Goal: Task Accomplishment & Management: Manage account settings

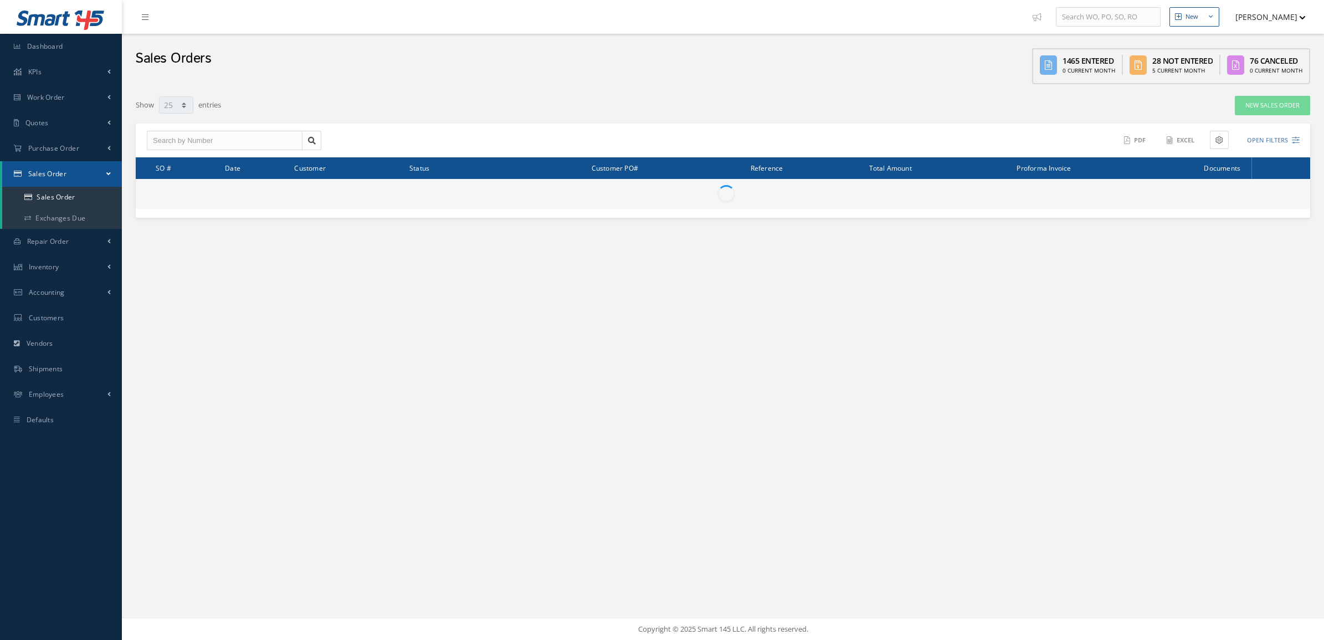
select select "25"
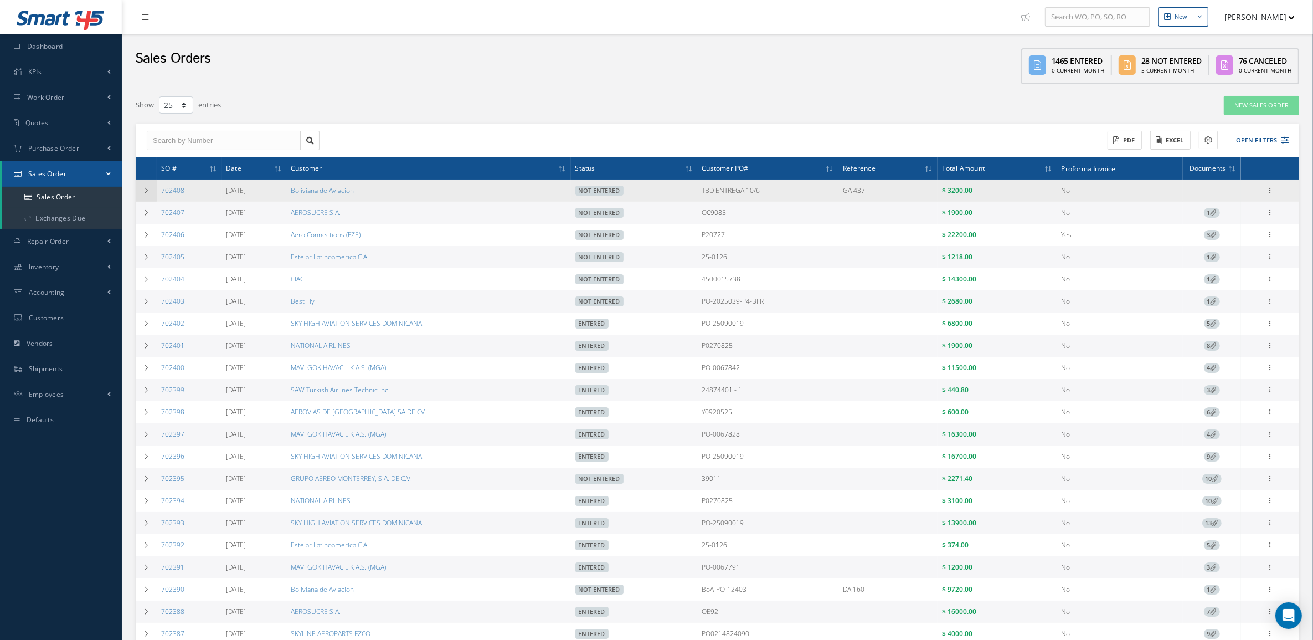
click at [145, 191] on icon at bounding box center [146, 190] width 8 height 7
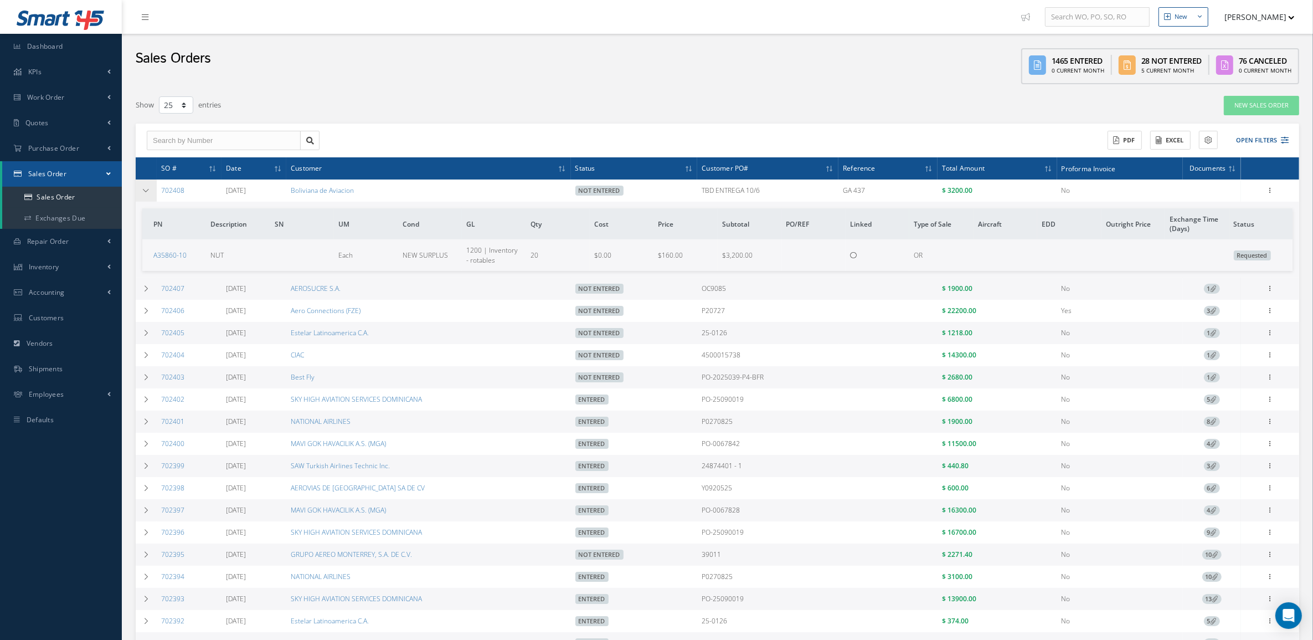
click at [142, 196] on td at bounding box center [146, 190] width 21 height 22
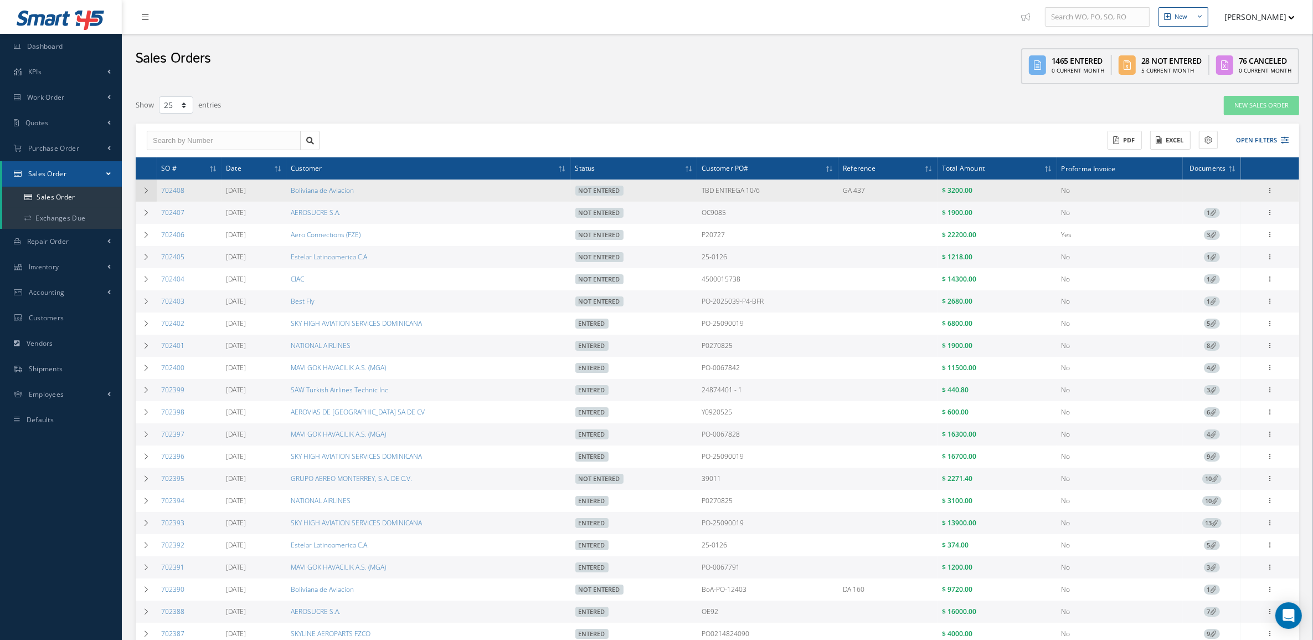
click at [148, 196] on td at bounding box center [146, 190] width 21 height 22
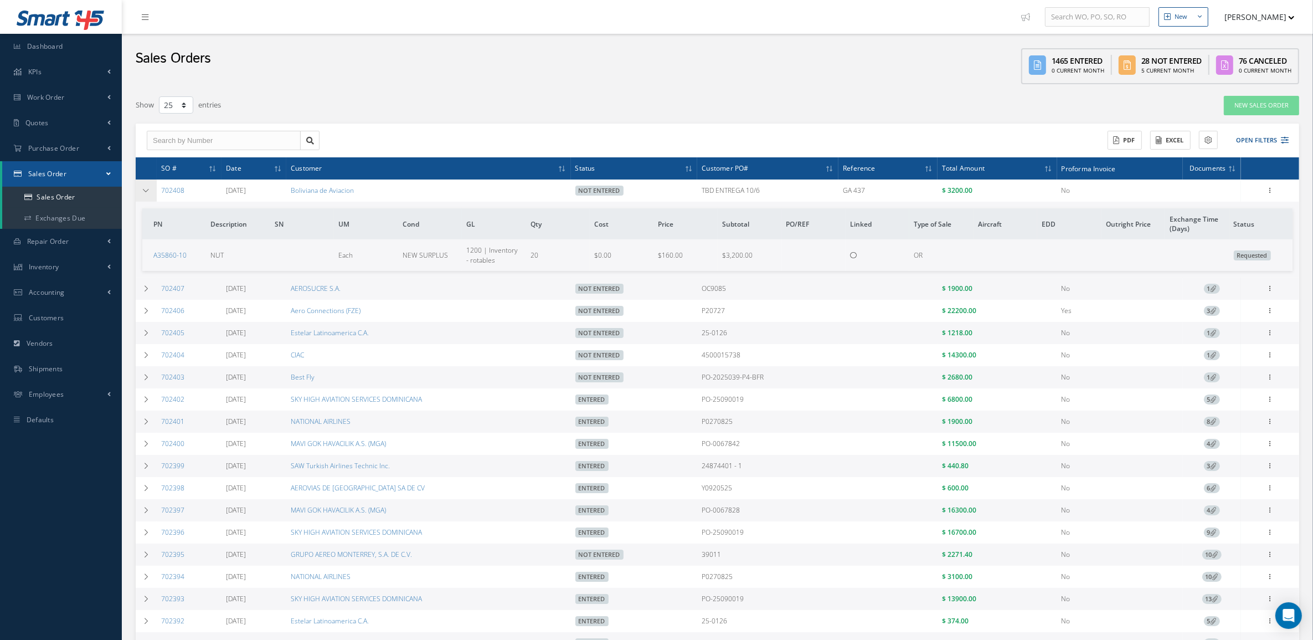
click at [148, 189] on icon at bounding box center [146, 190] width 8 height 7
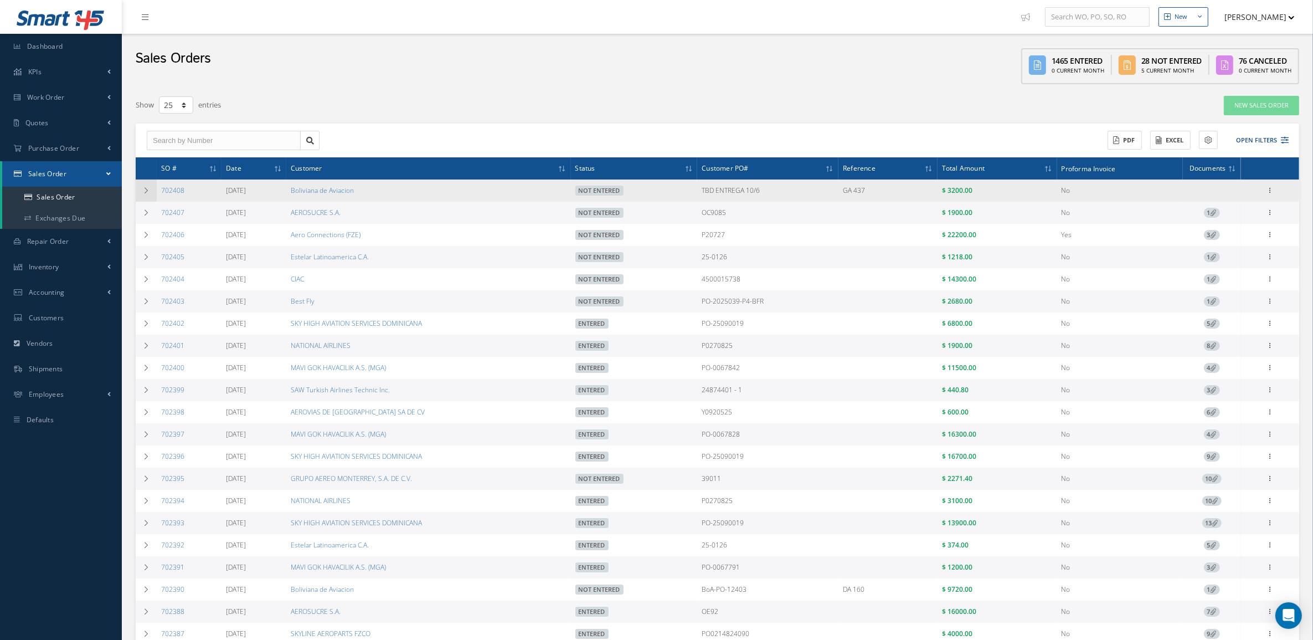
click at [144, 187] on icon at bounding box center [146, 190] width 8 height 7
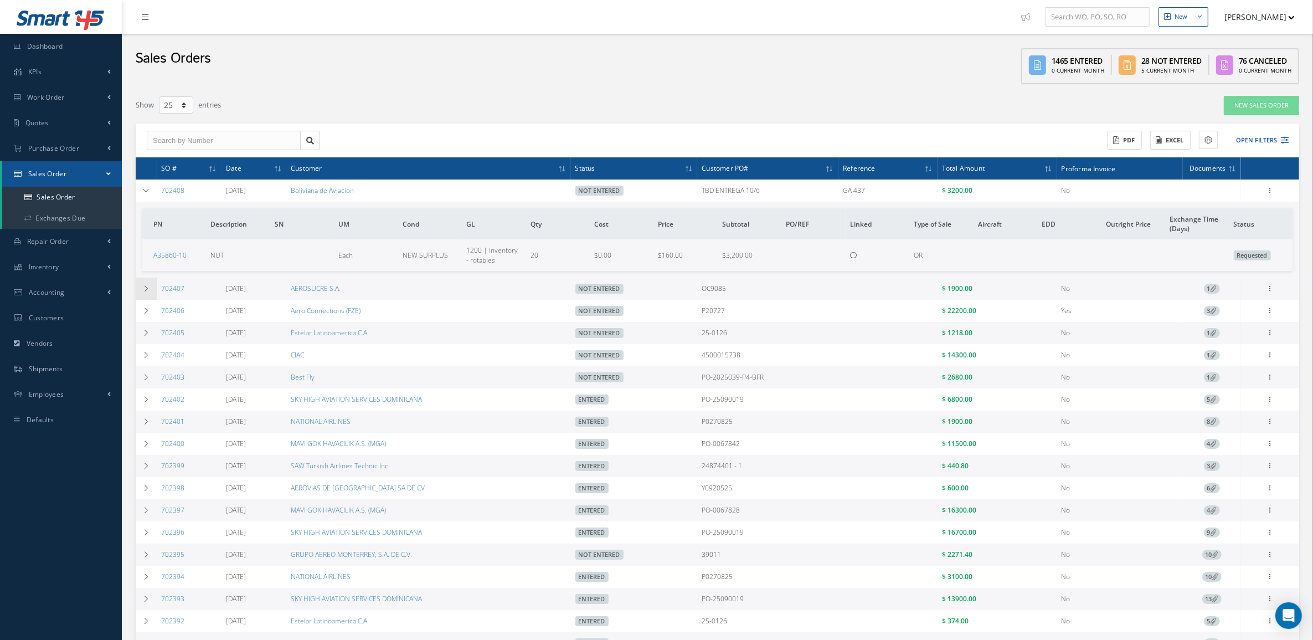
click at [145, 291] on icon at bounding box center [146, 288] width 8 height 7
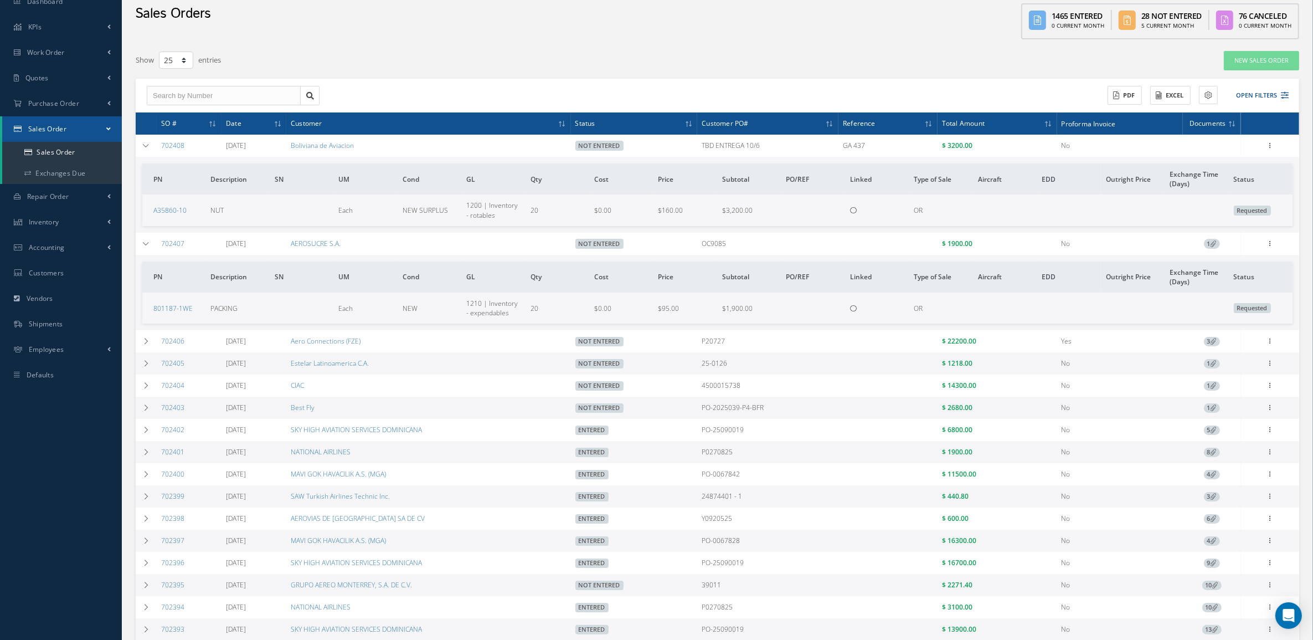
scroll to position [69, 0]
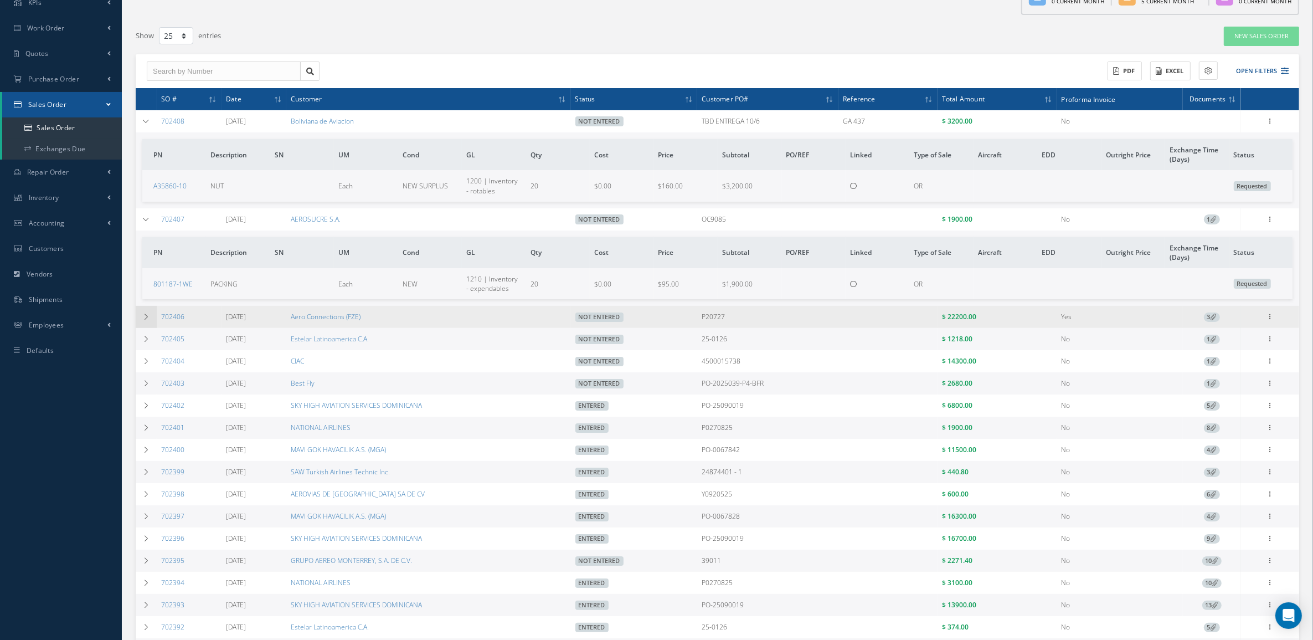
click at [145, 312] on td at bounding box center [146, 317] width 21 height 22
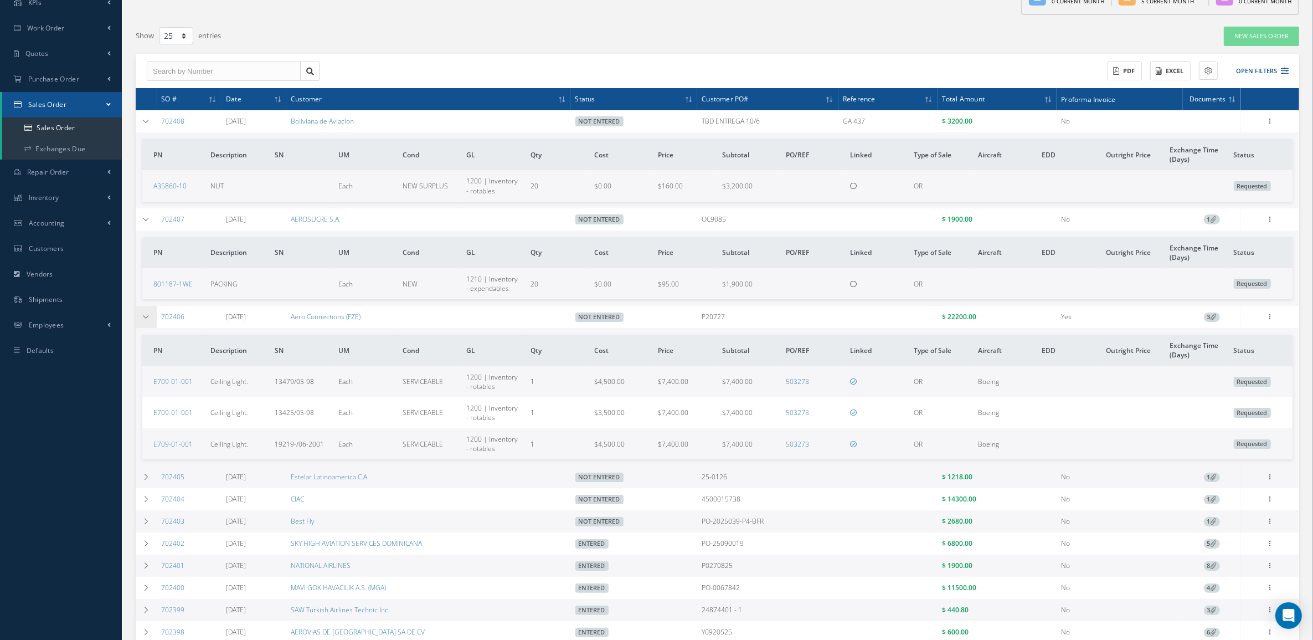
click at [145, 317] on icon at bounding box center [146, 317] width 8 height 7
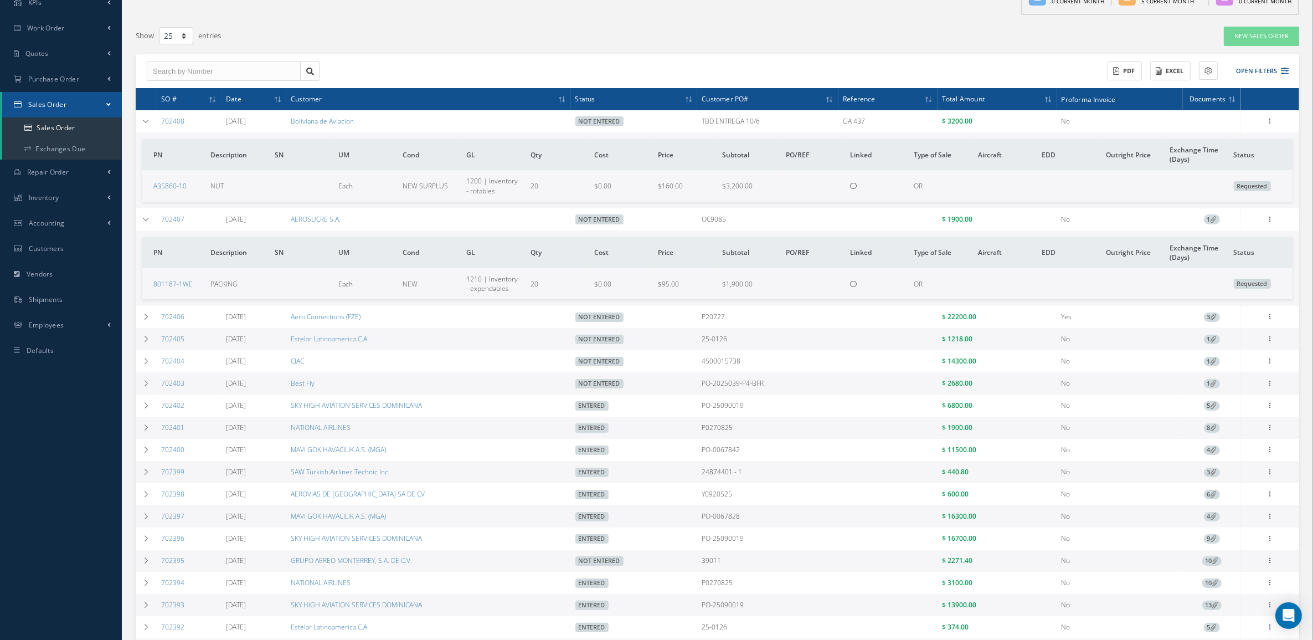
click at [1273, 119] on icon at bounding box center [1270, 120] width 11 height 9
click at [1229, 142] on link "Edit" at bounding box center [1220, 143] width 88 height 14
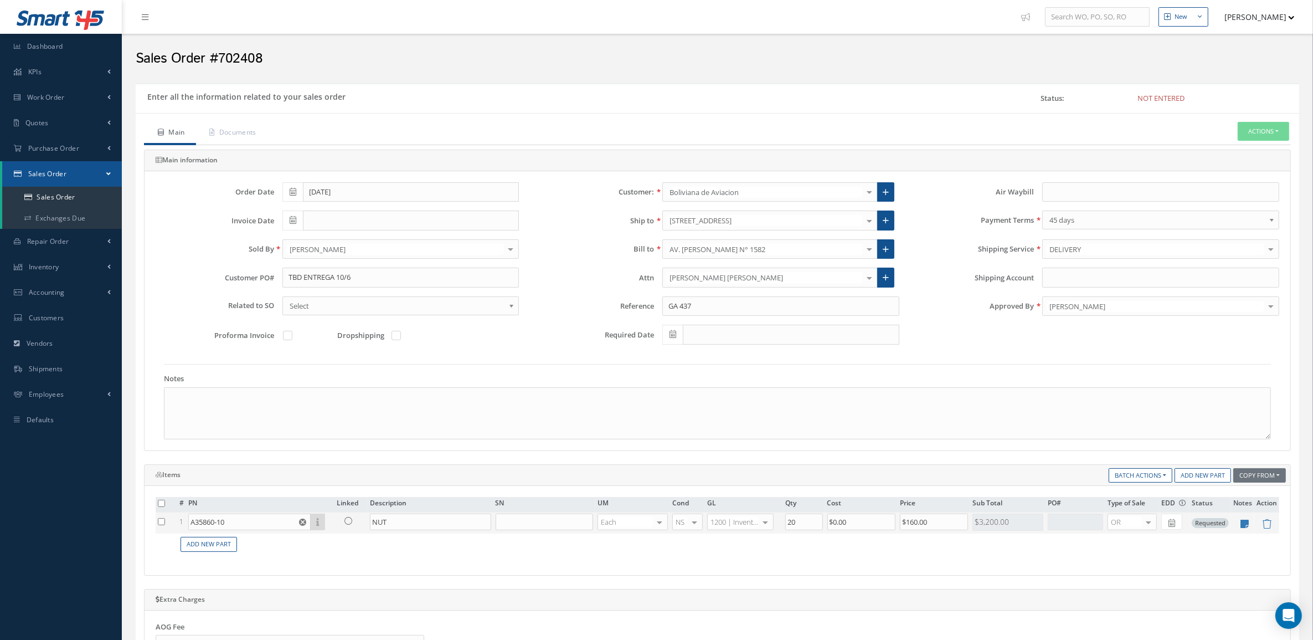
click at [269, 533] on td "A35860-10 Part Number Description SN Condition PO# Qty Location Warehouse" at bounding box center [260, 522] width 148 height 21
click at [273, 522] on input "A35860-10" at bounding box center [249, 521] width 122 height 17
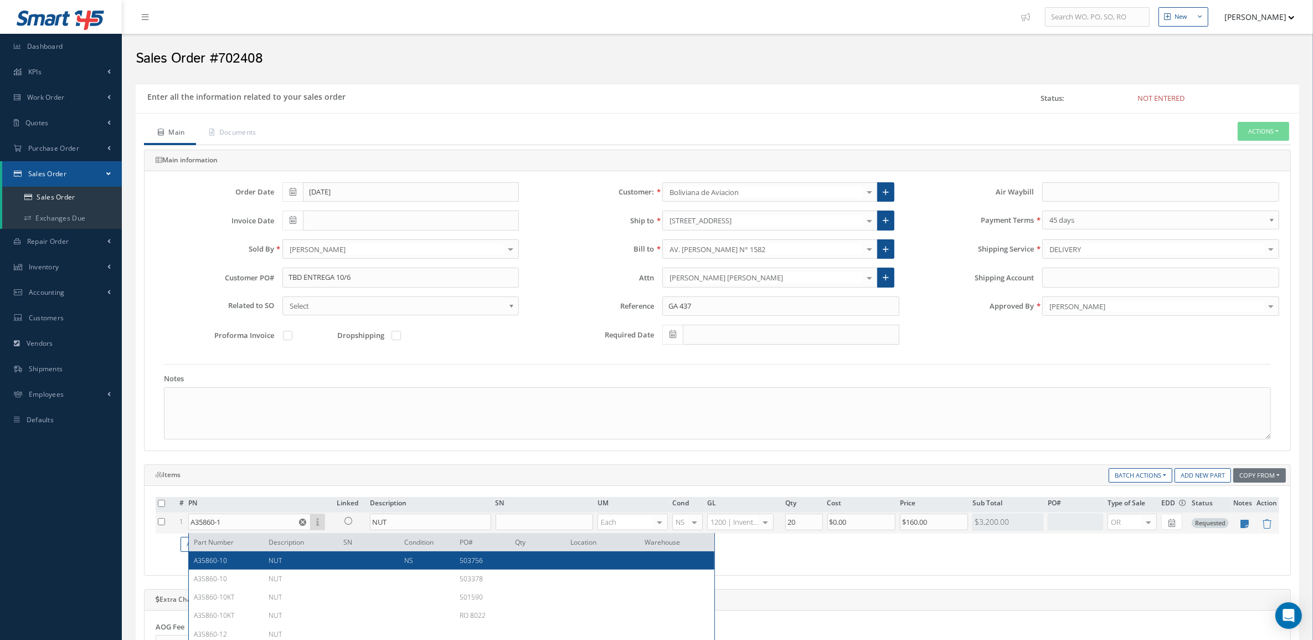
click at [347, 554] on div "A35860-10 NUT NS 503756" at bounding box center [452, 560] width 526 height 18
type input "A35860-10"
type input "$95"
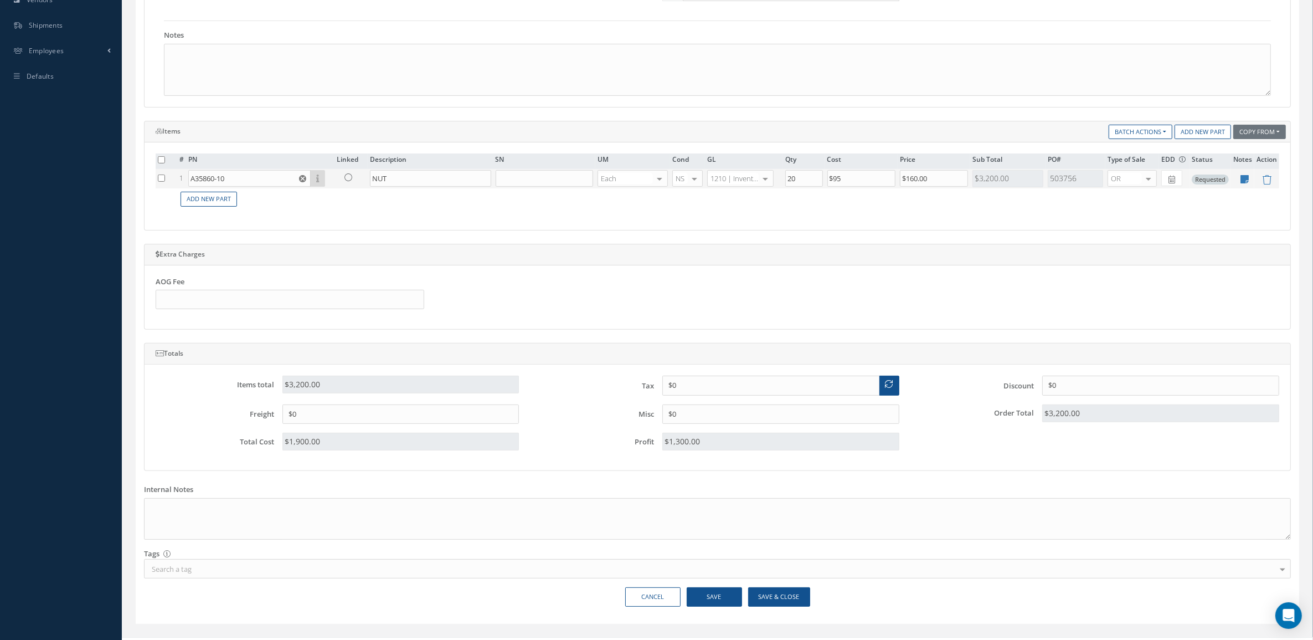
scroll to position [368, 0]
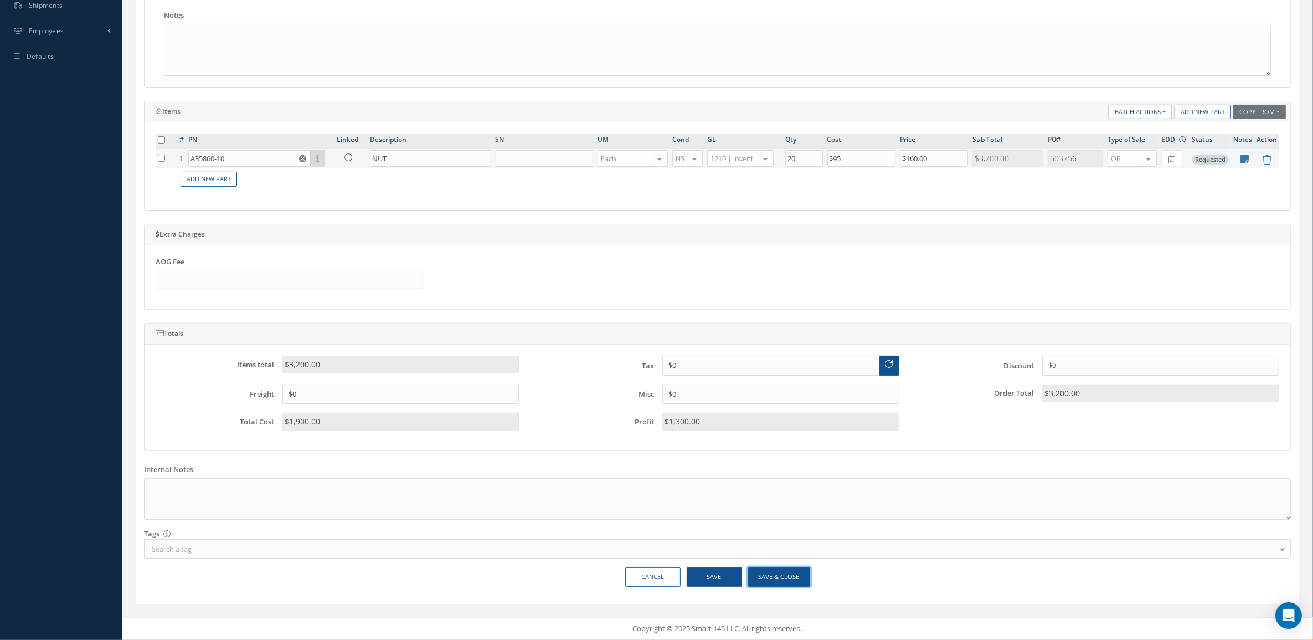
click at [766, 580] on button "Save & Close" at bounding box center [779, 576] width 62 height 19
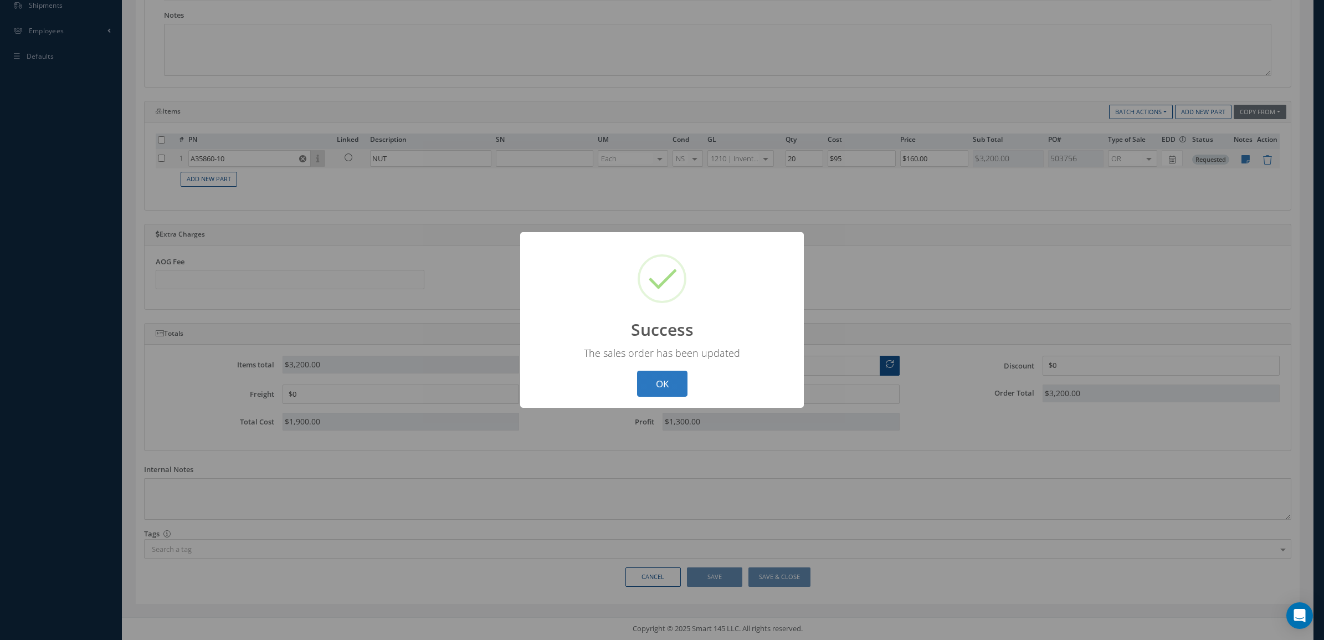
click at [651, 390] on button "OK" at bounding box center [662, 384] width 50 height 26
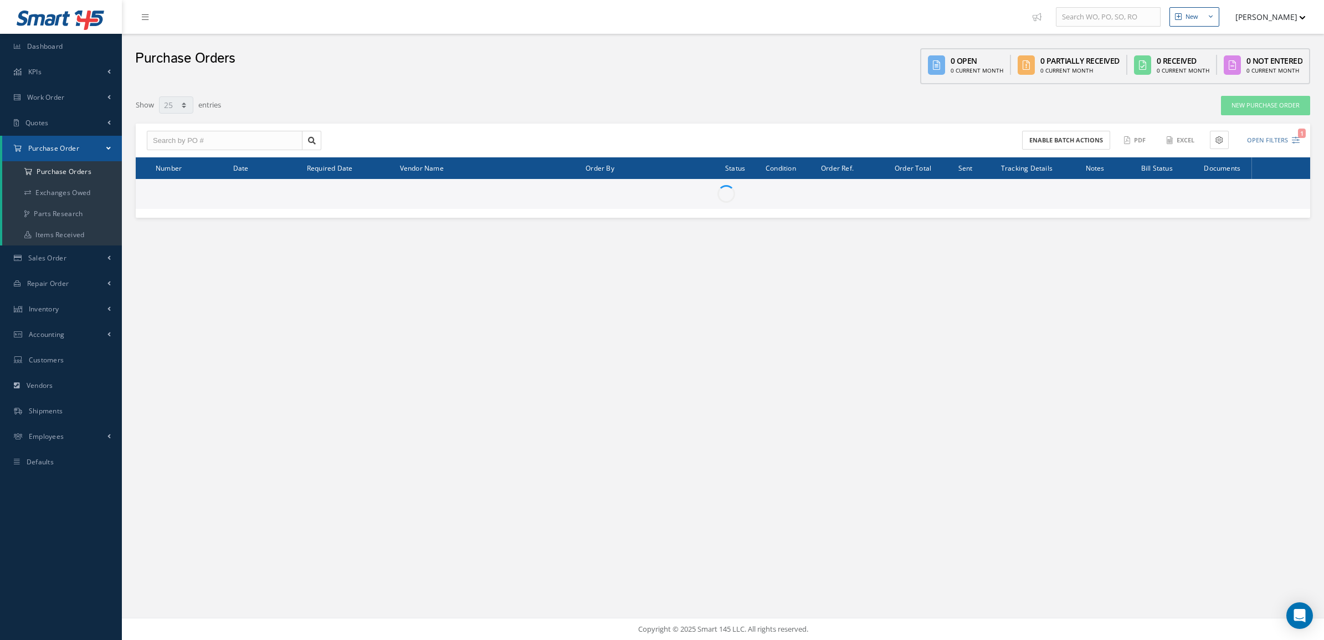
select select "25"
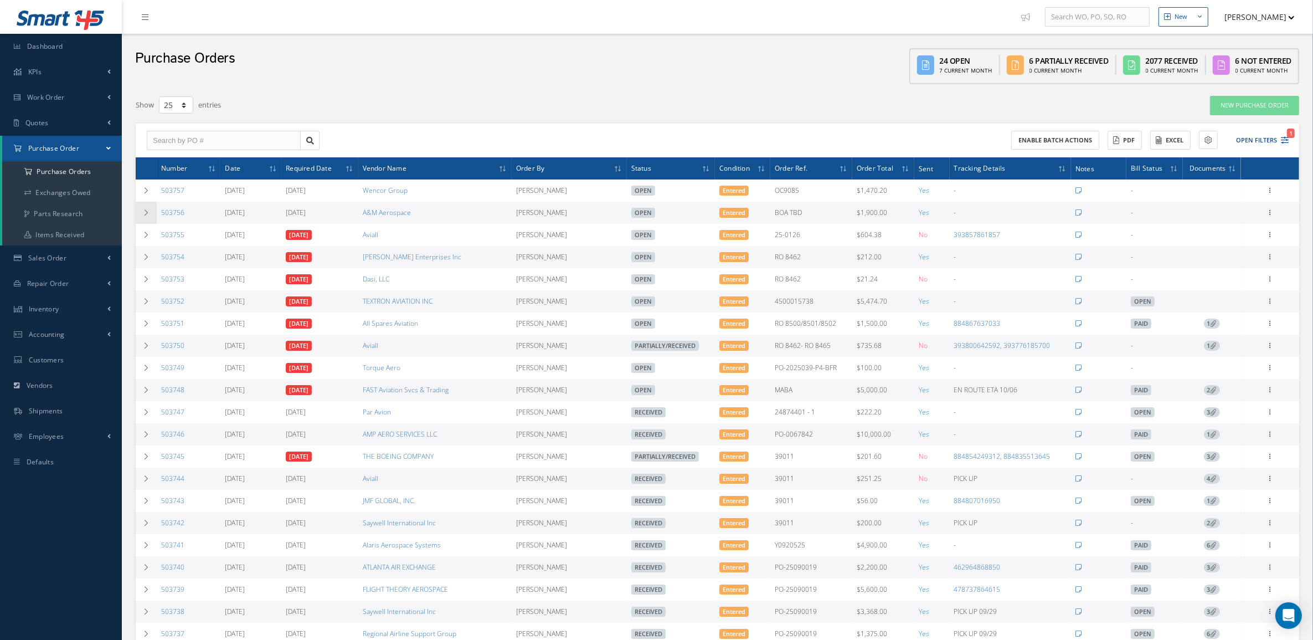
click at [144, 205] on td at bounding box center [146, 213] width 21 height 22
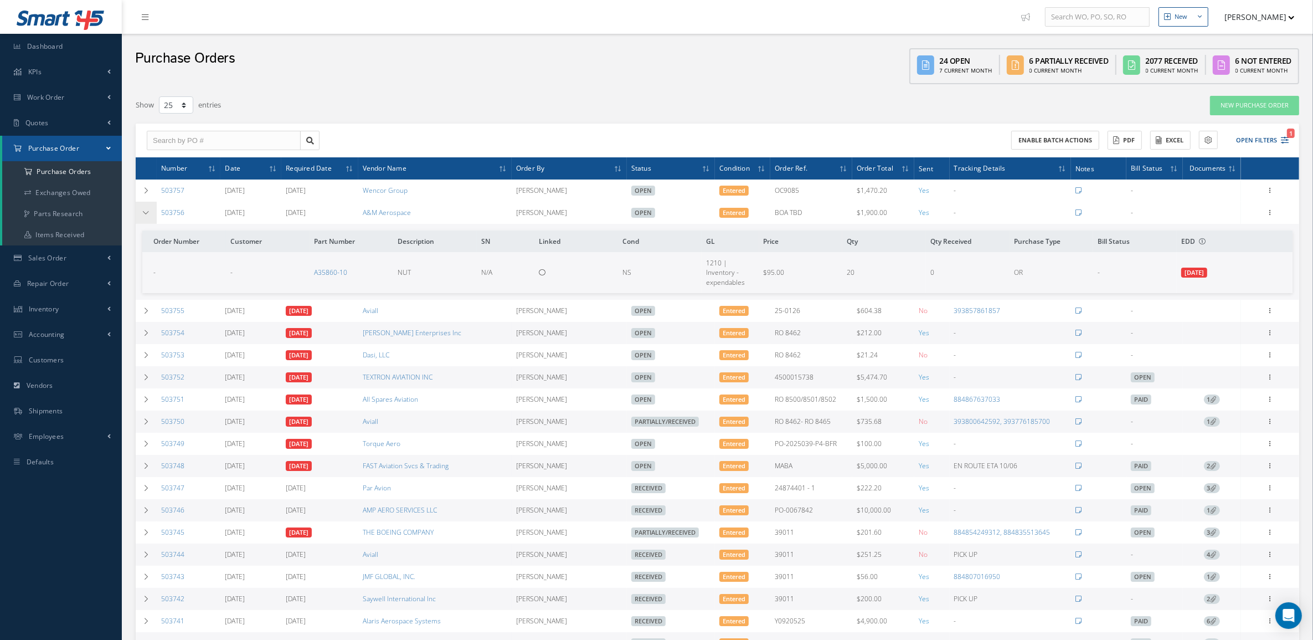
click at [150, 216] on td at bounding box center [146, 213] width 21 height 22
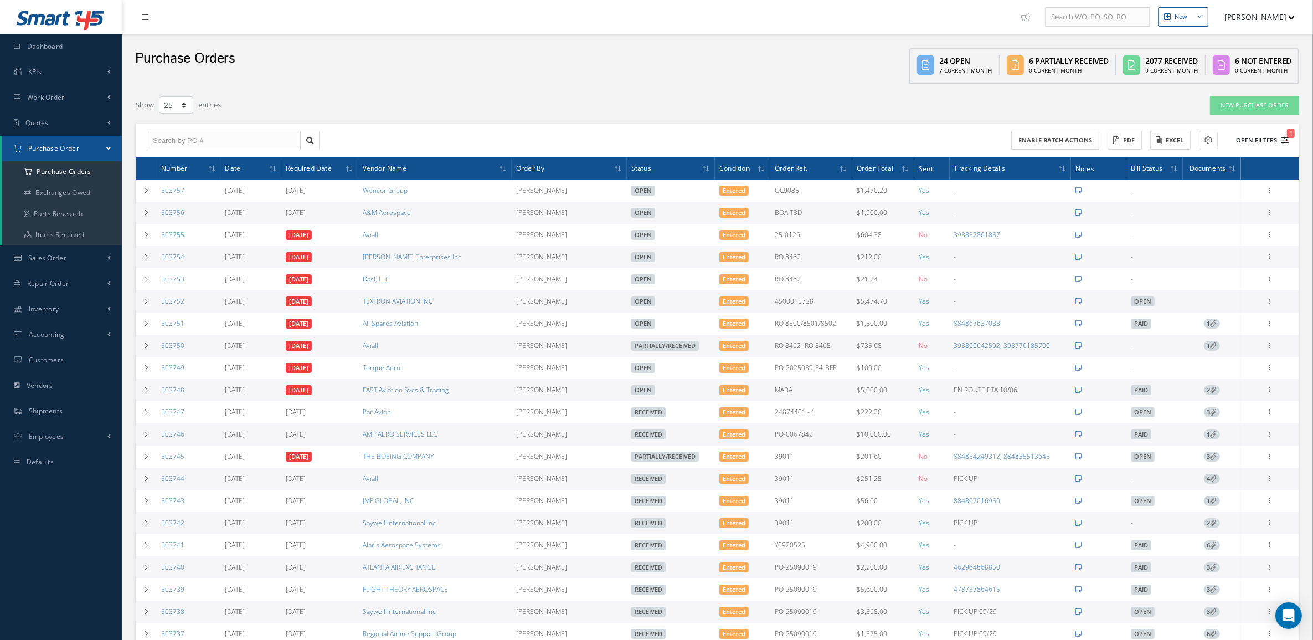
click at [1261, 136] on button "Open Filters 1" at bounding box center [1257, 140] width 63 height 18
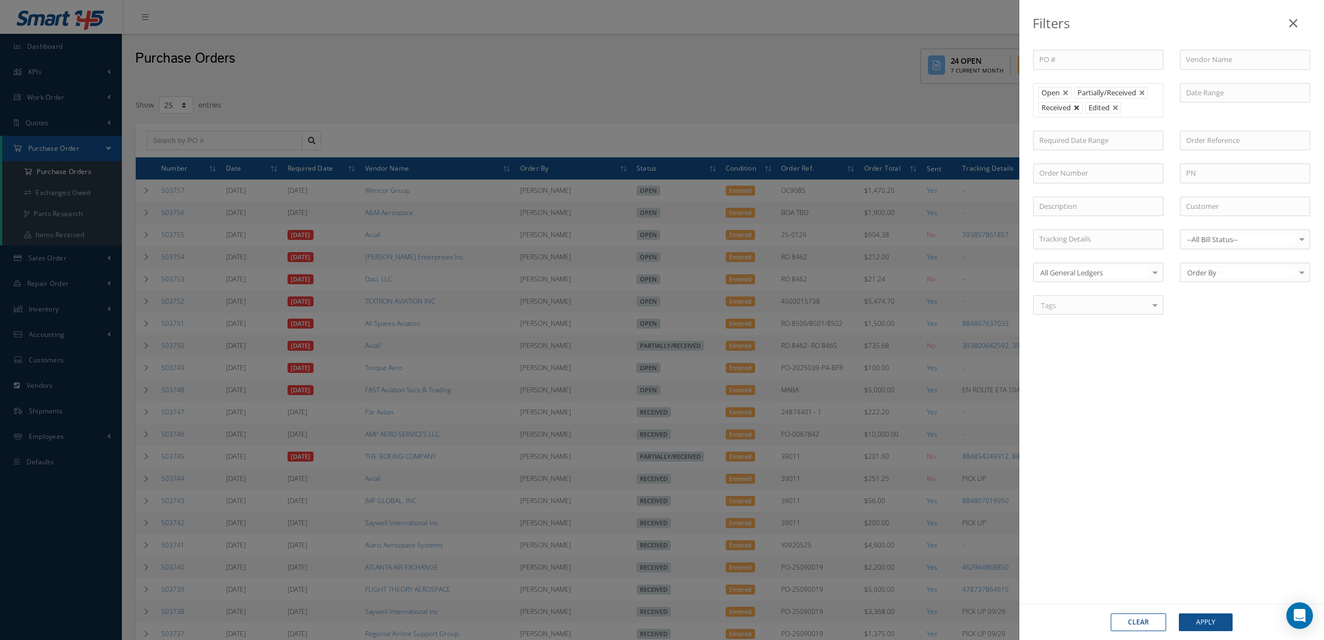
click at [1075, 109] on link at bounding box center [1076, 108] width 7 height 7
click at [1193, 614] on button "Apply" at bounding box center [1206, 622] width 54 height 18
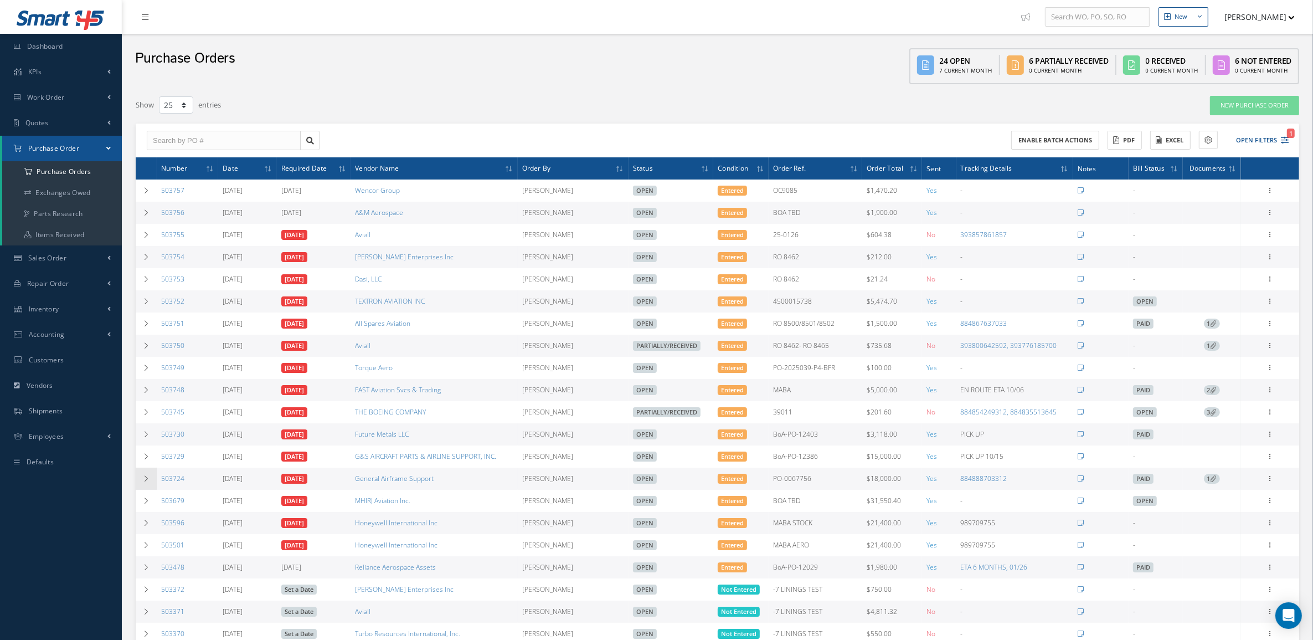
click at [143, 482] on icon at bounding box center [146, 478] width 8 height 7
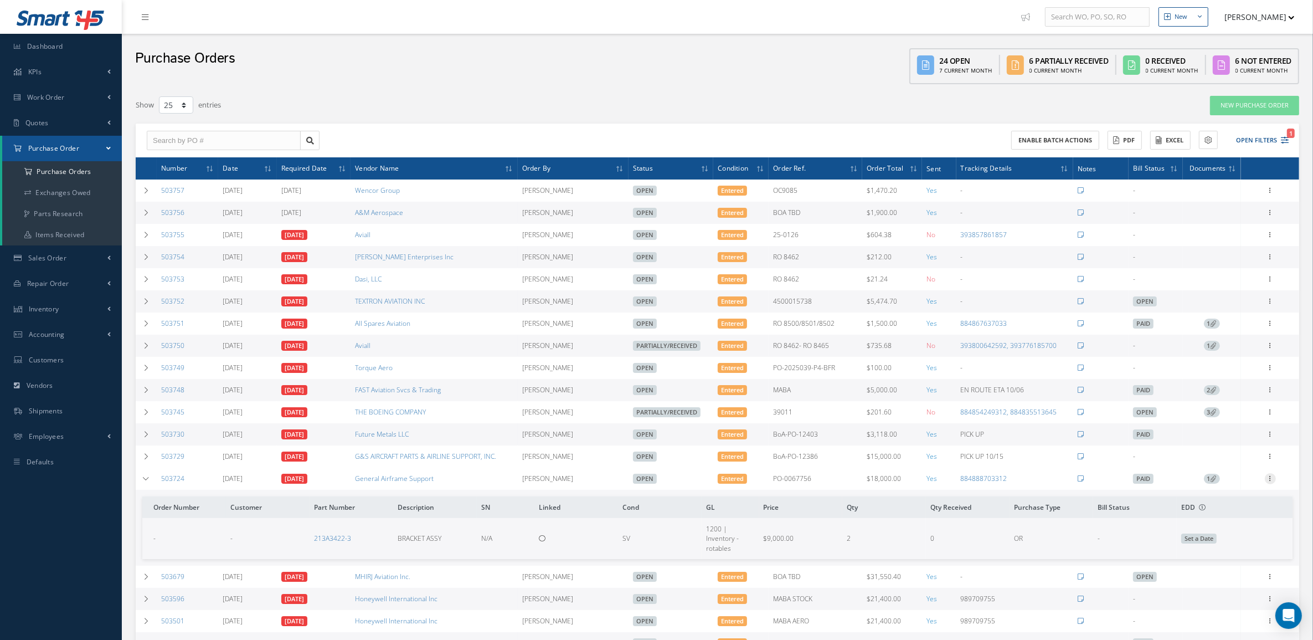
click at [1274, 482] on icon at bounding box center [1270, 477] width 11 height 9
click at [1237, 521] on link "Edit" at bounding box center [1220, 514] width 88 height 14
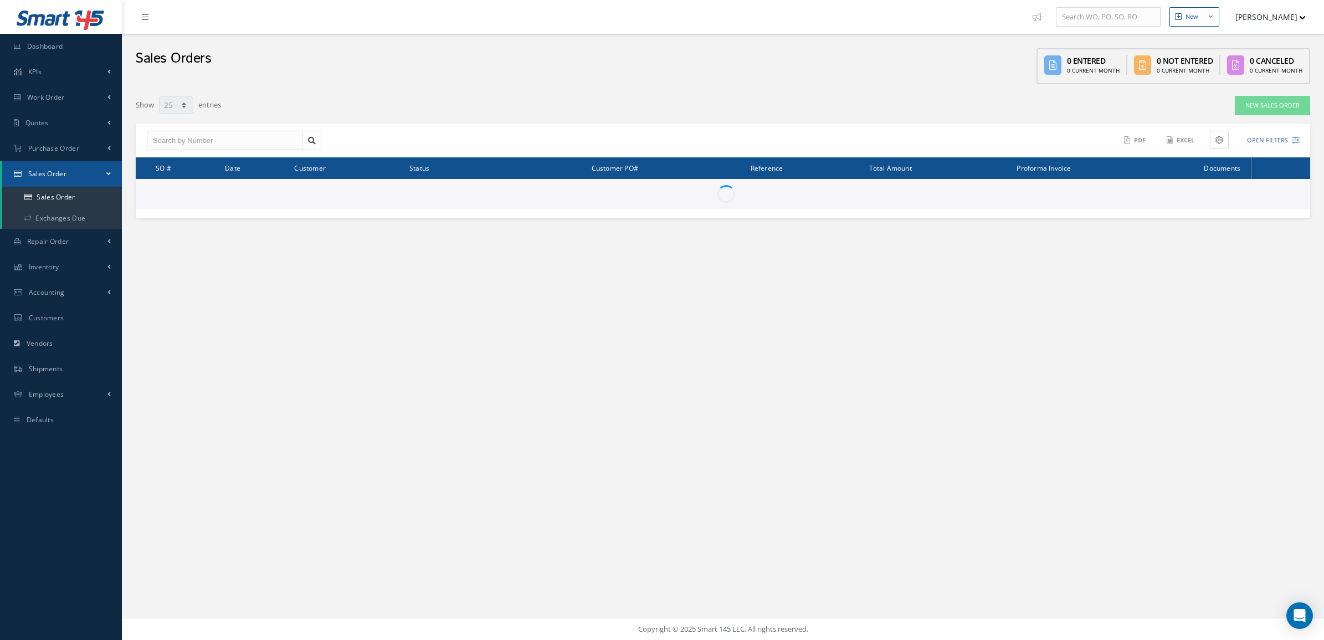
select select "25"
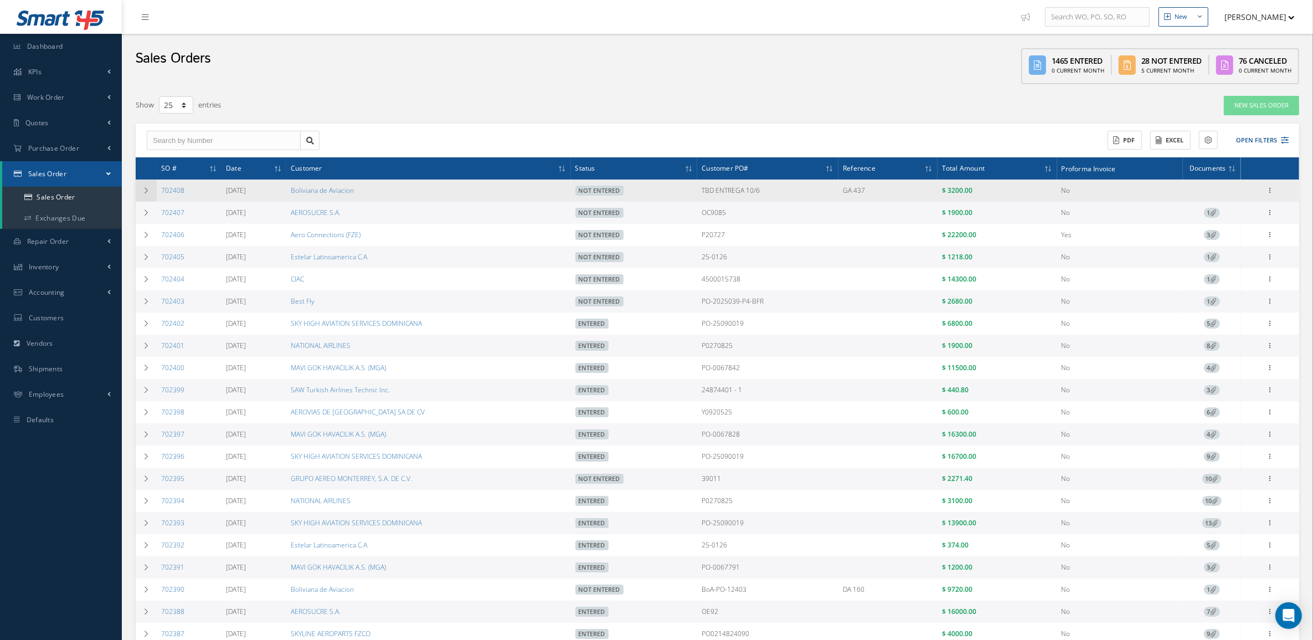
click at [142, 187] on icon at bounding box center [146, 190] width 8 height 7
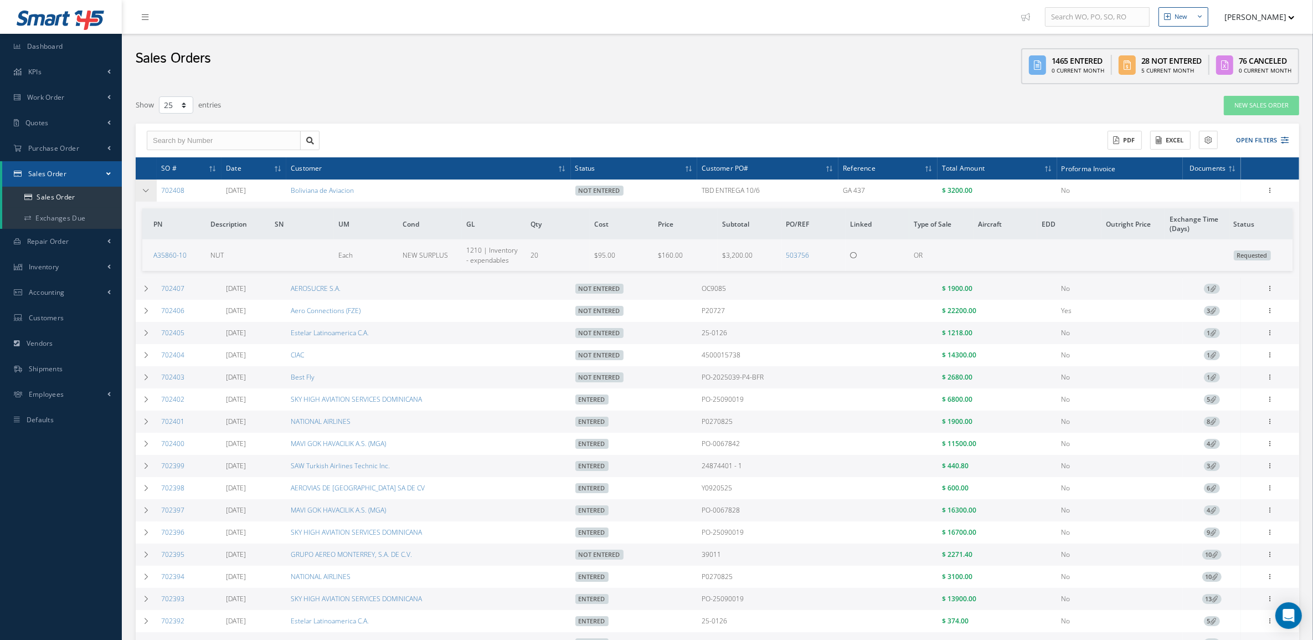
click at [142, 187] on icon at bounding box center [146, 190] width 8 height 7
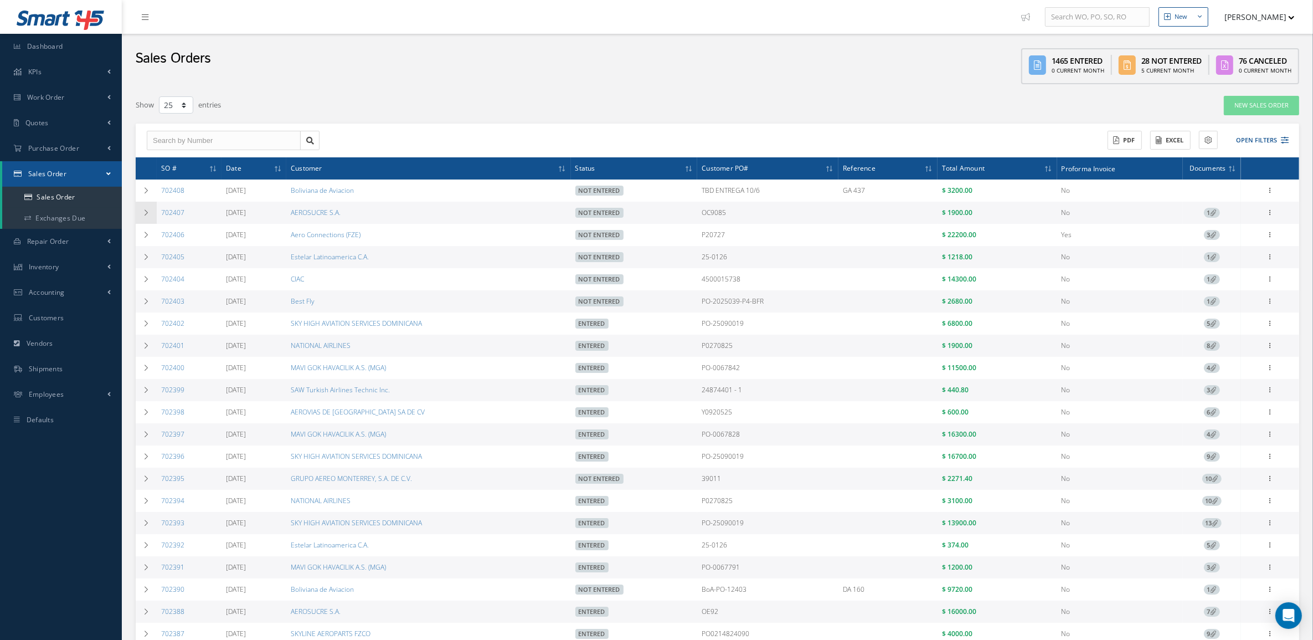
click at [144, 208] on td at bounding box center [146, 213] width 21 height 22
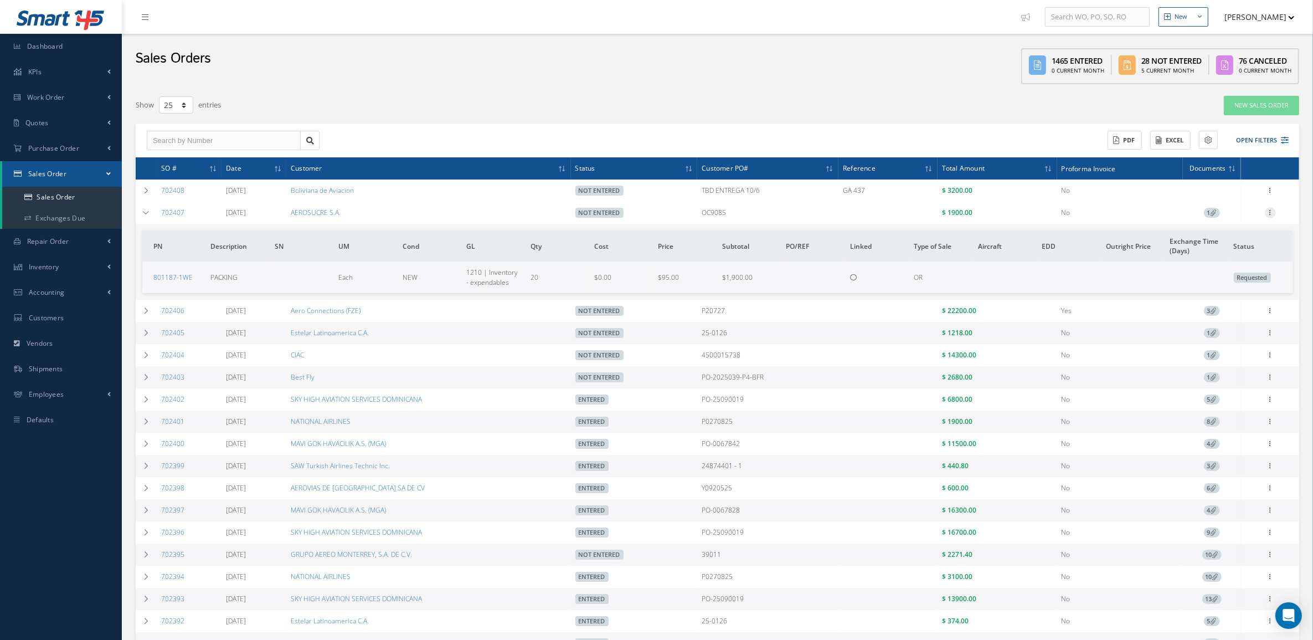
click at [1272, 217] on div at bounding box center [1270, 212] width 11 height 11
click at [1228, 230] on link "Edit" at bounding box center [1220, 234] width 88 height 14
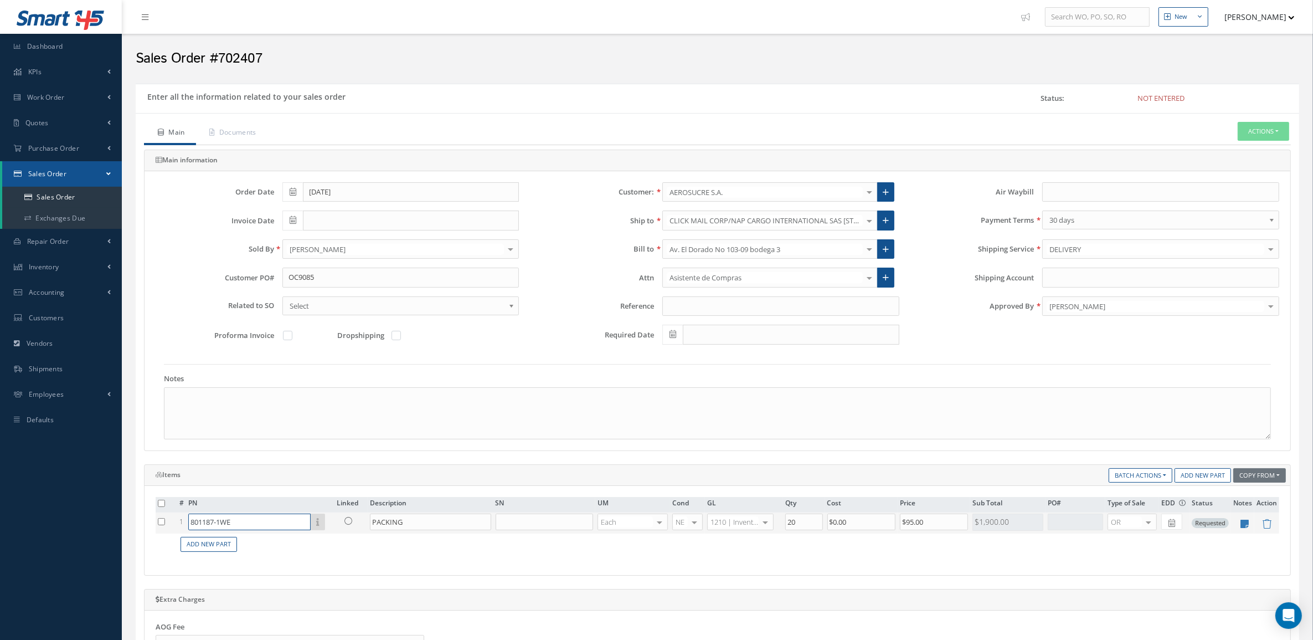
click at [272, 522] on input "801187-1WE" at bounding box center [249, 521] width 122 height 17
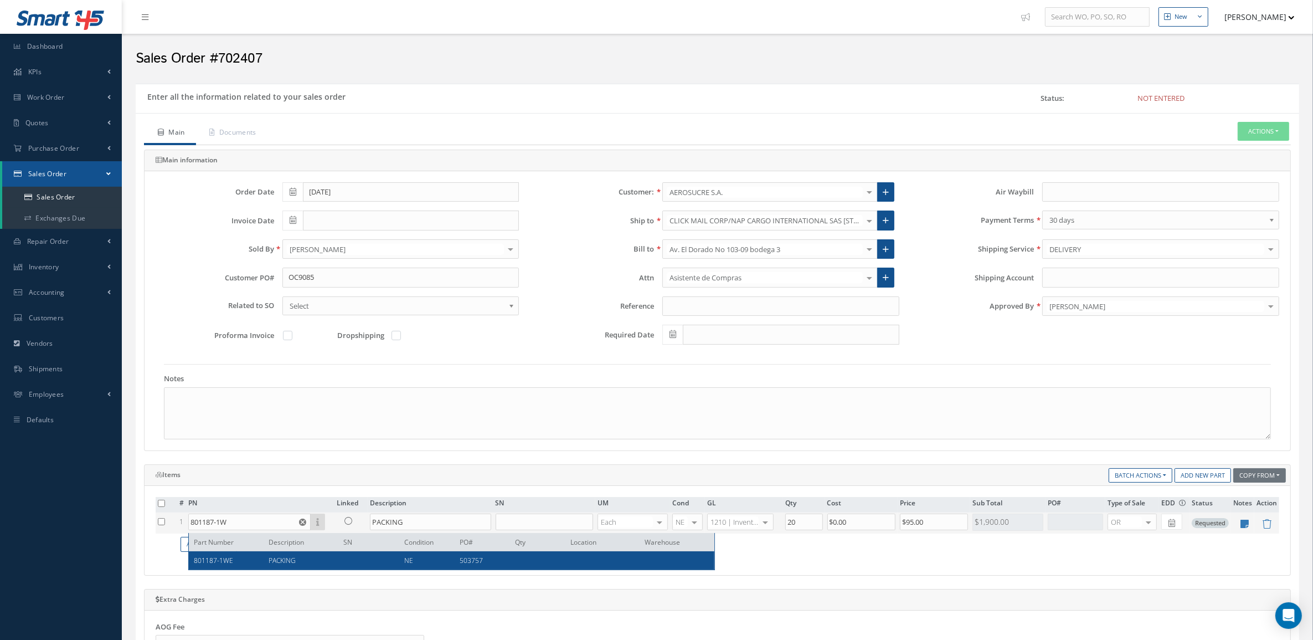
click at [277, 553] on div "801187-1WE PACKING NE 503757" at bounding box center [452, 560] width 526 height 18
type input "801187-1WE"
type input "$73.51"
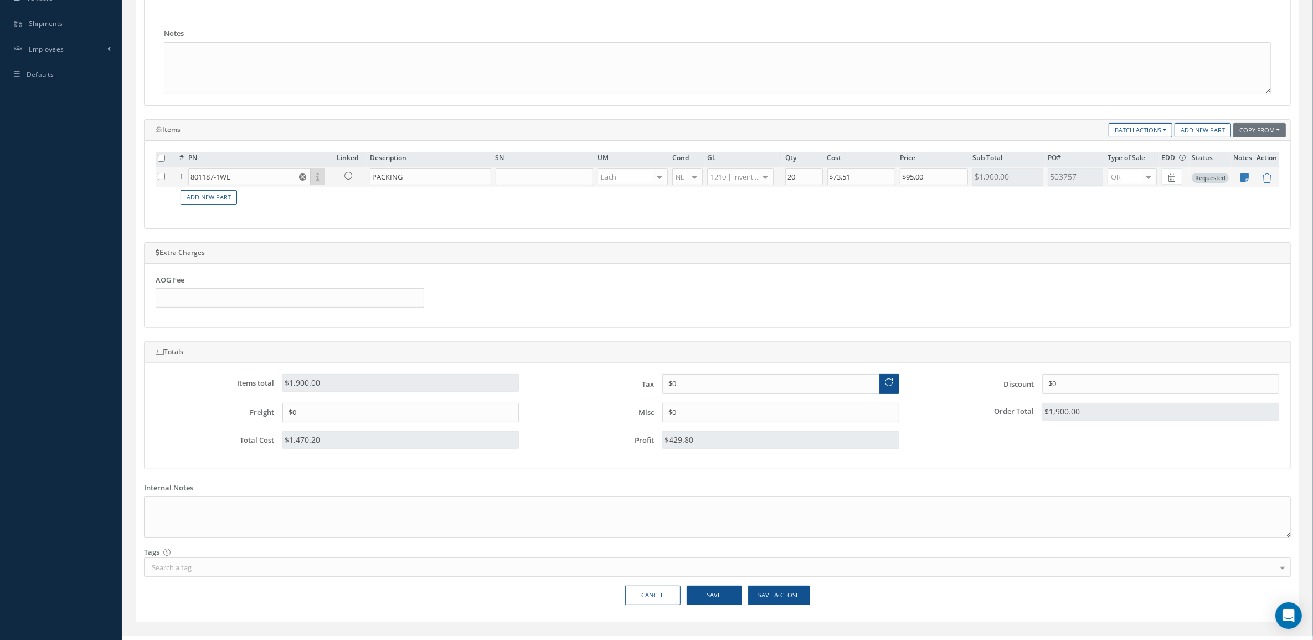
scroll to position [346, 0]
click at [782, 593] on button "Save & Close" at bounding box center [779, 593] width 62 height 19
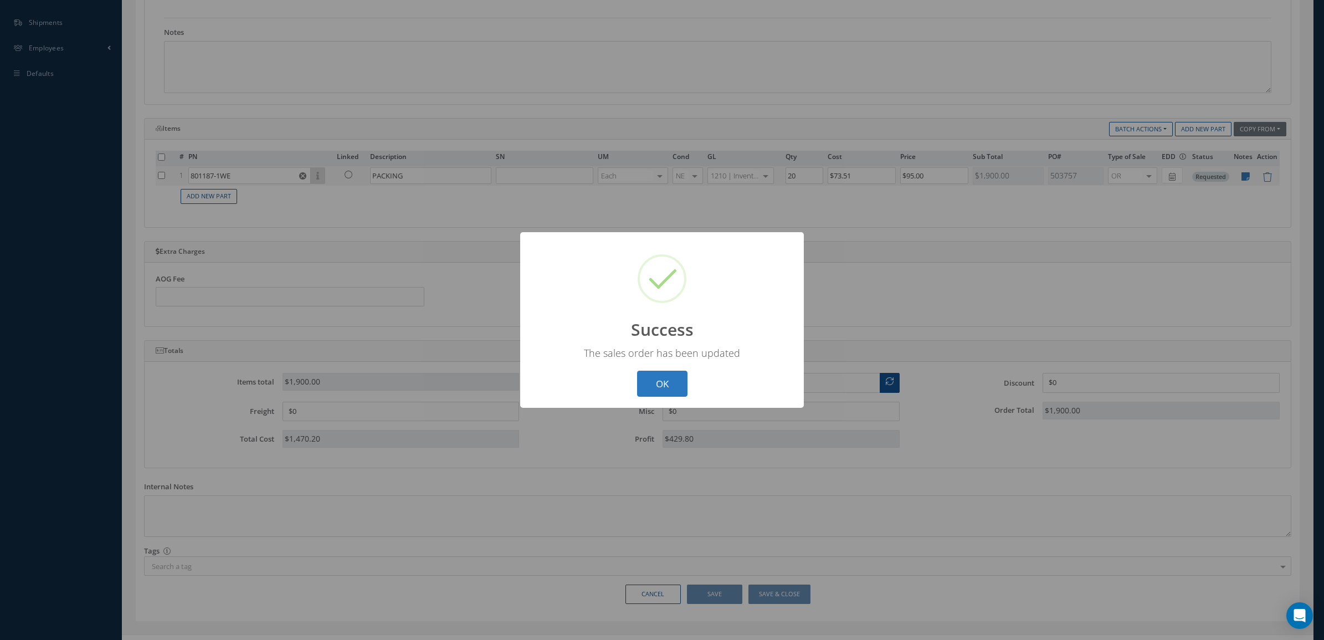
drag, startPoint x: 679, startPoint y: 374, endPoint x: 671, endPoint y: 361, distance: 15.2
click at [679, 374] on button "OK" at bounding box center [662, 384] width 50 height 26
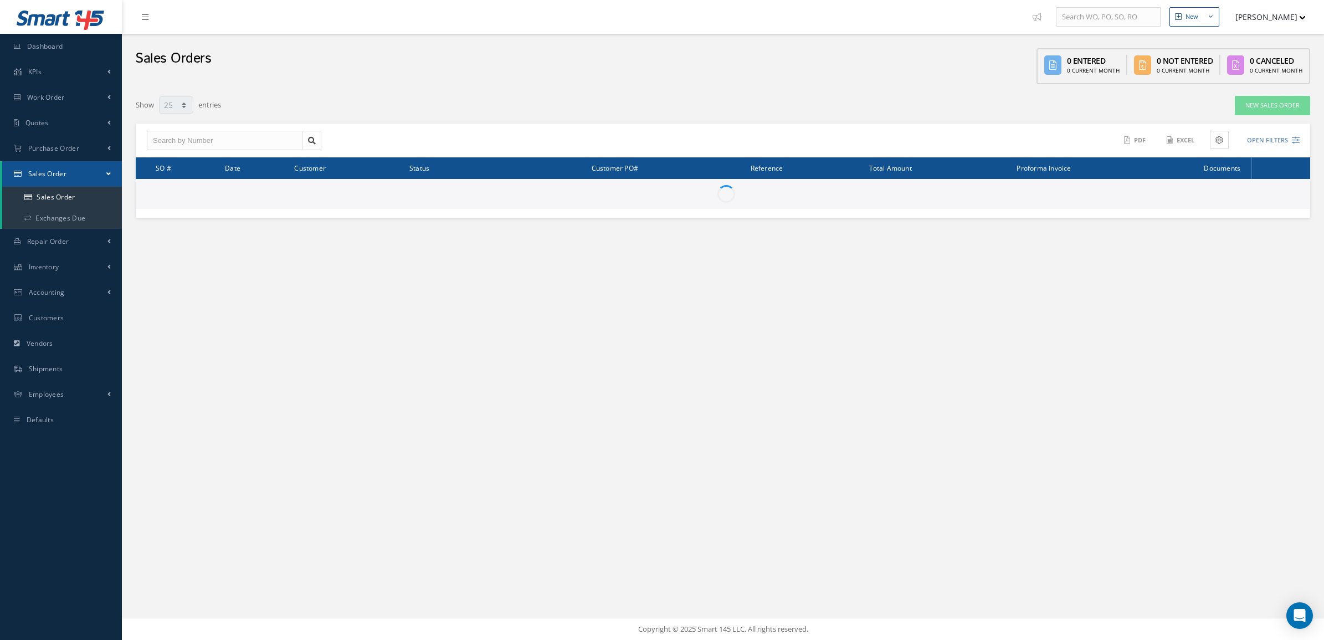
select select "25"
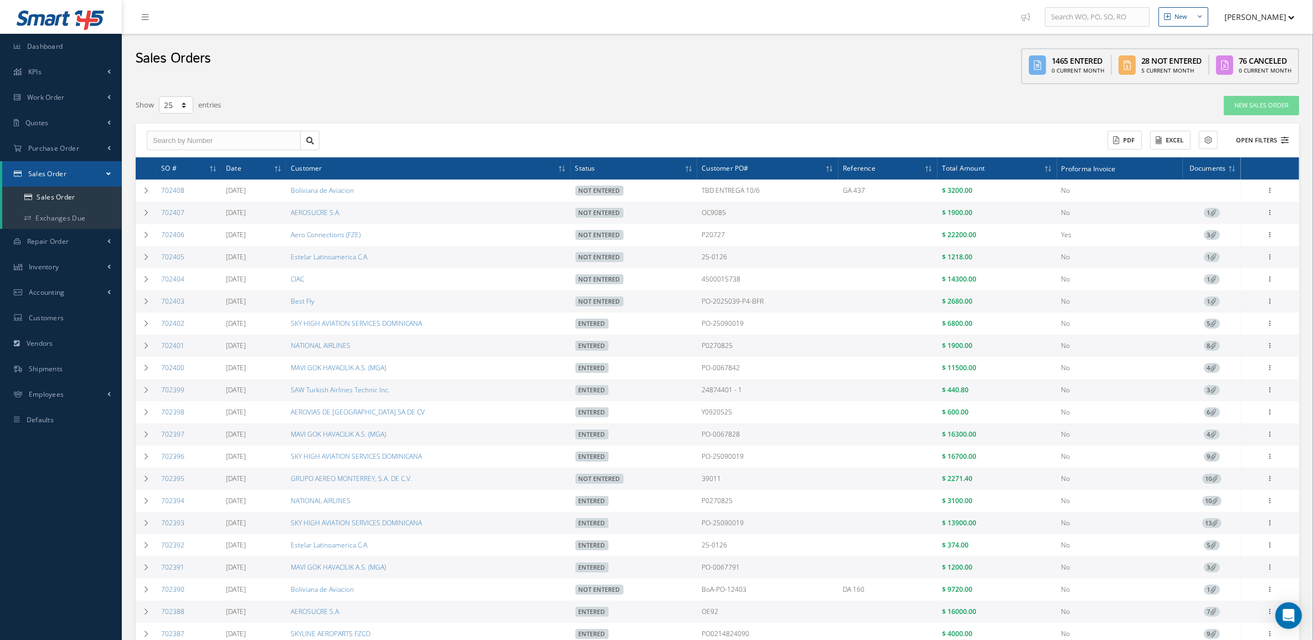
click at [1234, 145] on button "Open Filters" at bounding box center [1257, 140] width 63 height 18
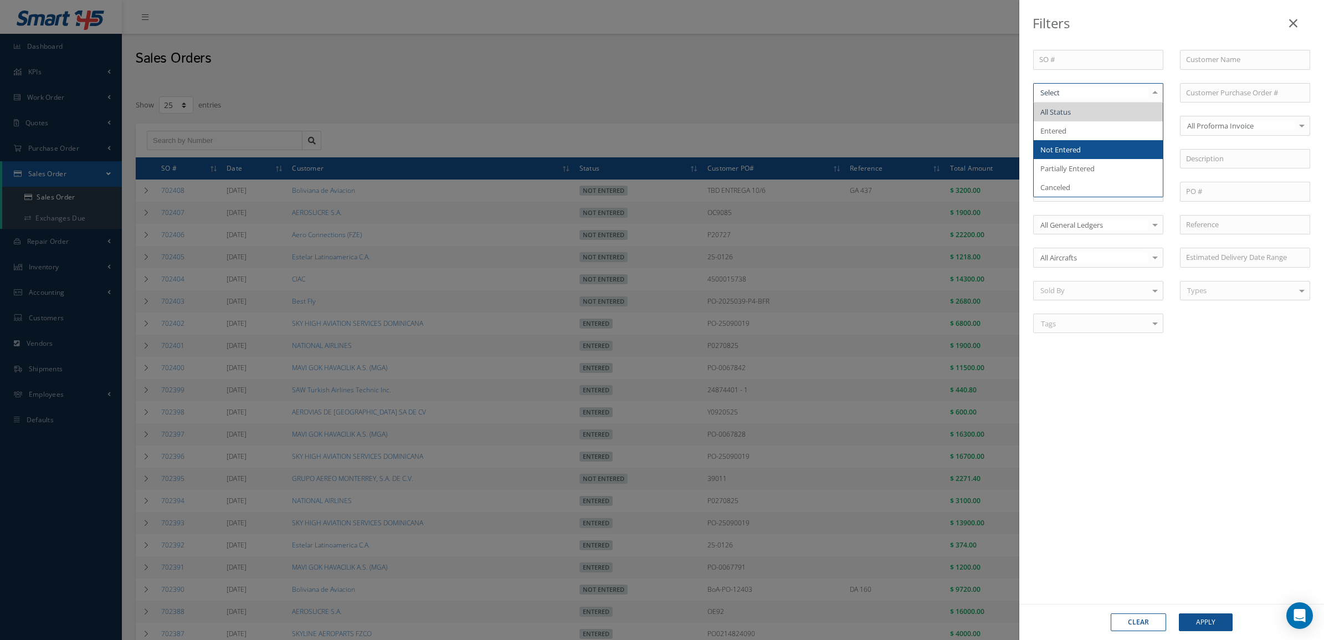
click at [1090, 153] on span "Not Entered" at bounding box center [1098, 149] width 129 height 19
click at [1202, 621] on button "Apply" at bounding box center [1206, 622] width 54 height 18
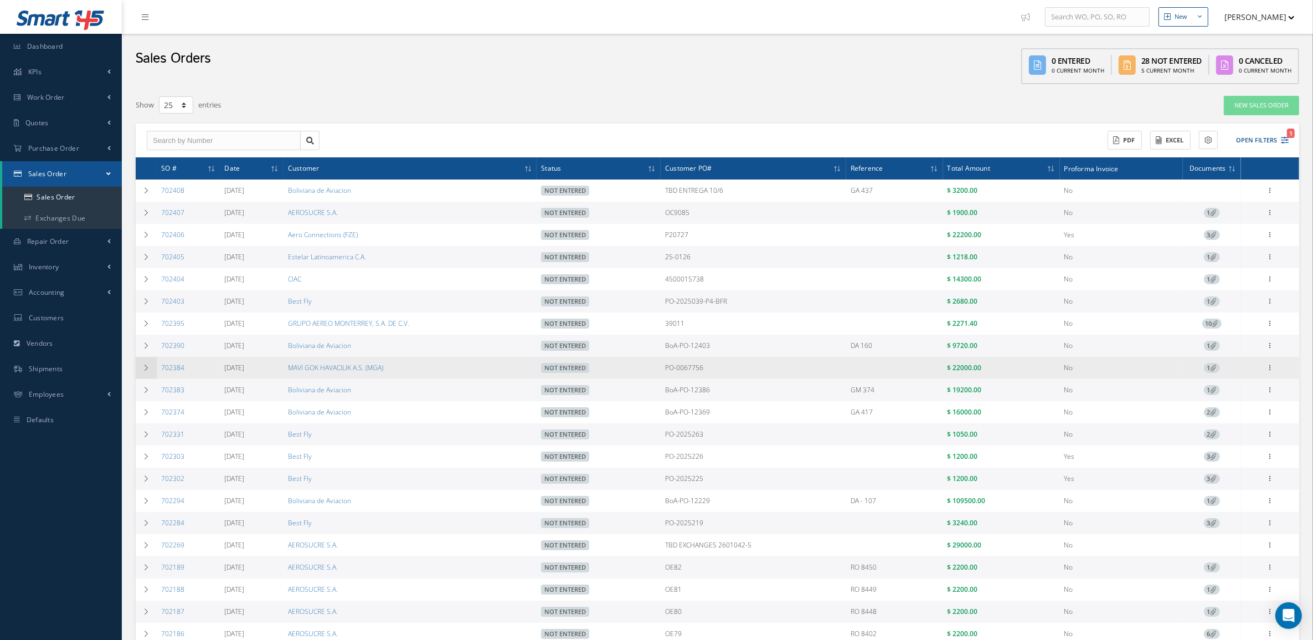
click at [147, 367] on icon at bounding box center [146, 367] width 8 height 7
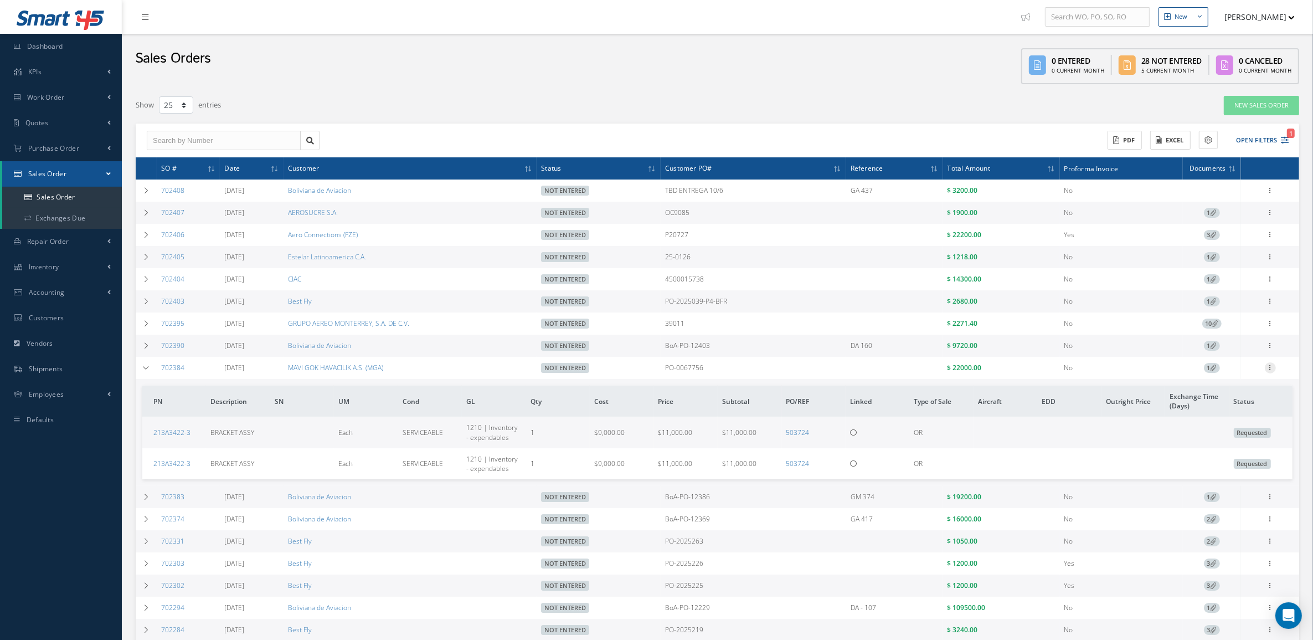
click at [1270, 373] on div at bounding box center [1270, 367] width 11 height 11
click at [1214, 388] on link "Edit" at bounding box center [1220, 389] width 88 height 14
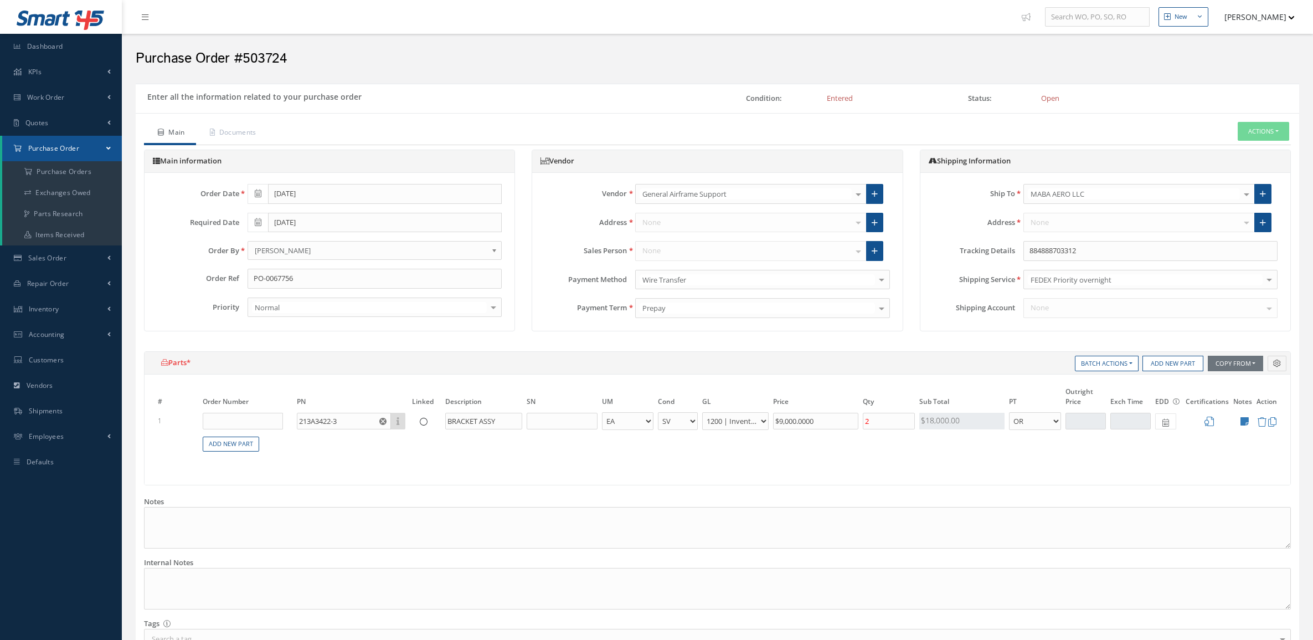
select select "2"
select select "6"
select select "1"
drag, startPoint x: 242, startPoint y: 129, endPoint x: 248, endPoint y: 125, distance: 7.2
click at [242, 128] on link "Documents" at bounding box center [231, 133] width 71 height 23
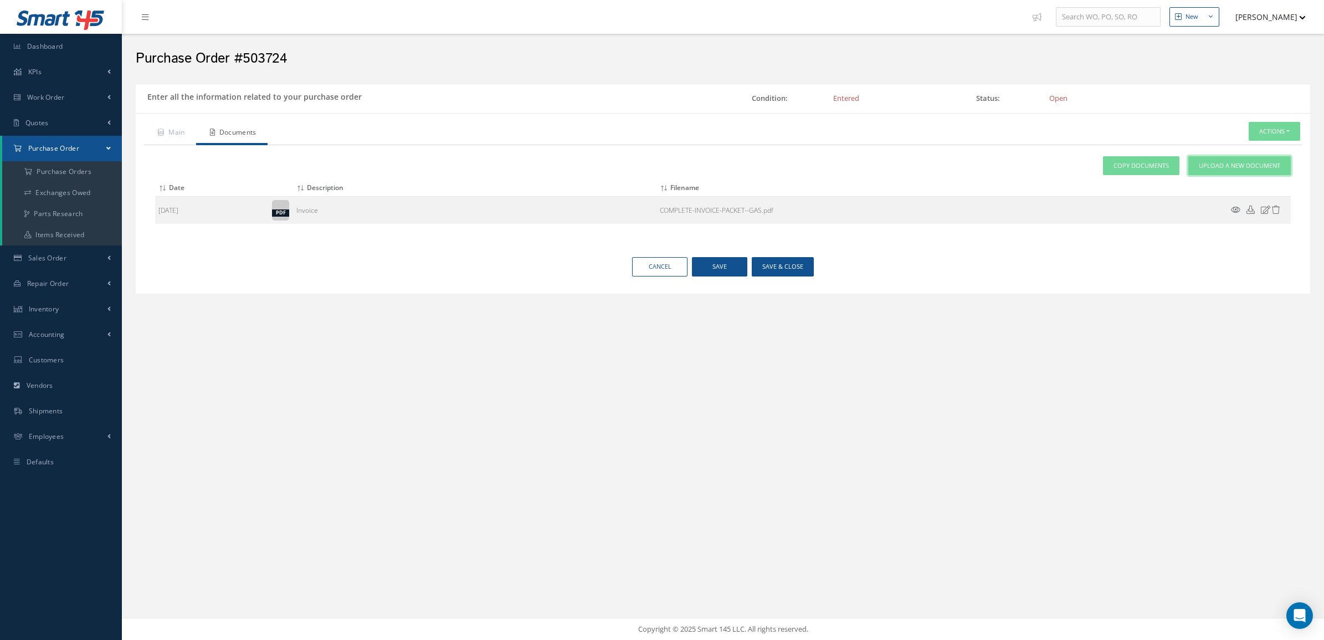
click at [1238, 164] on span "Upload a New Document" at bounding box center [1239, 165] width 81 height 9
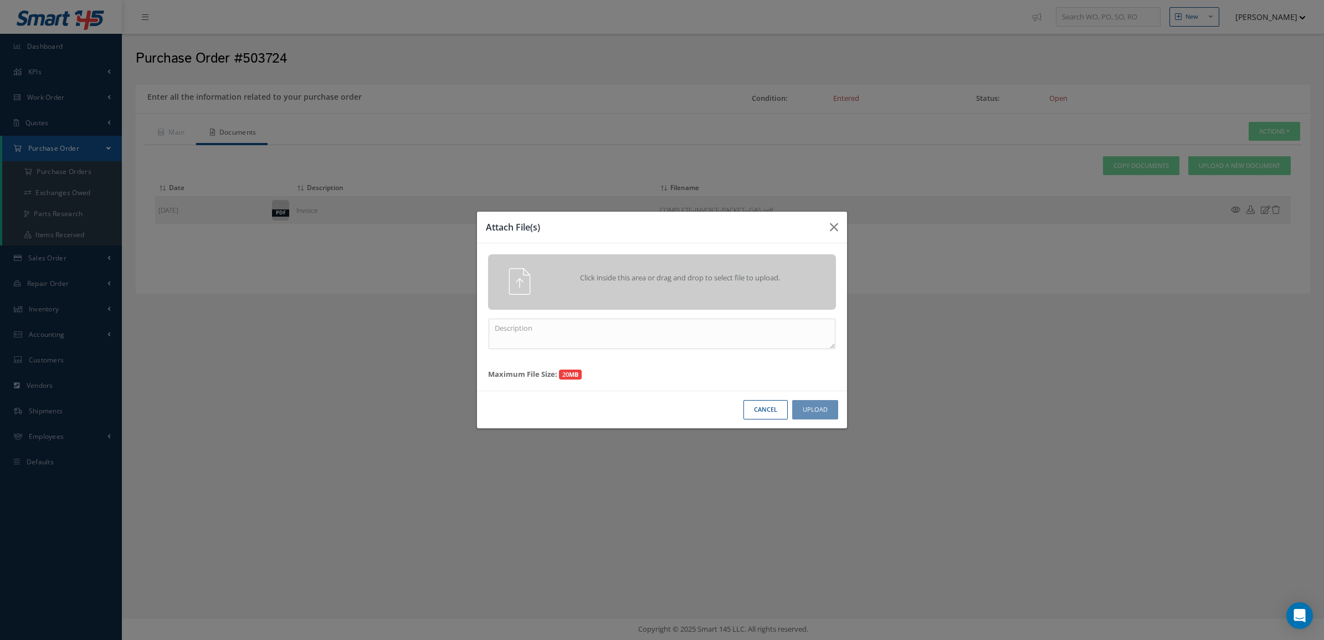
click at [723, 276] on span "Click inside this area or drag and drop to select file to upload." at bounding box center [679, 278] width 251 height 11
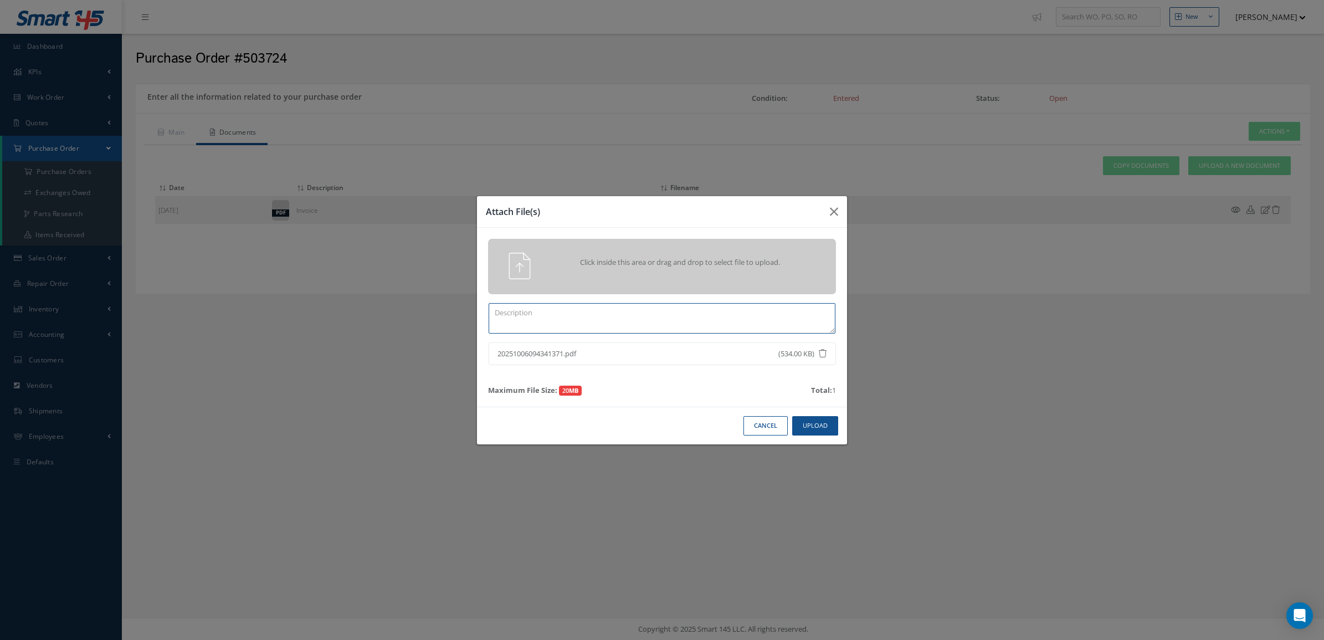
click at [762, 317] on textarea at bounding box center [662, 318] width 347 height 30
type textarea "certs"
click at [820, 424] on button "Upload" at bounding box center [815, 425] width 46 height 19
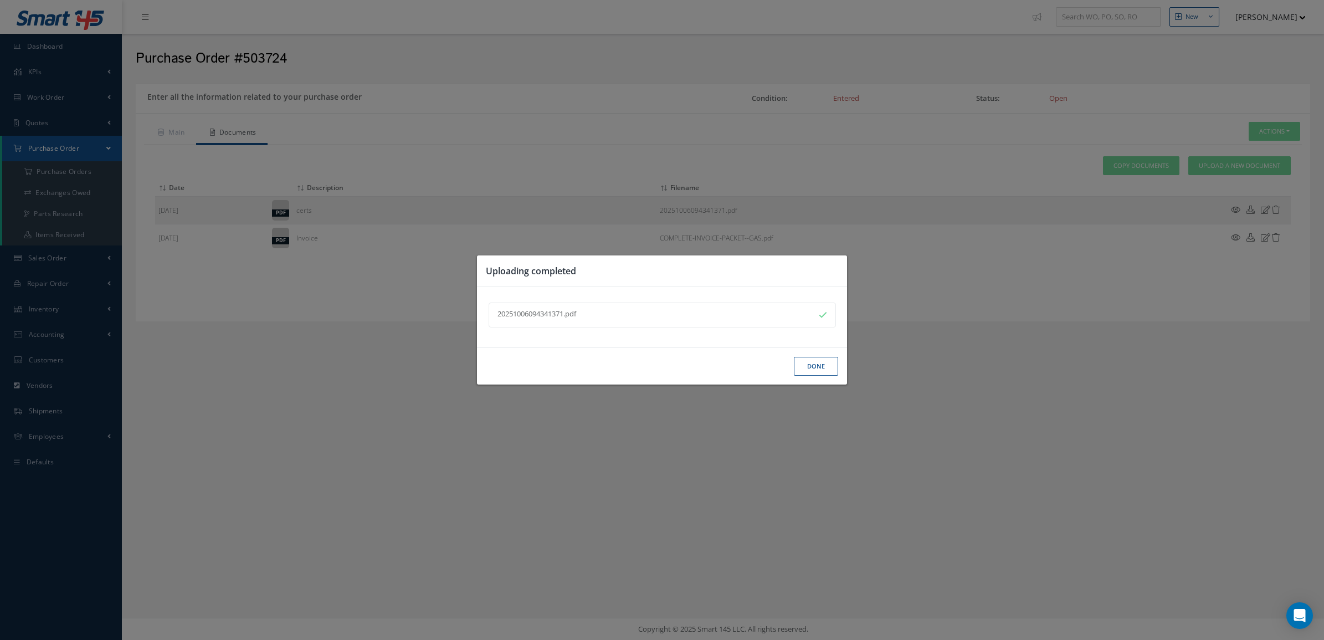
click at [801, 367] on button "Done" at bounding box center [816, 366] width 44 height 19
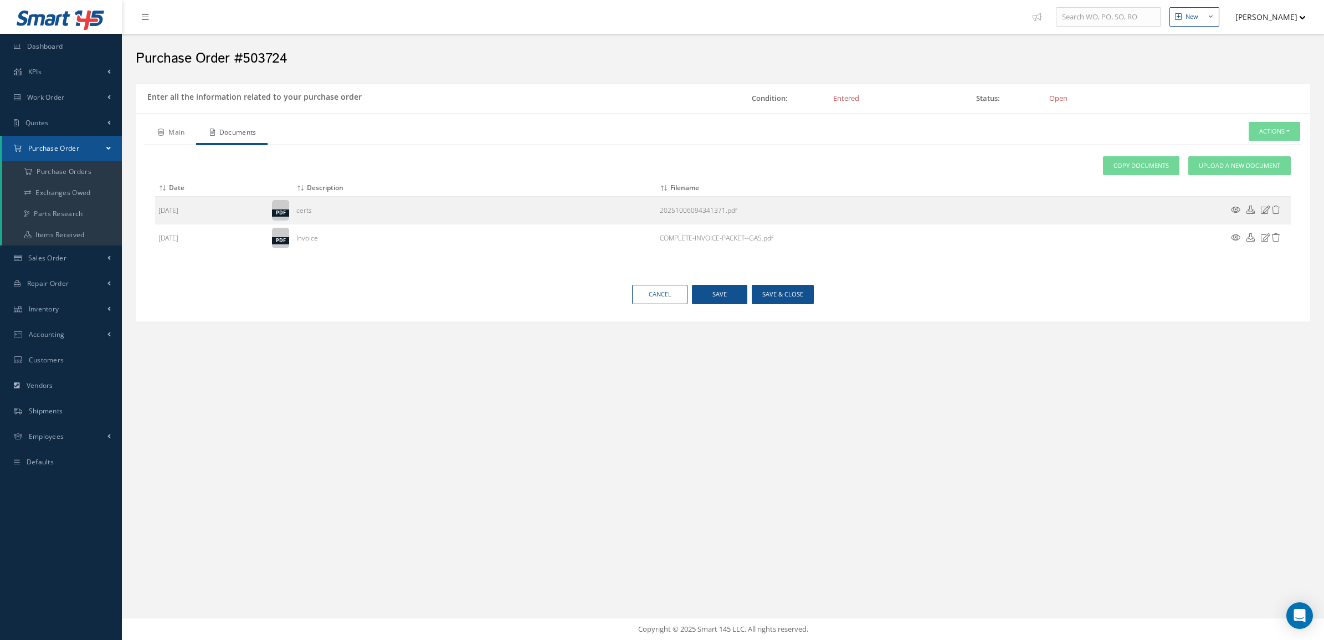
click at [165, 140] on link "Main" at bounding box center [170, 133] width 52 height 23
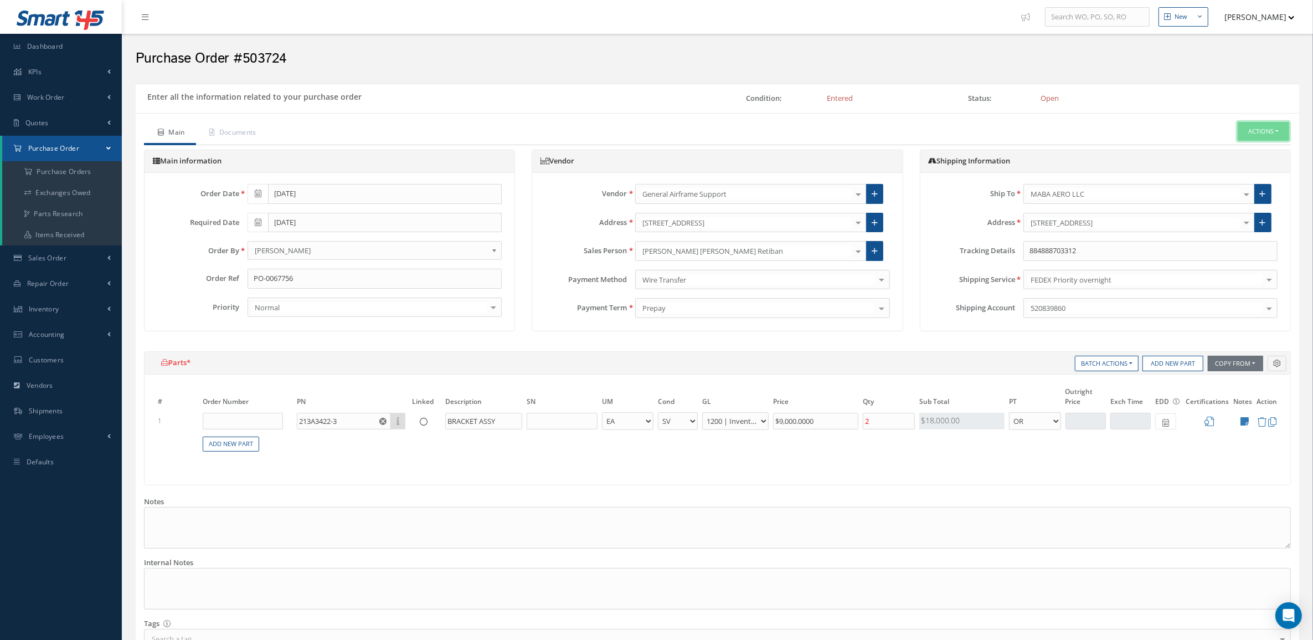
click at [1245, 129] on button "Actions" at bounding box center [1264, 131] width 52 height 19
click at [1233, 153] on link "Receive" at bounding box center [1246, 150] width 89 height 15
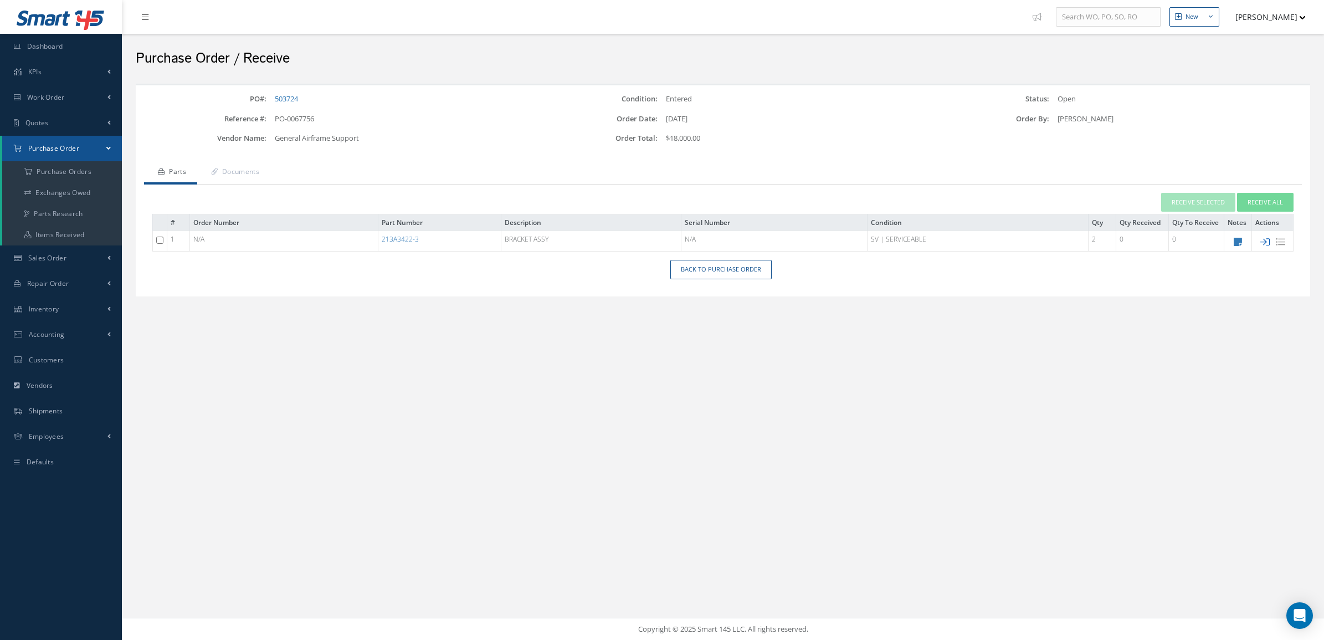
click at [1266, 240] on icon at bounding box center [1264, 241] width 9 height 9
checkbox input "false"
type input "[DATE]"
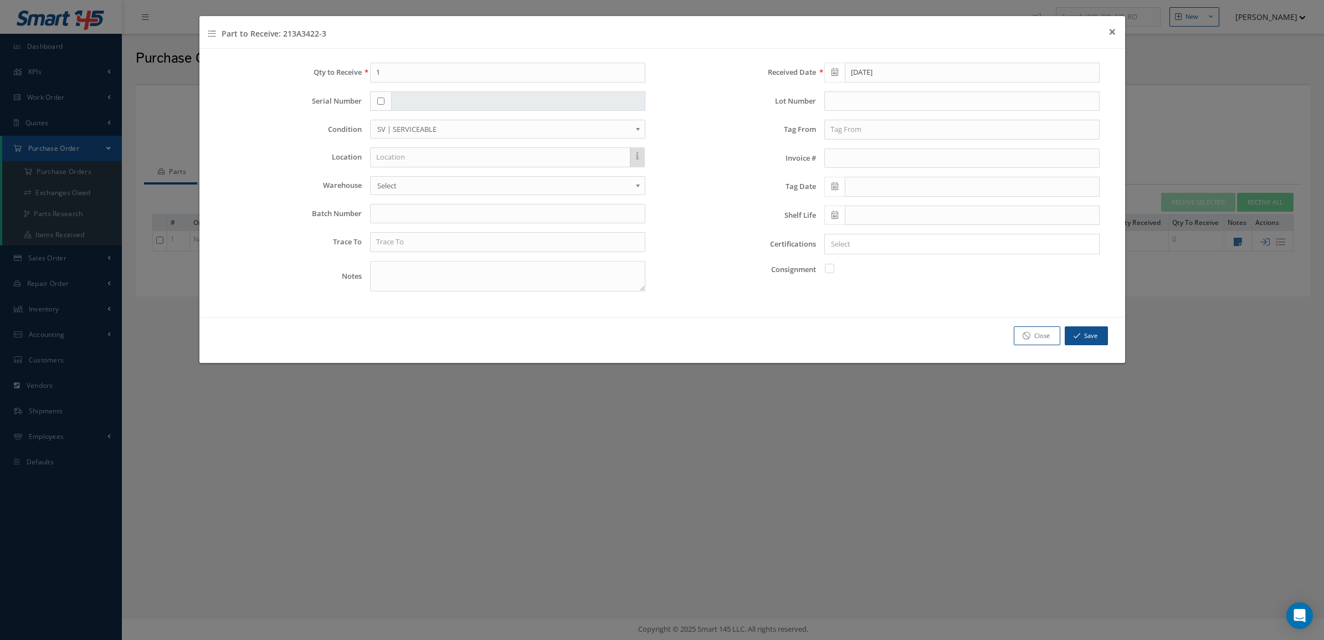
click at [383, 101] on input "checkbox" at bounding box center [380, 100] width 7 height 7
checkbox input "true"
type input "13630-1"
drag, startPoint x: 367, startPoint y: 74, endPoint x: 302, endPoint y: 74, distance: 64.3
click at [302, 74] on div "Qty to Receive 1" at bounding box center [435, 73] width 438 height 20
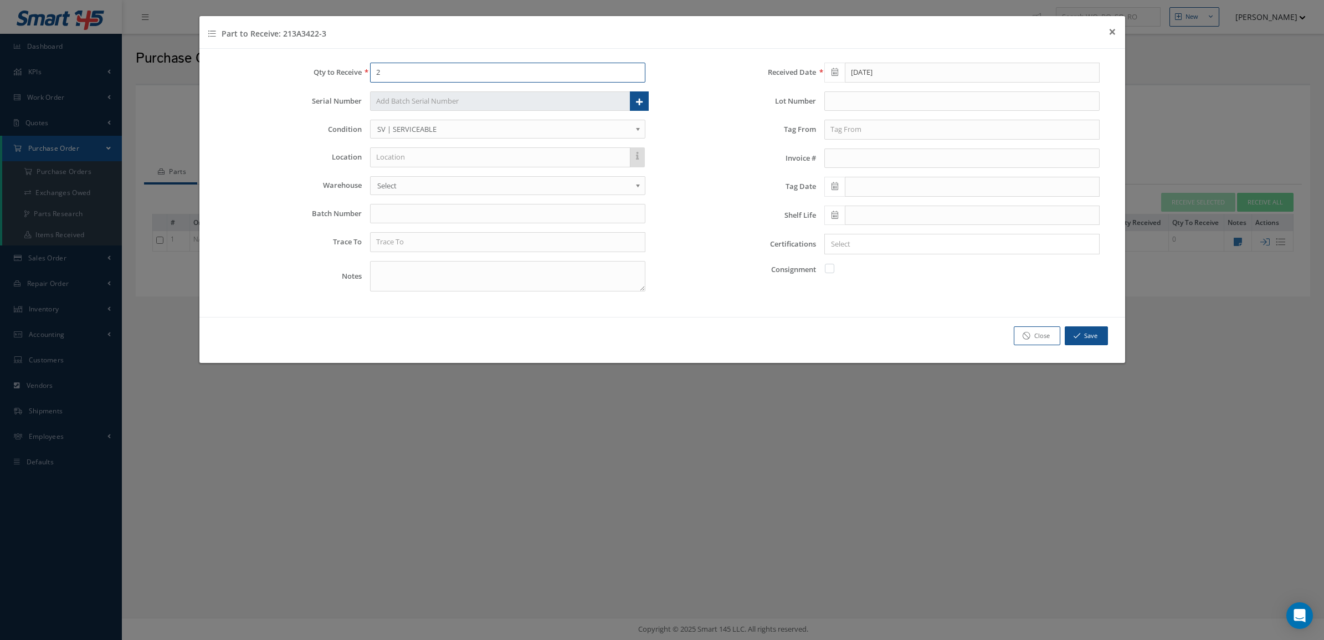
type input "2"
click at [633, 97] on link at bounding box center [639, 101] width 19 height 20
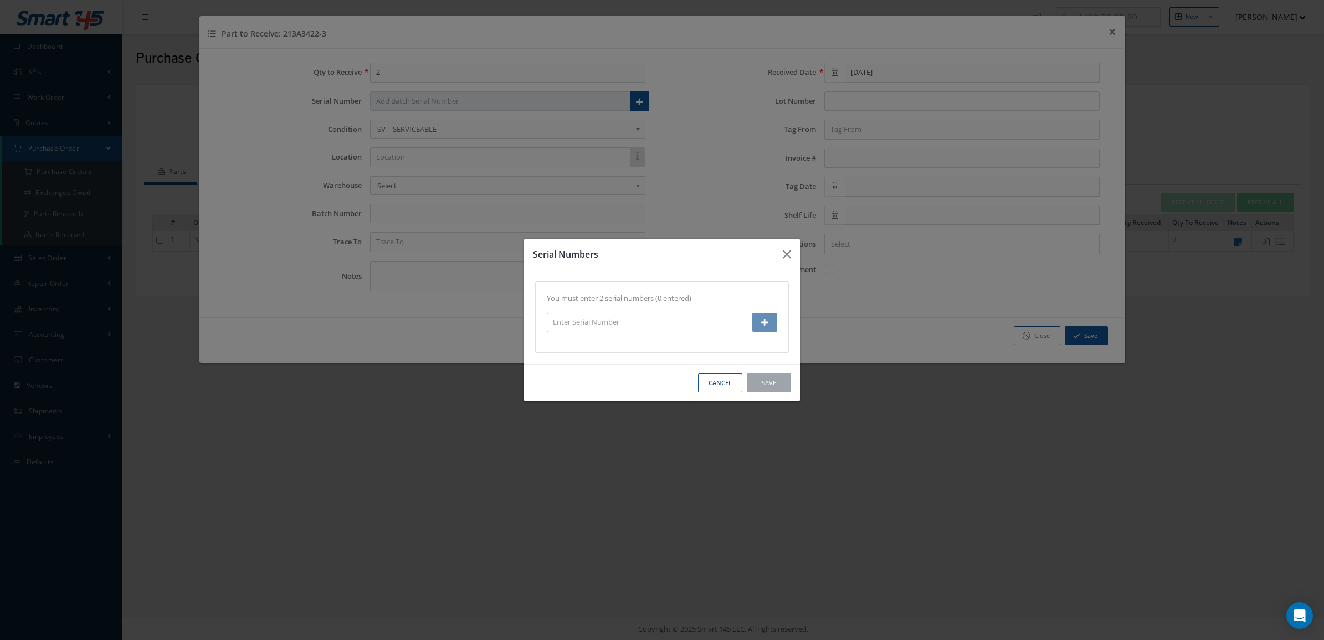
click at [709, 322] on input "text" at bounding box center [648, 322] width 203 height 20
type input "13630-1"
click at [765, 320] on icon "button" at bounding box center [764, 322] width 7 height 8
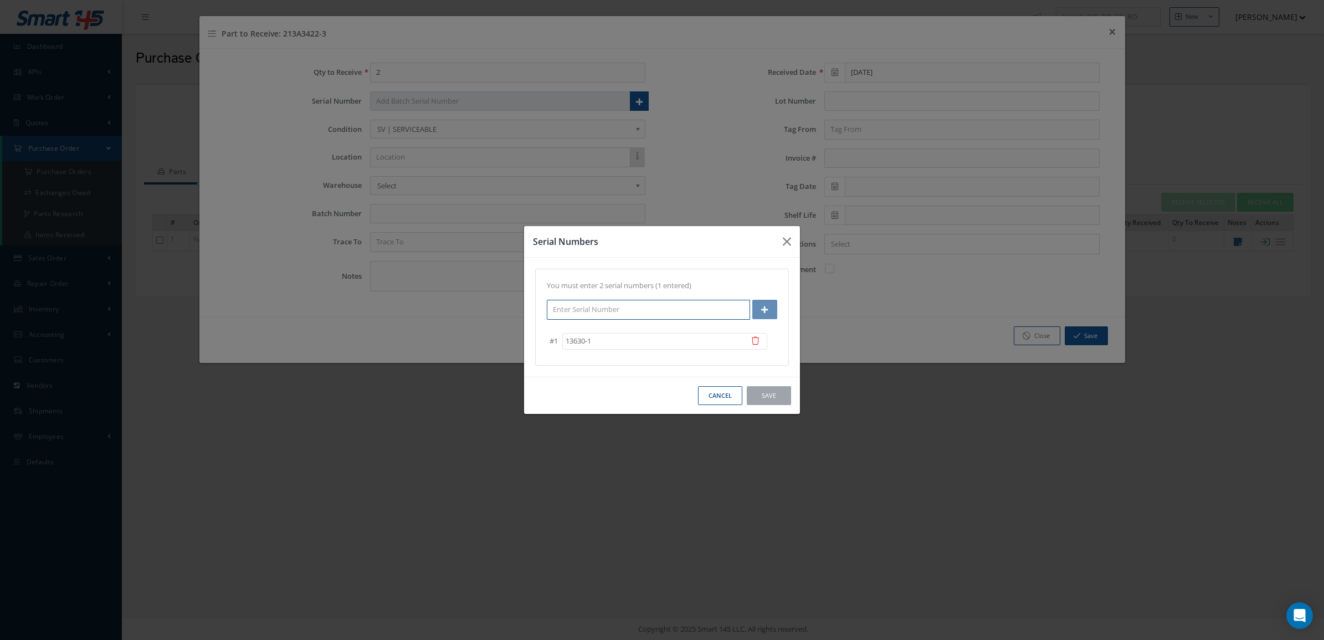
click at [631, 314] on input "text" at bounding box center [648, 310] width 203 height 20
type input "13629-1"
click at [762, 309] on icon "button" at bounding box center [764, 310] width 7 height 8
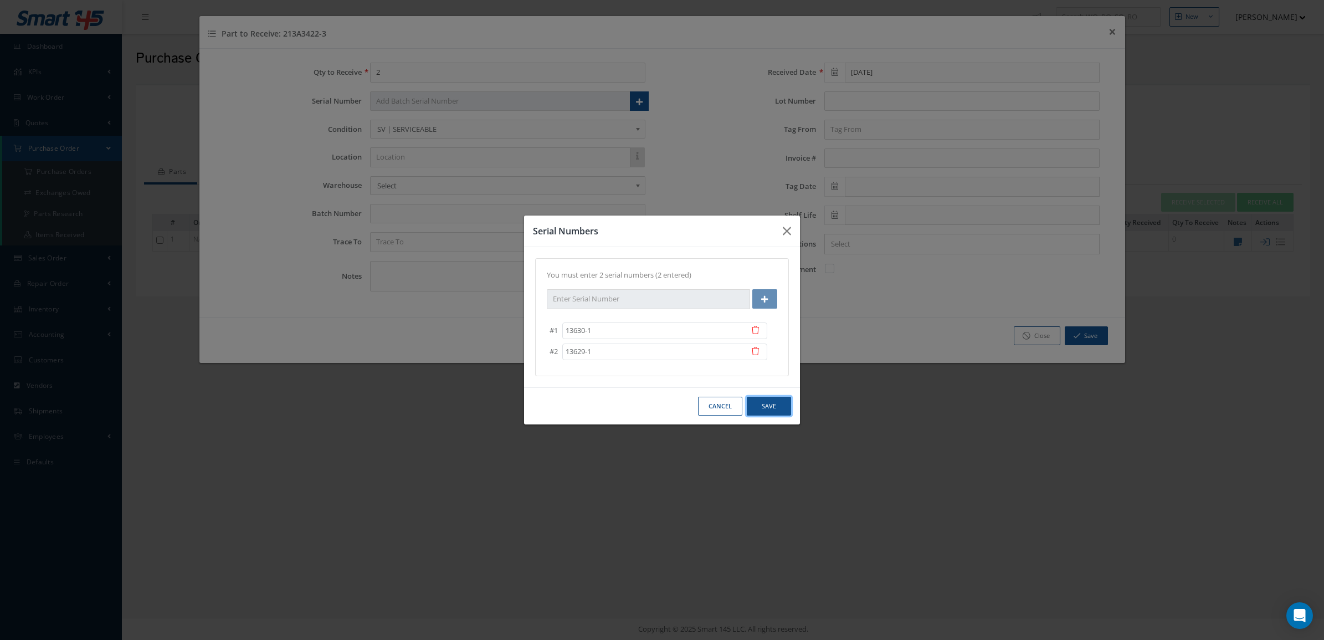
click at [765, 407] on button "Save" at bounding box center [769, 406] width 44 height 19
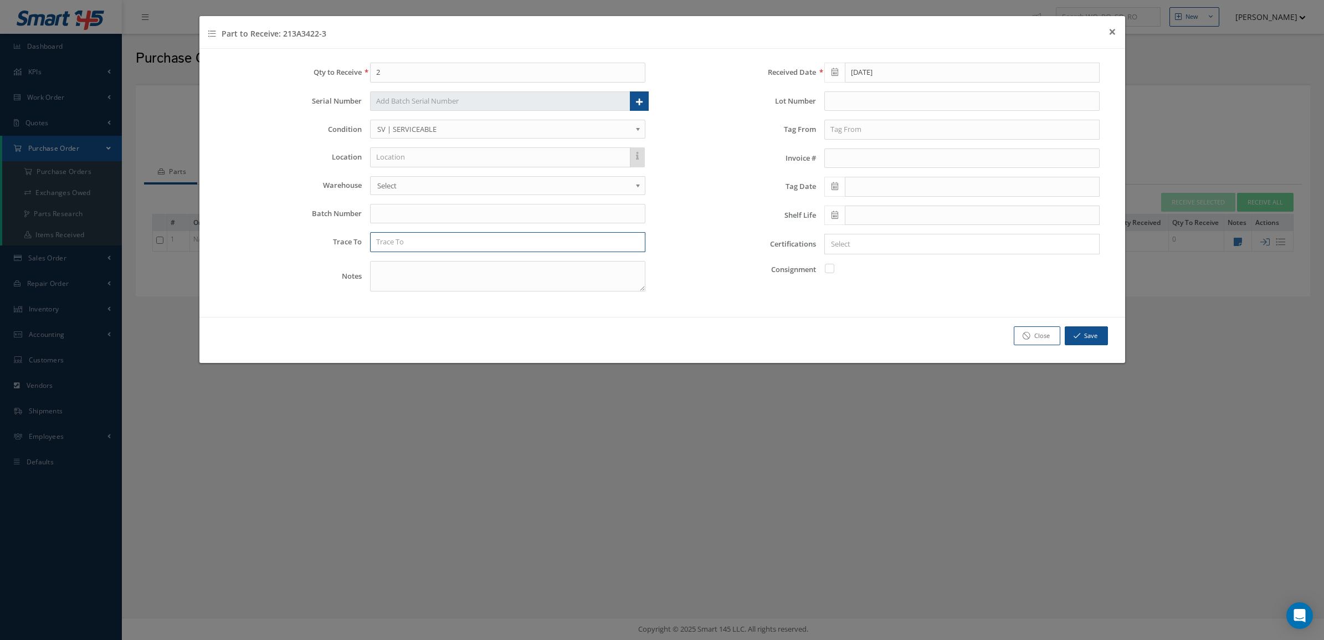
click at [435, 250] on input "text" at bounding box center [507, 242] width 275 height 20
drag, startPoint x: 461, startPoint y: 71, endPoint x: 332, endPoint y: 78, distance: 128.7
click at [332, 78] on div "Qty to Receive 2" at bounding box center [435, 73] width 438 height 20
type input "1"
click at [383, 106] on div at bounding box center [381, 101] width 22 height 20
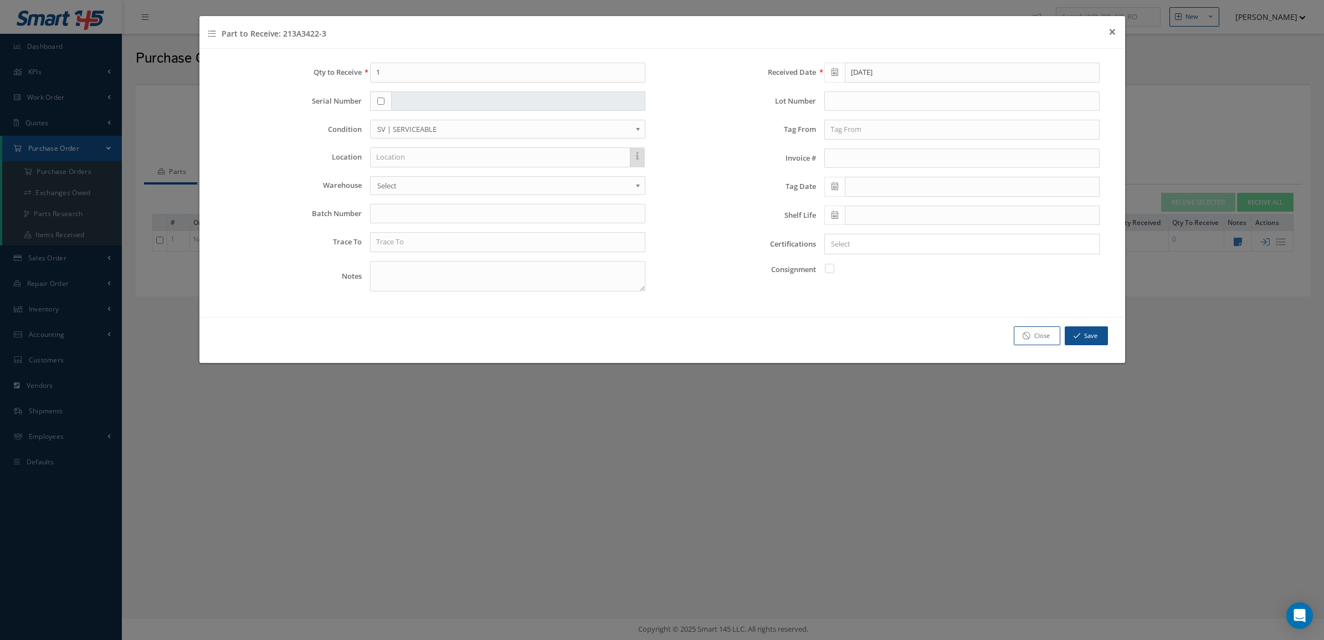
click at [383, 106] on div at bounding box center [381, 101] width 22 height 20
click at [380, 106] on div at bounding box center [381, 101] width 22 height 20
click at [379, 103] on input "checkbox" at bounding box center [380, 100] width 7 height 7
checkbox input "true"
type input "13629-1"
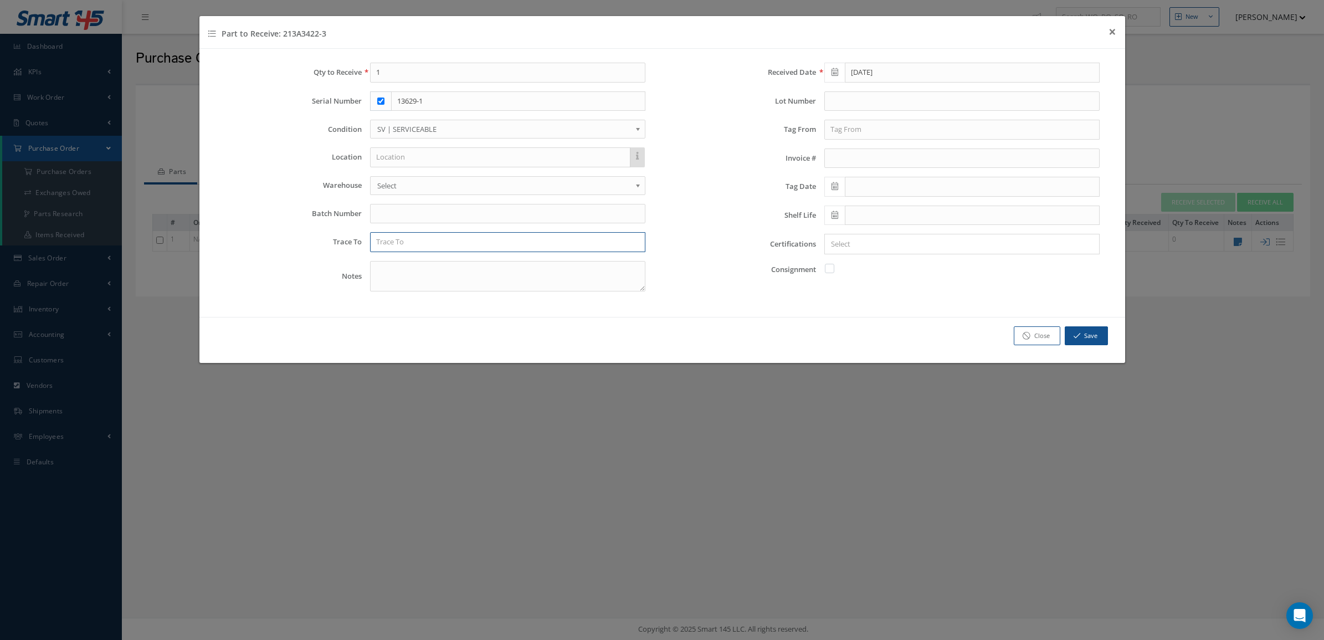
click at [422, 247] on input "text" at bounding box center [507, 242] width 275 height 20
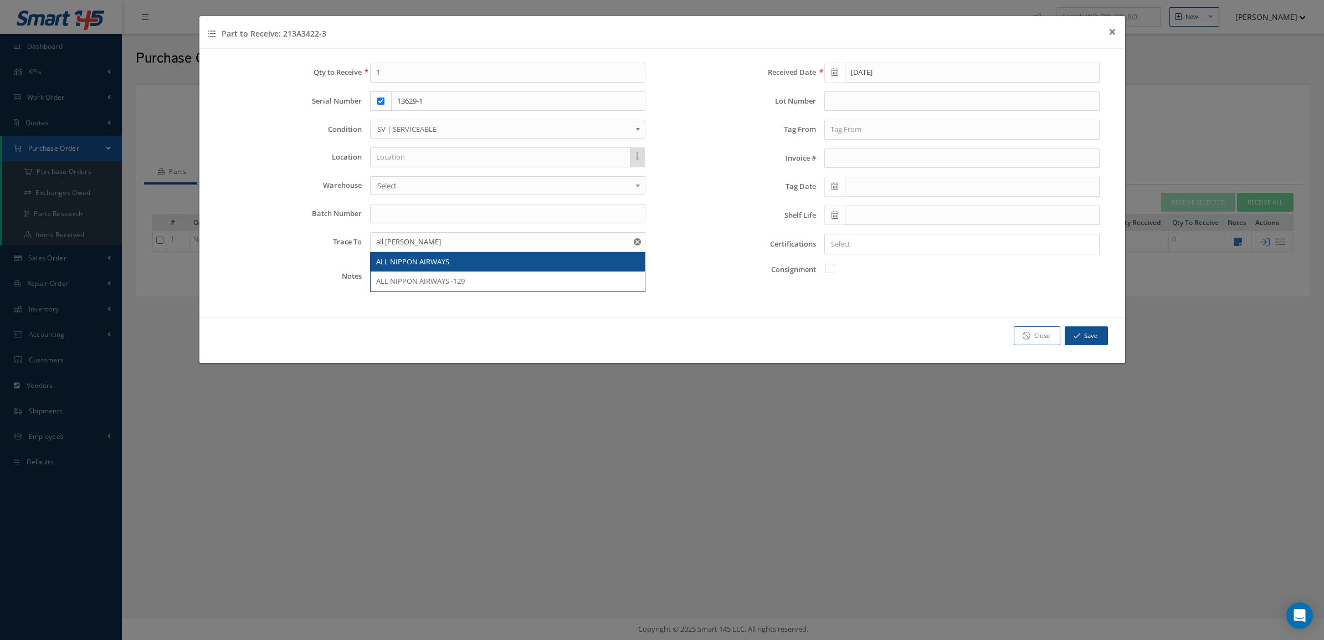
click at [497, 264] on div "ALL NIPPON AIRWAYS" at bounding box center [507, 261] width 263 height 11
type input "ALL NIPPON AIRWAYS"
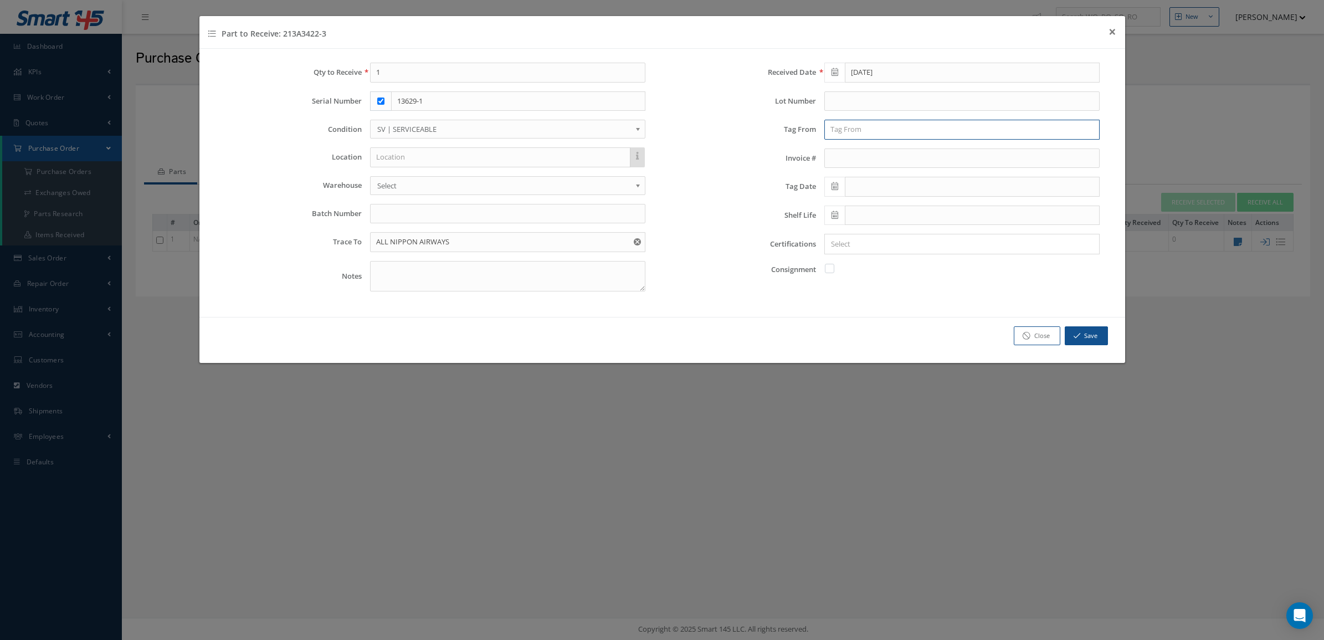
click at [893, 132] on input "text" at bounding box center [961, 130] width 275 height 20
type input "j"
type input "JET MIDWEST TECHNIK"
click at [832, 189] on icon at bounding box center [834, 186] width 7 height 8
click at [896, 243] on td "2" at bounding box center [893, 240] width 17 height 17
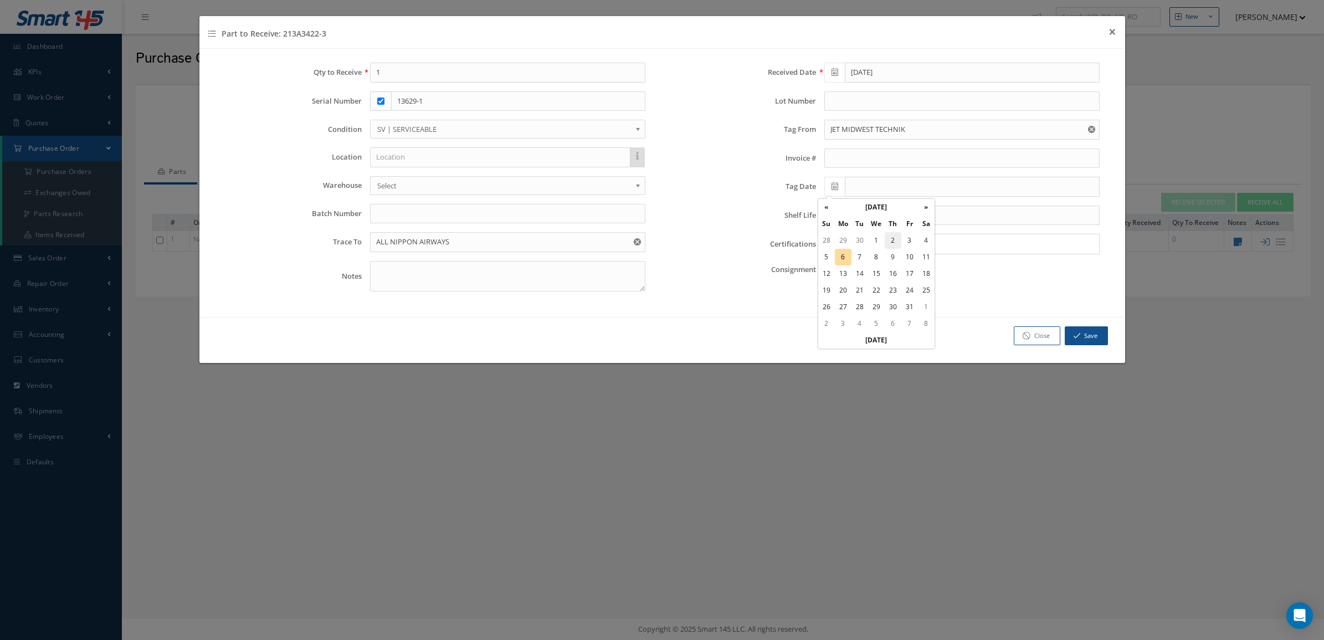
type input "[DATE]"
click at [873, 241] on input "Search for option" at bounding box center [959, 244] width 267 height 12
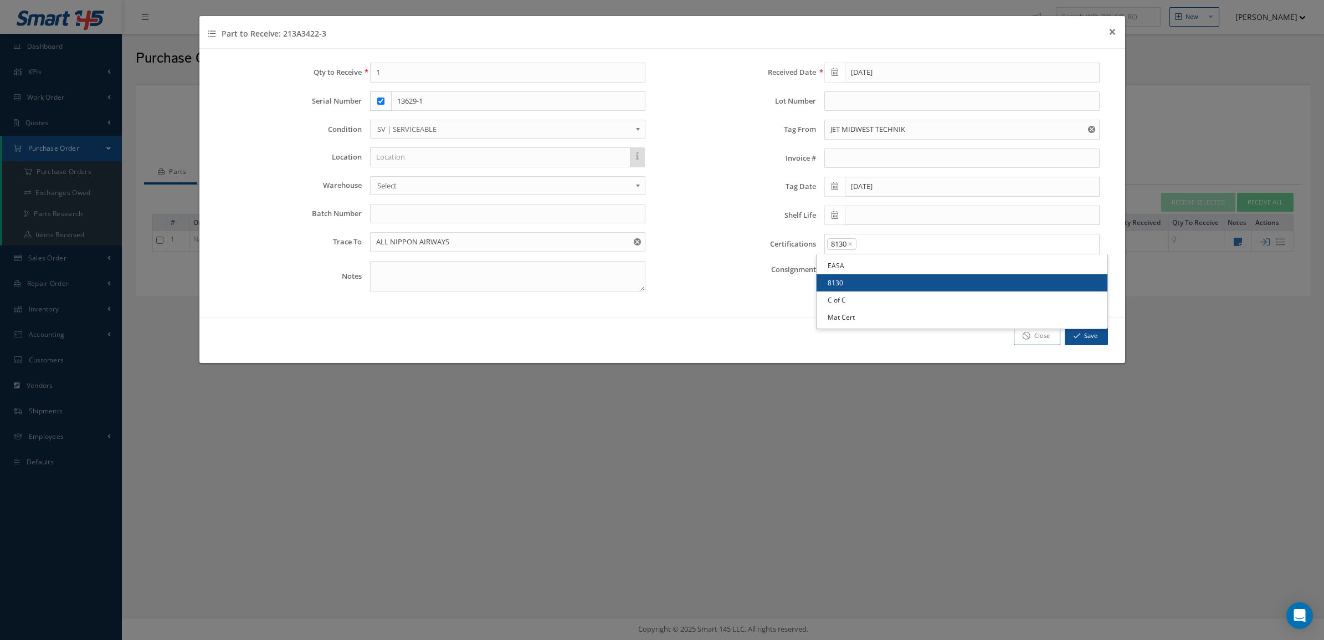
drag, startPoint x: 870, startPoint y: 282, endPoint x: 895, endPoint y: 260, distance: 33.3
click at [870, 283] on link "8130" at bounding box center [961, 282] width 291 height 17
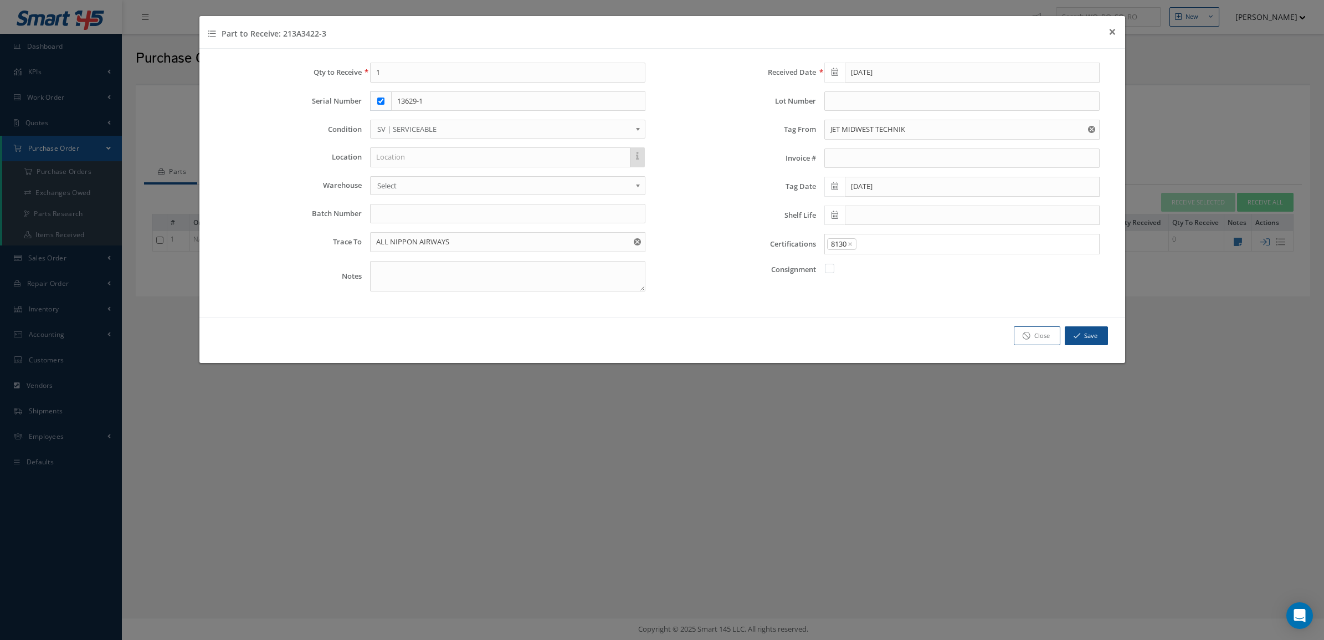
click at [898, 231] on div "Received Date 10/06/2025 Lot Number Tag From JET MIDWEST TECHNIK Invoice # Tag …" at bounding box center [889, 182] width 455 height 238
click at [896, 248] on input "Search for option" at bounding box center [974, 244] width 235 height 12
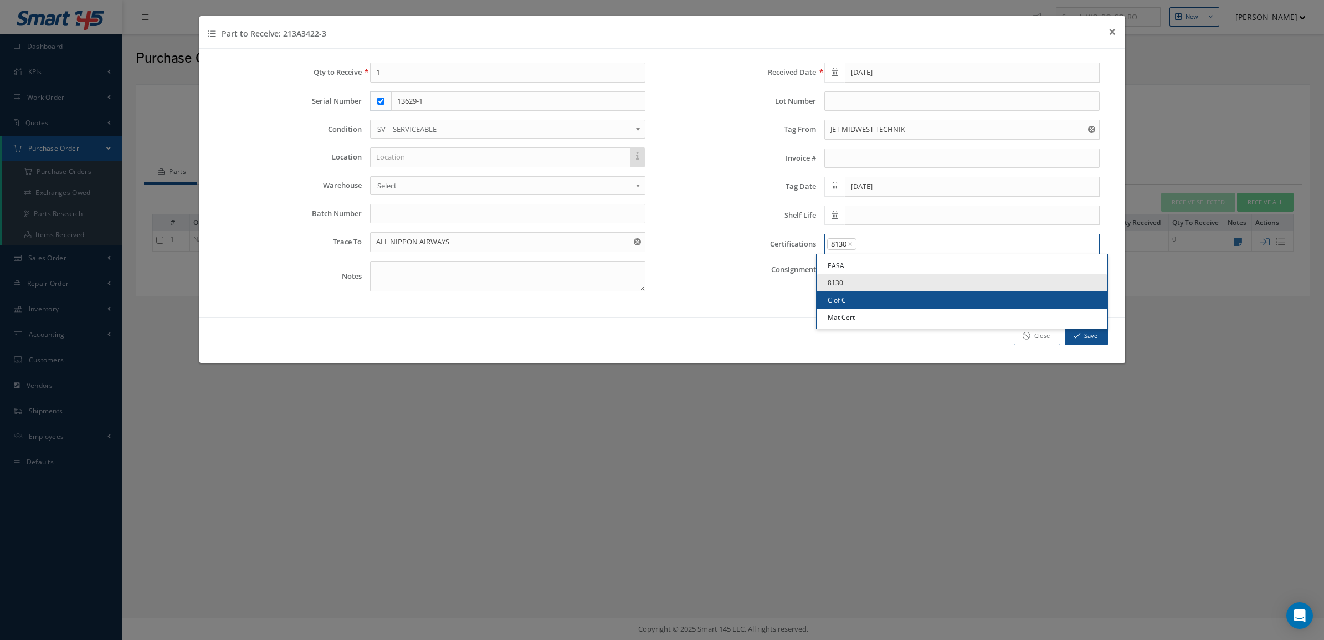
click at [881, 303] on link "C of C" at bounding box center [961, 299] width 291 height 17
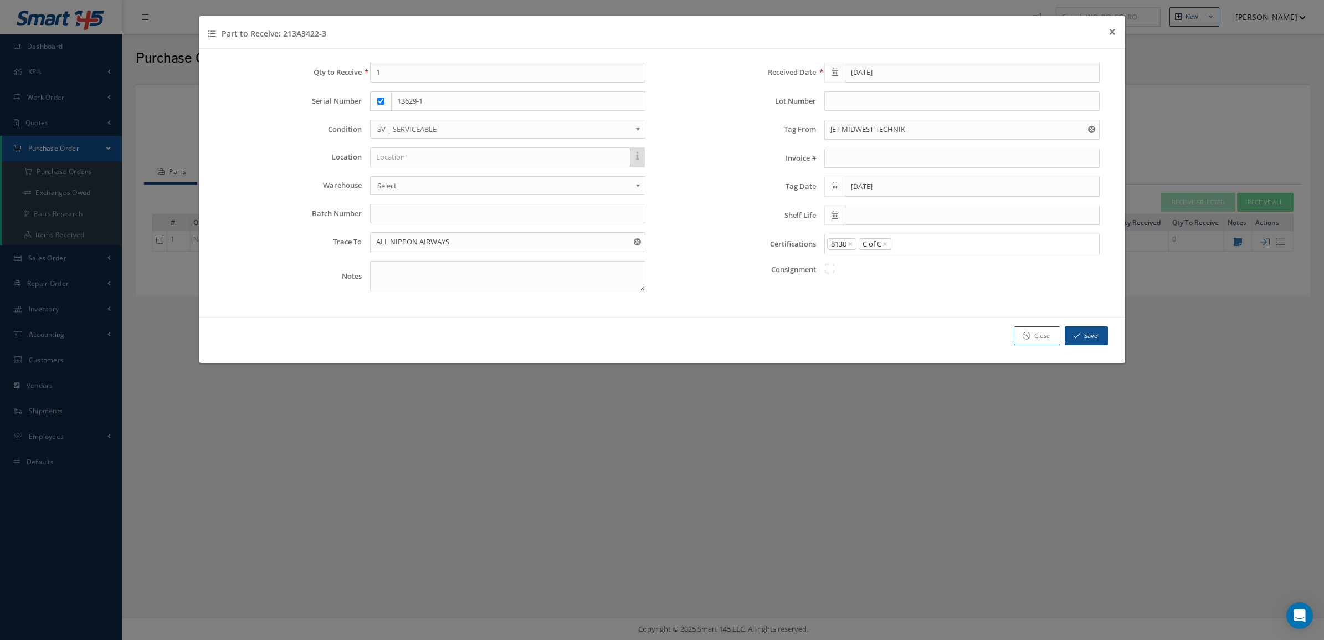
click at [917, 251] on div "8130 × C of C ×" at bounding box center [959, 244] width 269 height 14
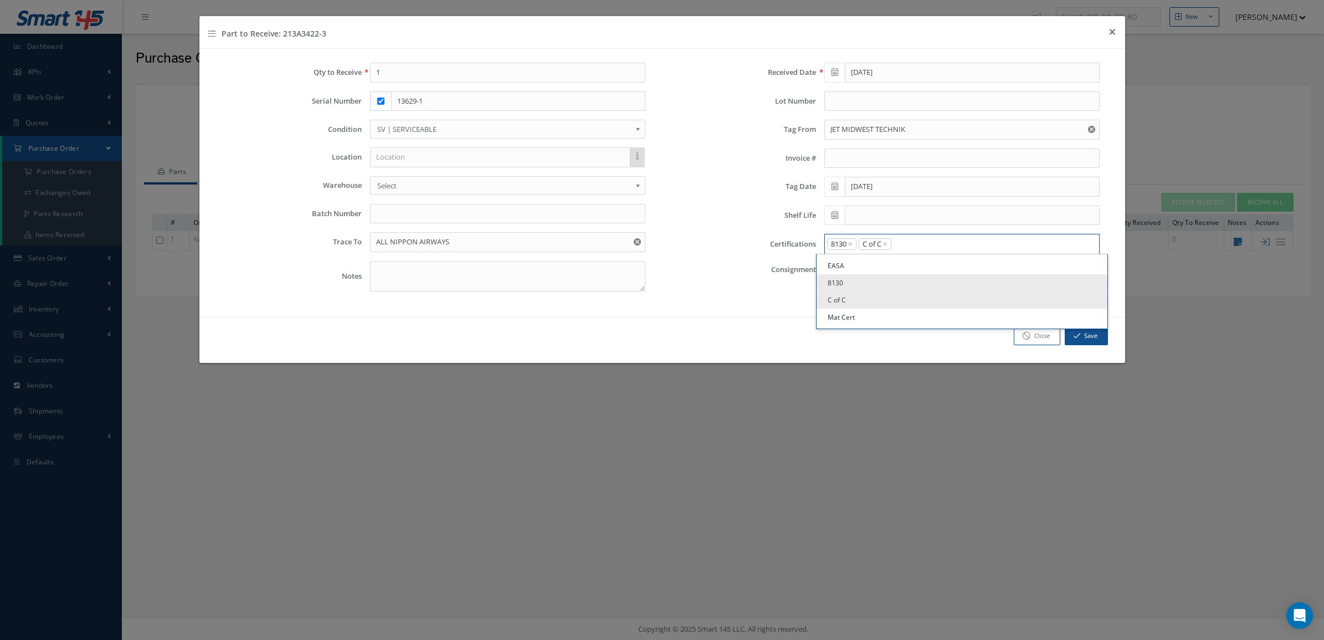
click at [916, 250] on input "Search for option" at bounding box center [992, 244] width 201 height 12
click at [899, 323] on link "Mat Cert" at bounding box center [961, 317] width 291 height 17
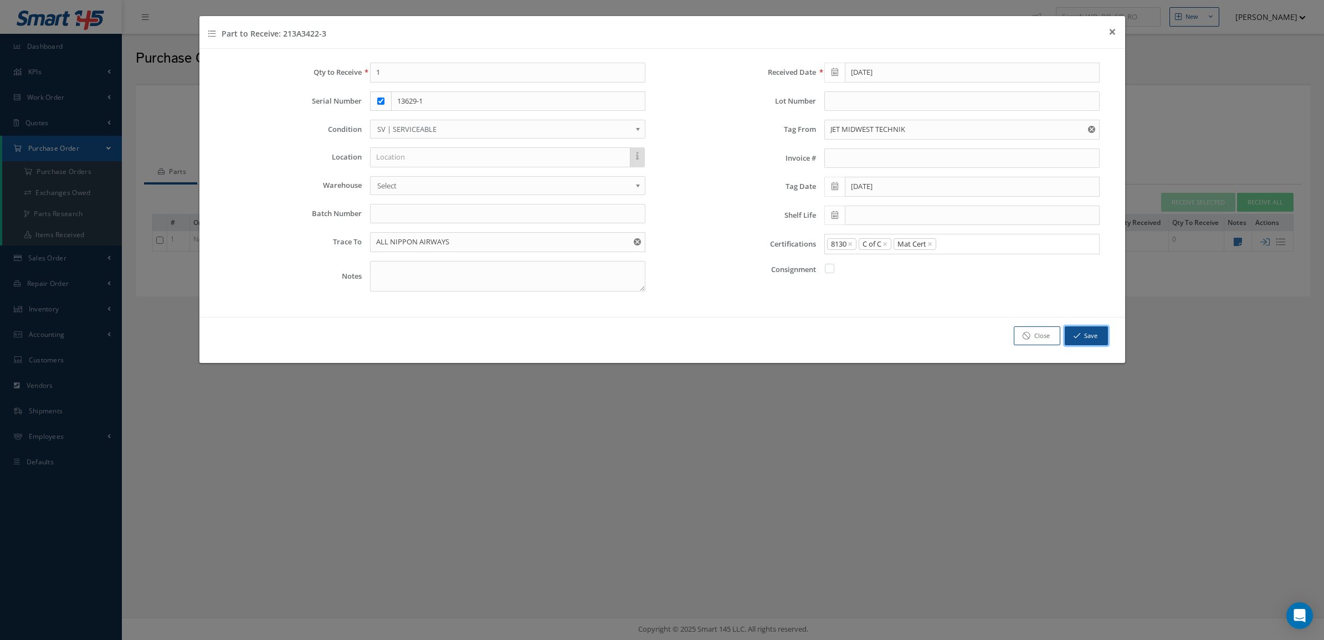
click at [1091, 342] on button "Save" at bounding box center [1086, 335] width 43 height 19
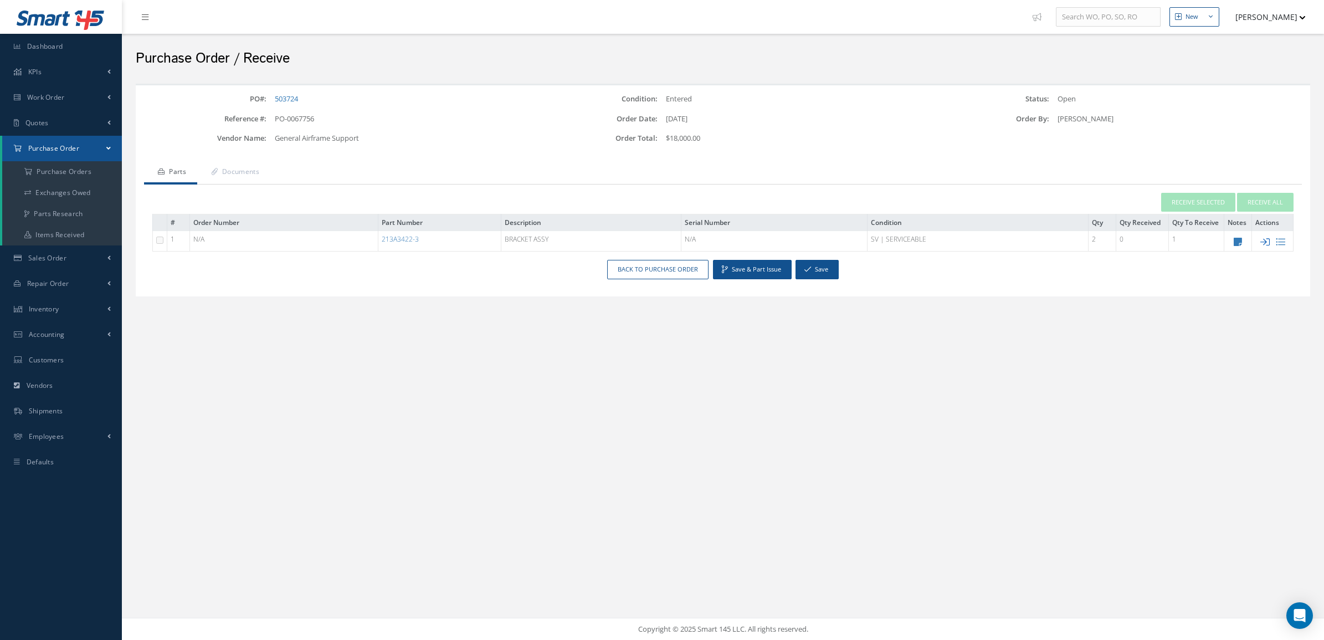
click at [1264, 242] on icon at bounding box center [1264, 241] width 9 height 9
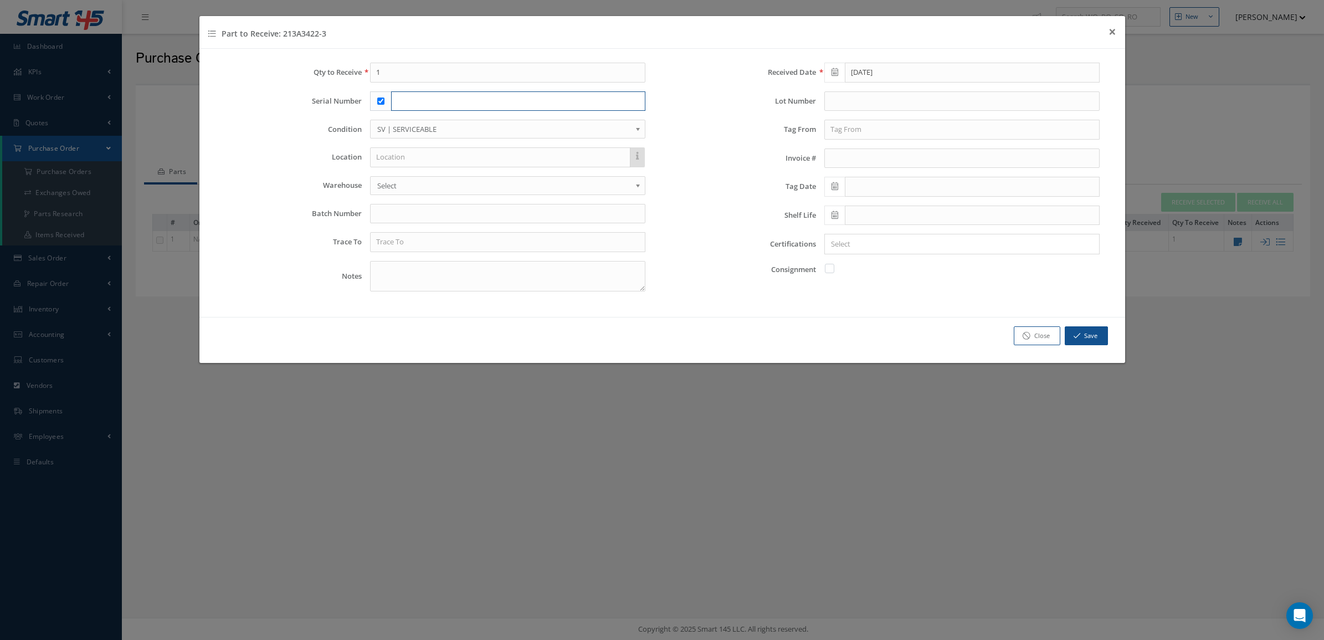
click at [551, 101] on input "text" at bounding box center [518, 101] width 254 height 20
type input "13630-1"
click at [435, 248] on input "text" at bounding box center [507, 242] width 275 height 20
type input "VRG LINHAS AEREAS"
click at [878, 127] on input "text" at bounding box center [961, 130] width 275 height 20
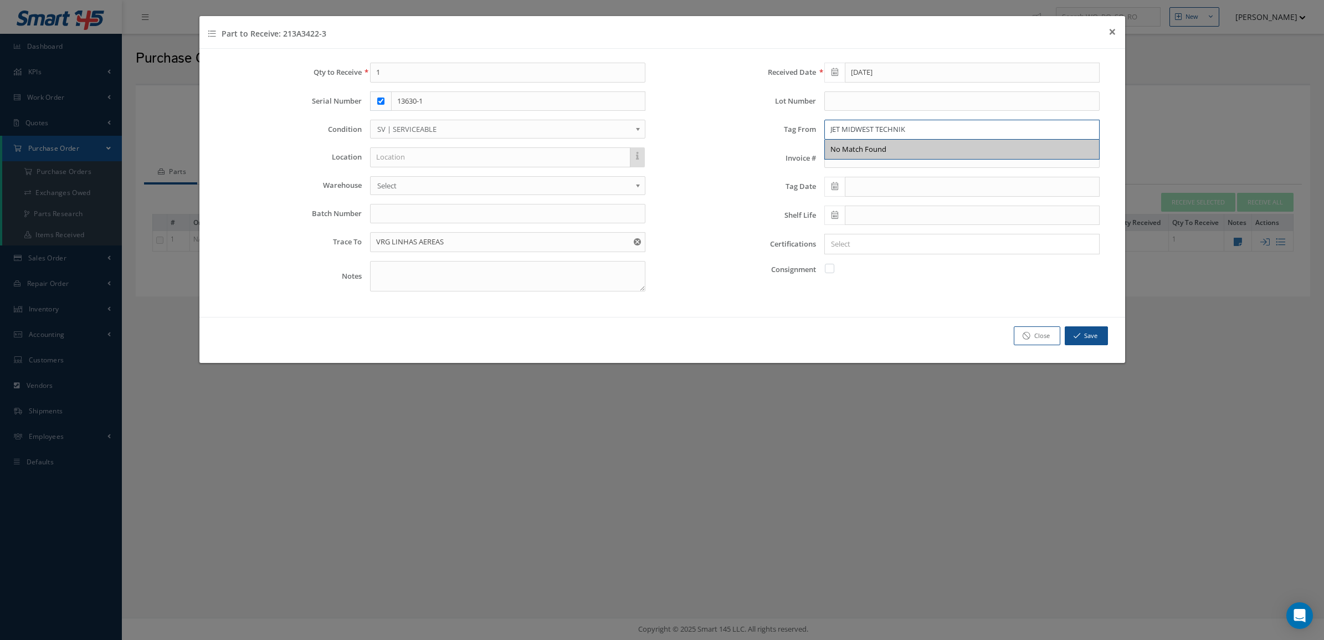
type input "JET MIDWEST TECHNIK"
click at [834, 190] on icon at bounding box center [834, 186] width 7 height 8
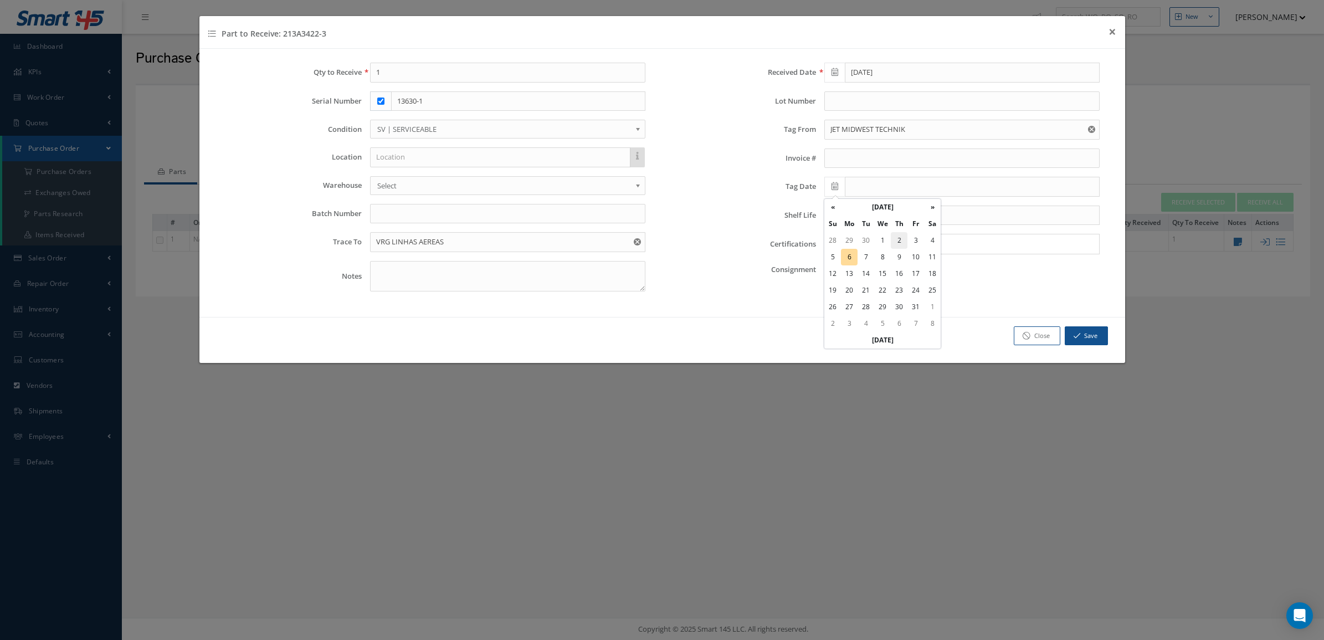
click at [901, 245] on td "2" at bounding box center [899, 240] width 17 height 17
type input "[DATE]"
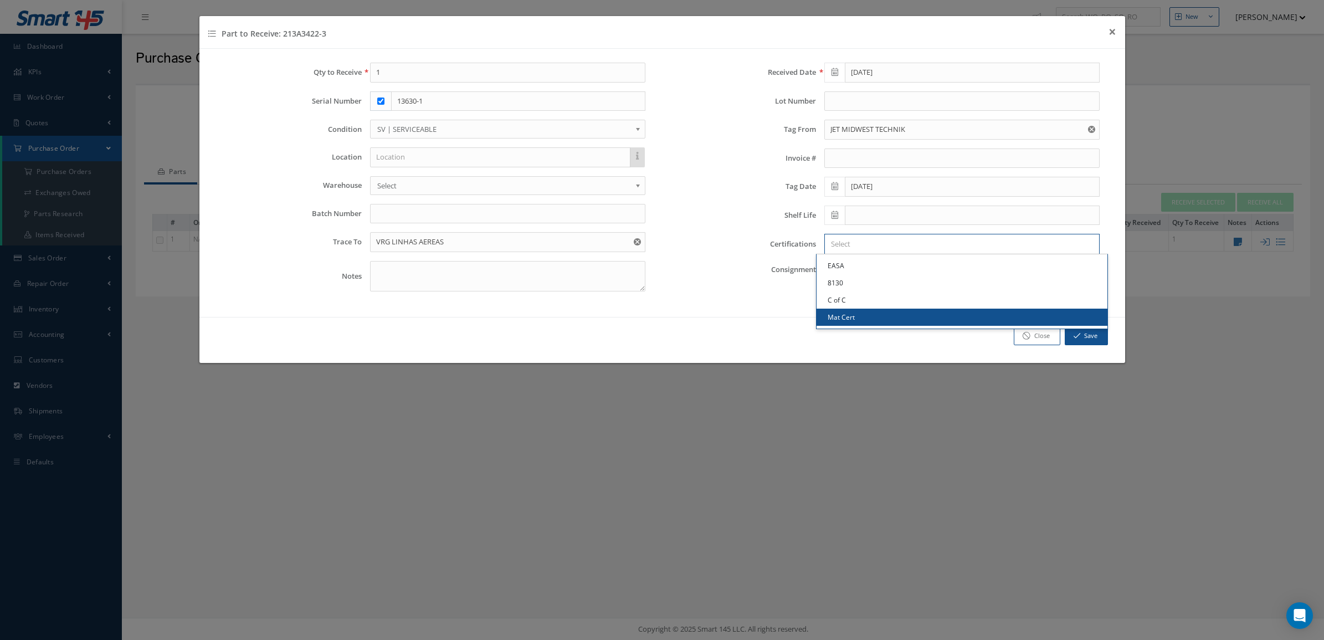
click at [868, 248] on input "Search for option" at bounding box center [959, 244] width 267 height 12
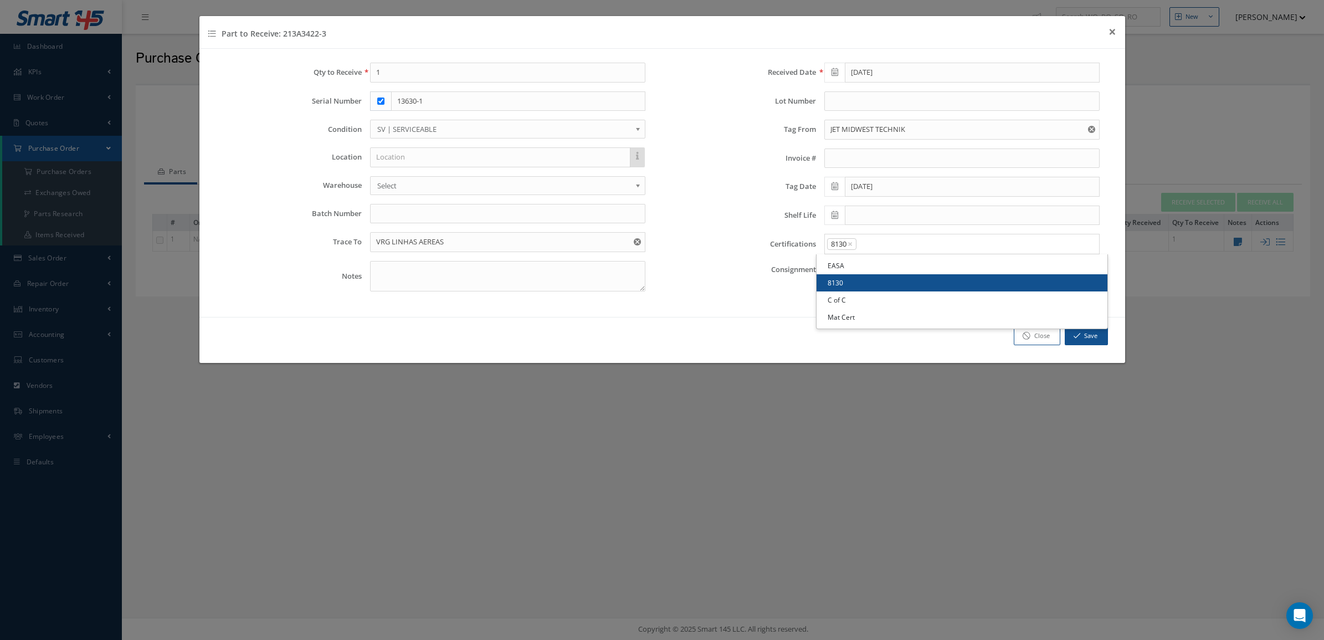
click at [868, 284] on link "8130" at bounding box center [961, 282] width 291 height 17
click at [888, 248] on input "Search for option" at bounding box center [974, 244] width 235 height 12
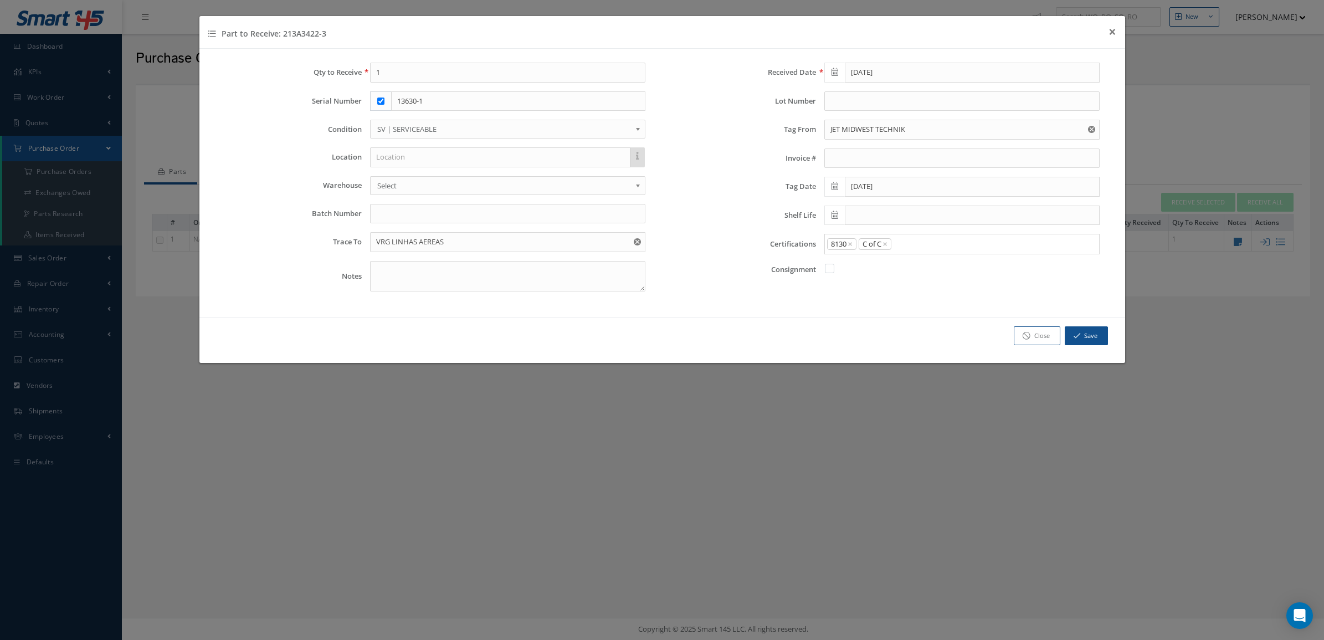
click at [871, 296] on link "C of C" at bounding box center [961, 299] width 291 height 17
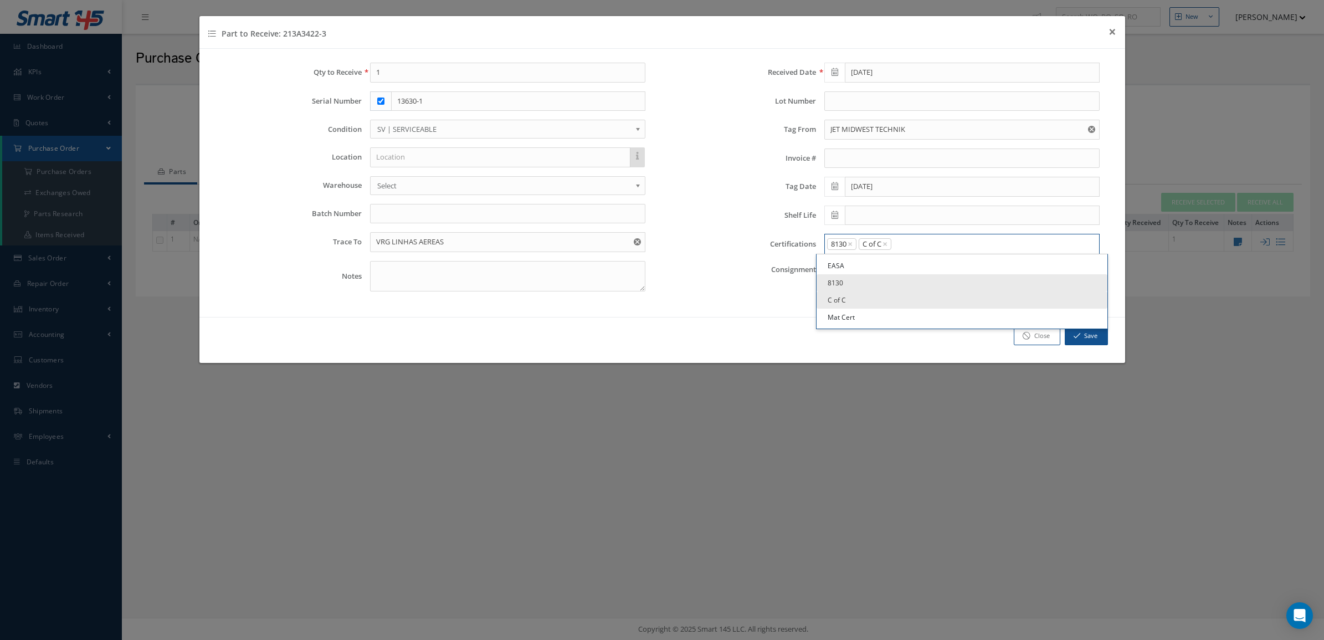
click at [909, 246] on input "Search for option" at bounding box center [992, 244] width 201 height 12
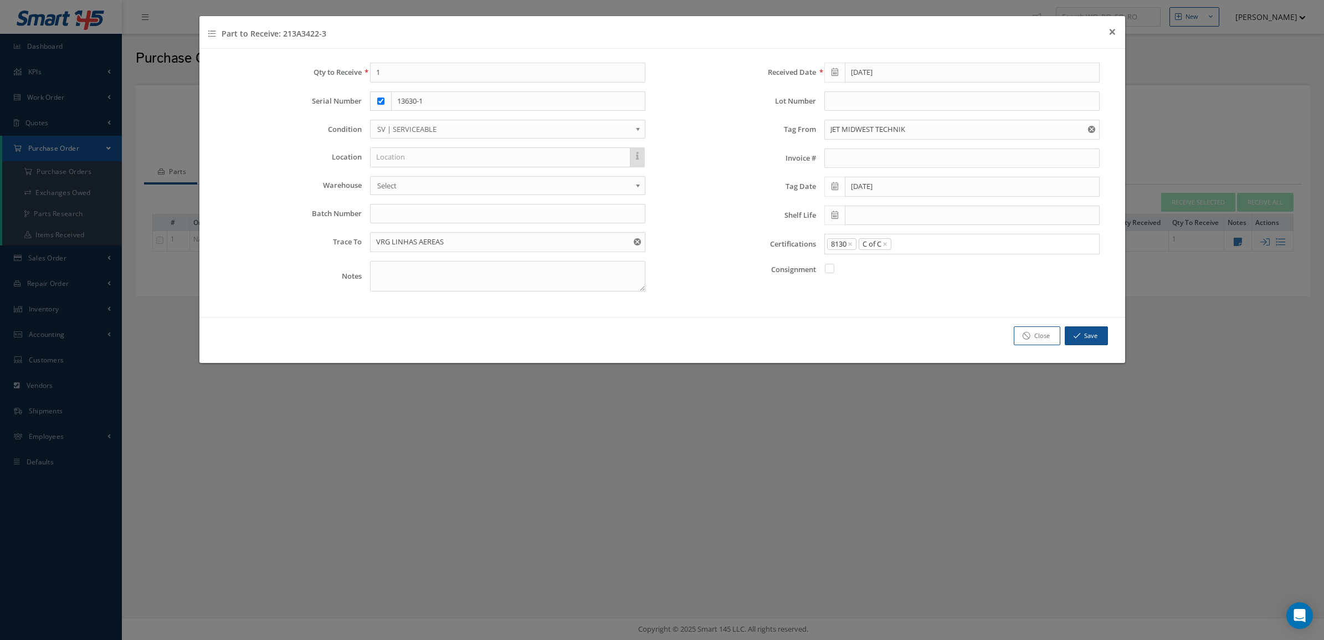
drag, startPoint x: 877, startPoint y: 309, endPoint x: 909, endPoint y: 273, distance: 48.2
click at [928, 244] on input "Search for option" at bounding box center [992, 244] width 201 height 12
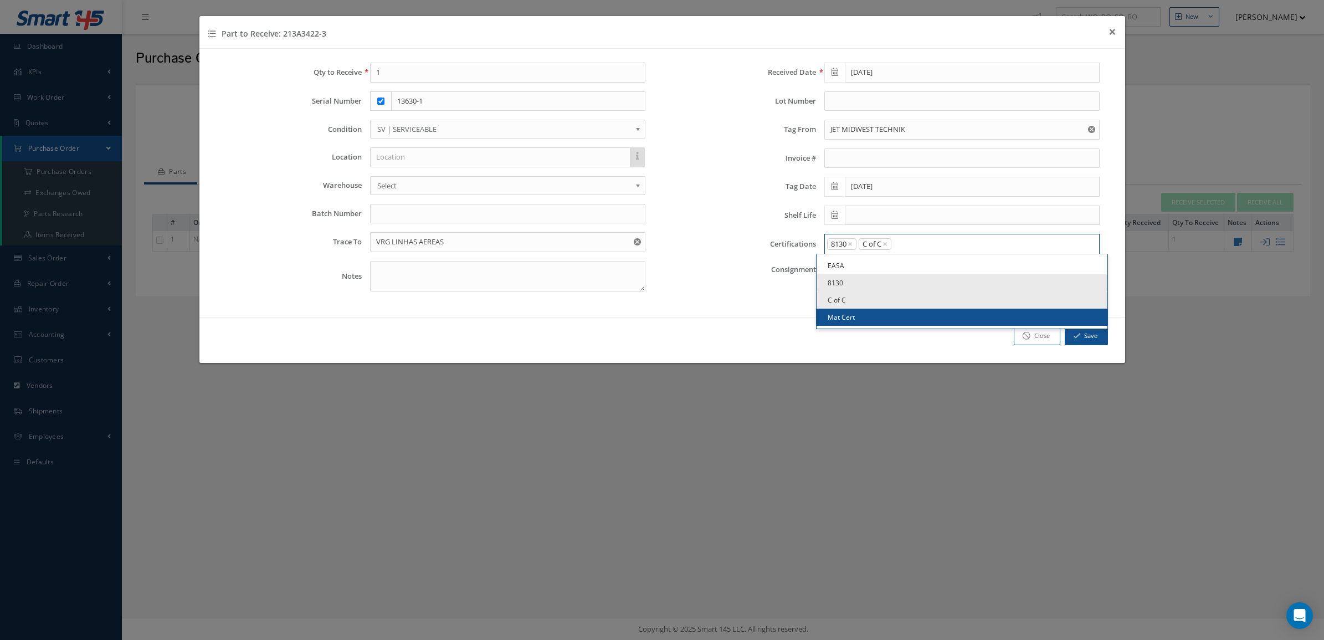
click at [886, 324] on link "Mat Cert" at bounding box center [961, 317] width 291 height 17
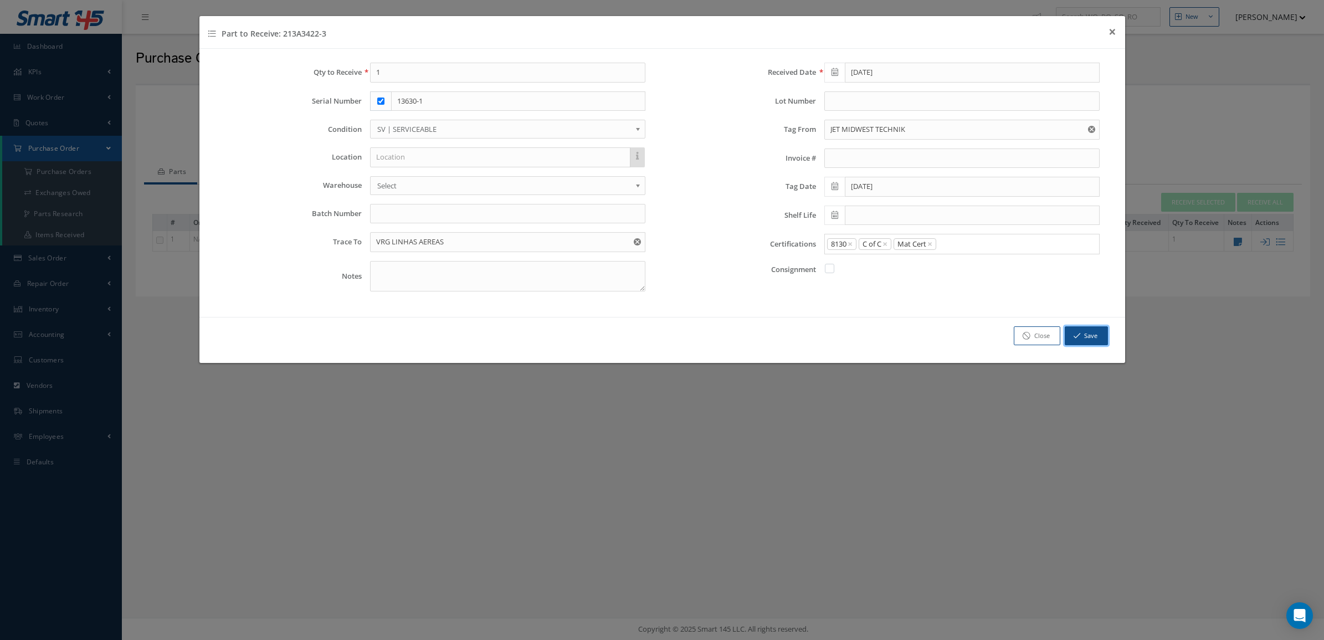
click at [1072, 335] on button "Save" at bounding box center [1086, 335] width 43 height 19
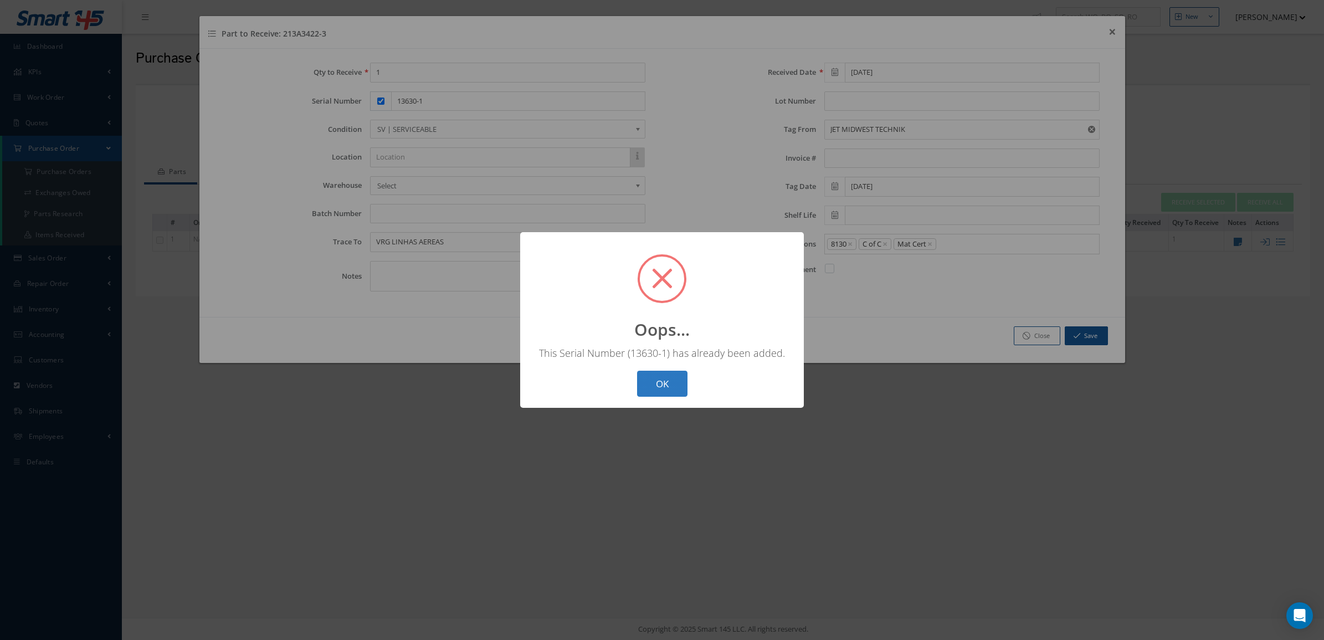
click at [673, 377] on button "OK" at bounding box center [662, 384] width 50 height 26
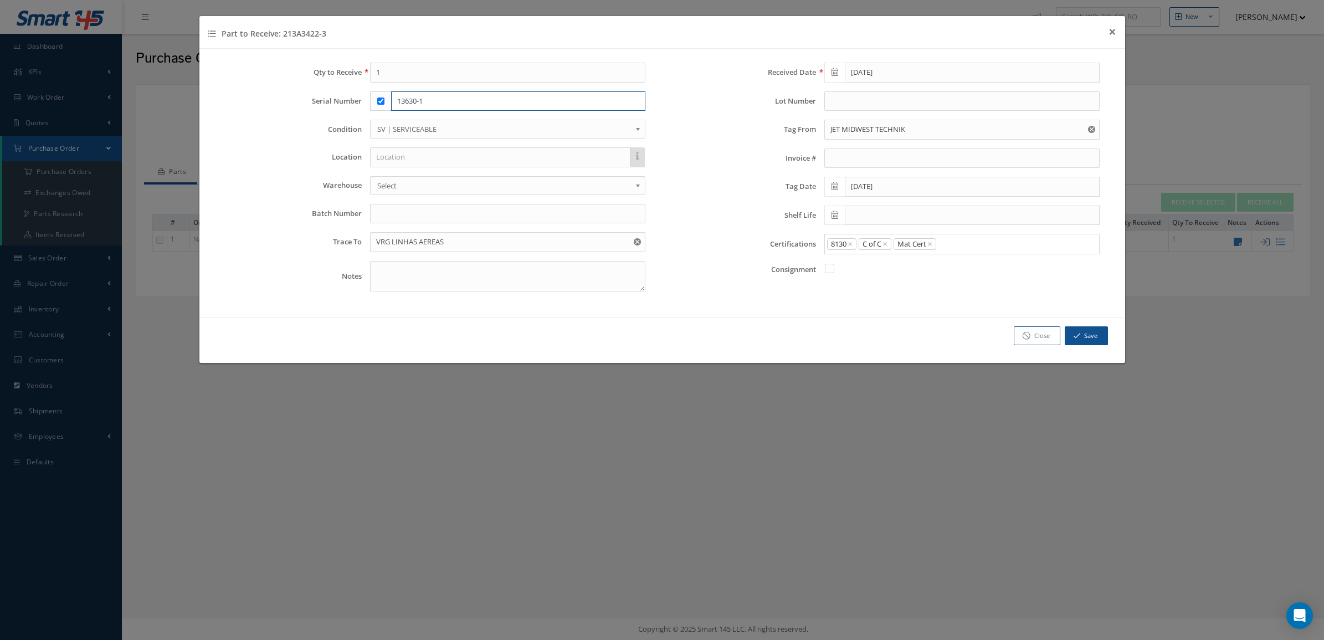
click at [444, 97] on input "13630-1" at bounding box center [518, 101] width 254 height 20
drag, startPoint x: 450, startPoint y: 101, endPoint x: 376, endPoint y: 106, distance: 74.4
click at [376, 106] on div "13629-1" at bounding box center [507, 101] width 275 height 20
type input "13629-1"
click at [1095, 340] on button "Save" at bounding box center [1086, 335] width 43 height 19
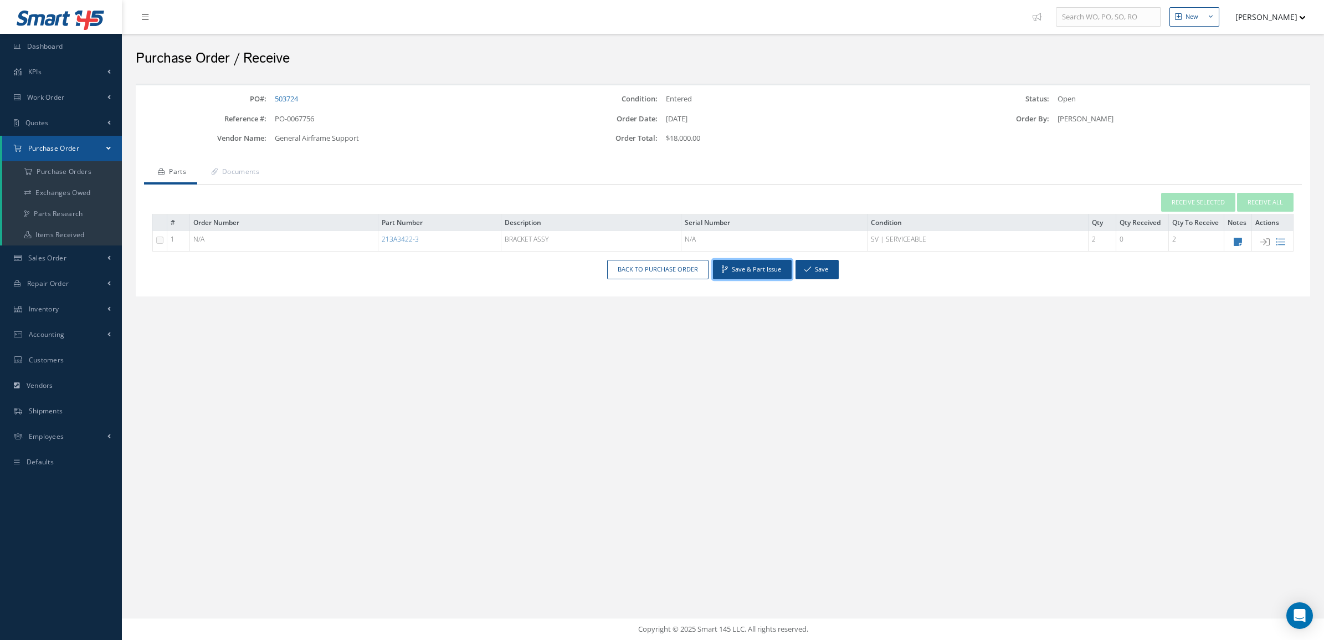
click at [742, 273] on button "Save & Part Issue" at bounding box center [752, 269] width 79 height 19
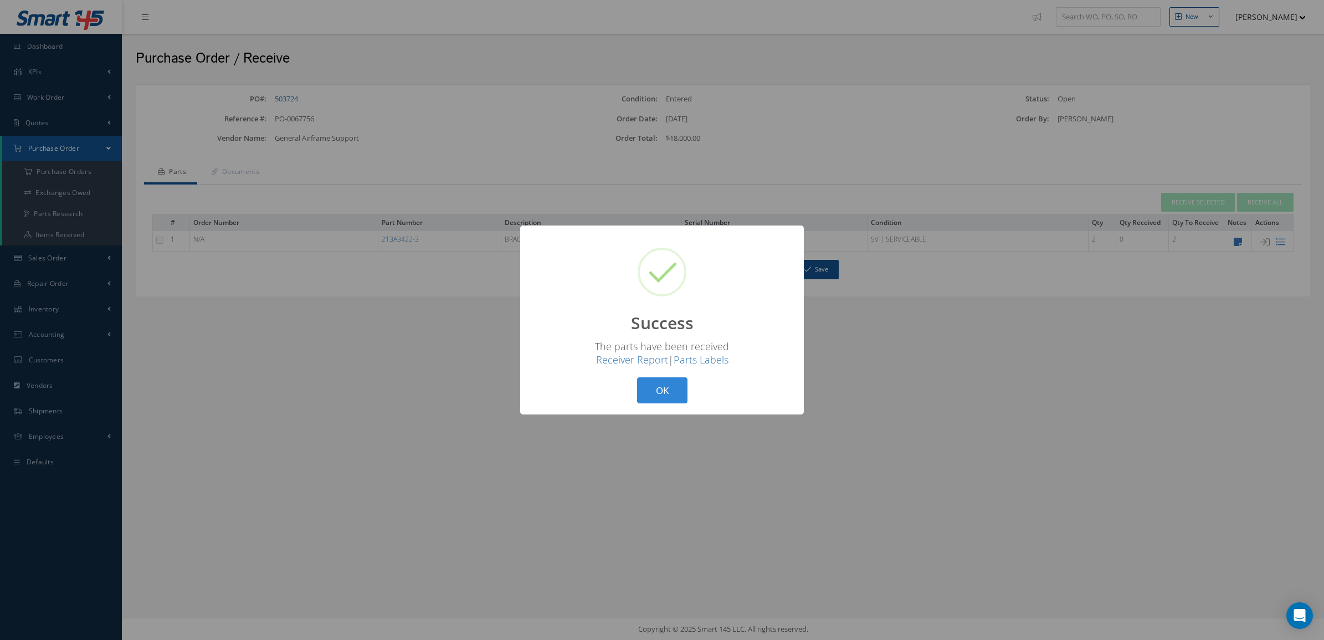
drag, startPoint x: 648, startPoint y: 386, endPoint x: 453, endPoint y: 295, distance: 215.6
click at [647, 386] on button "OK" at bounding box center [662, 390] width 50 height 26
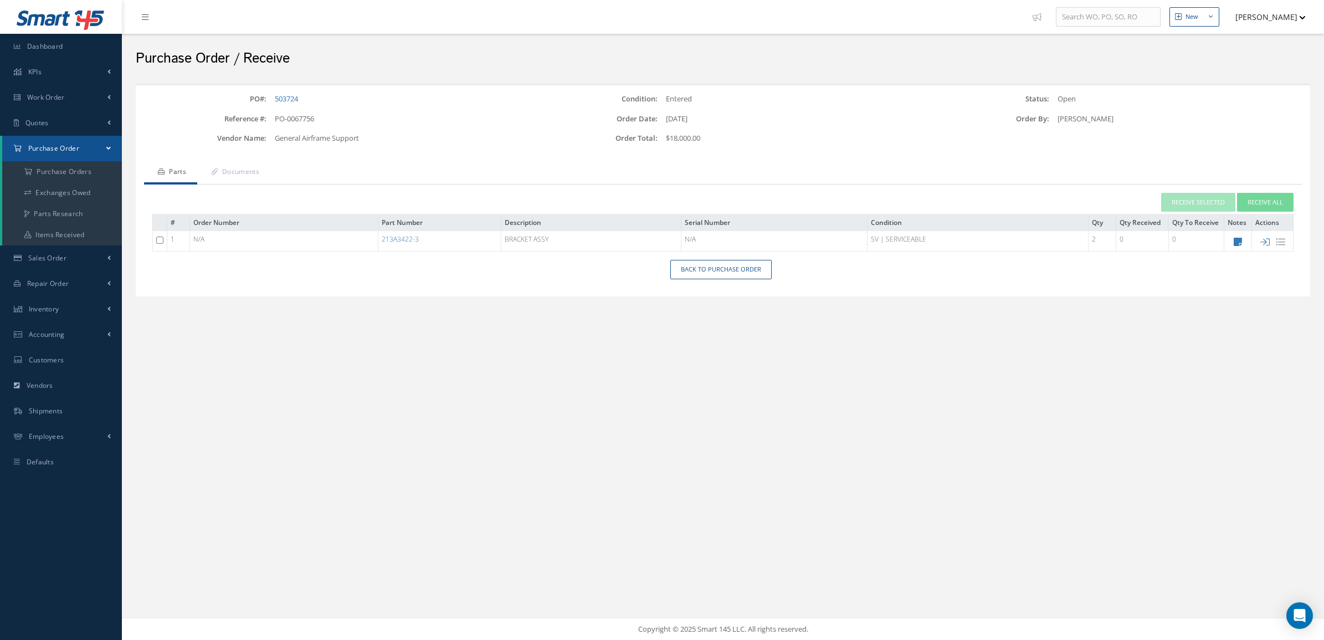
click at [186, 342] on div "New New Work Order New Purchase Order New Customer Quote New Sales Order New Re…" at bounding box center [723, 320] width 1202 height 640
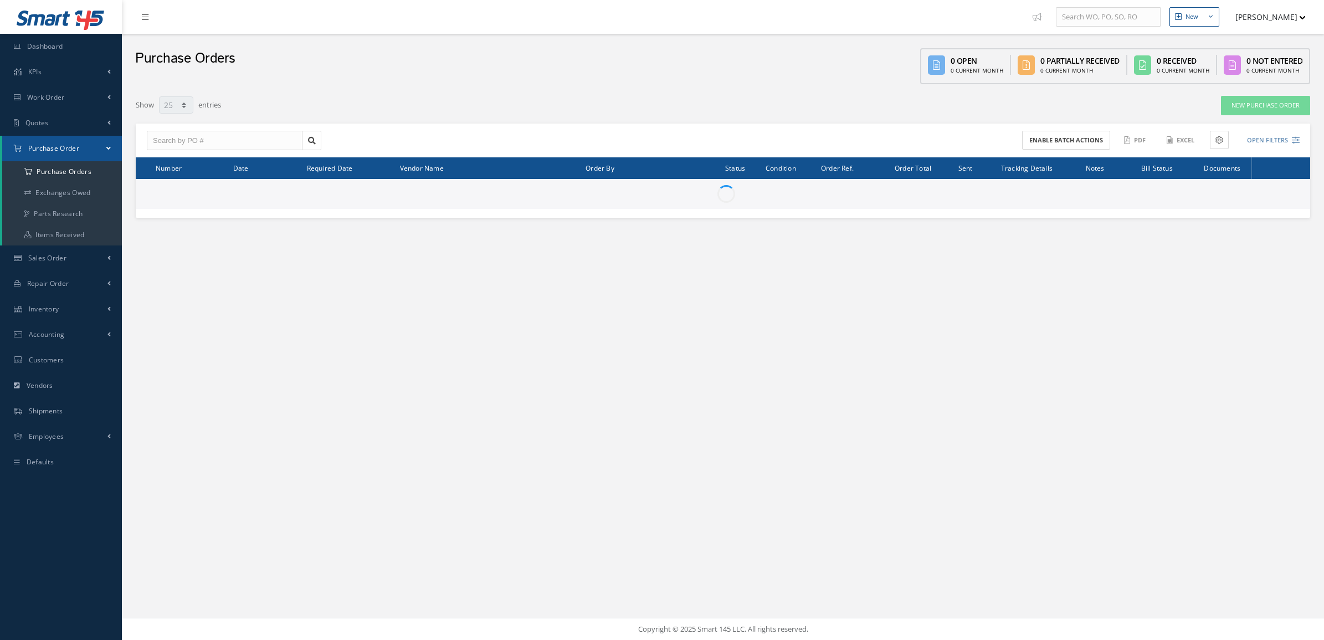
select select "25"
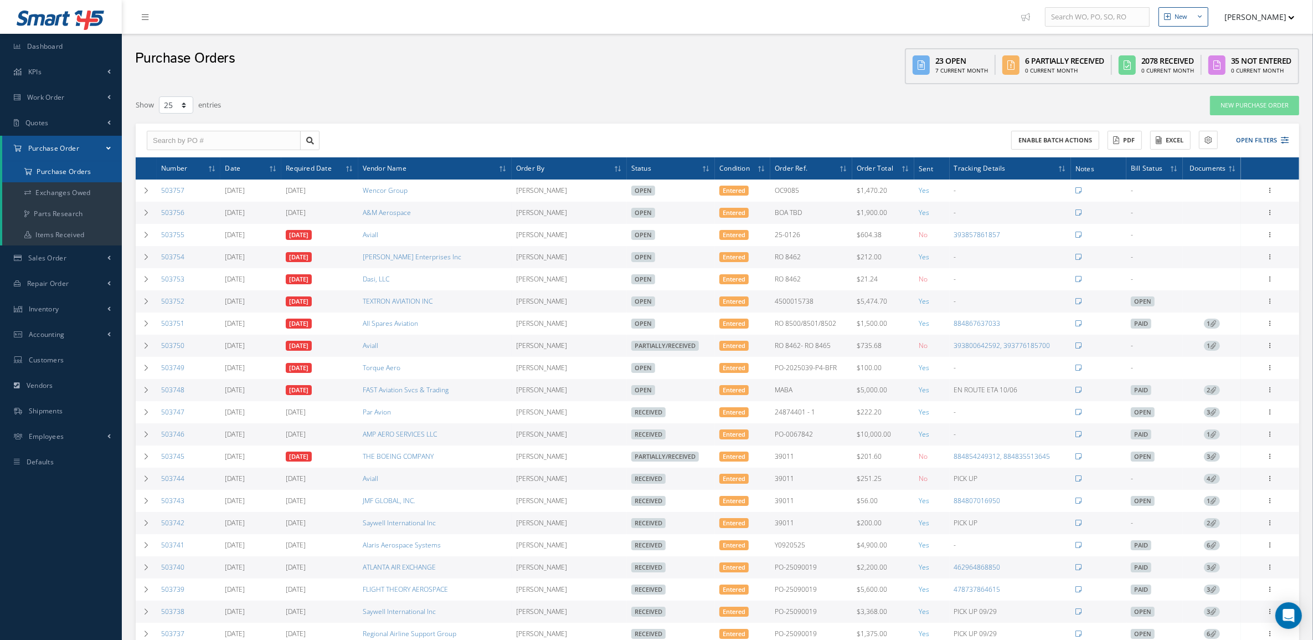
click at [71, 174] on a=1&status_id=2&status_id=3&status_id=5&collapsedFilters"] "Purchase Orders" at bounding box center [62, 171] width 120 height 21
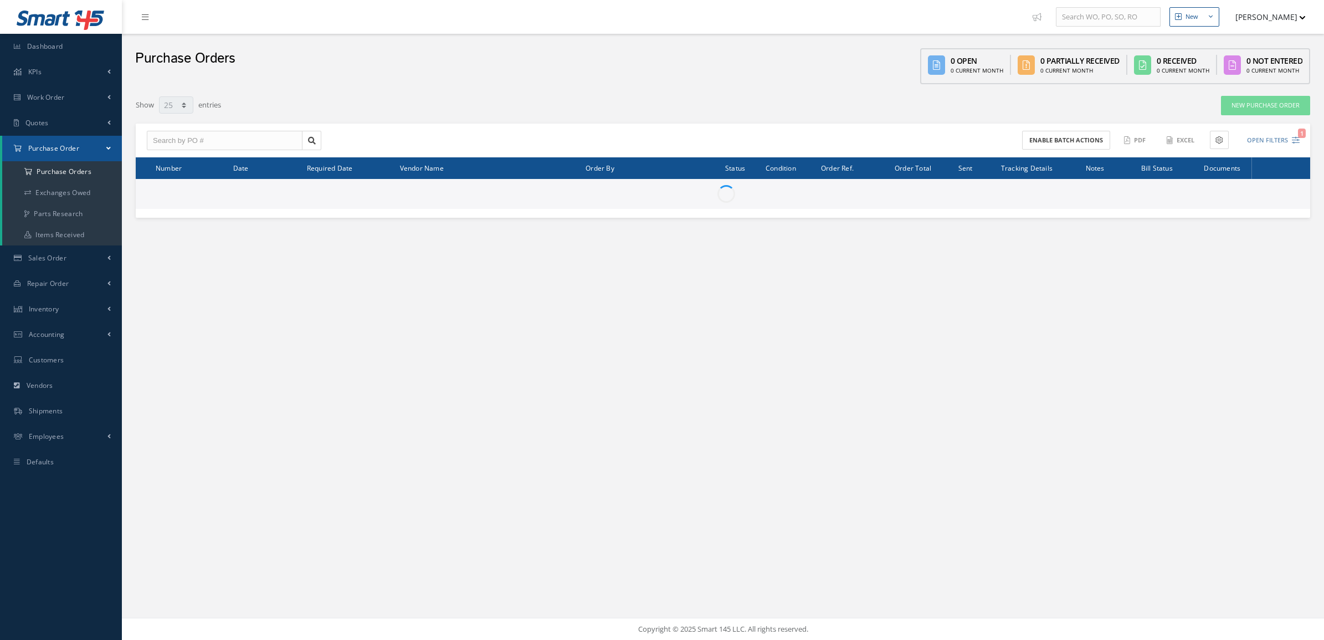
select select "25"
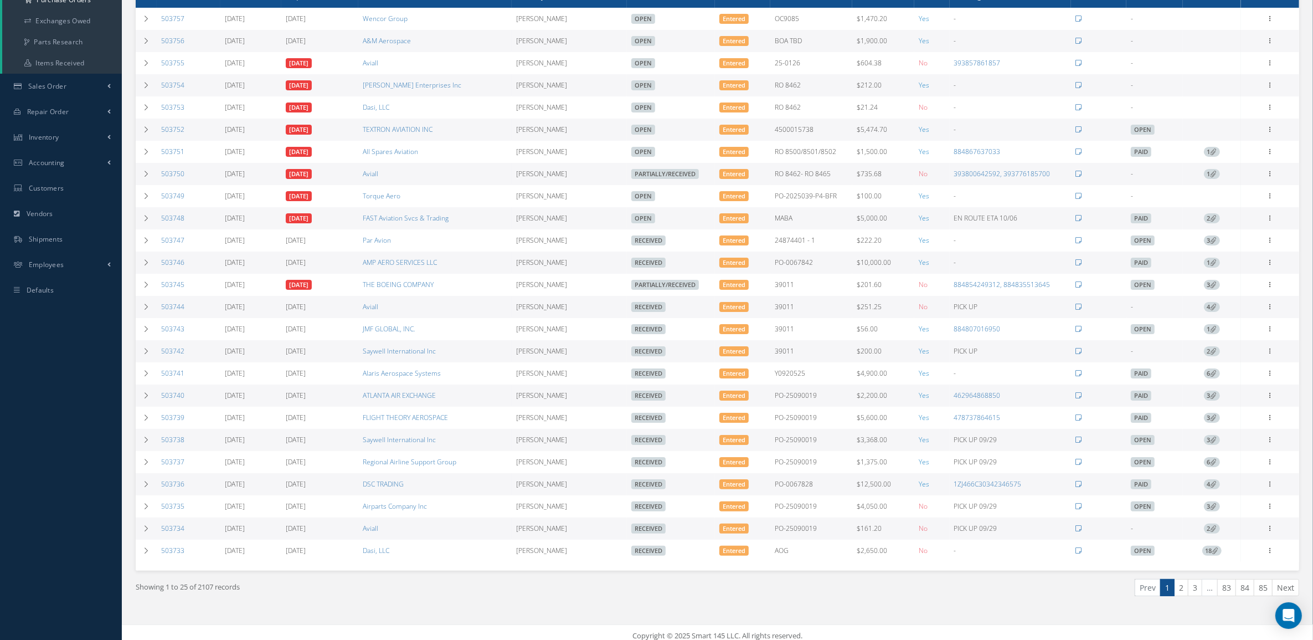
scroll to position [188, 0]
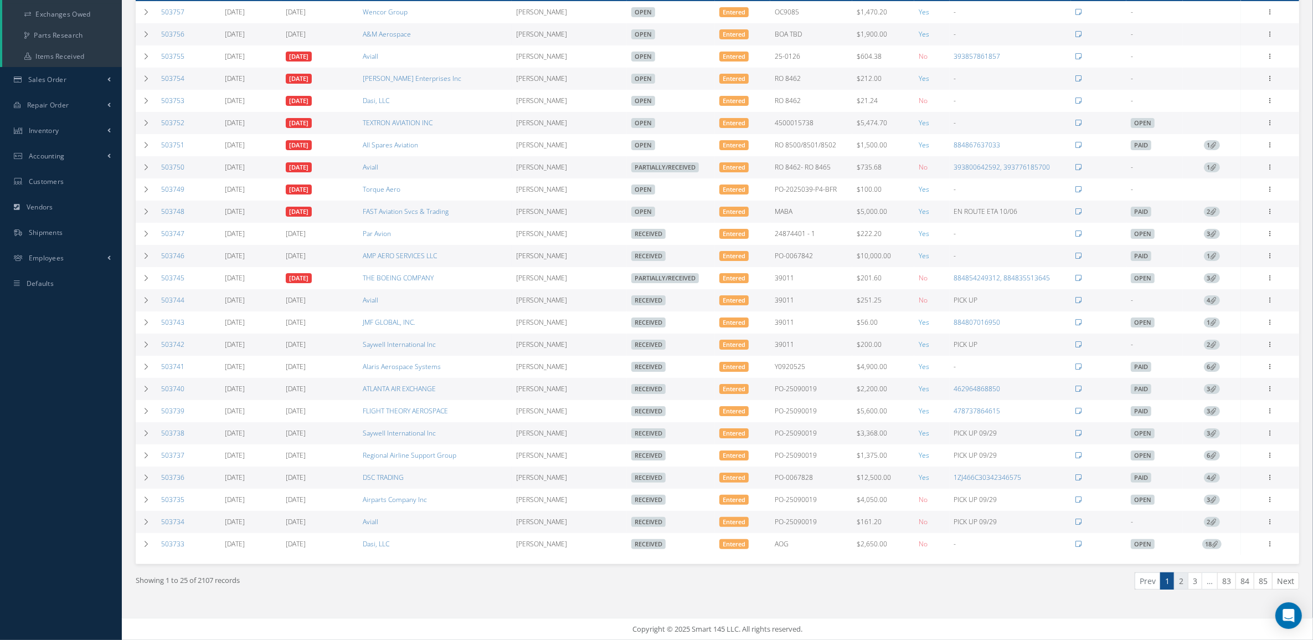
click at [1177, 580] on link "2" at bounding box center [1181, 580] width 14 height 17
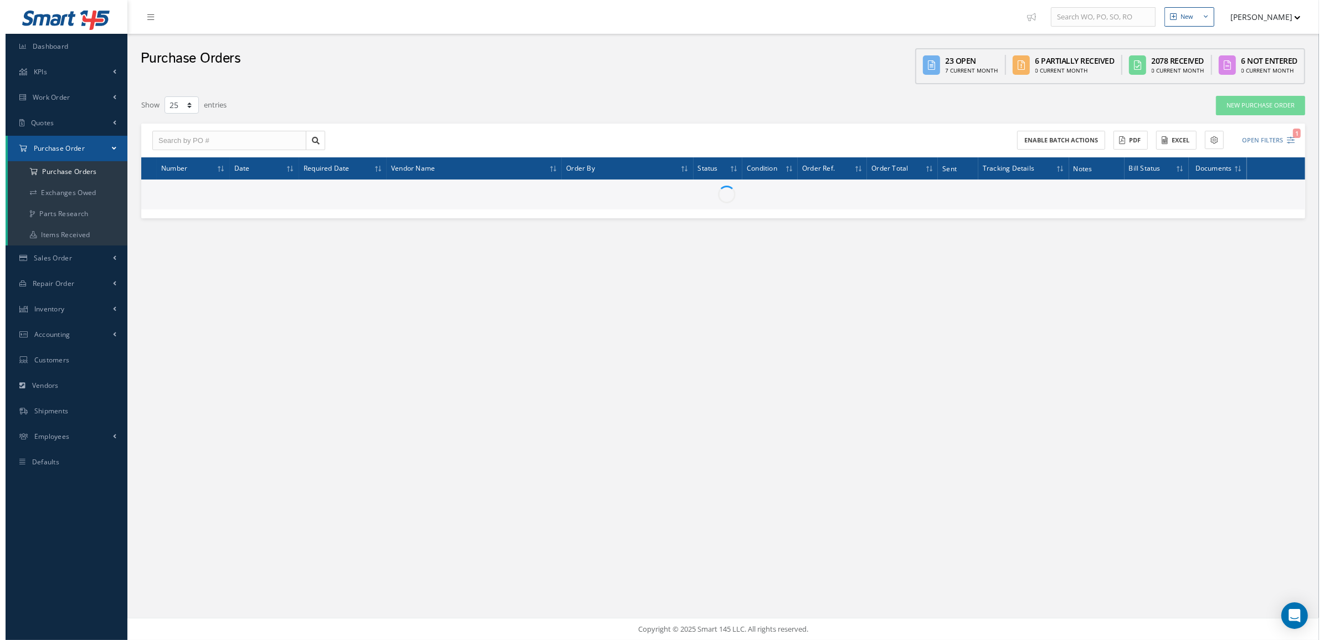
scroll to position [0, 0]
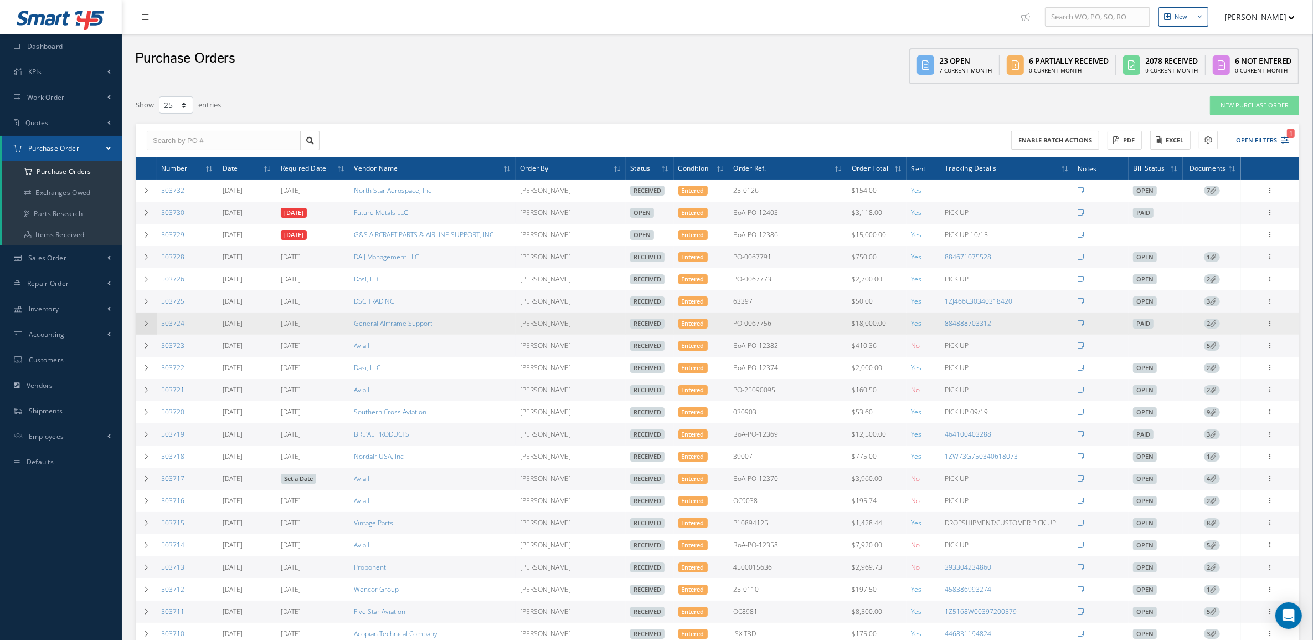
click at [145, 322] on icon at bounding box center [146, 323] width 8 height 7
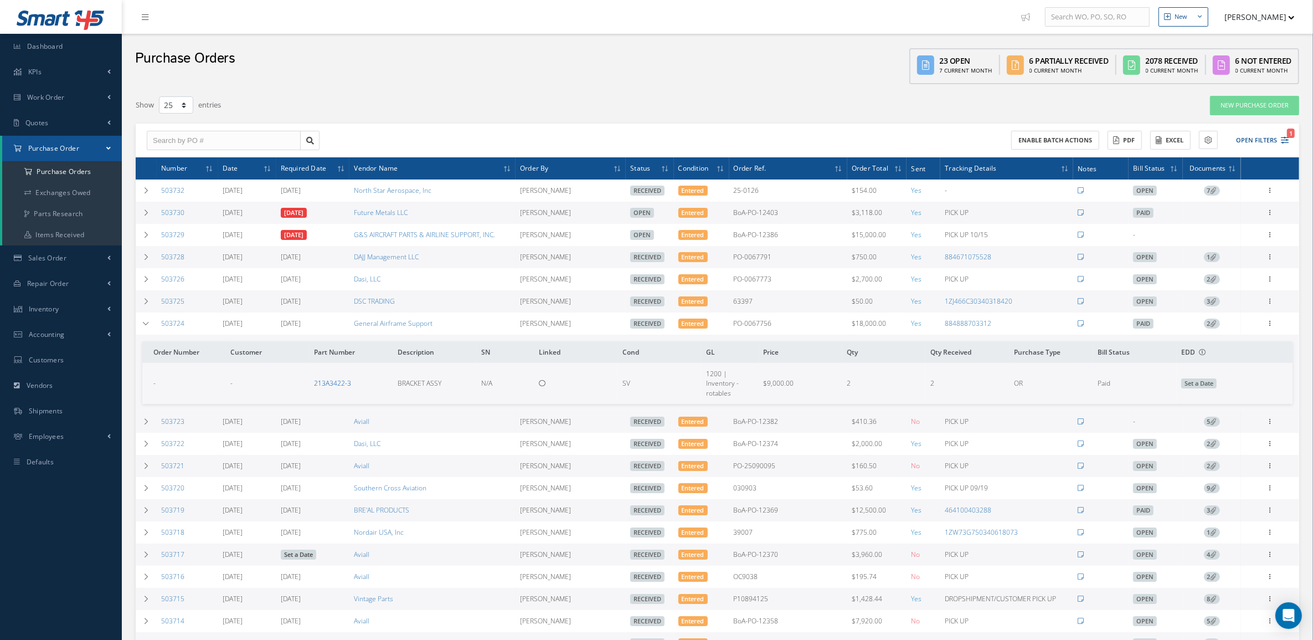
click at [327, 383] on link "213A3422-3" at bounding box center [332, 382] width 37 height 9
click at [1215, 328] on span "2" at bounding box center [1212, 323] width 16 height 10
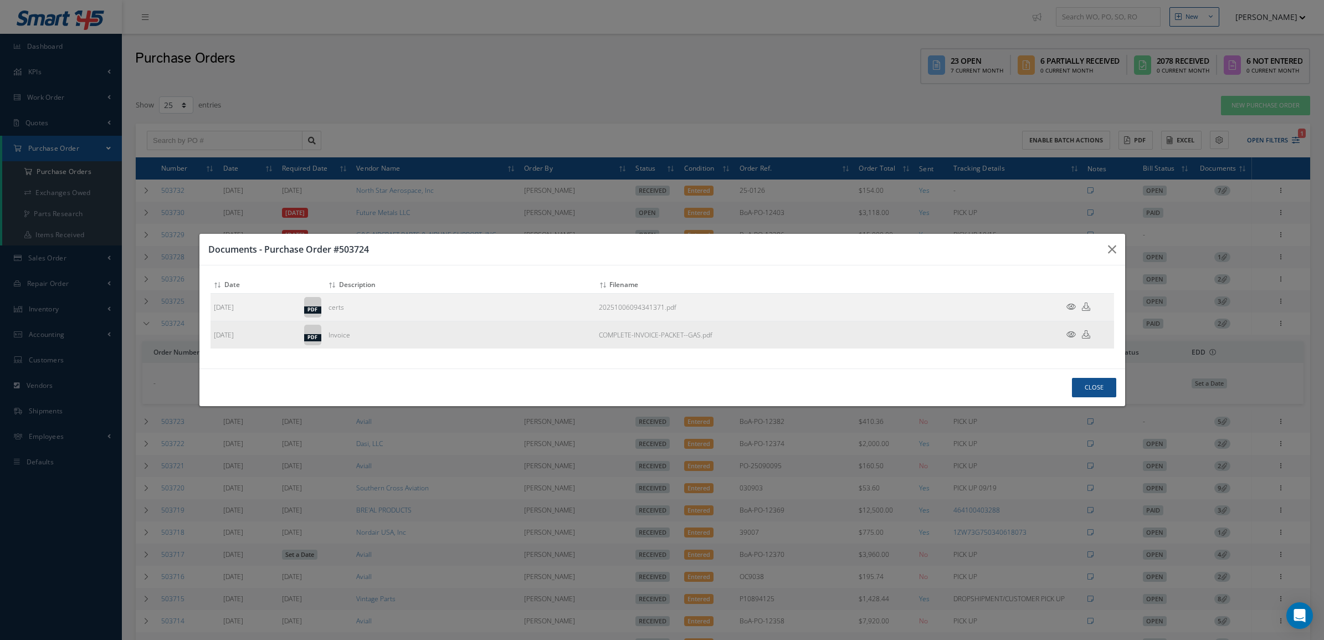
click at [1072, 333] on icon at bounding box center [1070, 334] width 9 height 8
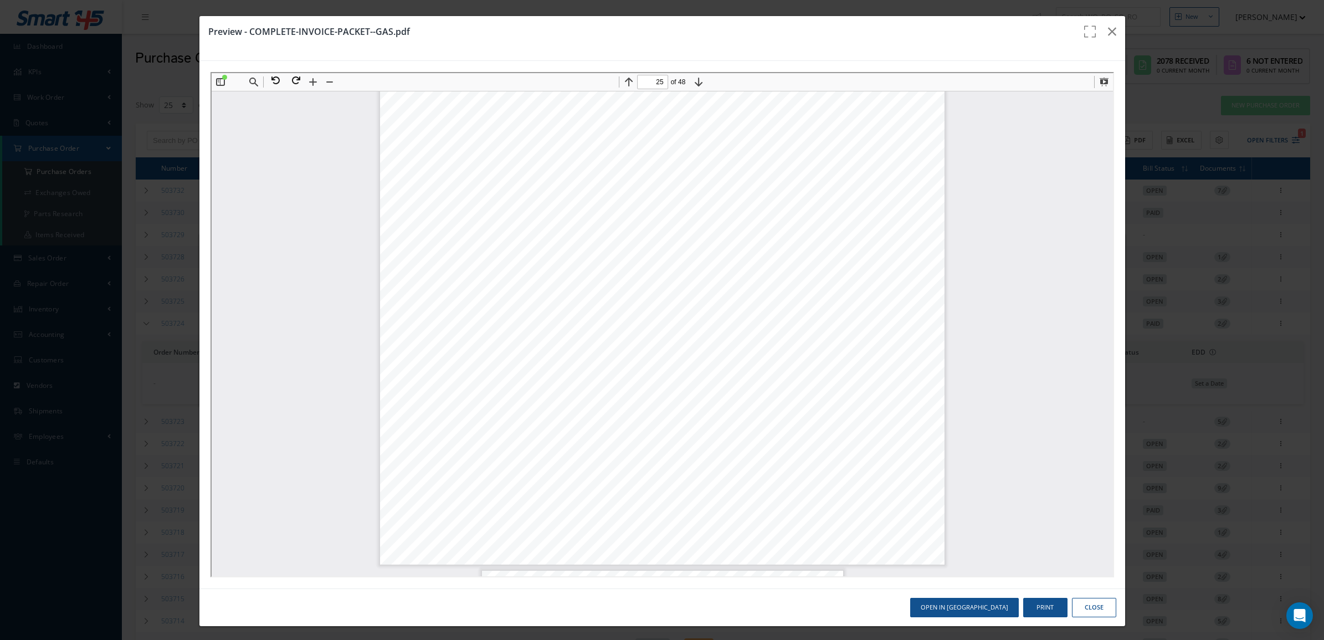
scroll to position [17604, 0]
type input "48"
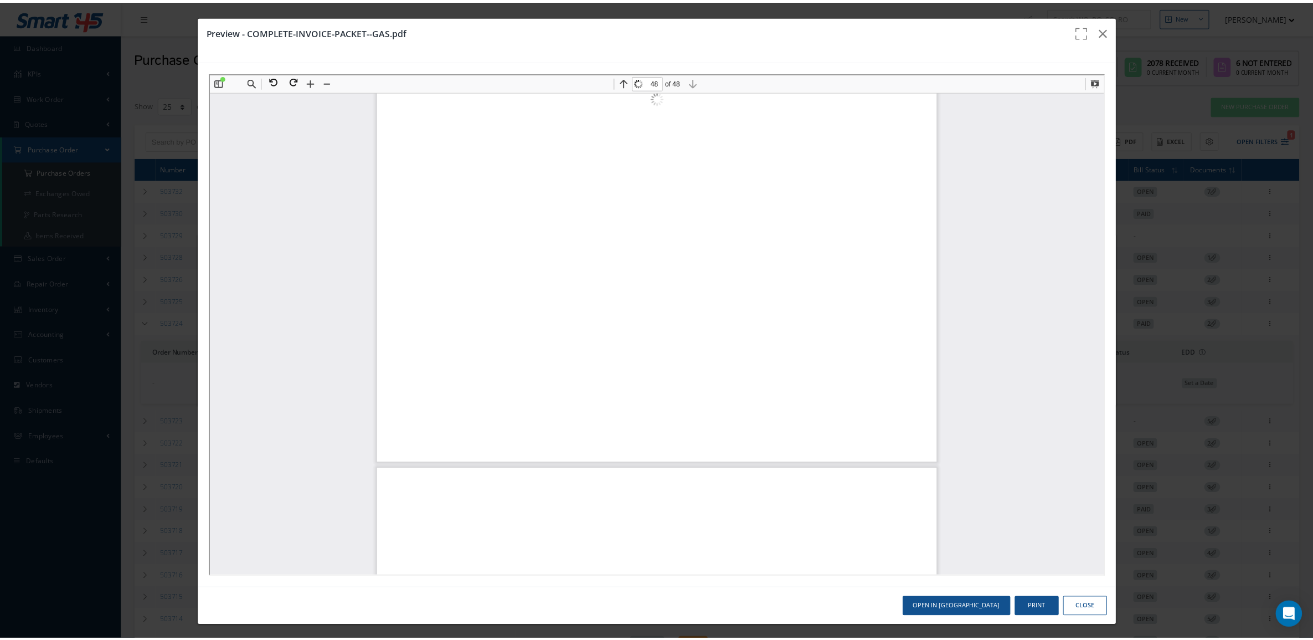
scroll to position [34375, 0]
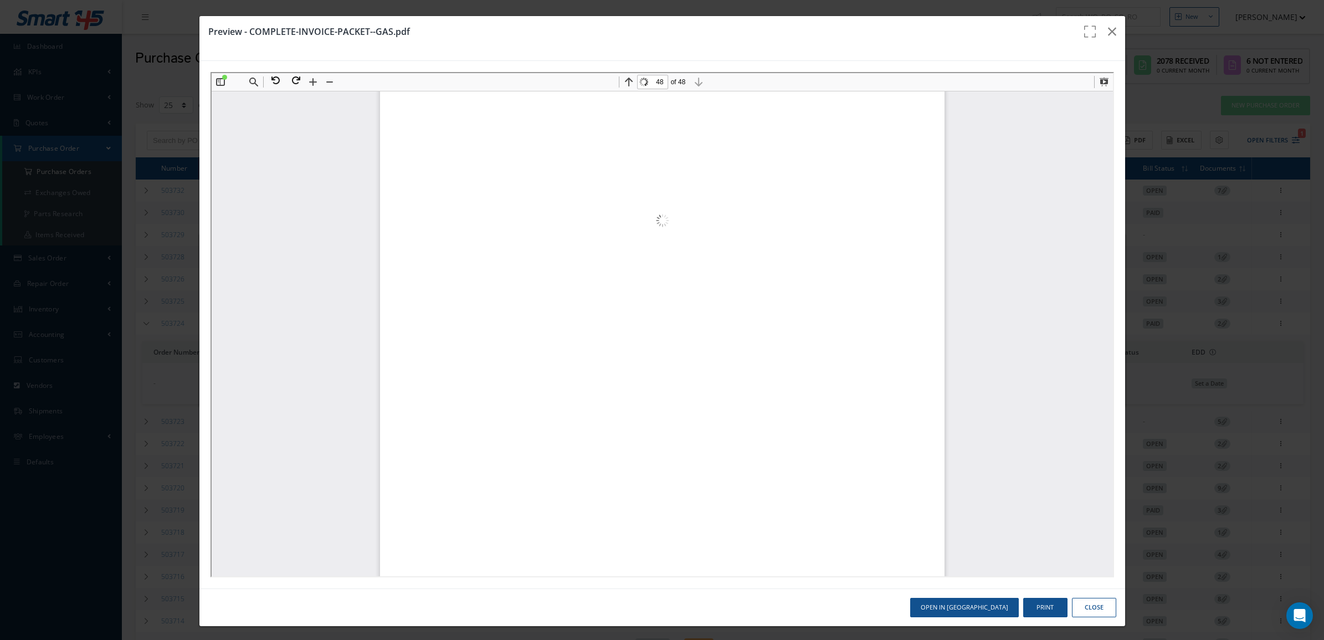
drag, startPoint x: 1101, startPoint y: 341, endPoint x: 1317, endPoint y: 654, distance: 380.3
click at [1108, 32] on button "button" at bounding box center [1112, 31] width 26 height 31
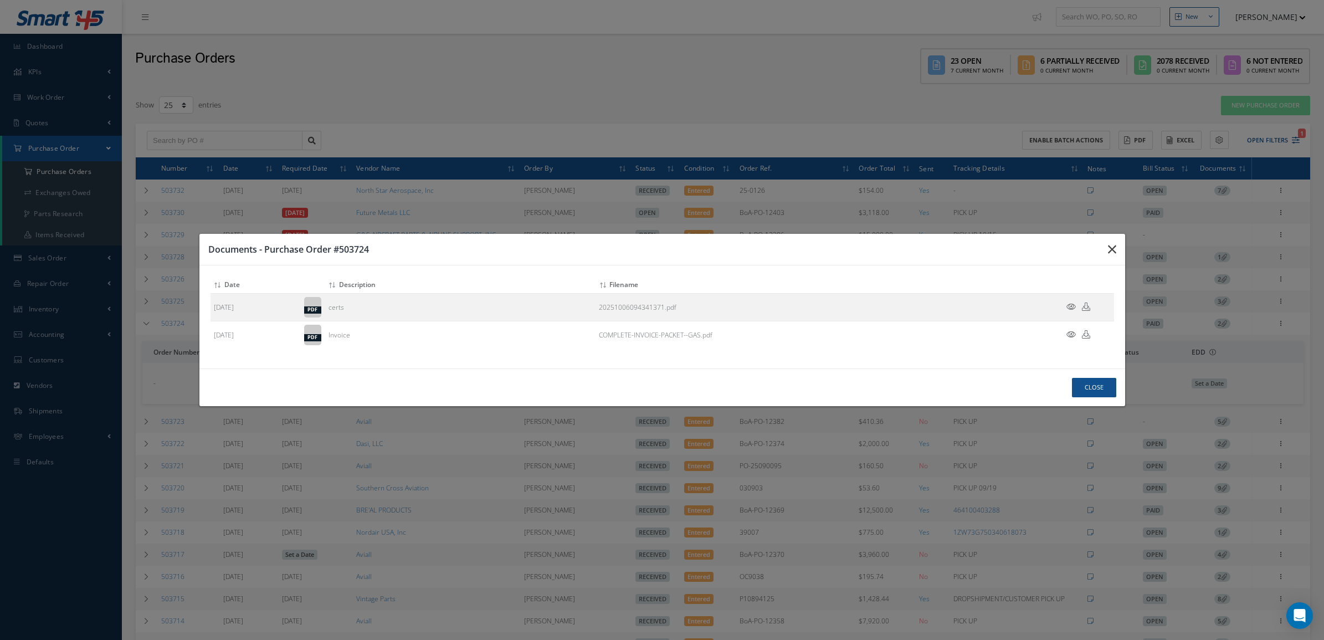
click at [1108, 247] on icon "button" at bounding box center [1112, 249] width 8 height 13
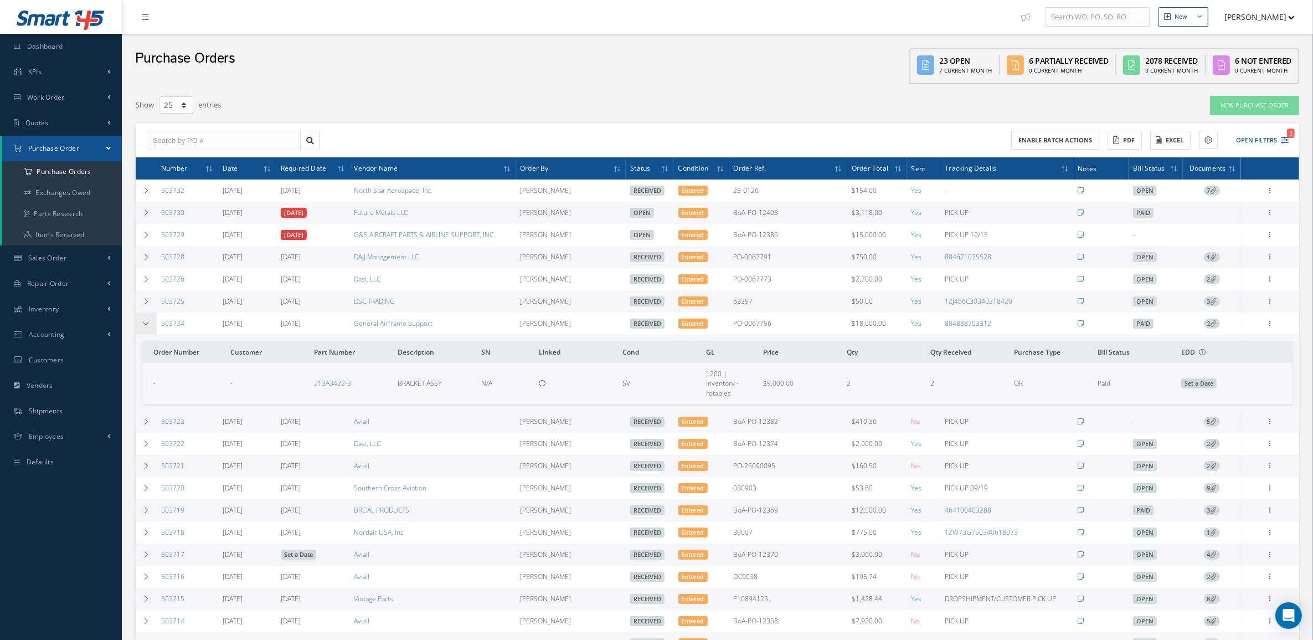
click at [153, 320] on td at bounding box center [146, 323] width 21 height 22
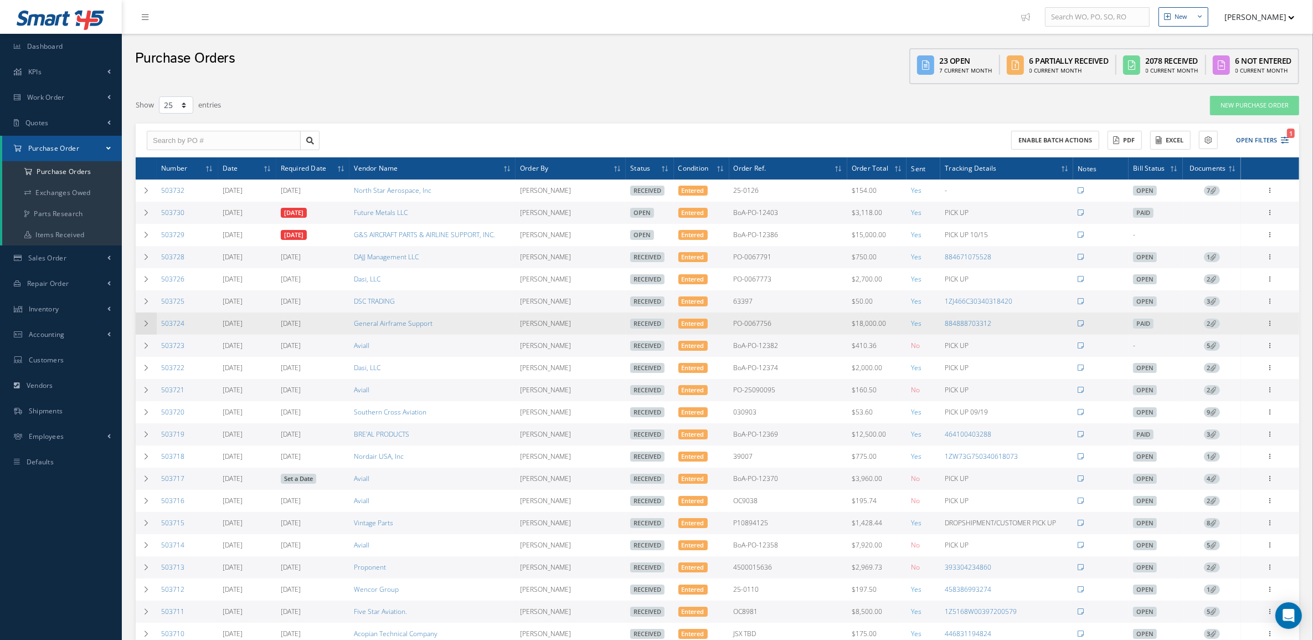
click at [144, 327] on icon at bounding box center [146, 323] width 8 height 7
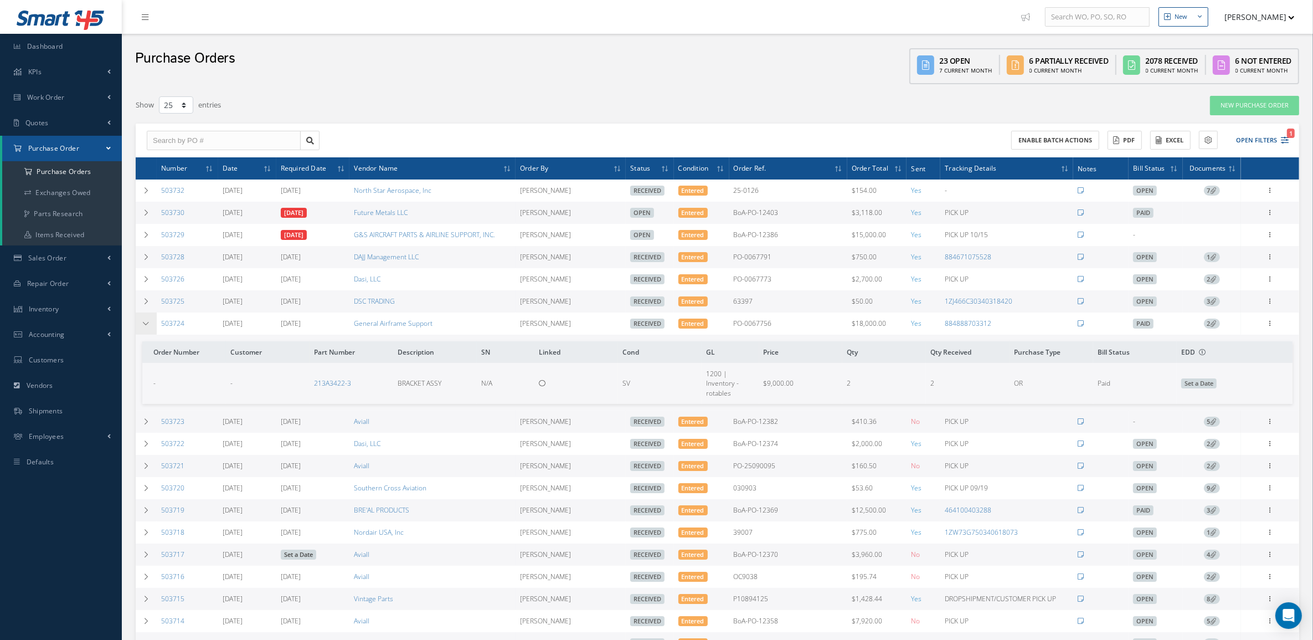
click at [144, 325] on icon at bounding box center [146, 323] width 8 height 7
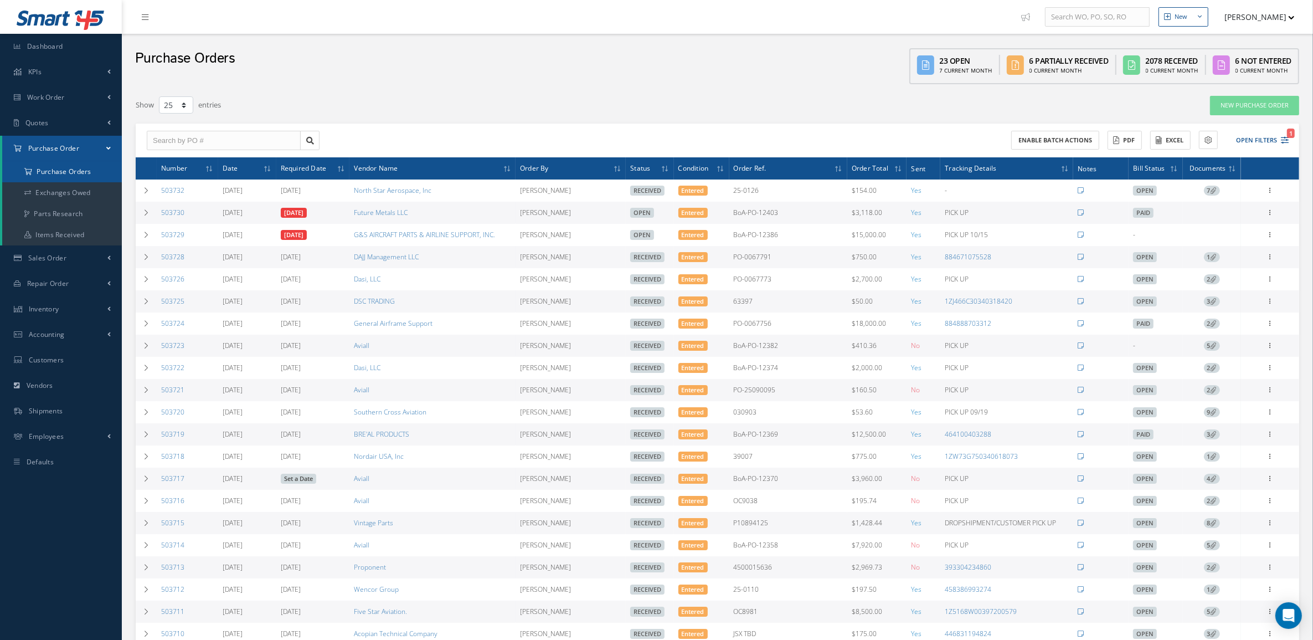
click at [59, 172] on a=1&status_id=2&status_id=3&status_id=5&collapsedFilters"] "Purchase Orders" at bounding box center [62, 171] width 120 height 21
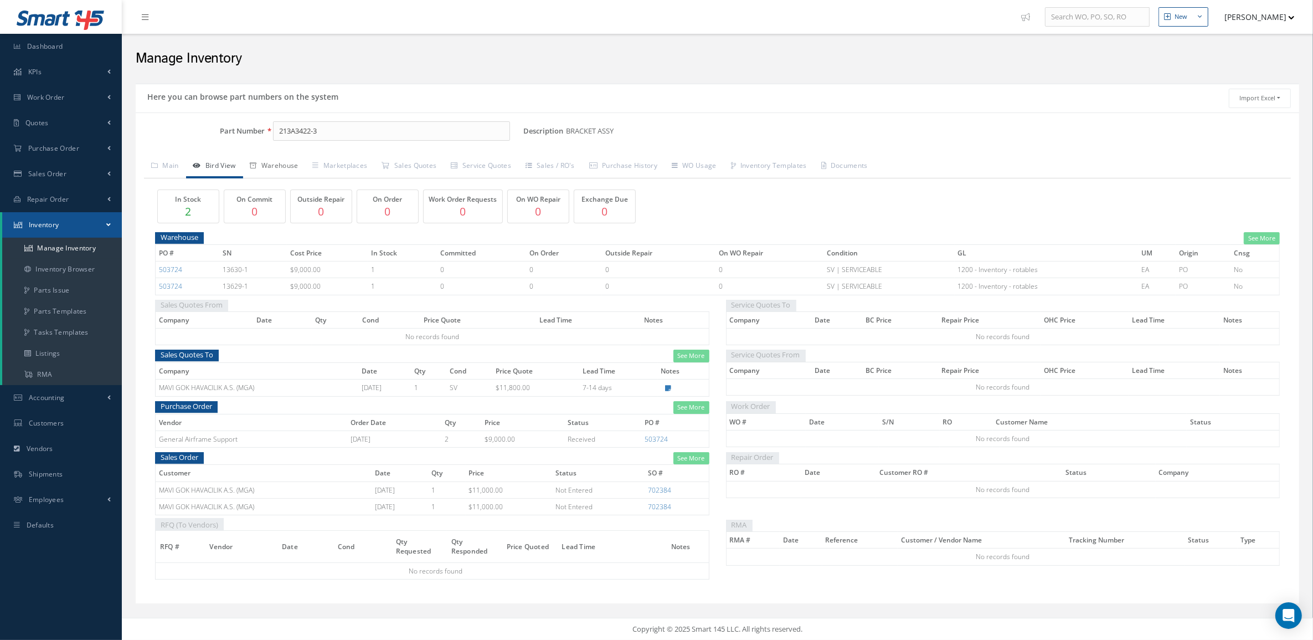
click at [290, 158] on link "Warehouse" at bounding box center [274, 166] width 63 height 23
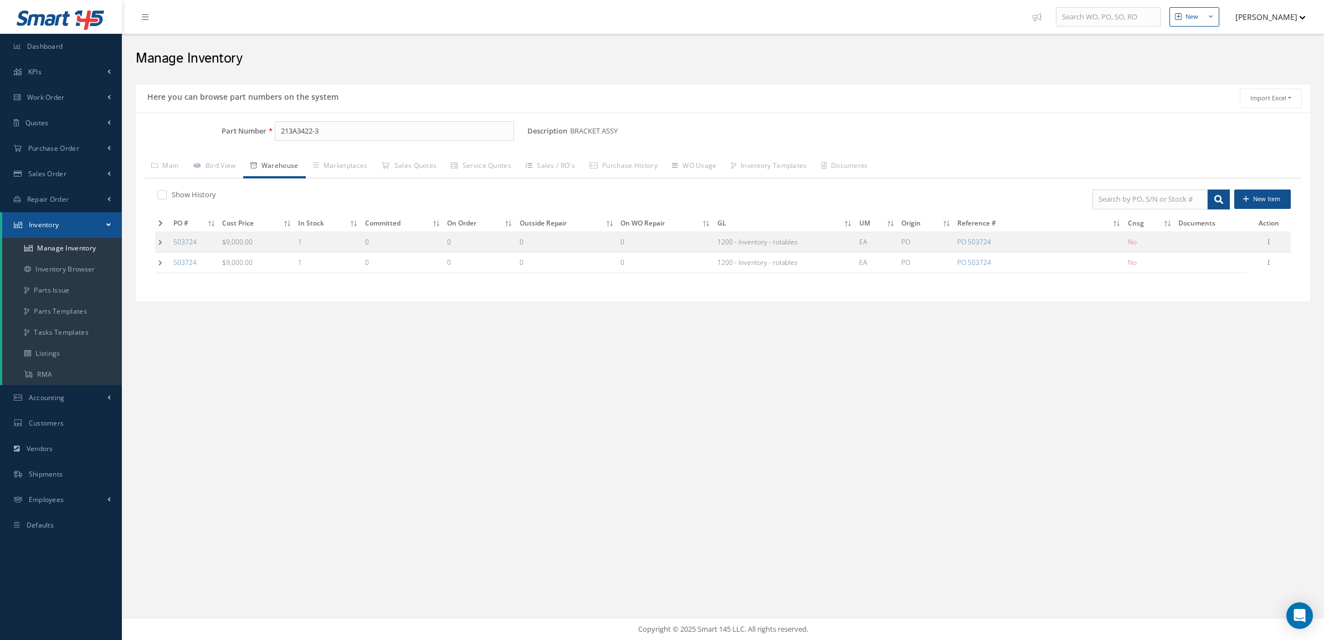
click at [158, 244] on td at bounding box center [162, 242] width 15 height 20
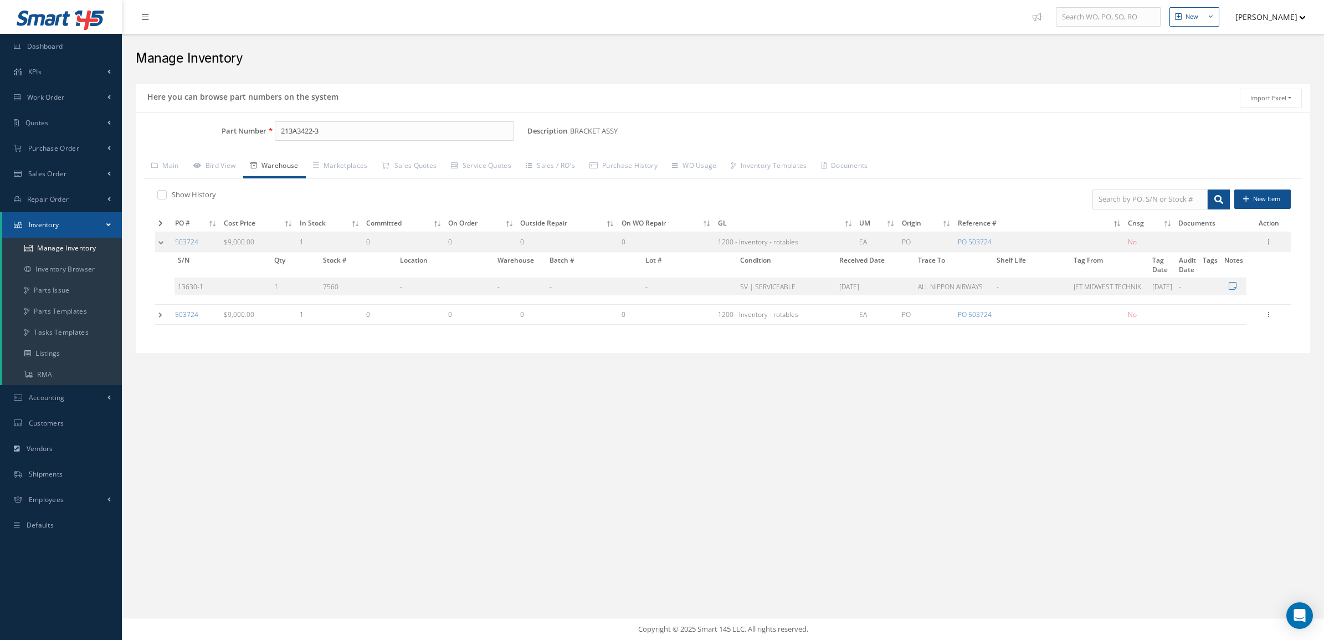
click at [165, 317] on td at bounding box center [163, 314] width 17 height 20
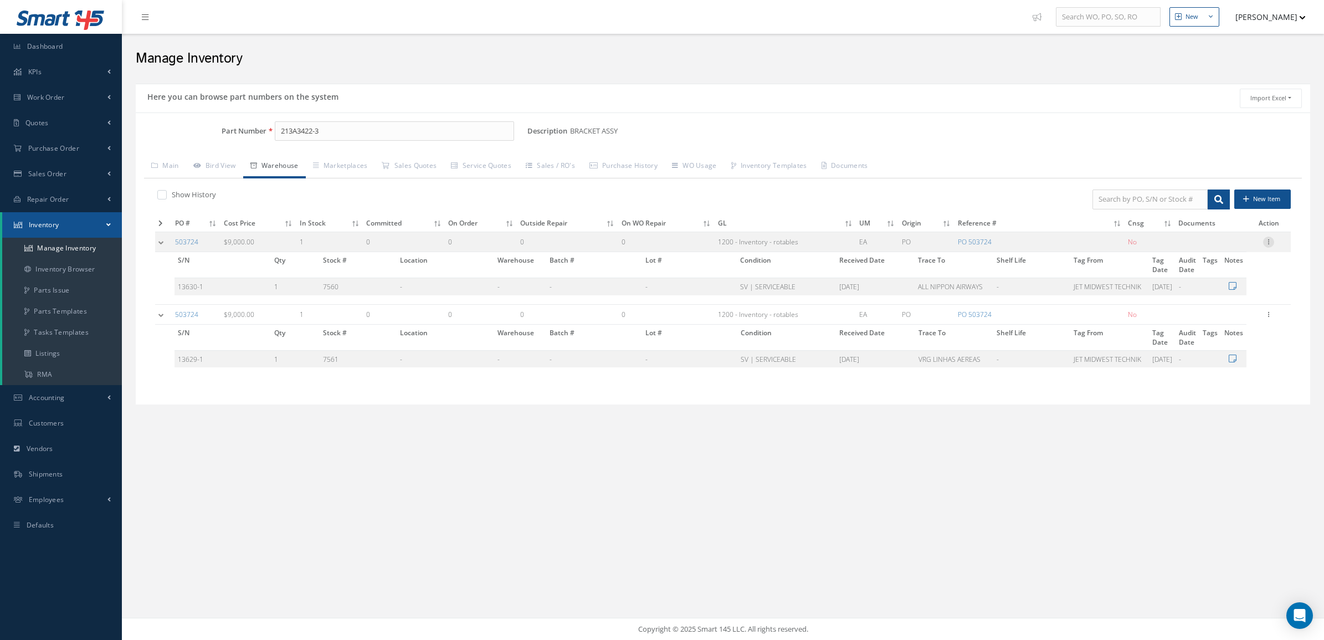
click at [1267, 245] on icon at bounding box center [1268, 241] width 11 height 9
click at [1203, 251] on link "Edit" at bounding box center [1218, 249] width 88 height 14
type input "9000.00"
type input "[DATE]"
type input "503724"
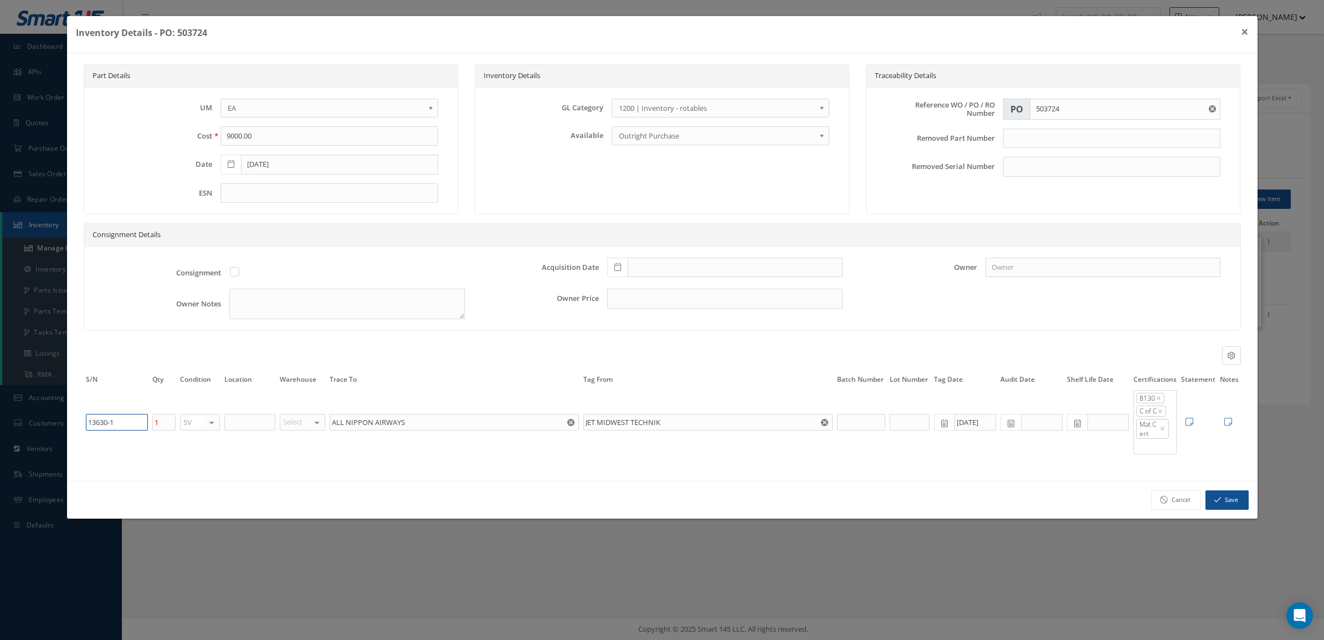
drag, startPoint x: 132, startPoint y: 425, endPoint x: 38, endPoint y: 418, distance: 94.4
click at [38, 419] on div "Inventory Details - PO: 503724 × Part Details UM EA FT IN LB EA Cost 9000.00 Da…" at bounding box center [662, 320] width 1324 height 640
paste input "29"
type input "13629-1"
click at [1219, 508] on button "Save" at bounding box center [1226, 499] width 43 height 19
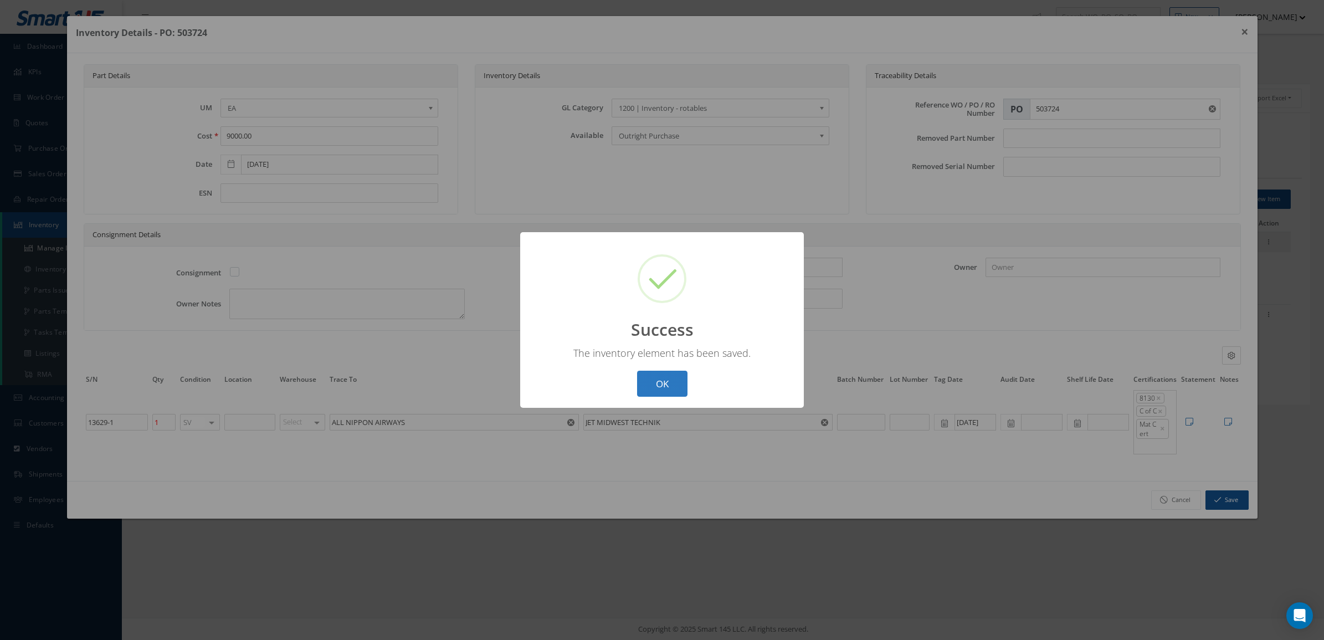
click at [673, 381] on button "OK" at bounding box center [662, 384] width 50 height 26
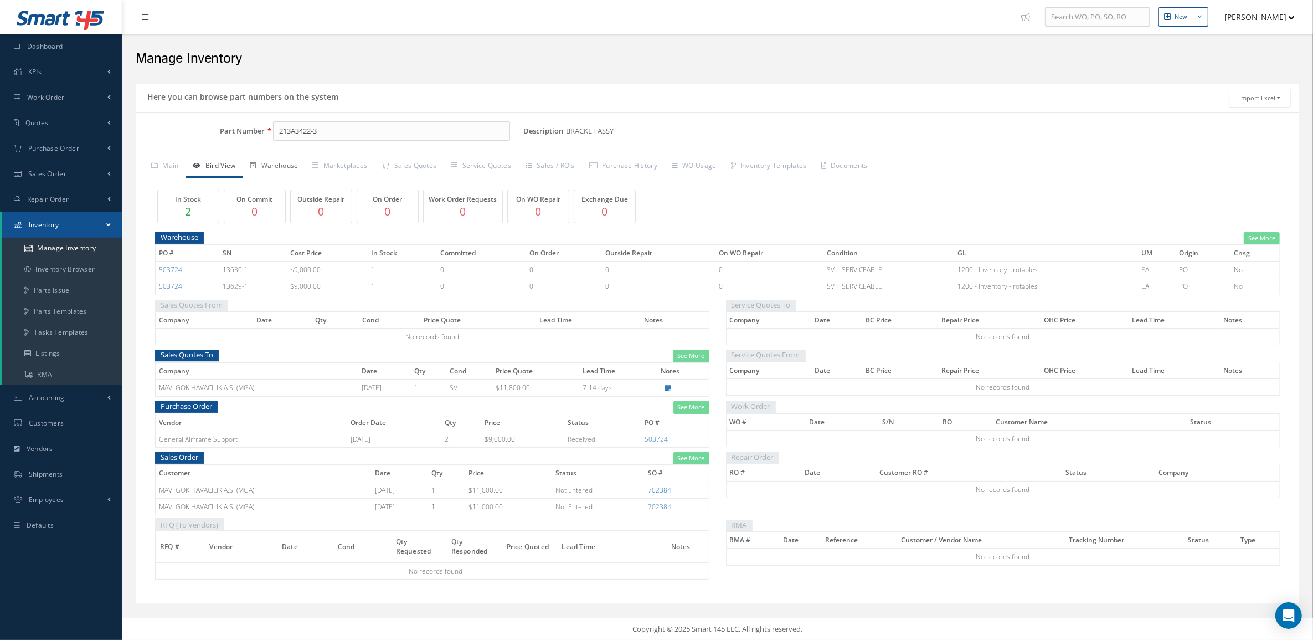
click at [262, 166] on link "Warehouse" at bounding box center [274, 166] width 63 height 23
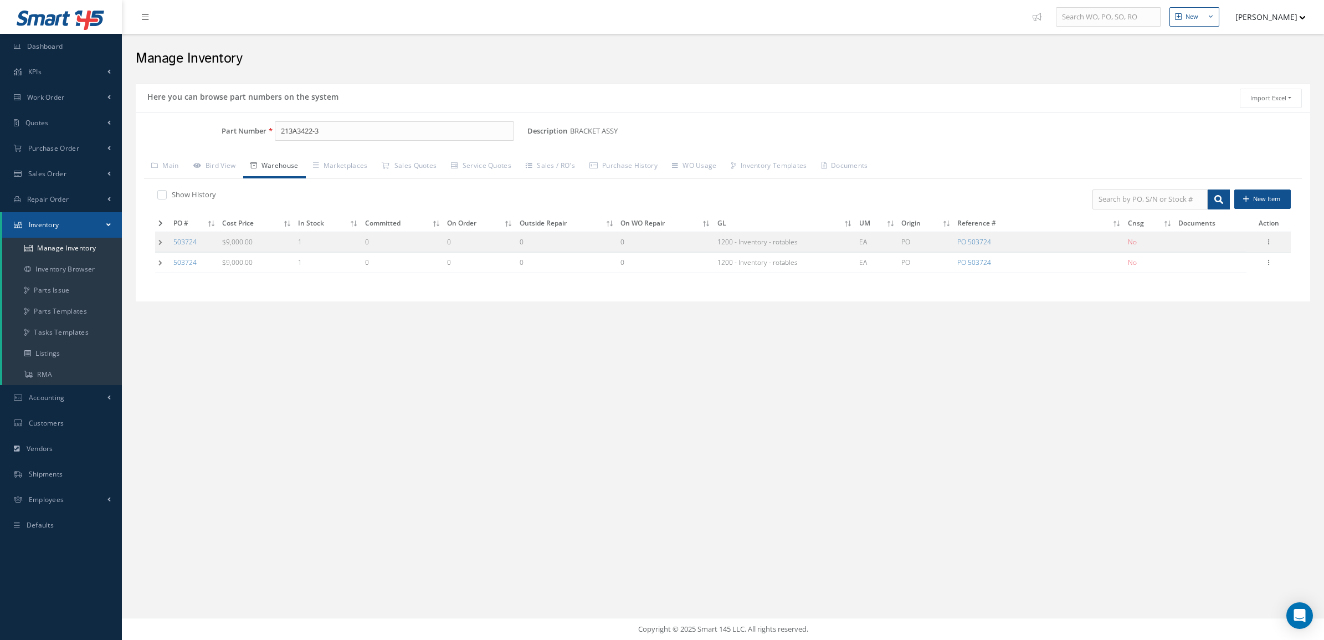
click at [162, 265] on td at bounding box center [162, 263] width 15 height 20
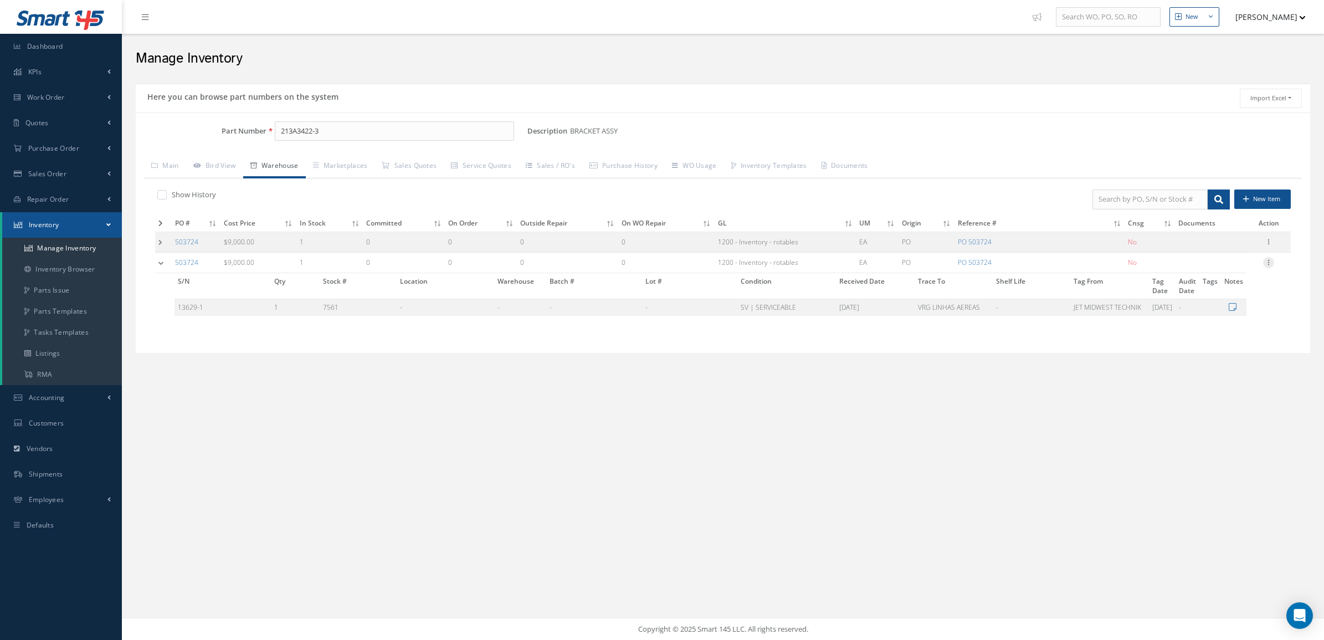
click at [1269, 261] on icon at bounding box center [1268, 261] width 11 height 9
click at [1223, 269] on link "Edit" at bounding box center [1218, 270] width 88 height 14
type input "9000.00"
type input "[DATE]"
type input "503724"
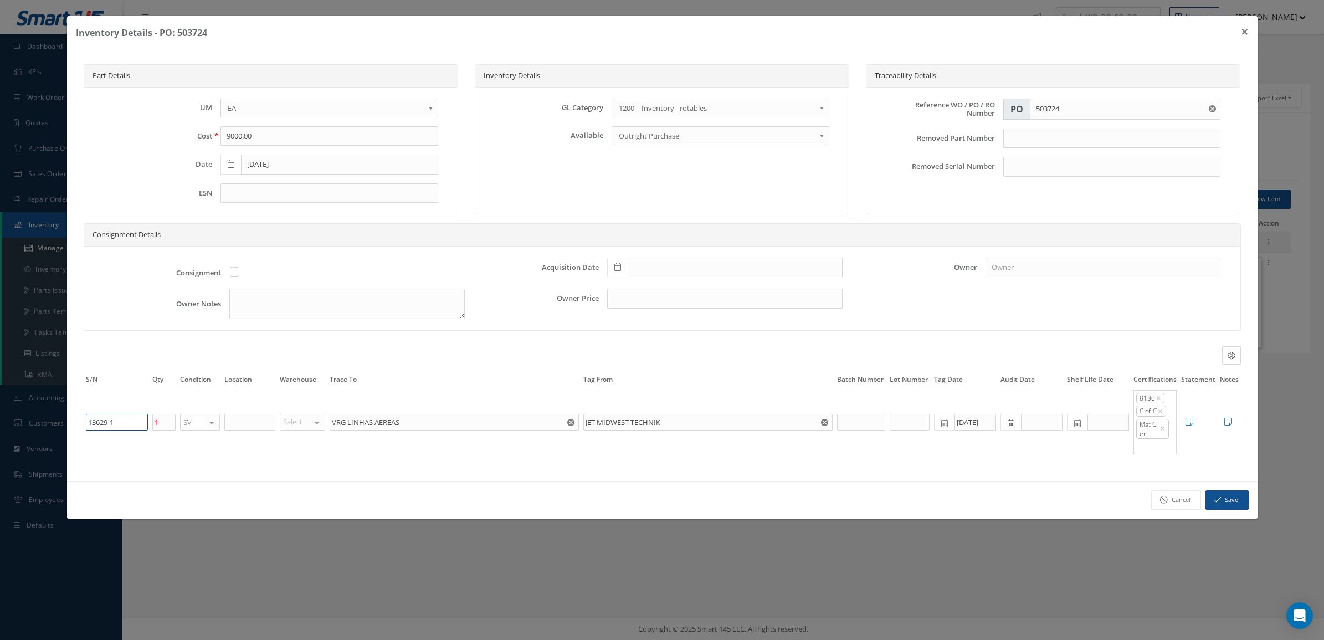
click at [105, 425] on input "13629-1" at bounding box center [117, 422] width 62 height 17
click at [108, 425] on input "13629-1" at bounding box center [117, 422] width 62 height 17
type input "13630-1"
click at [1219, 503] on icon "button" at bounding box center [1217, 500] width 7 height 8
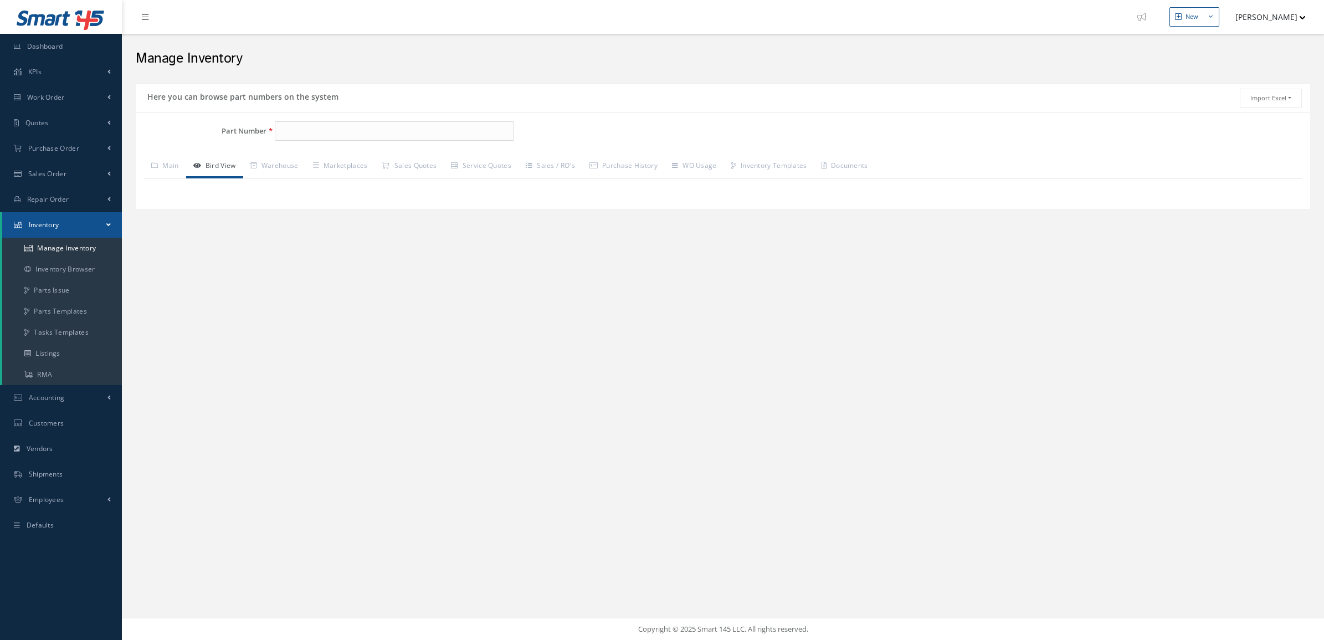
type input "213A3422-3"
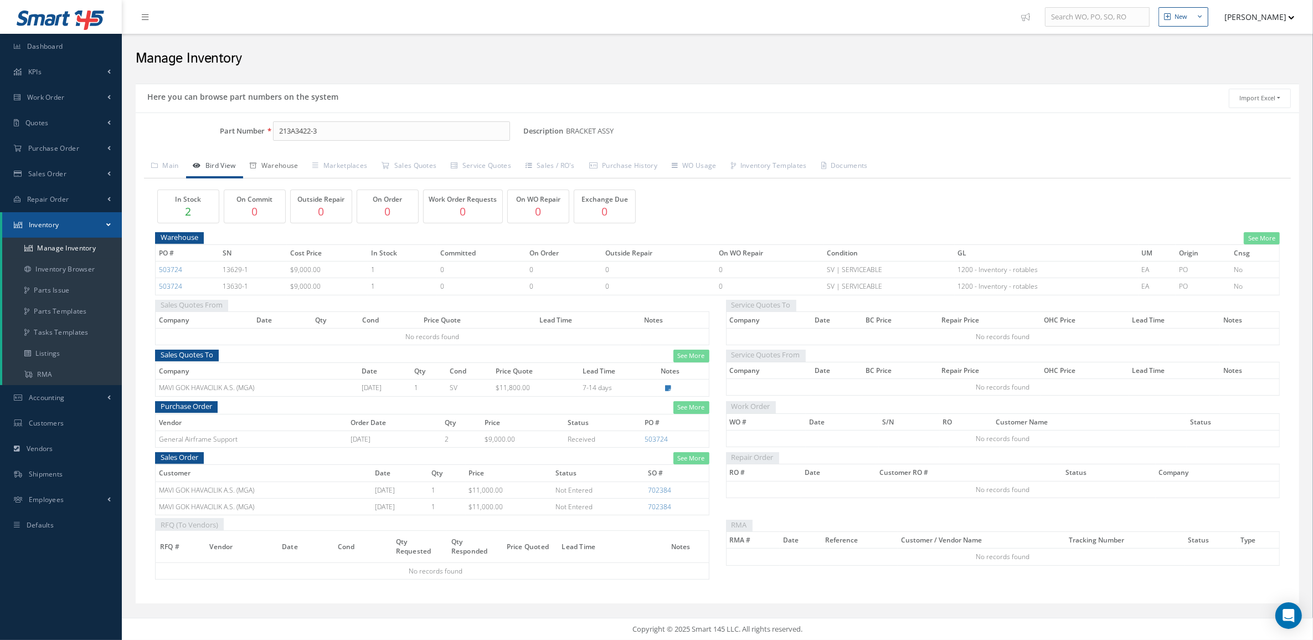
click at [280, 156] on link "Warehouse" at bounding box center [274, 166] width 63 height 23
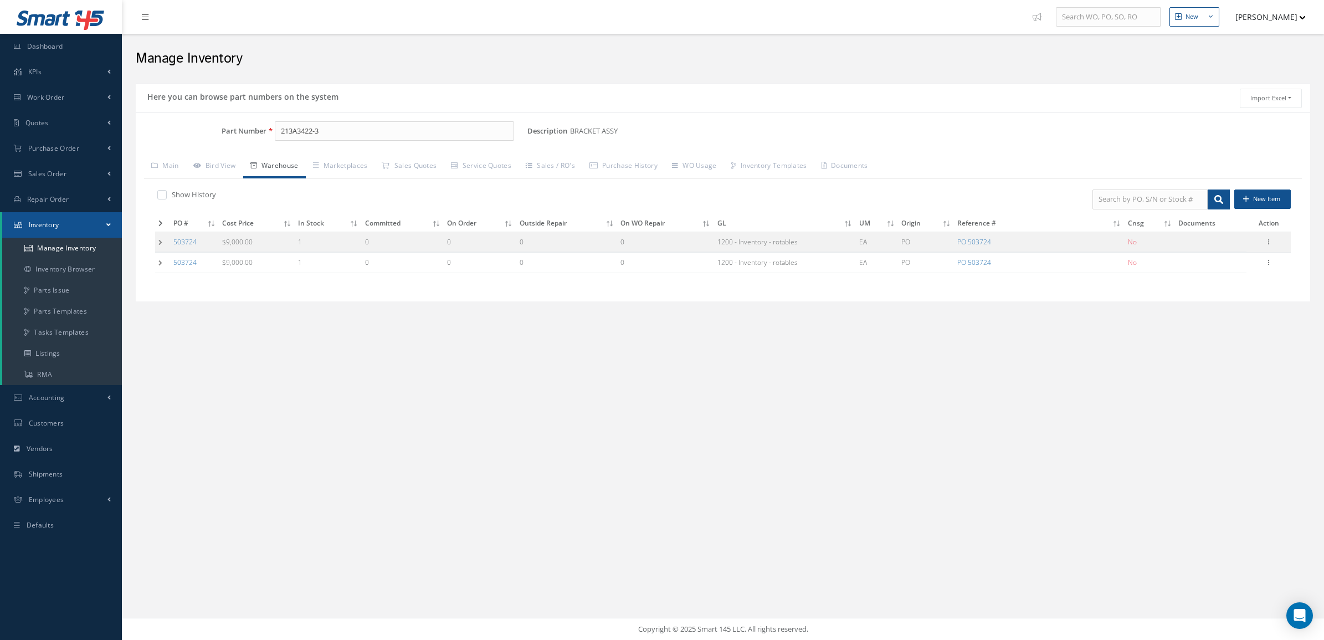
click at [153, 244] on div "Show History New Item PO # Cost Price In Stock Committed On Order Outside Repai…" at bounding box center [723, 235] width 1158 height 115
click at [158, 244] on td at bounding box center [162, 242] width 15 height 20
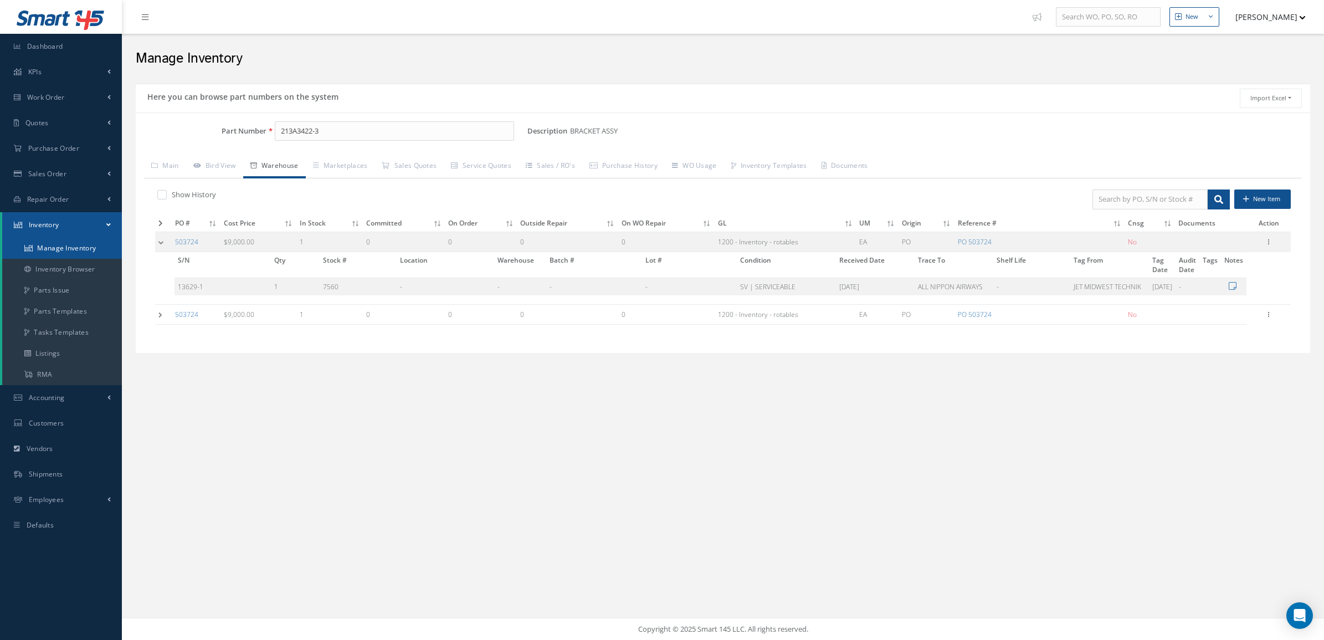
click at [61, 246] on link "Manage Inventory" at bounding box center [62, 248] width 120 height 21
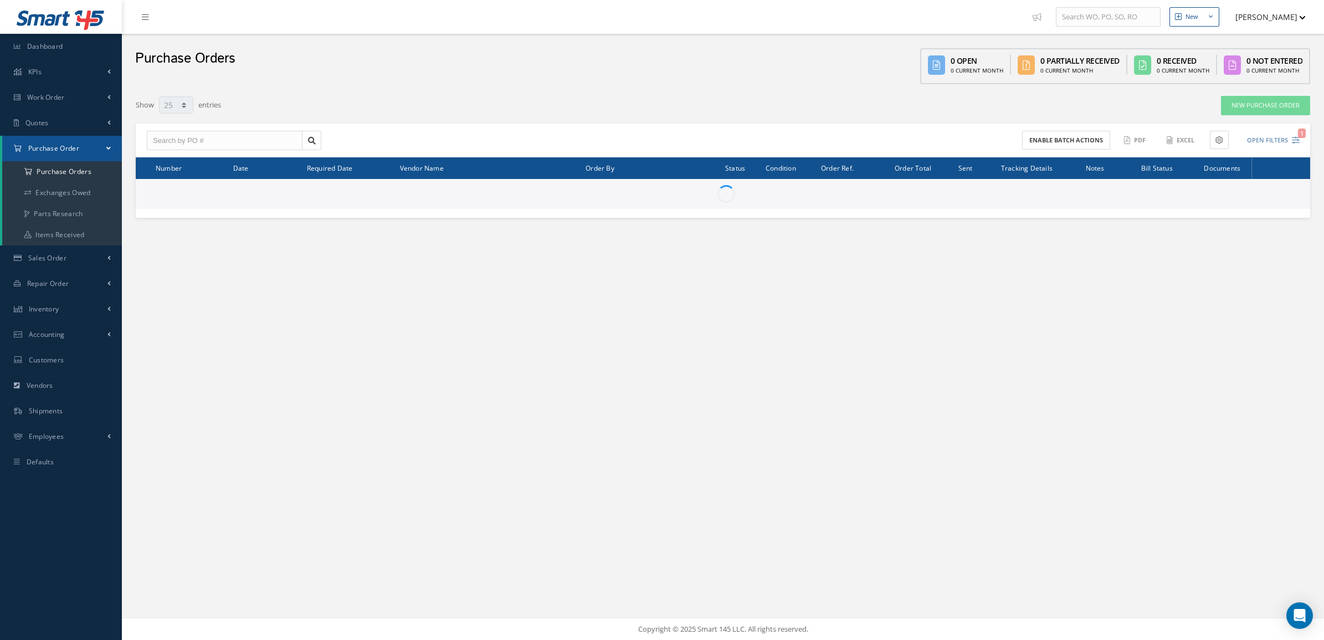
select select "25"
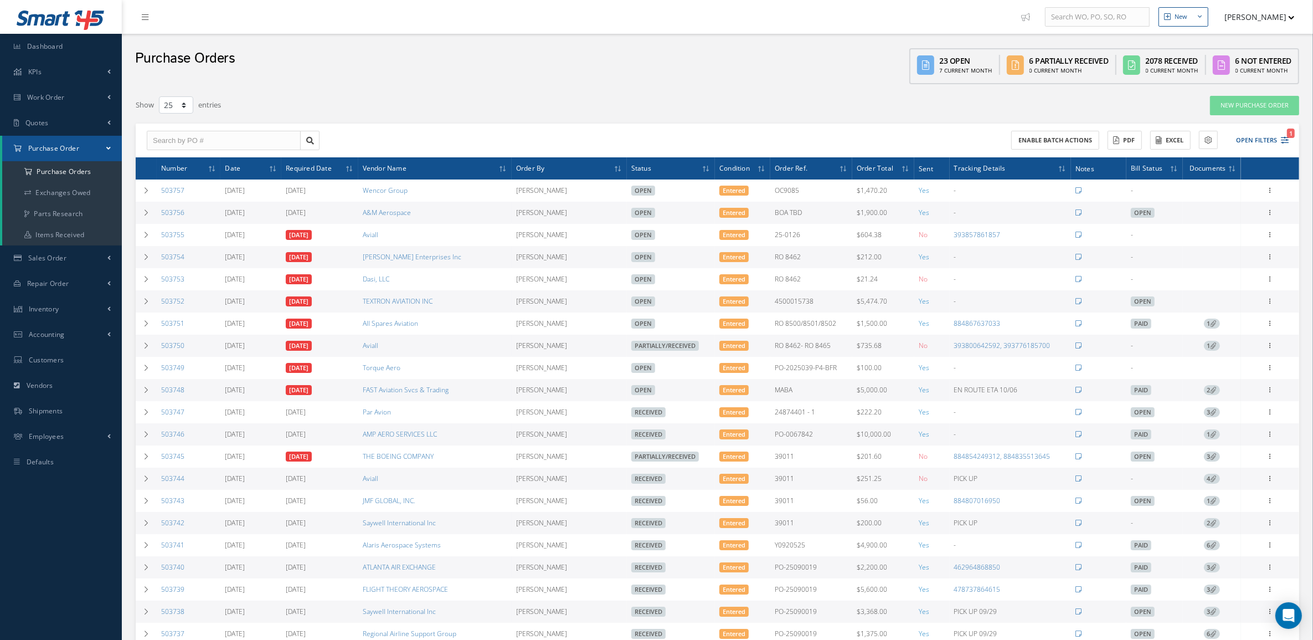
scroll to position [188, 0]
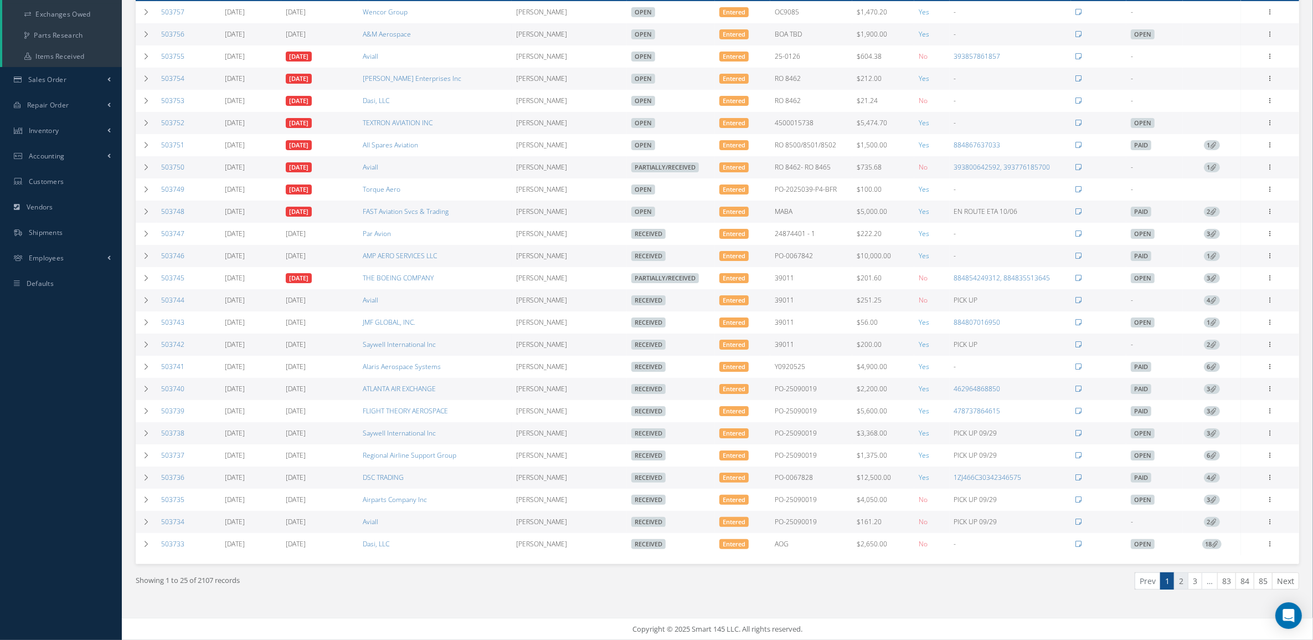
click at [1181, 582] on link "2" at bounding box center [1181, 580] width 14 height 17
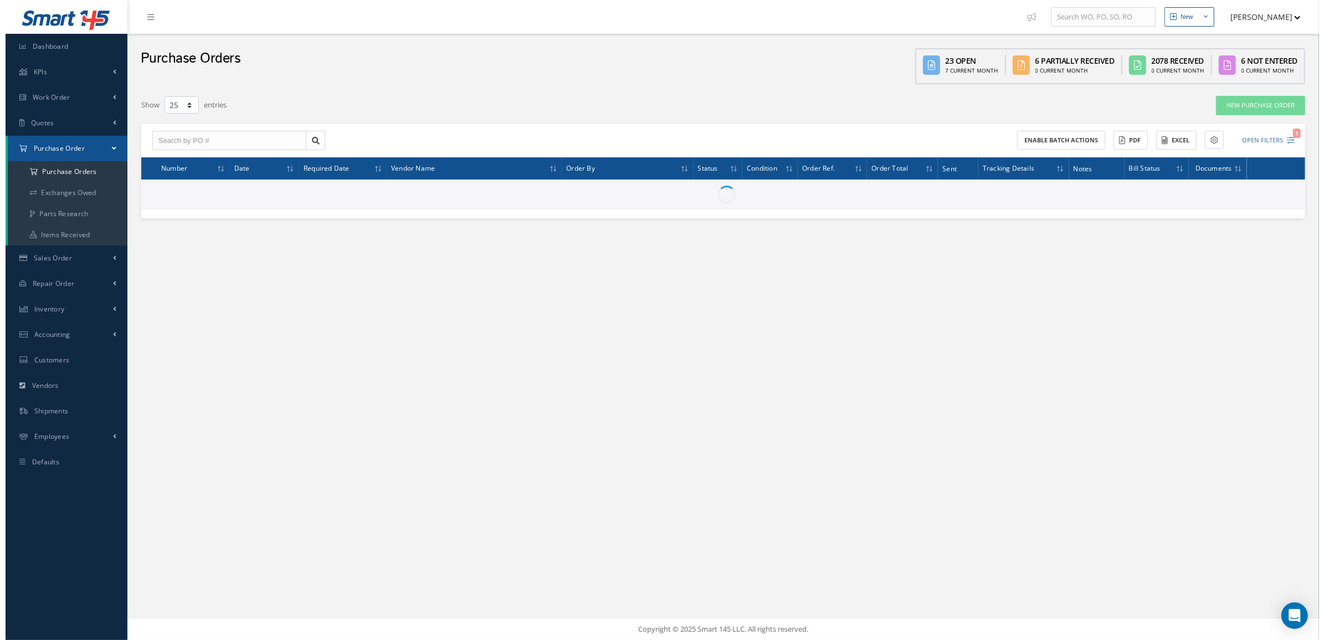
scroll to position [0, 0]
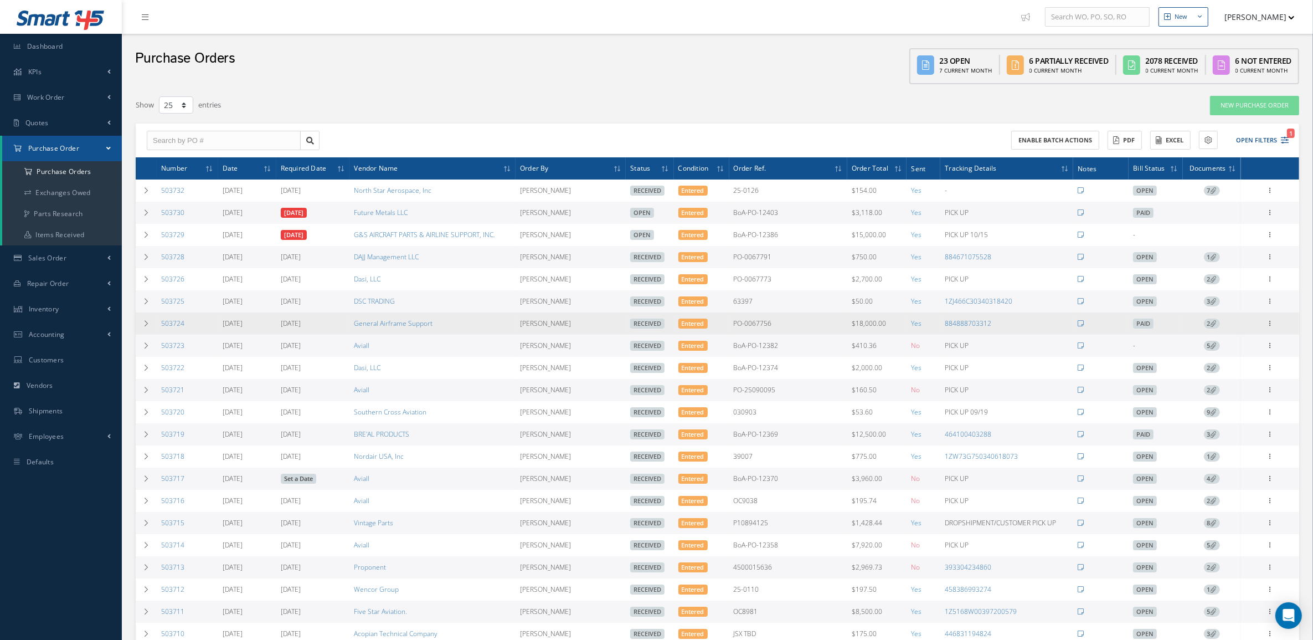
click at [1215, 324] on icon at bounding box center [1214, 323] width 6 height 6
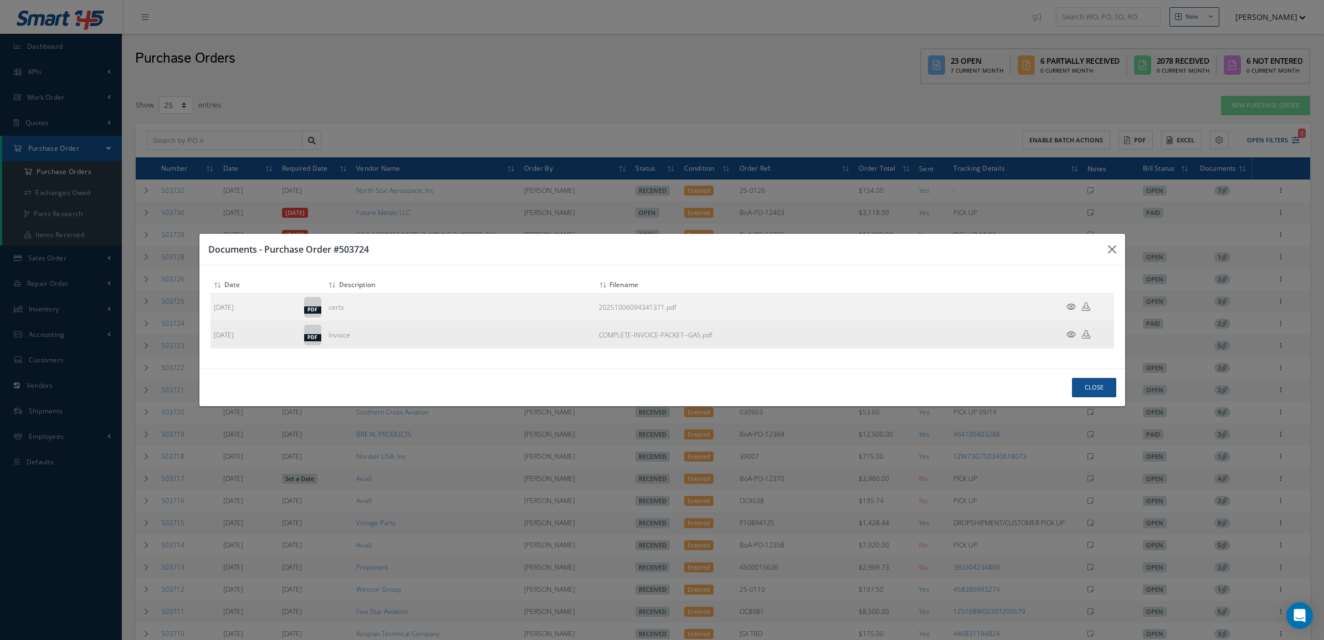
click at [1070, 335] on icon at bounding box center [1070, 334] width 9 height 8
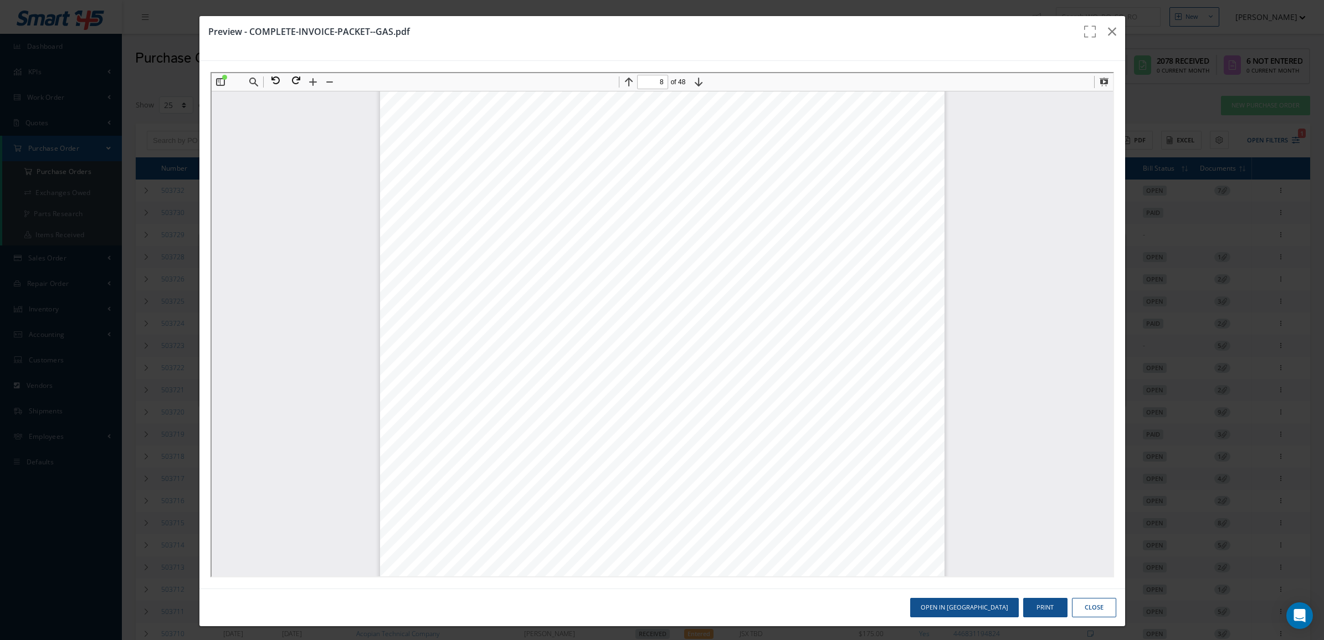
scroll to position [5520, 0]
type input "1"
click at [1029, 613] on button "Print" at bounding box center [1045, 607] width 44 height 19
click at [1075, 609] on button "Close" at bounding box center [1094, 607] width 44 height 19
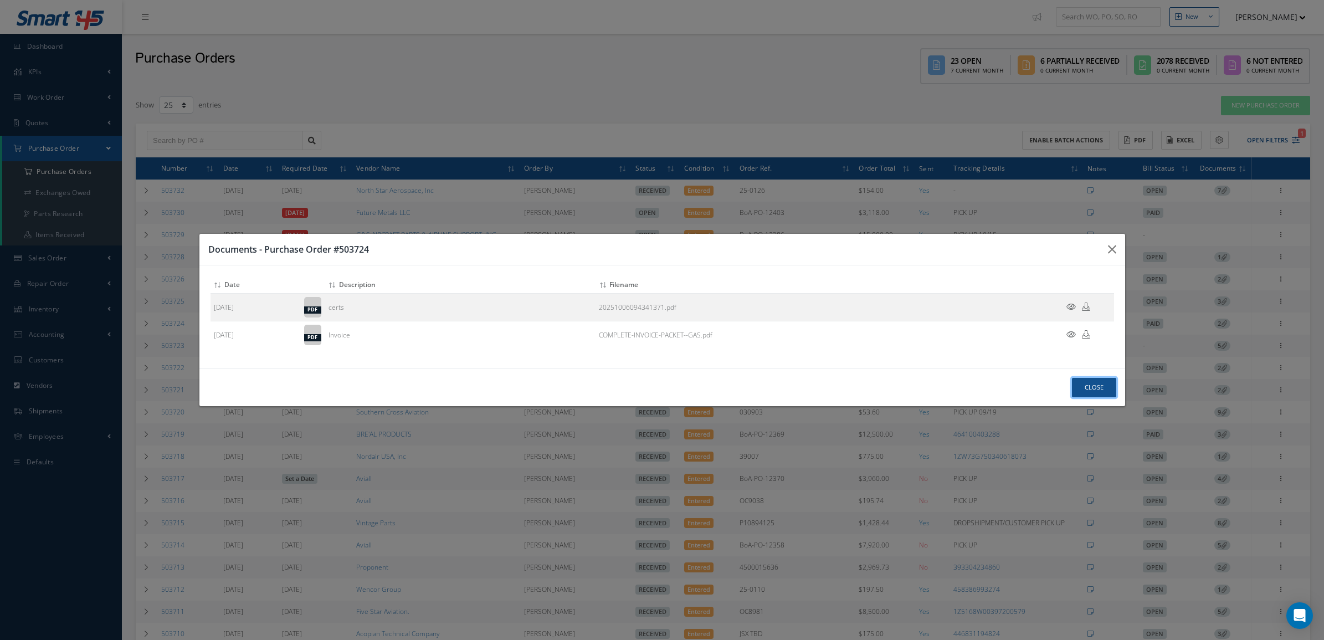
click at [1093, 385] on button "Close" at bounding box center [1094, 387] width 44 height 19
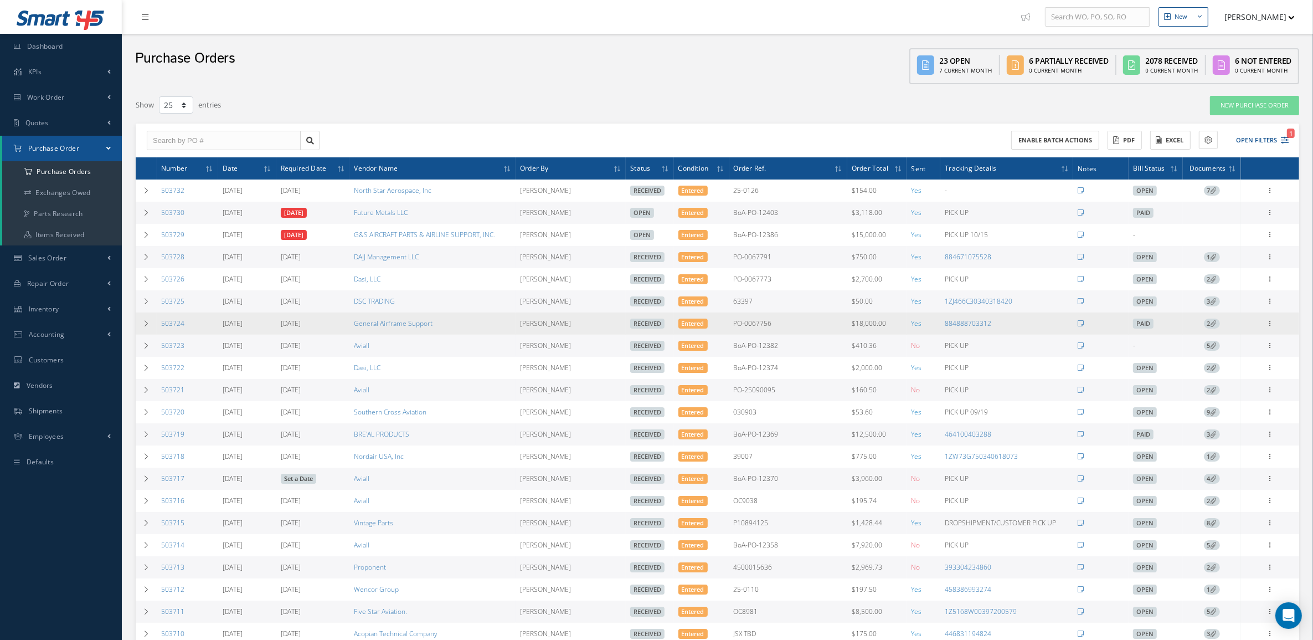
click at [1209, 325] on span "2" at bounding box center [1212, 323] width 16 height 10
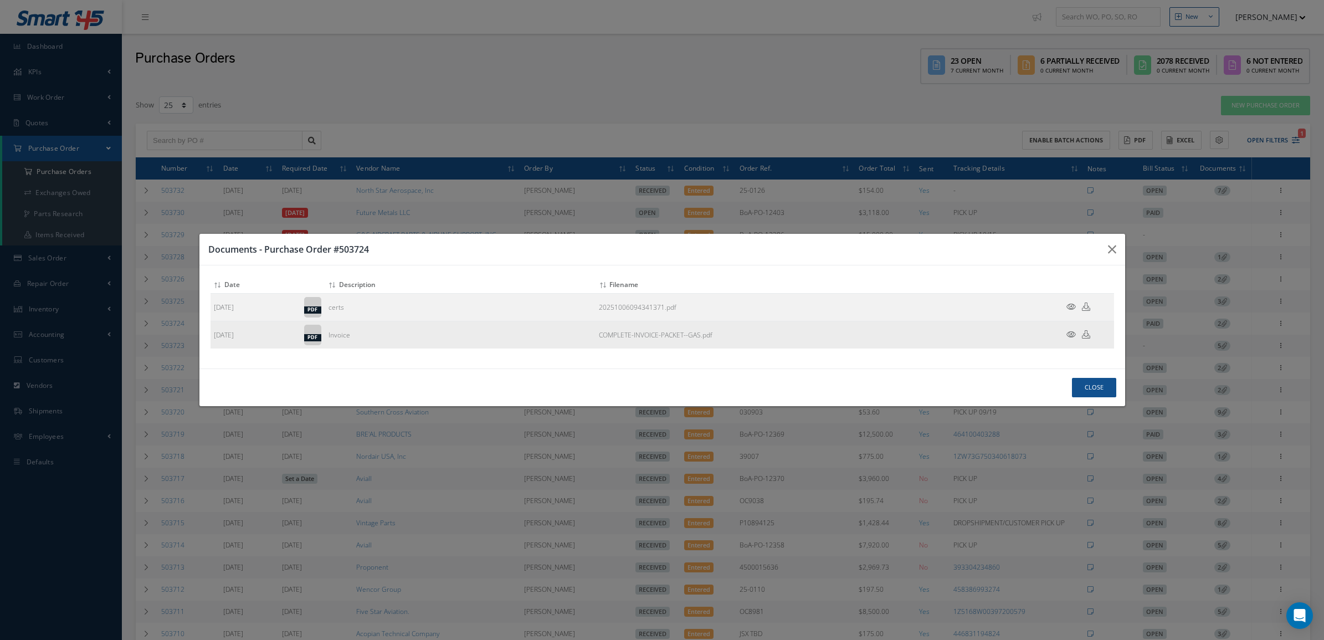
click at [1083, 334] on icon at bounding box center [1086, 334] width 8 height 8
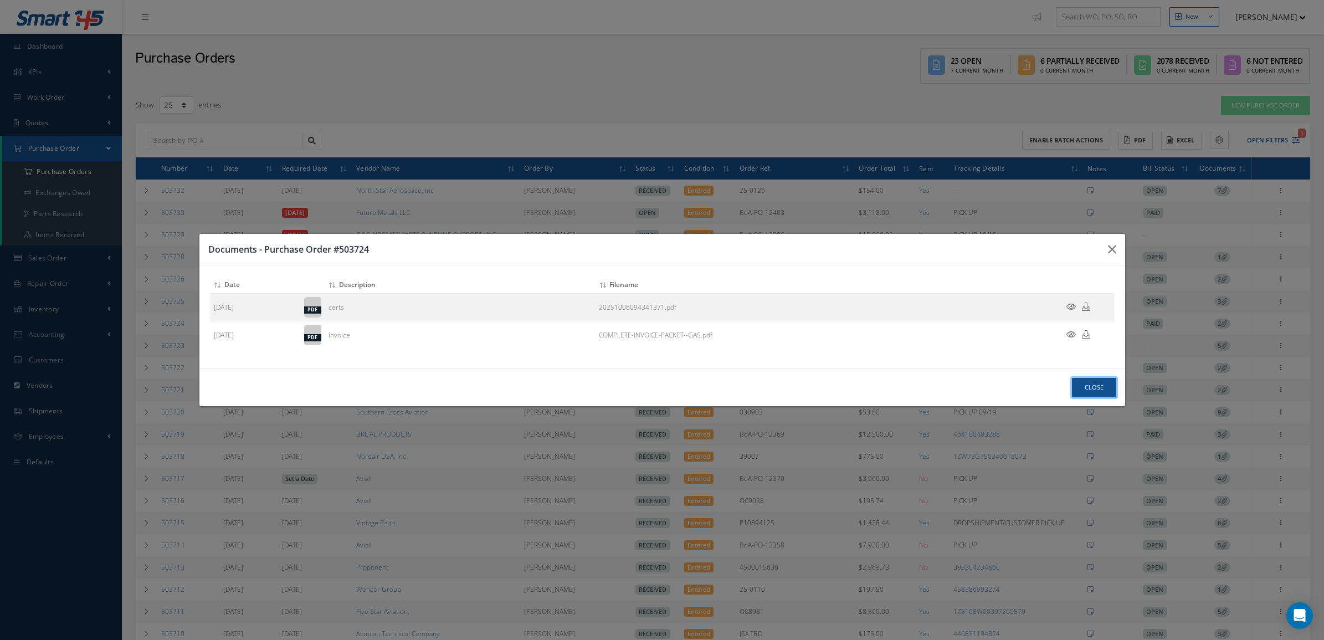
click at [1093, 388] on button "Close" at bounding box center [1094, 387] width 44 height 19
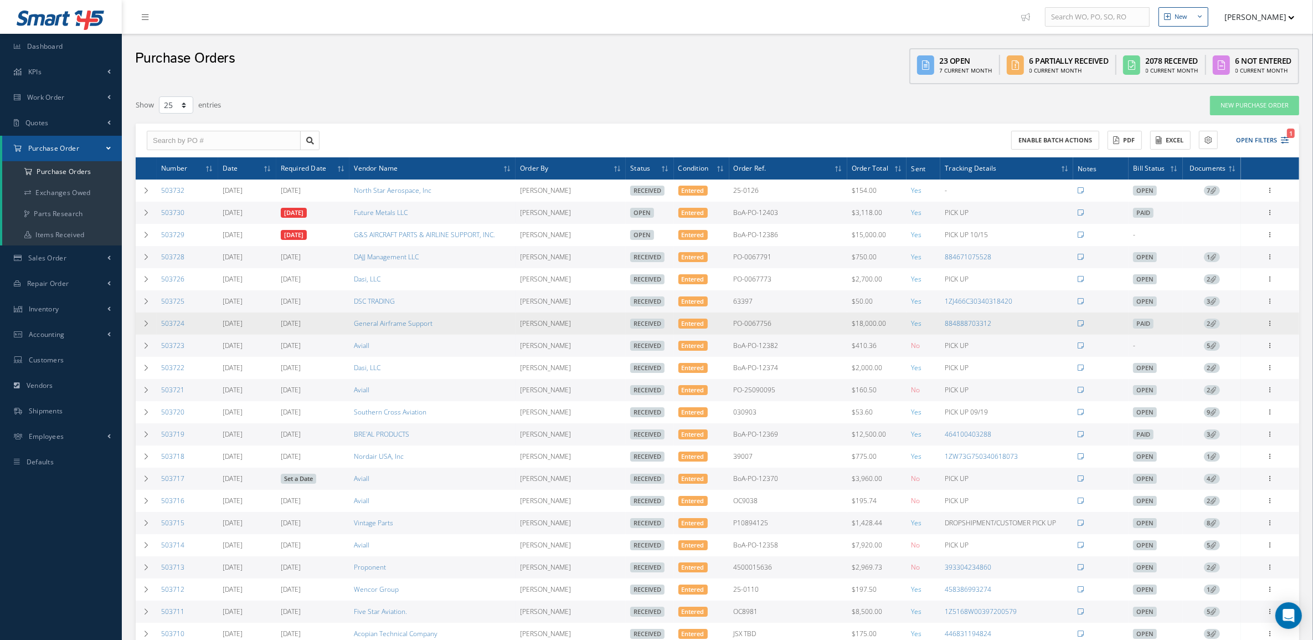
drag, startPoint x: 998, startPoint y: 327, endPoint x: 938, endPoint y: 323, distance: 60.5
click at [938, 323] on tr "503724 09/23/2025 09/23/2025 General Airframe Support Candy Augustyniak Receive…" at bounding box center [718, 323] width 1164 height 22
copy tr "884888703312"
click at [967, 322] on link "884888703312" at bounding box center [968, 322] width 47 height 9
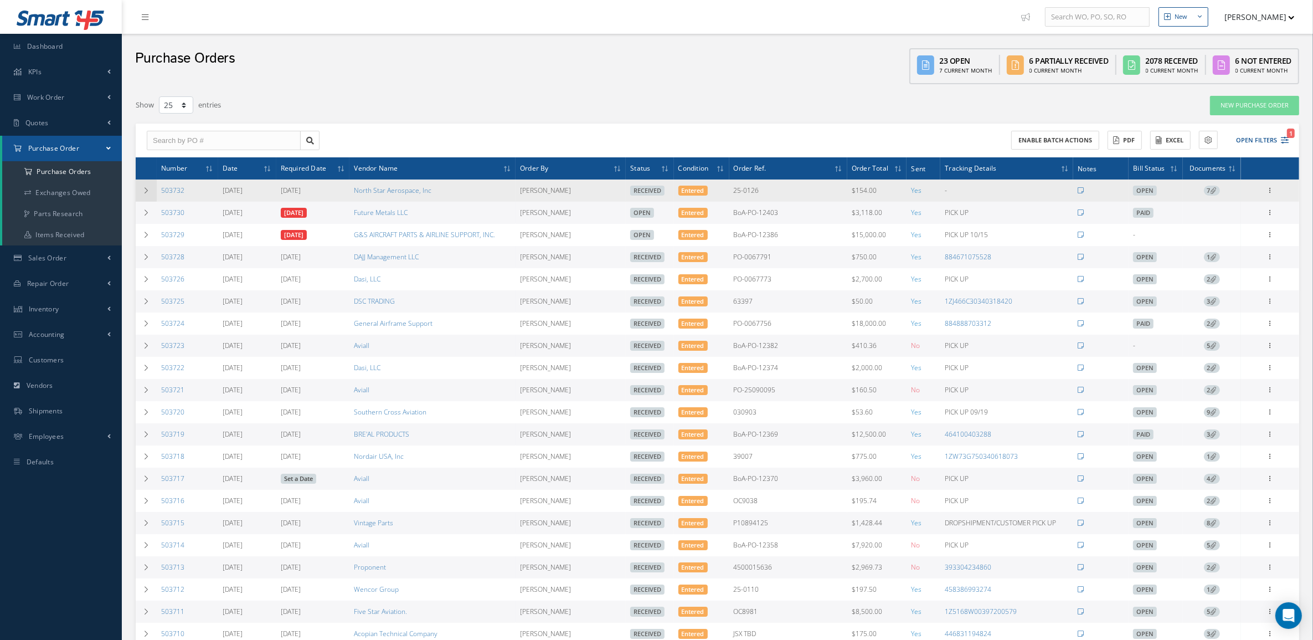
click at [145, 197] on td at bounding box center [146, 190] width 21 height 22
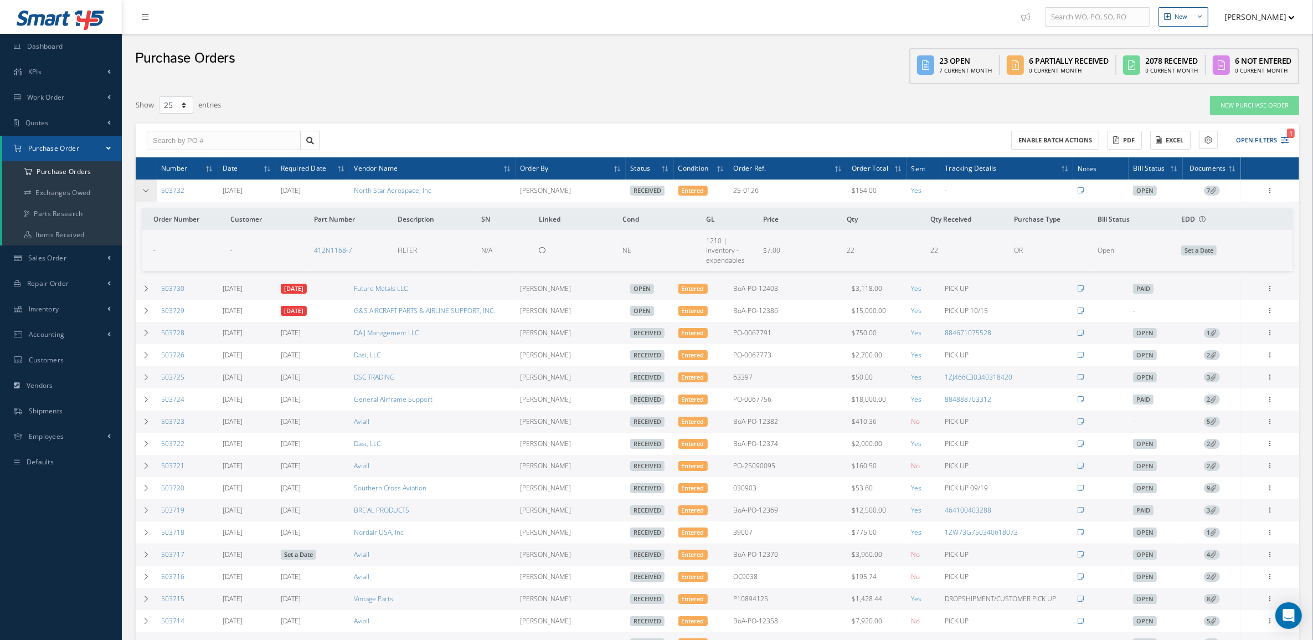
click at [145, 197] on td at bounding box center [146, 190] width 21 height 22
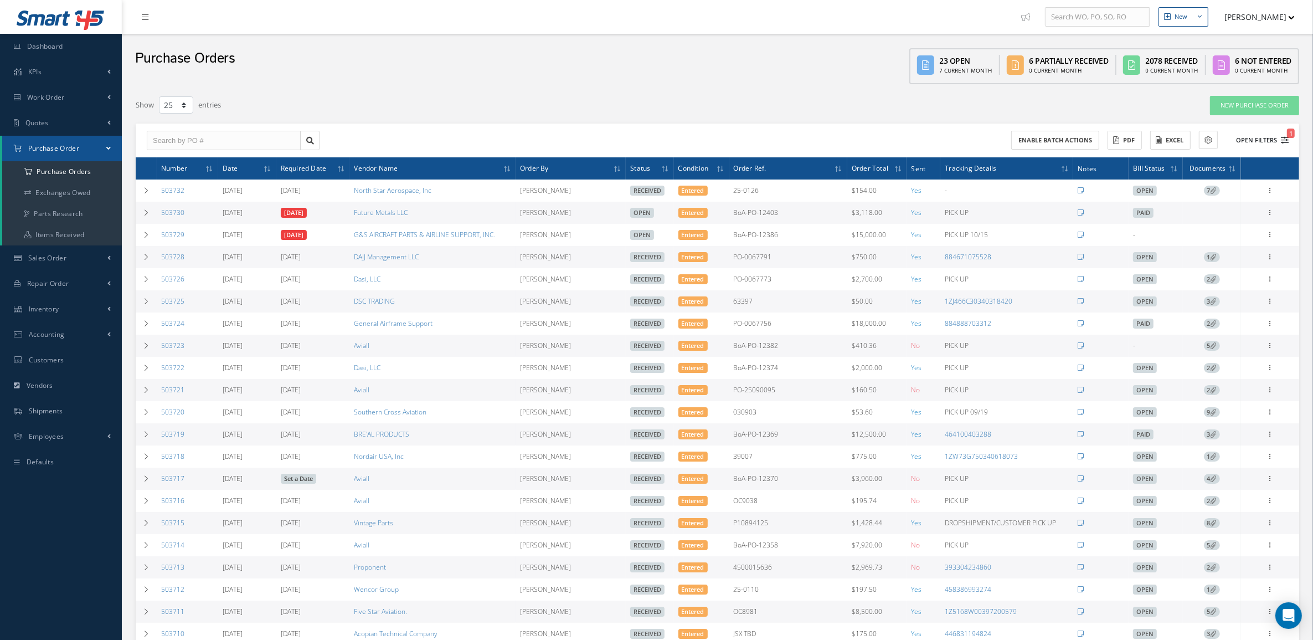
click at [1255, 141] on button "Open Filters 1" at bounding box center [1257, 140] width 63 height 18
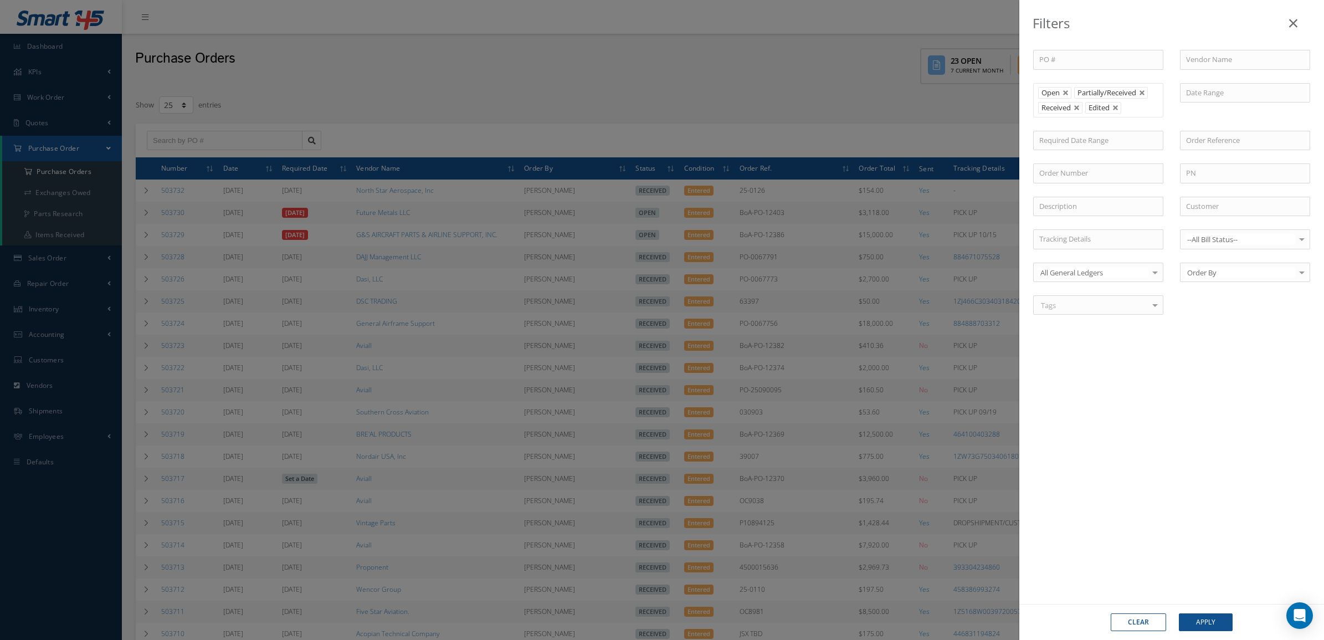
click at [1075, 112] on li "Received" at bounding box center [1060, 108] width 44 height 12
click at [1075, 110] on link at bounding box center [1076, 108] width 7 height 7
click at [1210, 624] on button "Apply" at bounding box center [1206, 622] width 54 height 18
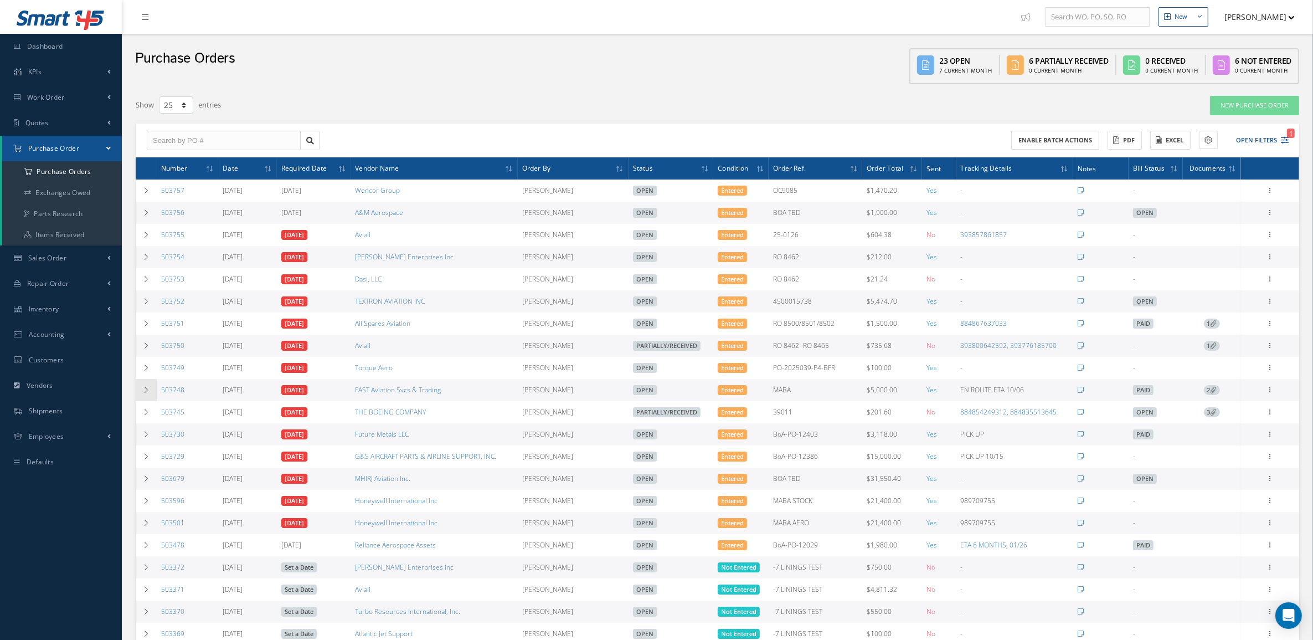
click at [143, 393] on icon at bounding box center [146, 390] width 8 height 7
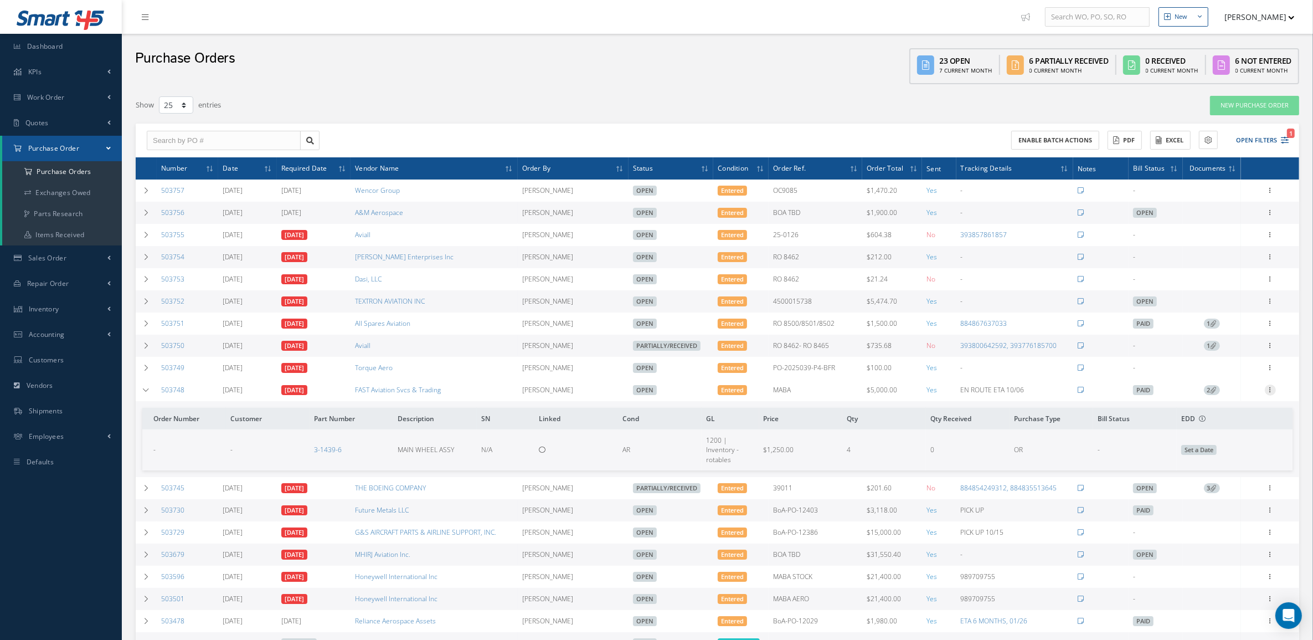
click at [1275, 393] on icon at bounding box center [1270, 388] width 11 height 9
click at [1234, 486] on link "Documents" at bounding box center [1220, 482] width 88 height 14
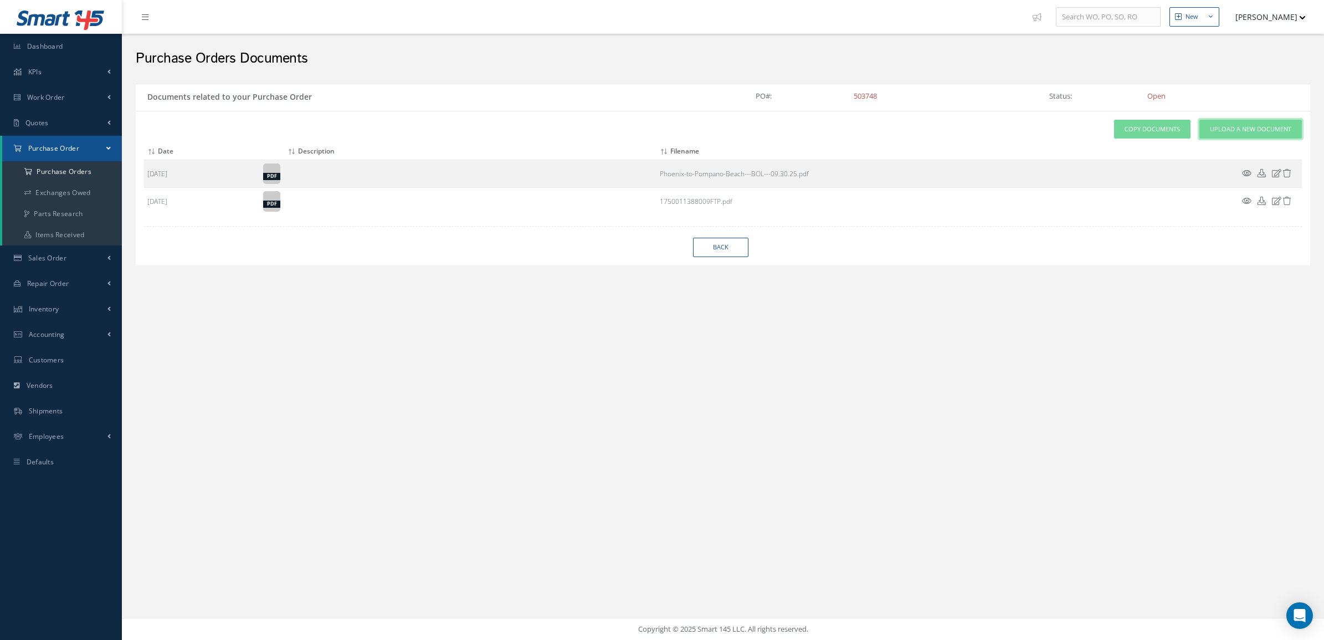
click at [1219, 121] on link "Upload a New Document" at bounding box center [1250, 129] width 102 height 19
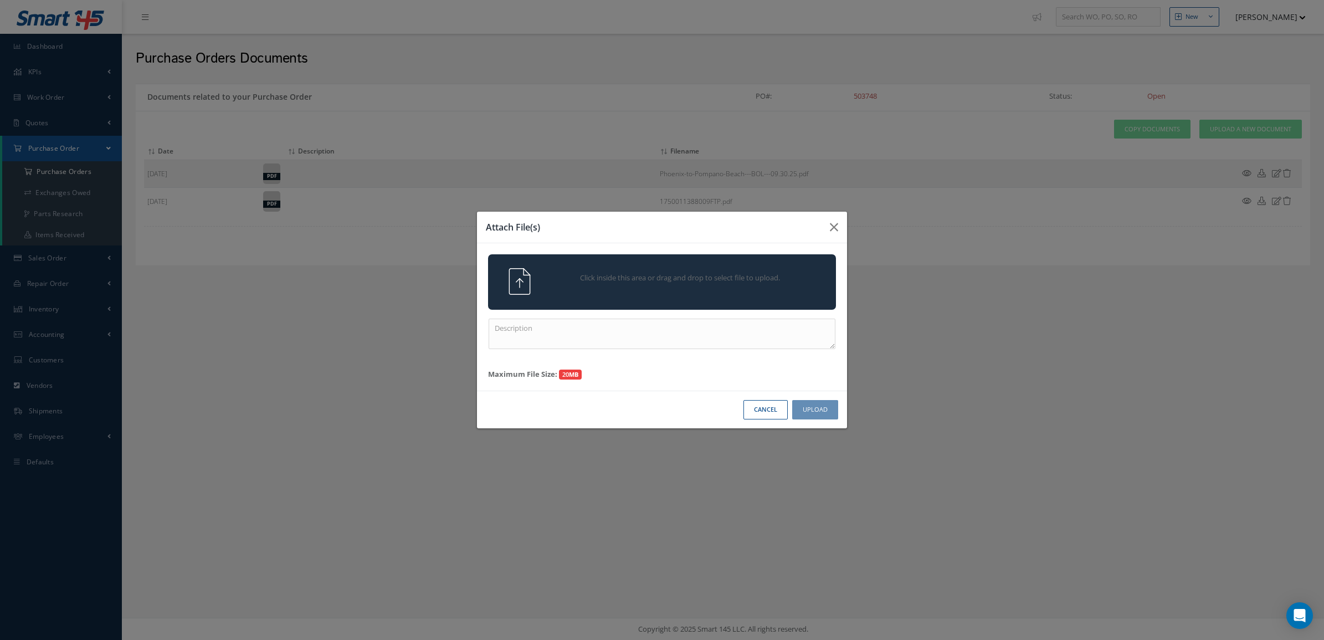
click at [712, 261] on div "Click inside this area or drag and drop to select file to upload." at bounding box center [662, 281] width 348 height 55
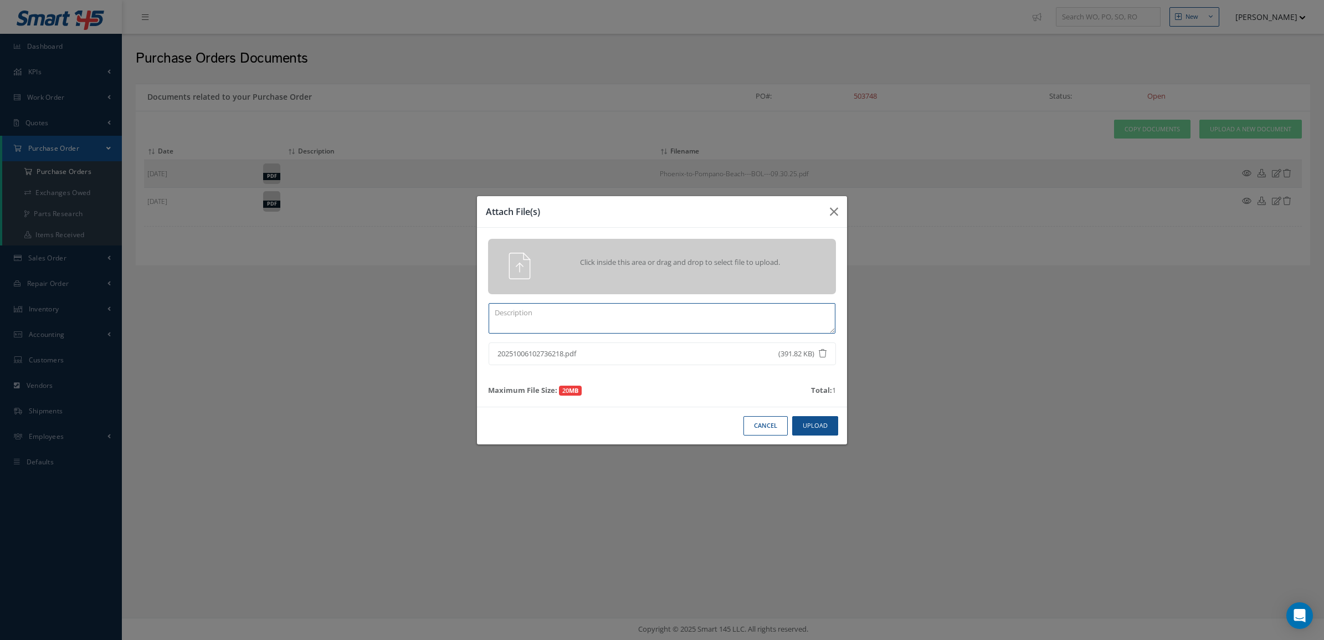
click at [522, 318] on textarea at bounding box center [662, 318] width 347 height 30
type textarea "CERTS"
click at [813, 428] on button "Upload" at bounding box center [815, 425] width 46 height 19
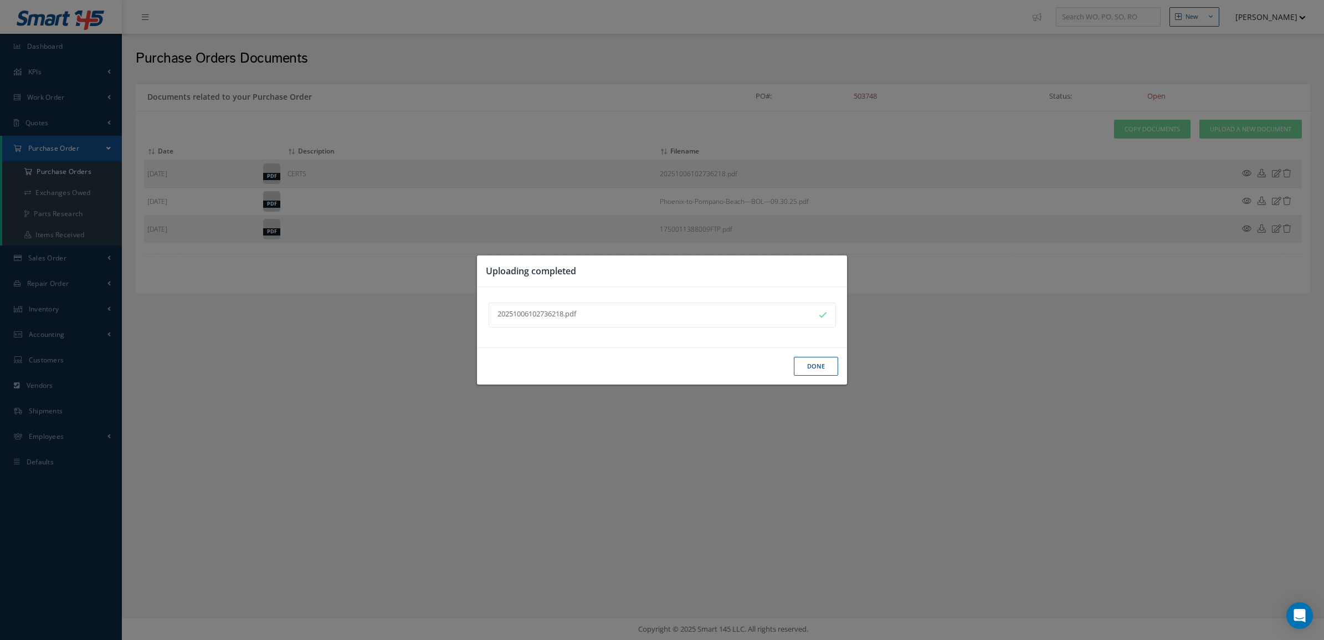
click at [818, 363] on button "Done" at bounding box center [816, 366] width 44 height 19
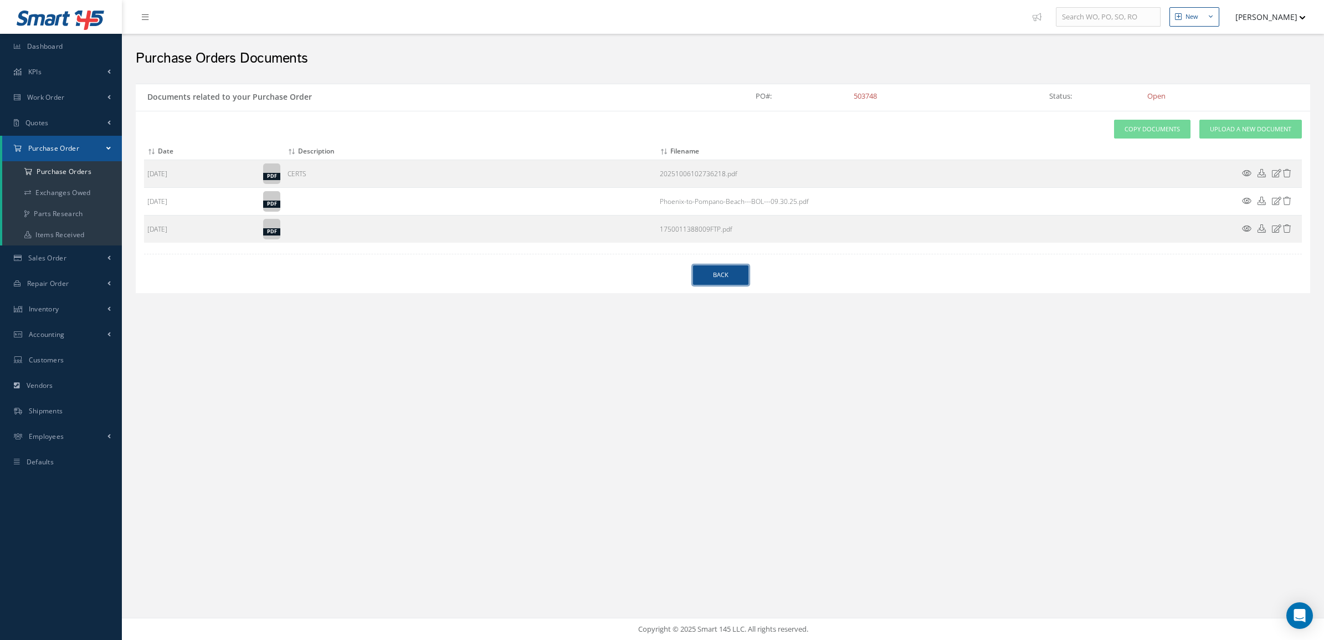
click at [729, 280] on link "Back" at bounding box center [720, 274] width 55 height 19
select select "25"
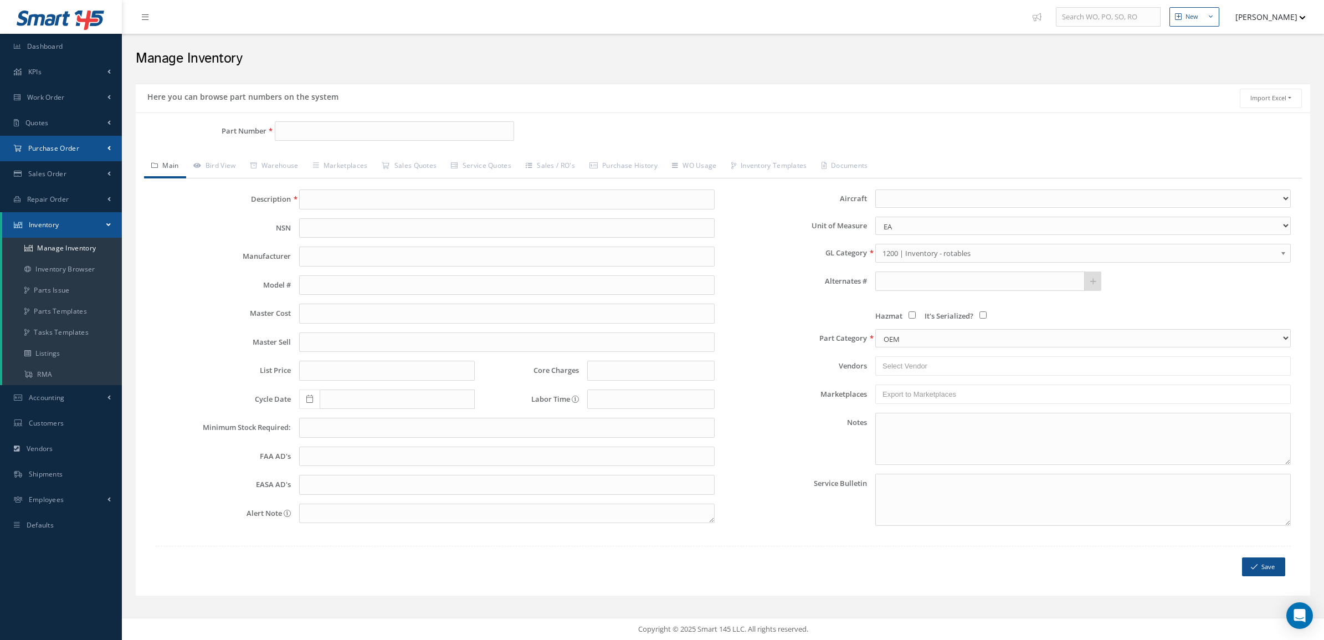
click at [86, 151] on link "Purchase Order" at bounding box center [61, 148] width 122 height 25
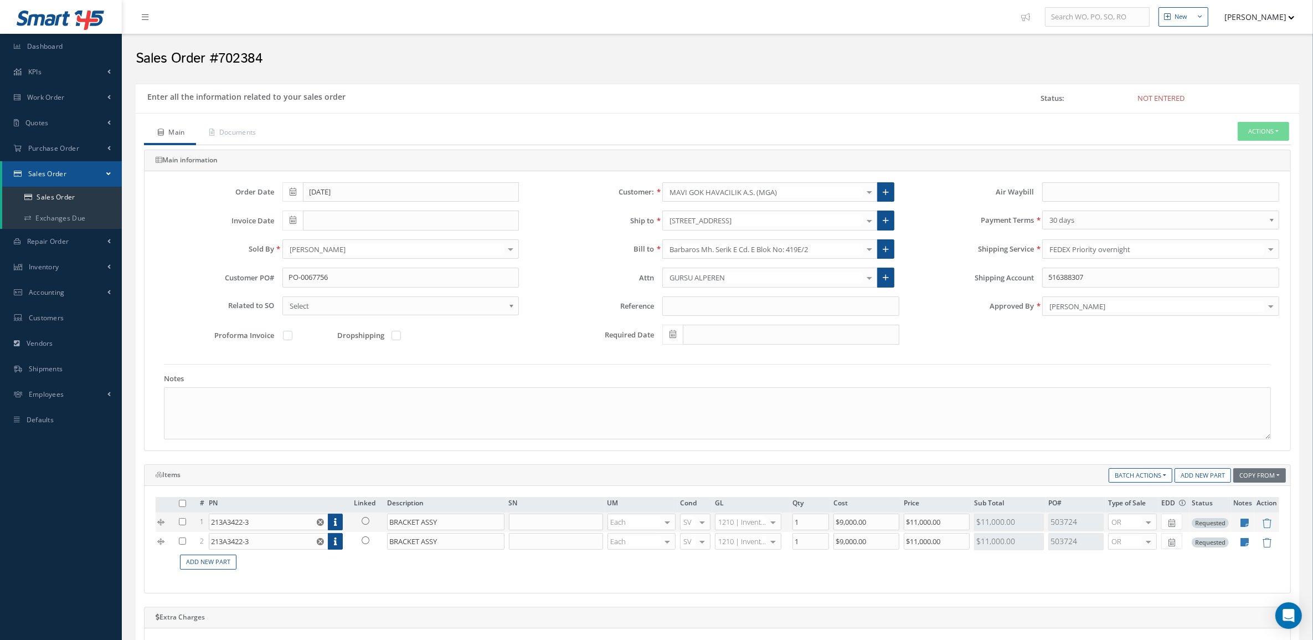
click at [366, 525] on icon at bounding box center [366, 521] width 8 height 8
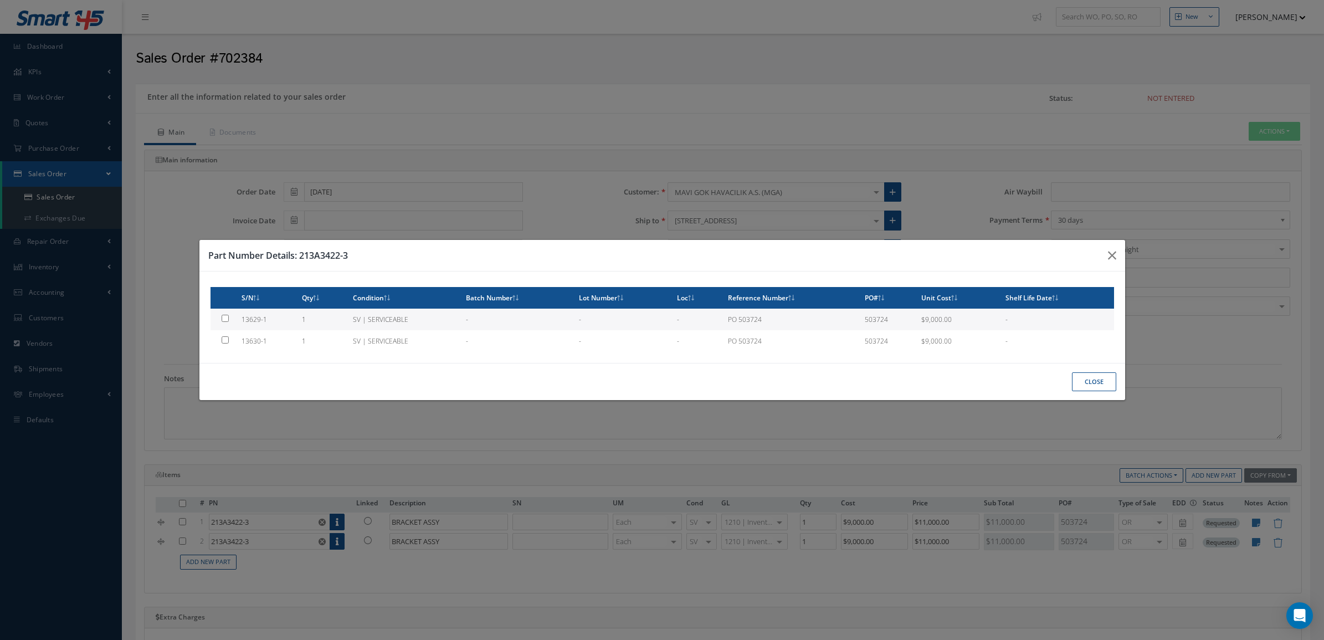
click at [300, 322] on td "1" at bounding box center [322, 320] width 50 height 22
type input "13629-1"
type input "$9,000"
click at [1096, 386] on button "Close" at bounding box center [1094, 381] width 44 height 19
checkbox input "false"
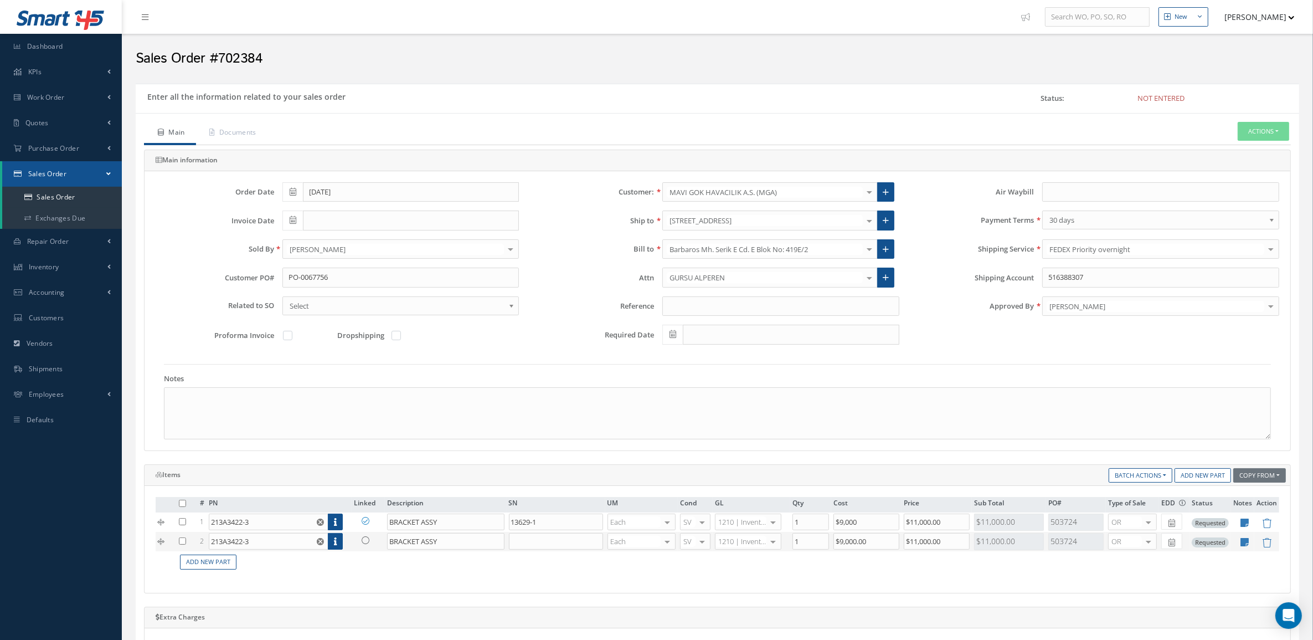
click at [369, 546] on link at bounding box center [368, 540] width 29 height 14
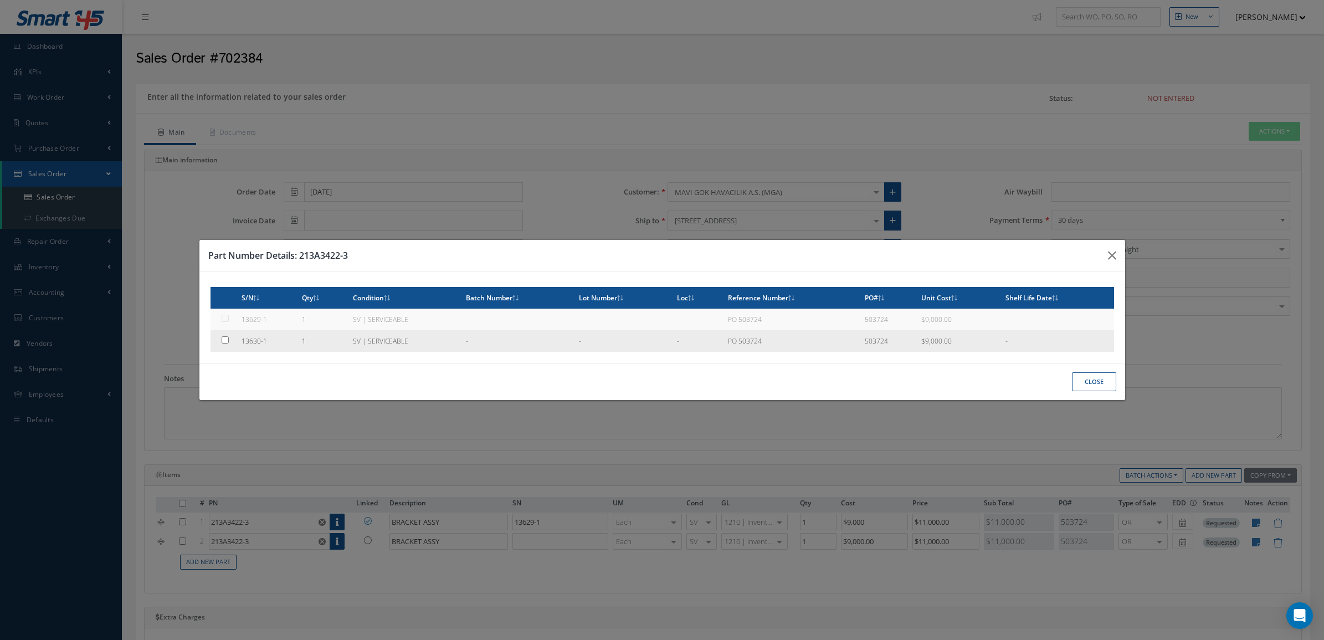
click at [294, 349] on td "13630-1" at bounding box center [267, 341] width 60 height 22
type input "13630-1"
type input "$9,000"
checkbox input "true"
click at [1096, 381] on button "Close" at bounding box center [1094, 381] width 44 height 19
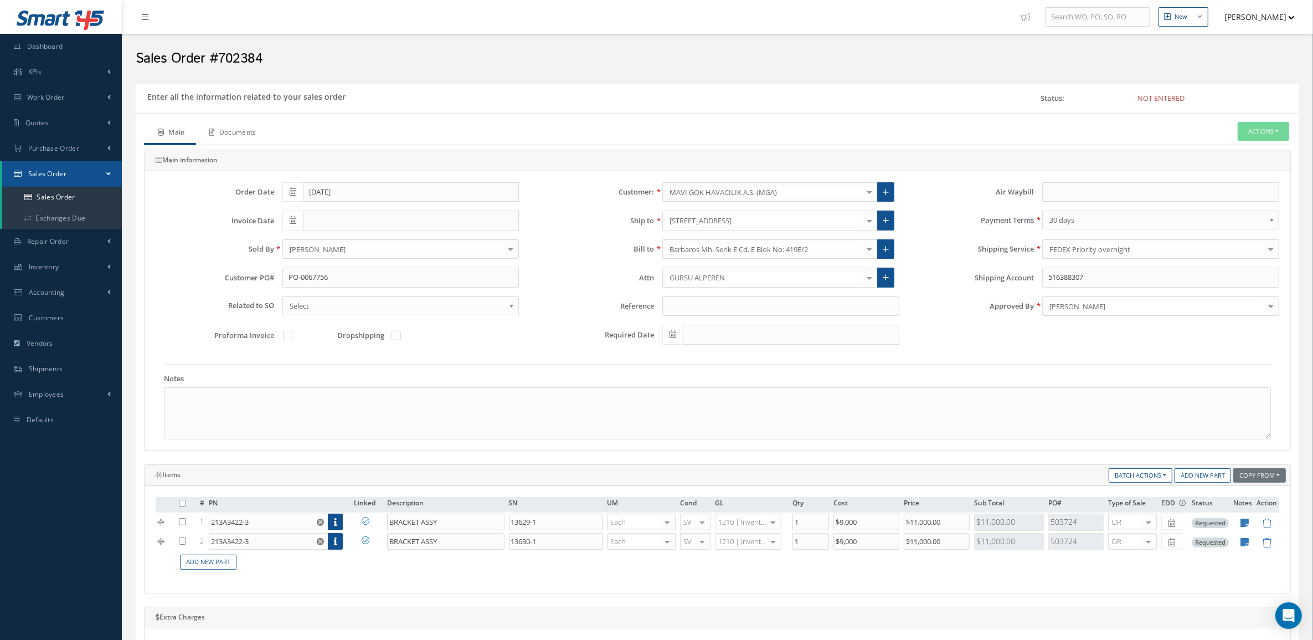
click at [252, 135] on link "Documents" at bounding box center [231, 133] width 71 height 23
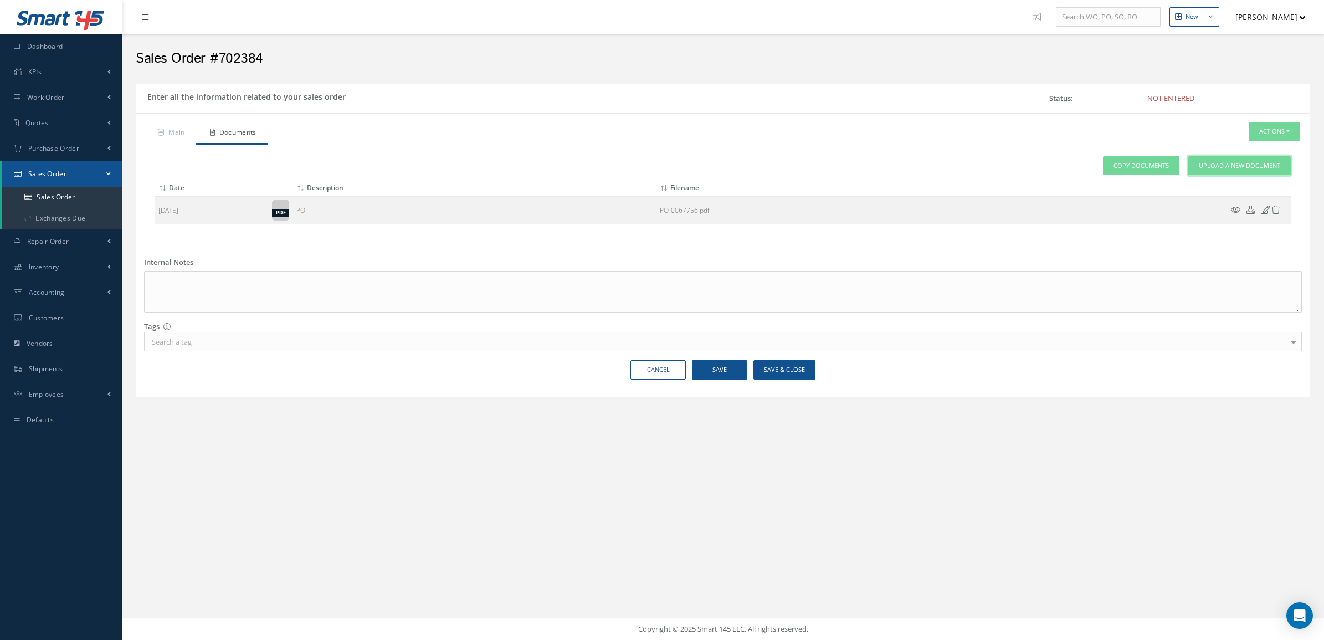
click at [1225, 169] on span "Upload a New Document" at bounding box center [1239, 165] width 81 height 9
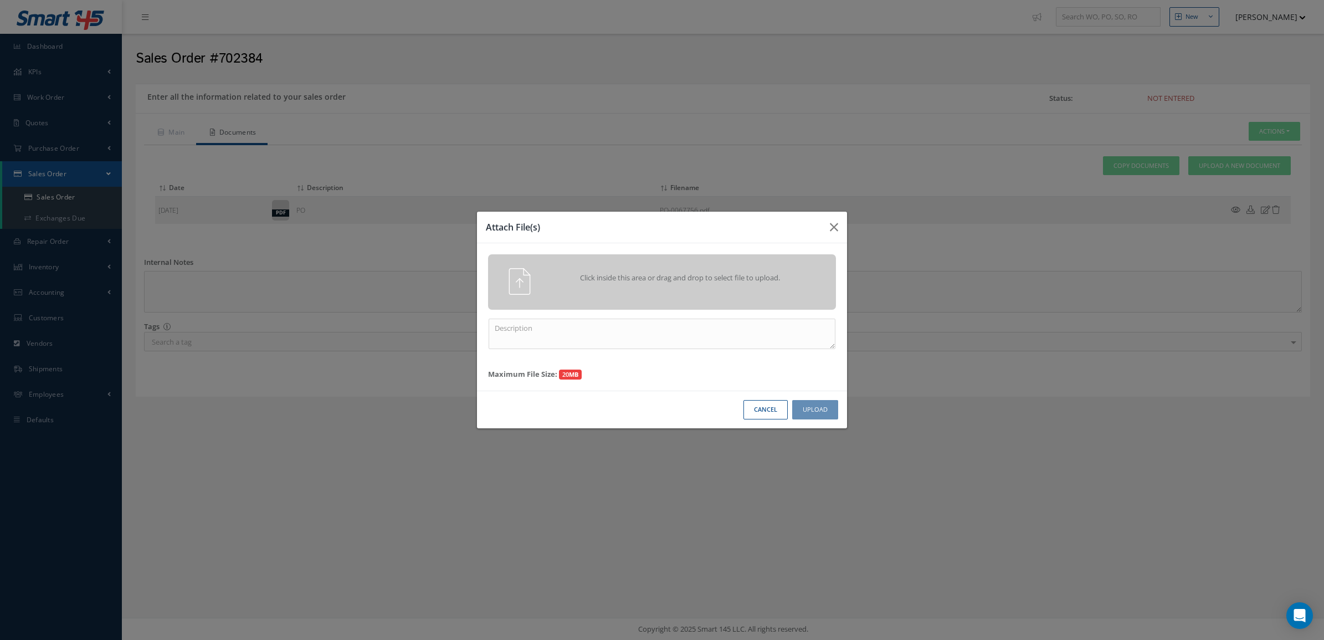
click at [727, 275] on span "Click inside this area or drag and drop to select file to upload." at bounding box center [679, 278] width 251 height 11
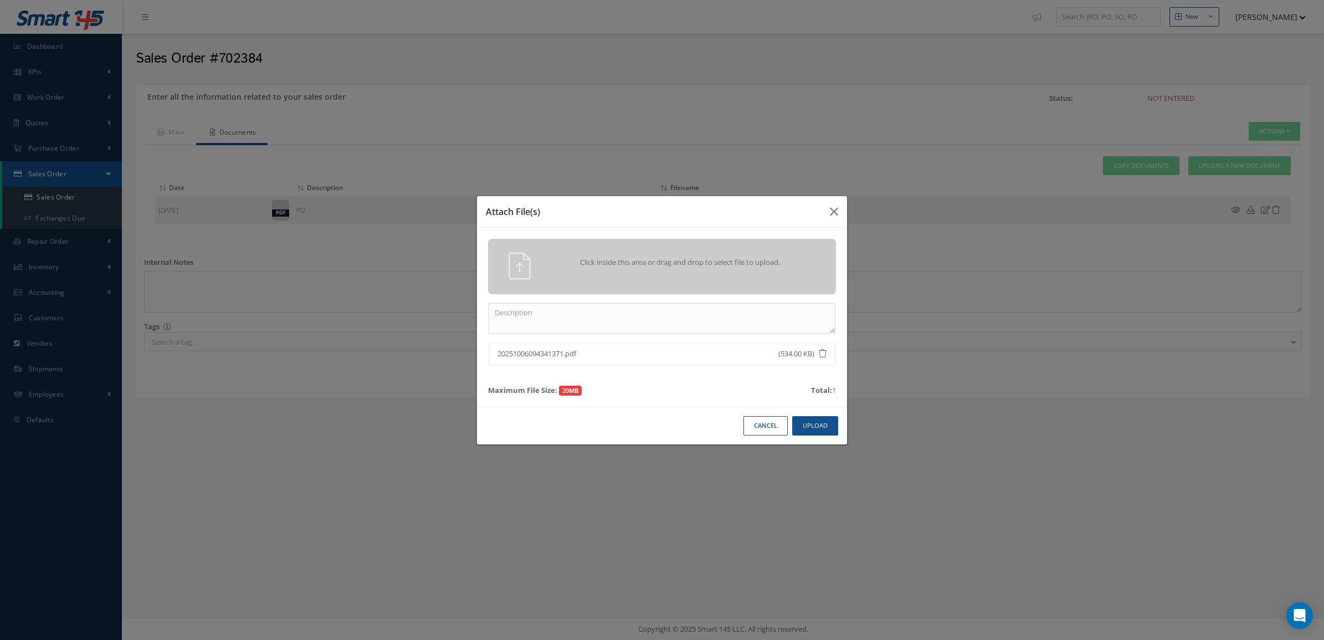
click at [752, 300] on div "Click inside this area or drag and drop to select file to upload. 2025100609434…" at bounding box center [662, 317] width 370 height 179
click at [748, 311] on textarea at bounding box center [662, 318] width 347 height 30
click at [829, 417] on button "Upload" at bounding box center [815, 425] width 46 height 19
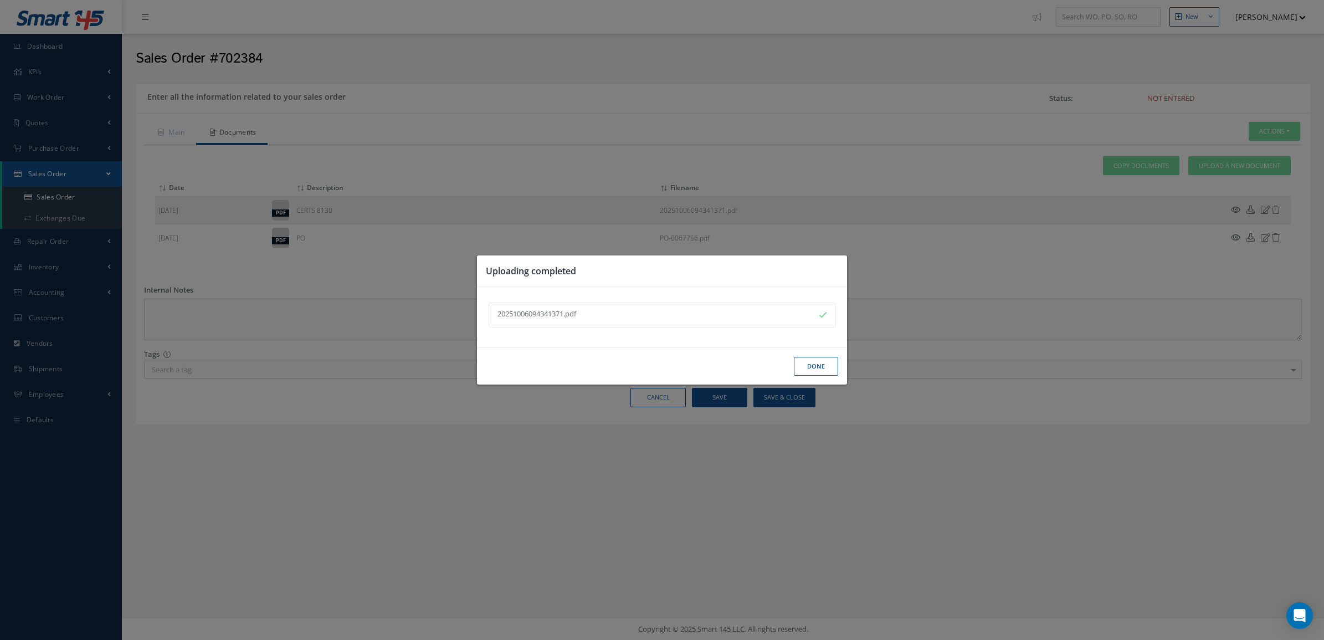
click at [815, 369] on button "Done" at bounding box center [816, 366] width 44 height 19
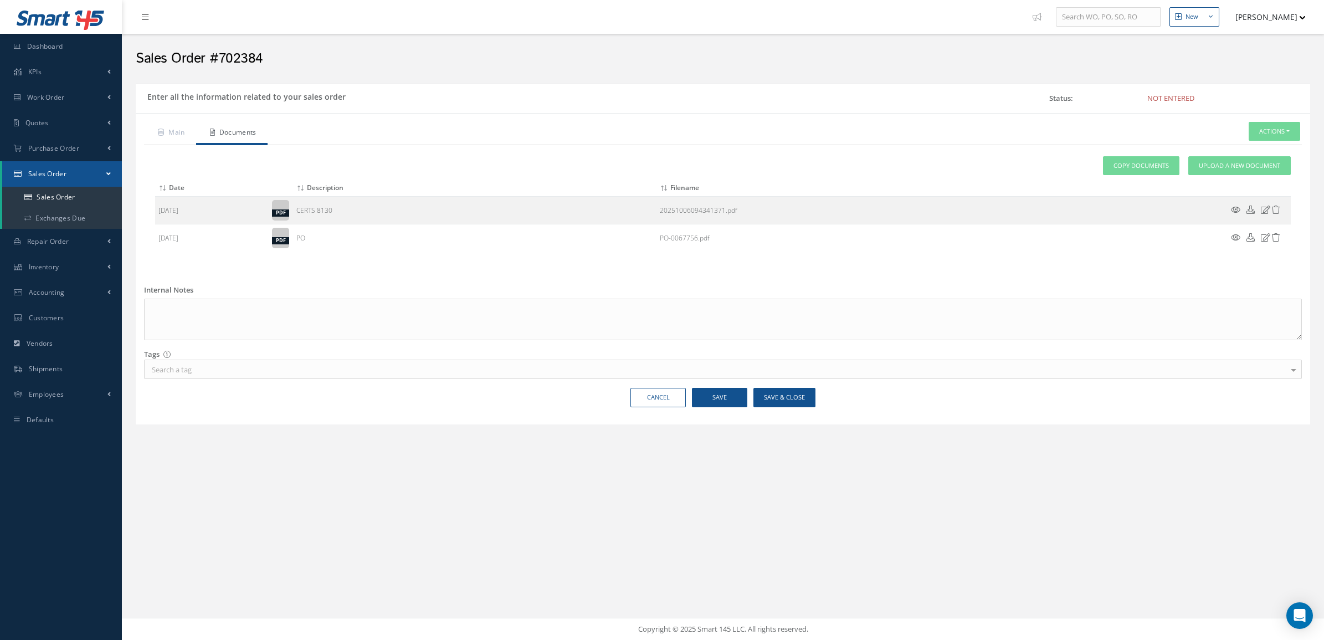
click at [1198, 176] on div "Attach File(s) Click inside this area or drag and drop to select file to upload…" at bounding box center [722, 204] width 1135 height 96
click at [1199, 169] on span "Upload a New Document" at bounding box center [1239, 165] width 81 height 9
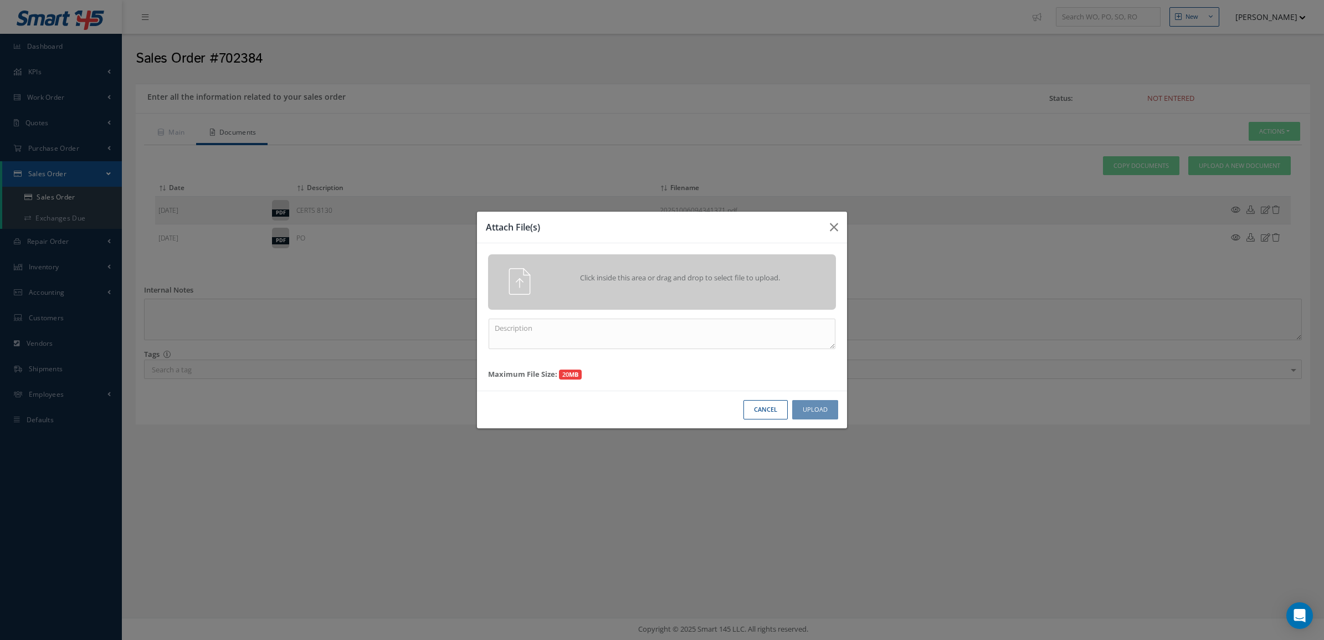
click at [789, 301] on div "Click inside this area or drag and drop to select file to upload." at bounding box center [662, 281] width 348 height 55
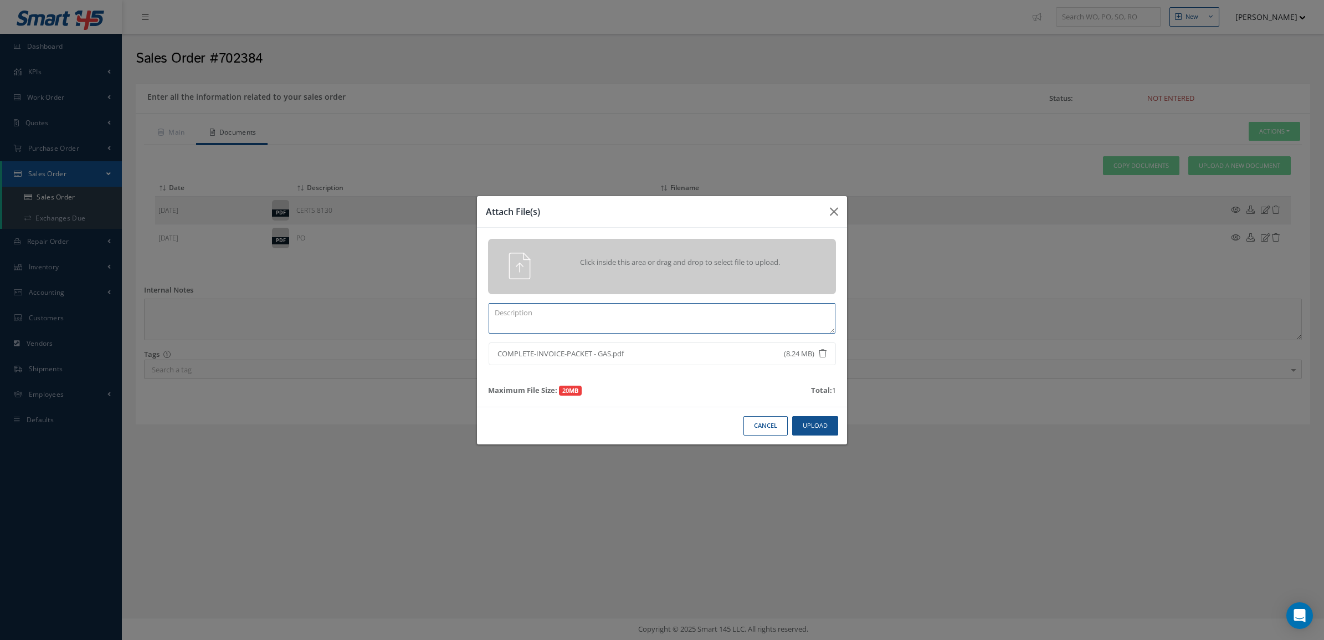
click at [674, 316] on textarea at bounding box center [662, 318] width 347 height 30
type textarea "TRACE"
click at [816, 424] on button "Upload" at bounding box center [815, 425] width 46 height 19
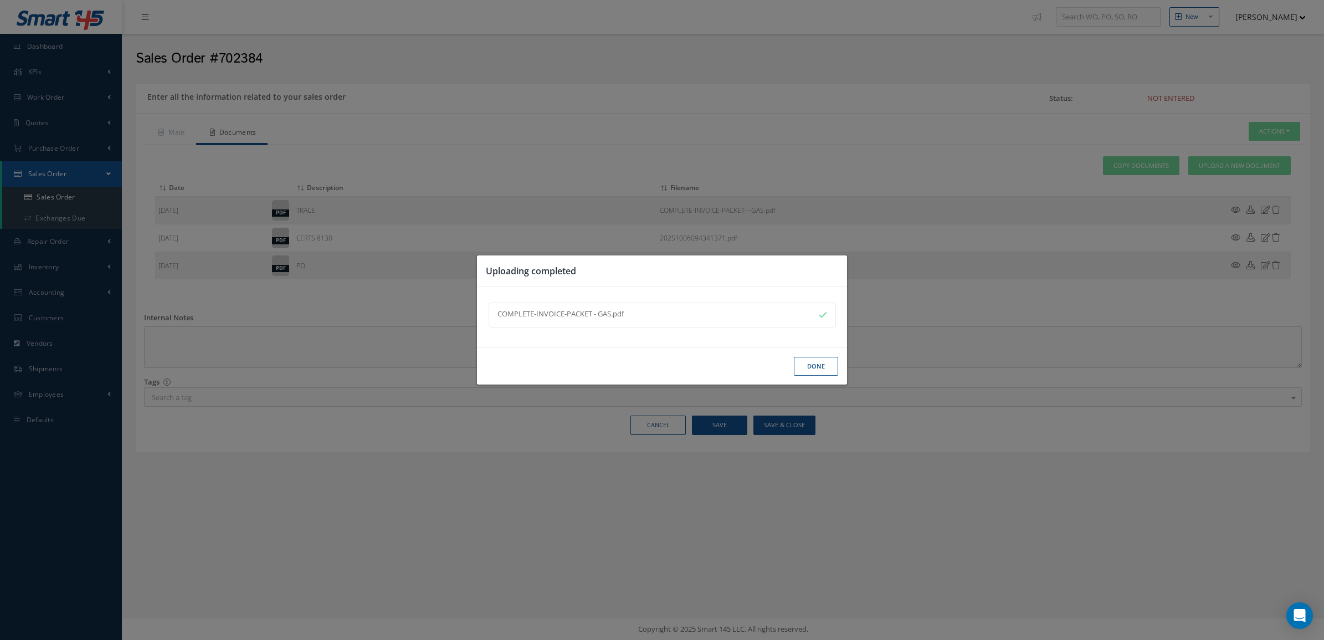
click at [804, 364] on button "Done" at bounding box center [816, 366] width 44 height 19
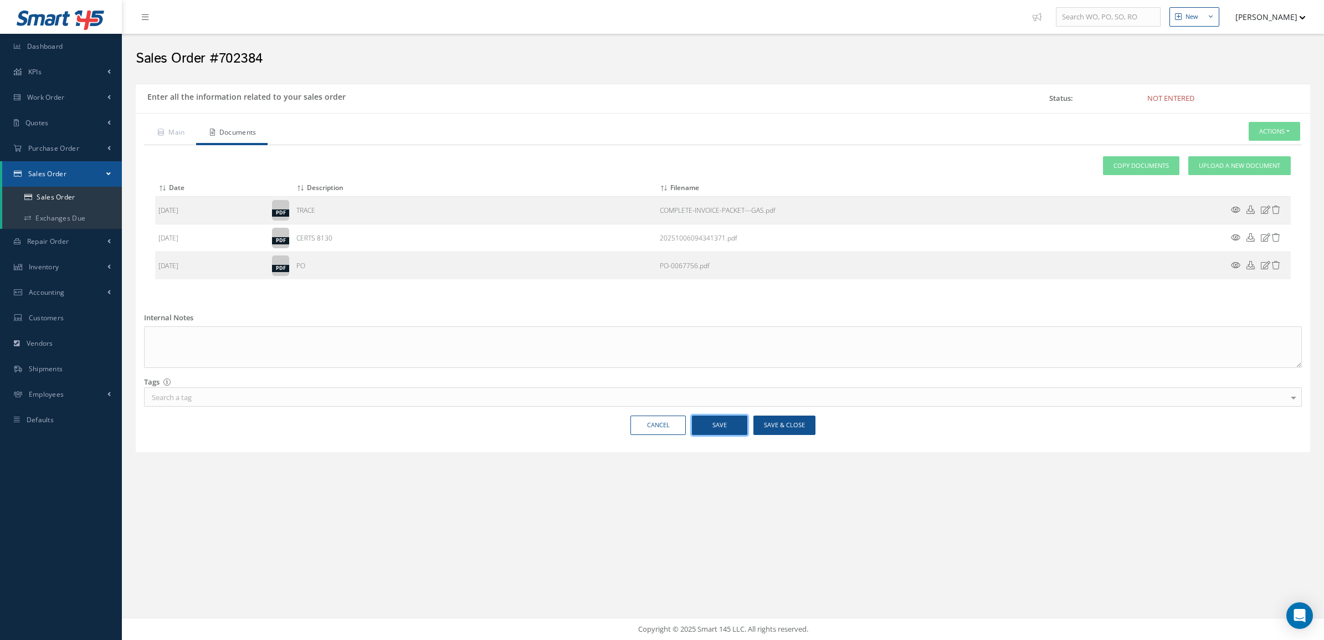
drag, startPoint x: 708, startPoint y: 430, endPoint x: 707, endPoint y: 424, distance: 5.6
click at [709, 430] on button "Save" at bounding box center [719, 424] width 55 height 19
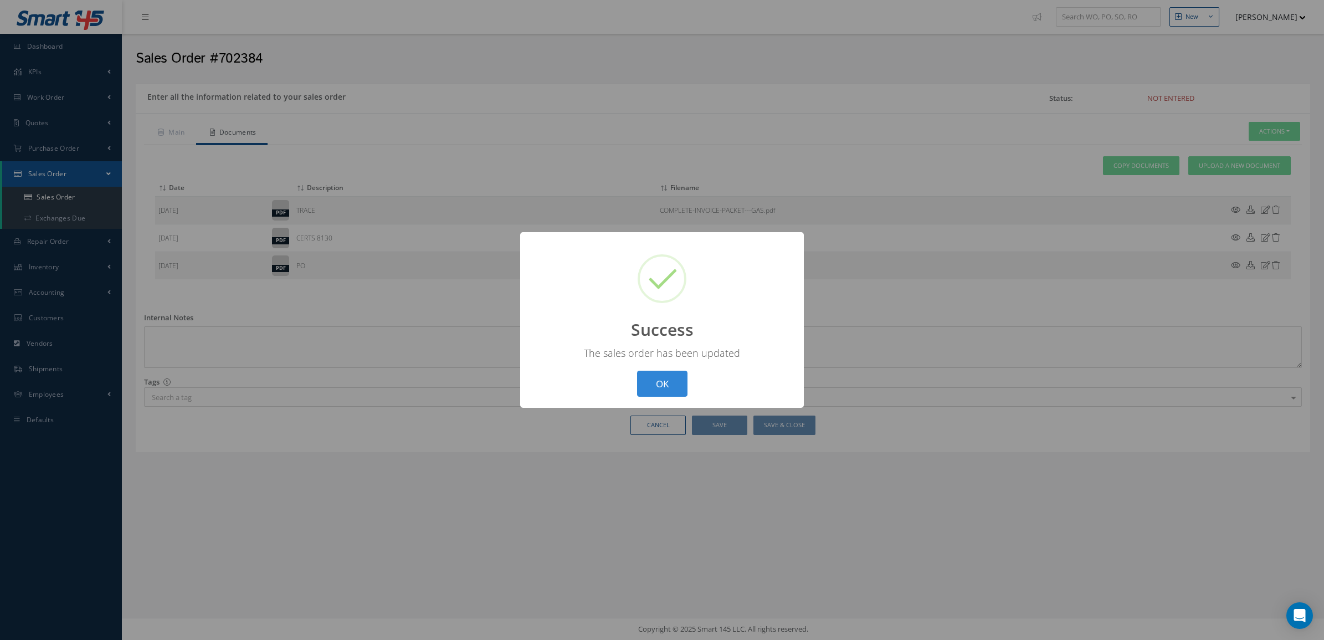
click at [172, 151] on div "? ! i Success × The sales order has been updated OK Cancel" at bounding box center [662, 320] width 1324 height 640
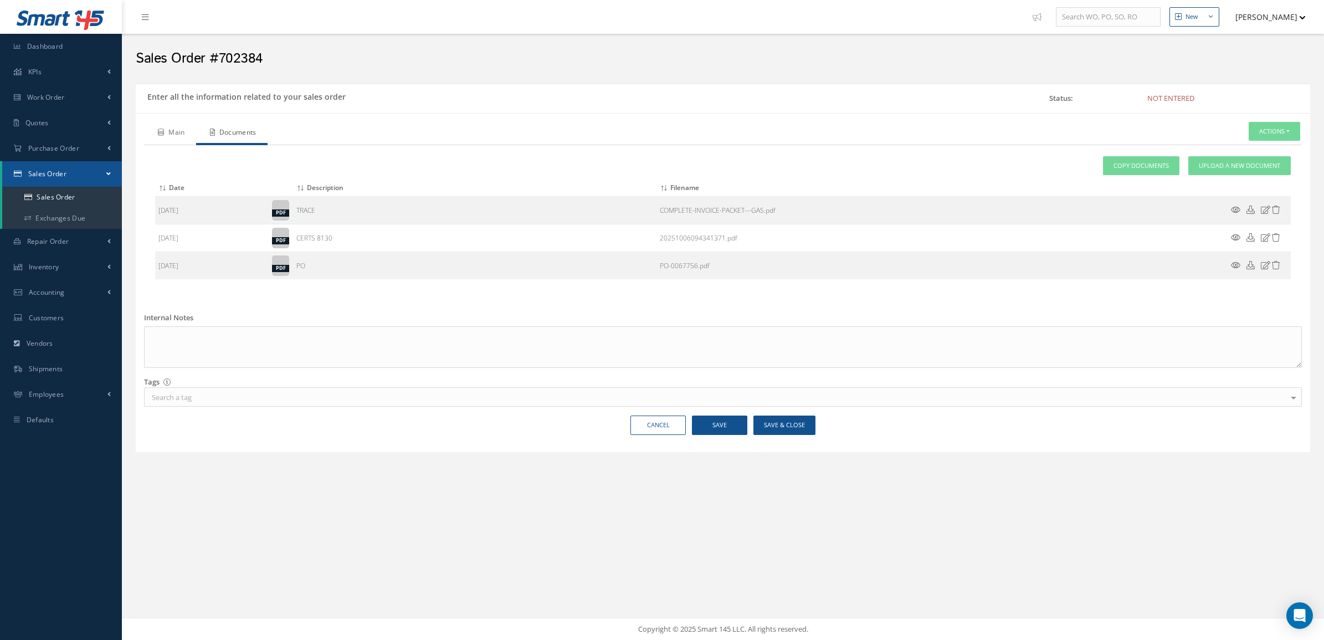
click at [172, 133] on link "Main" at bounding box center [170, 133] width 52 height 23
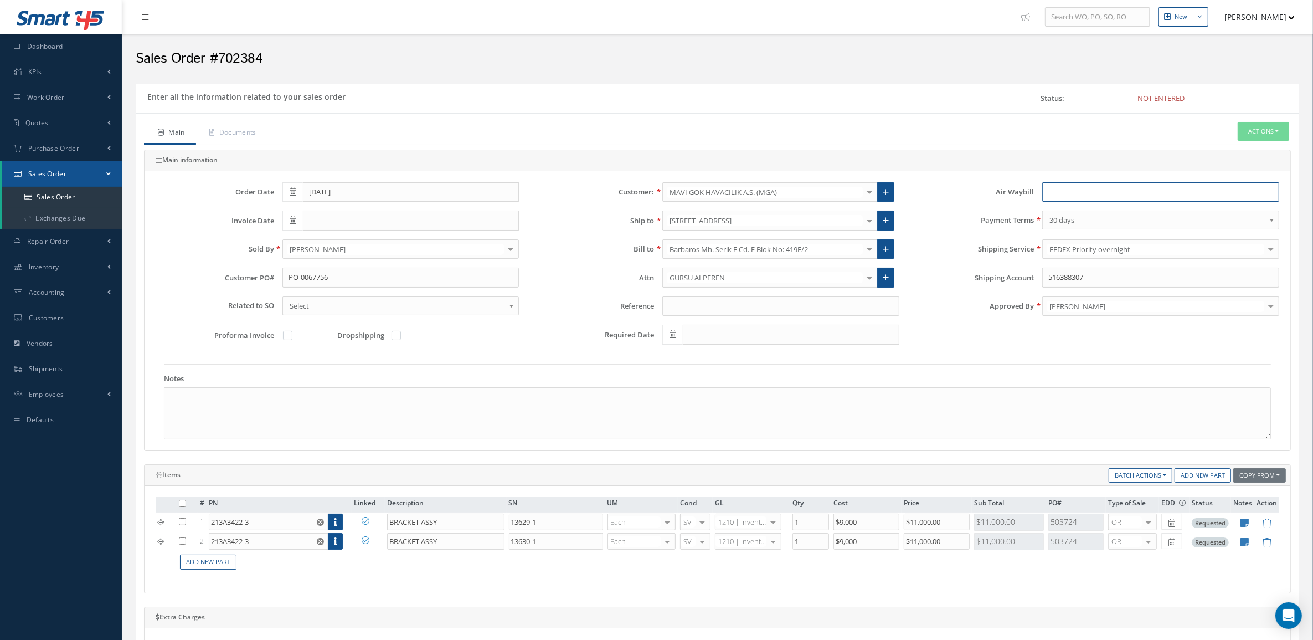
click at [1076, 196] on input "text" at bounding box center [1160, 192] width 237 height 20
paste input "884888703312"
click at [1067, 193] on input "884888703312" at bounding box center [1160, 192] width 237 height 20
type input "884888703312"
click at [1042, 311] on div "[PERSON_NAME]" at bounding box center [1160, 306] width 237 height 20
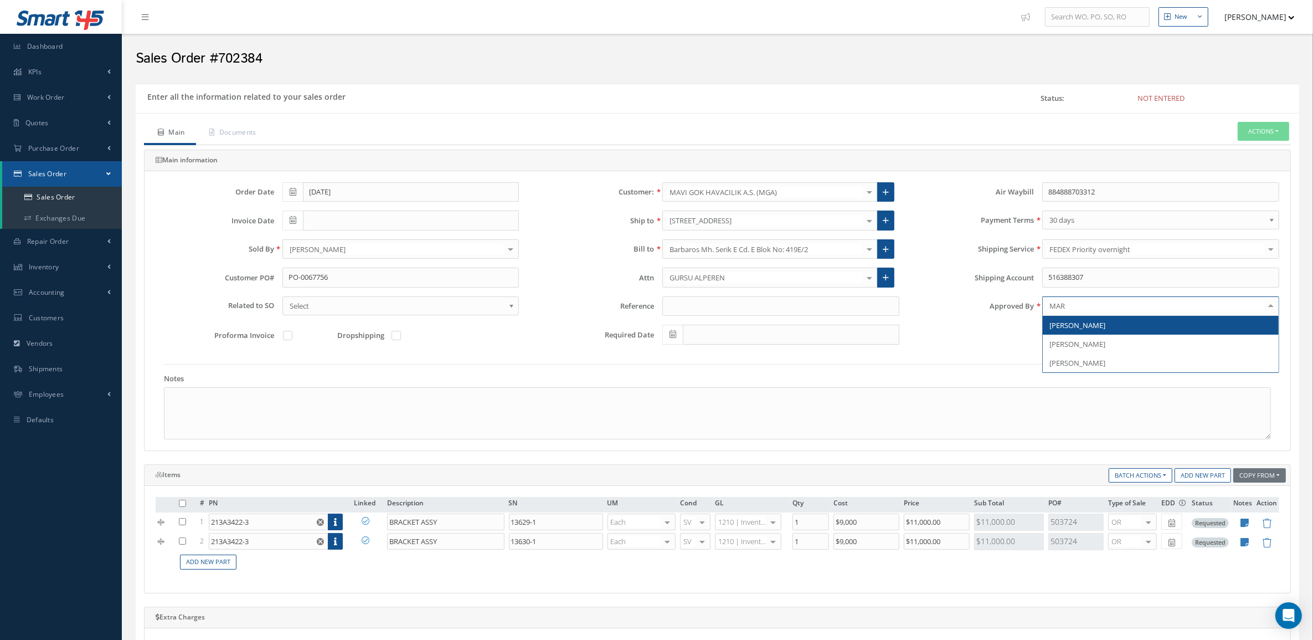
type input "MARI"
click at [1065, 328] on span "[PERSON_NAME]" at bounding box center [1078, 325] width 56 height 10
click at [241, 129] on link "Documents" at bounding box center [231, 133] width 71 height 23
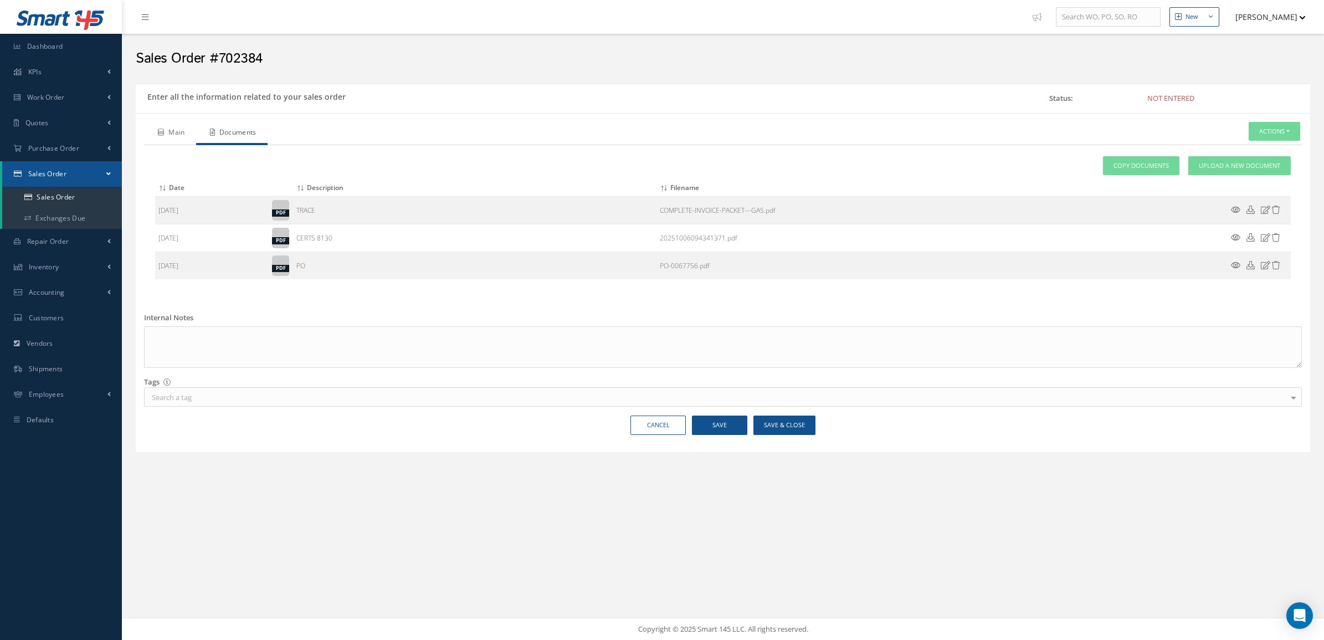
click at [178, 134] on link "Main" at bounding box center [170, 133] width 52 height 23
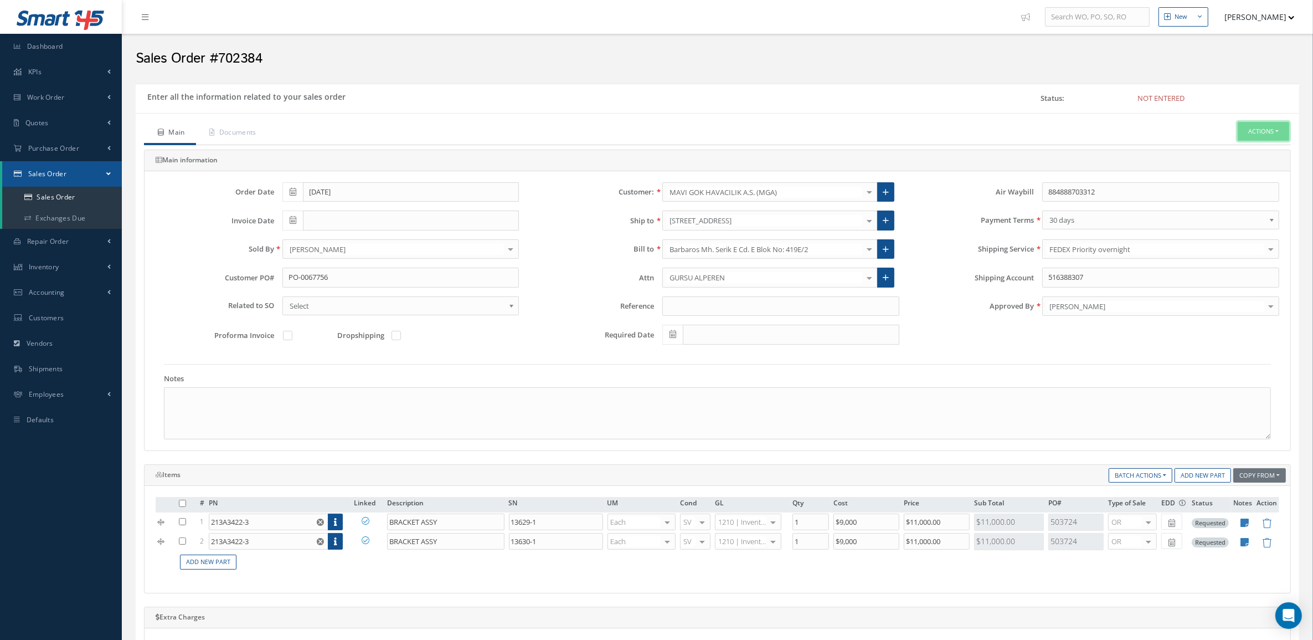
click at [1251, 133] on button "Actions" at bounding box center [1264, 131] width 52 height 19
click at [1245, 152] on link "Enter/Update" at bounding box center [1246, 150] width 89 height 15
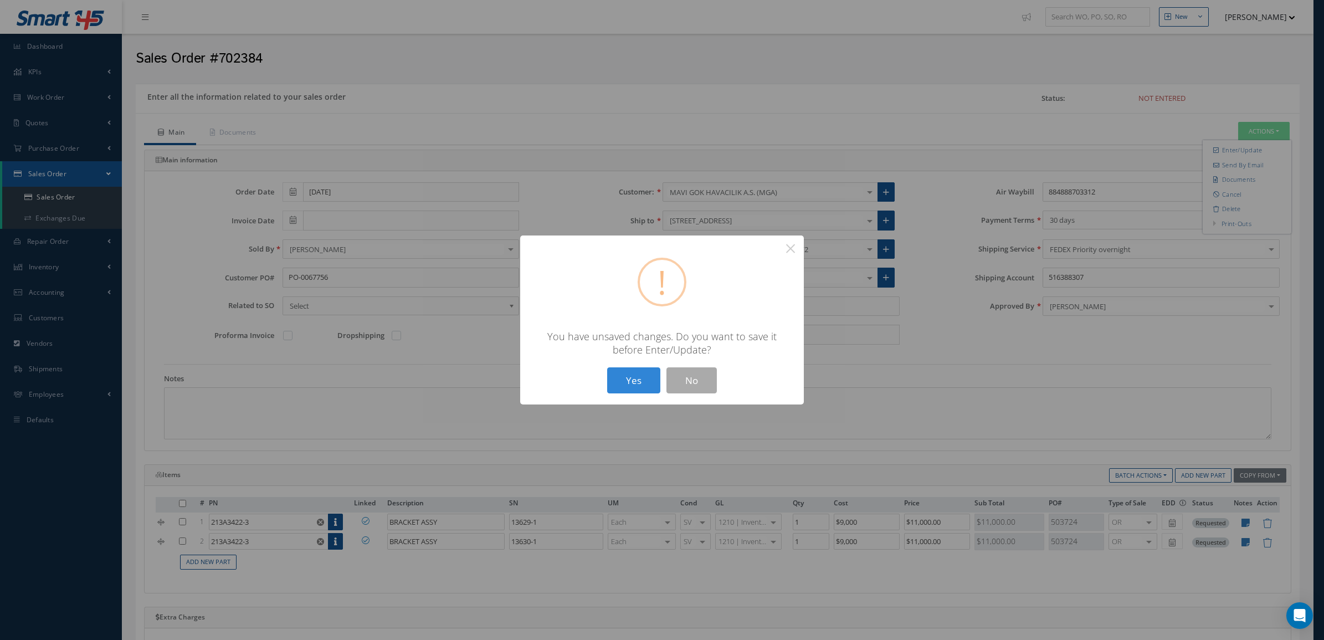
click at [652, 379] on button "Yes" at bounding box center [633, 380] width 53 height 26
click at [657, 381] on button "Yes" at bounding box center [633, 380] width 53 height 26
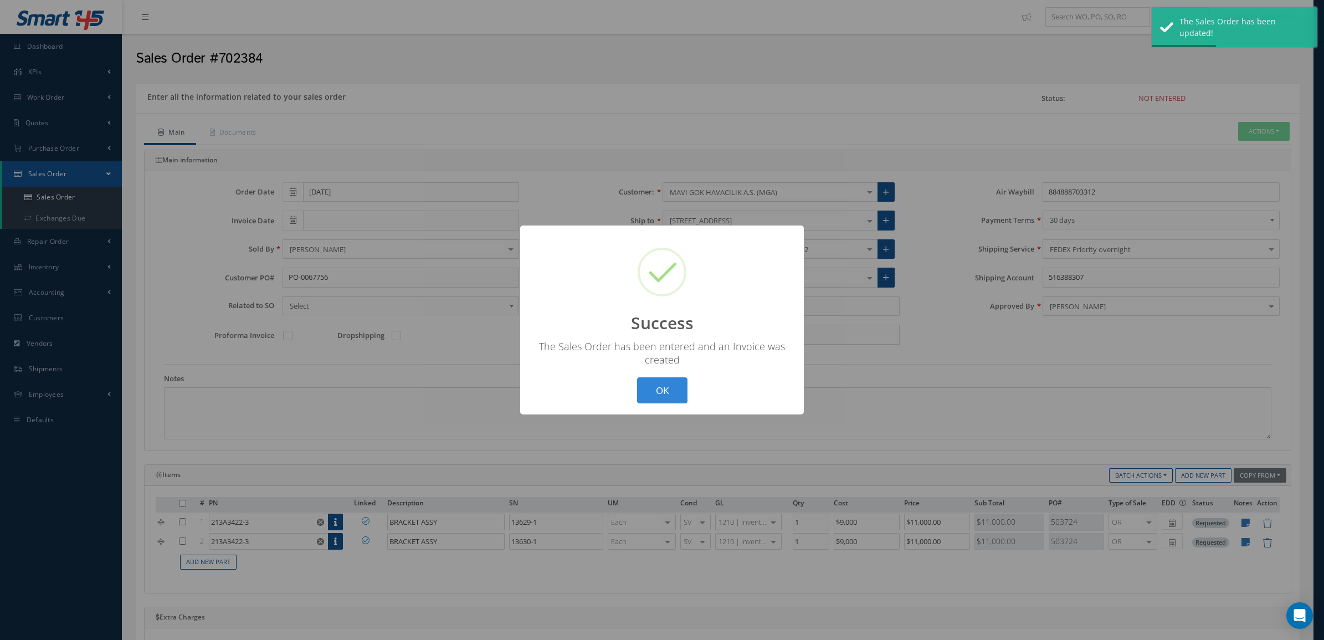
click at [1258, 128] on div "? ! i Success × The Sales Order has been entered and an Invoice was created OK …" at bounding box center [662, 320] width 1324 height 640
type input "10/06/2025"
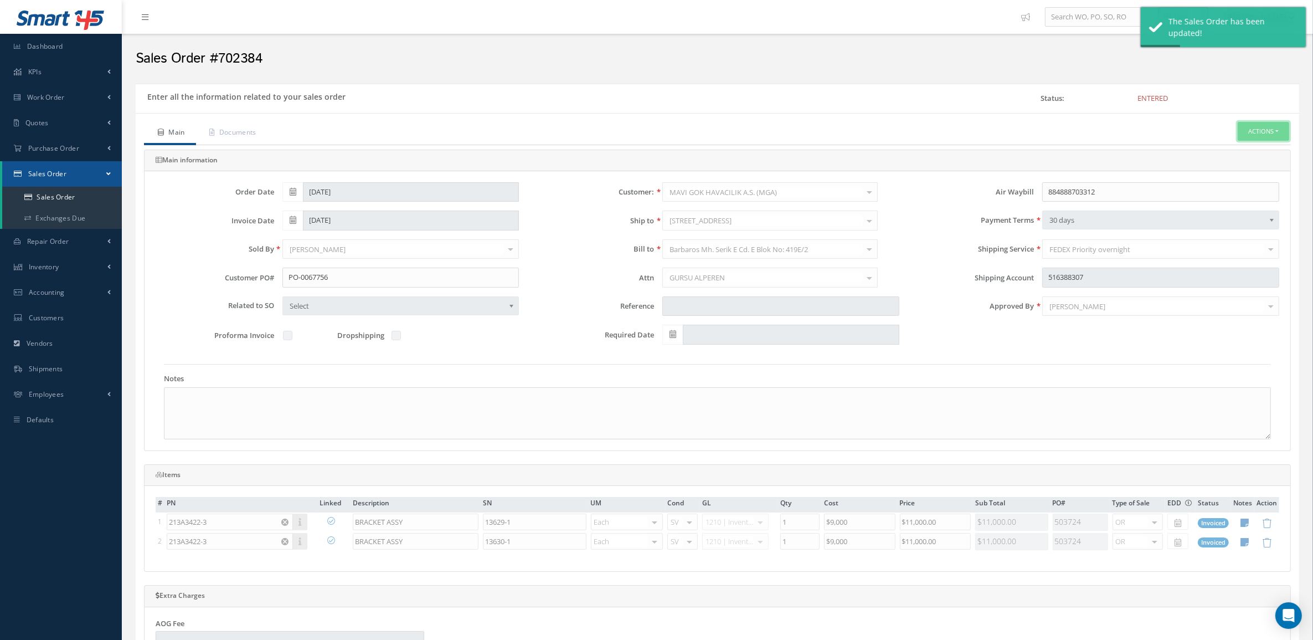
click at [1258, 129] on button "Actions" at bounding box center [1264, 131] width 52 height 19
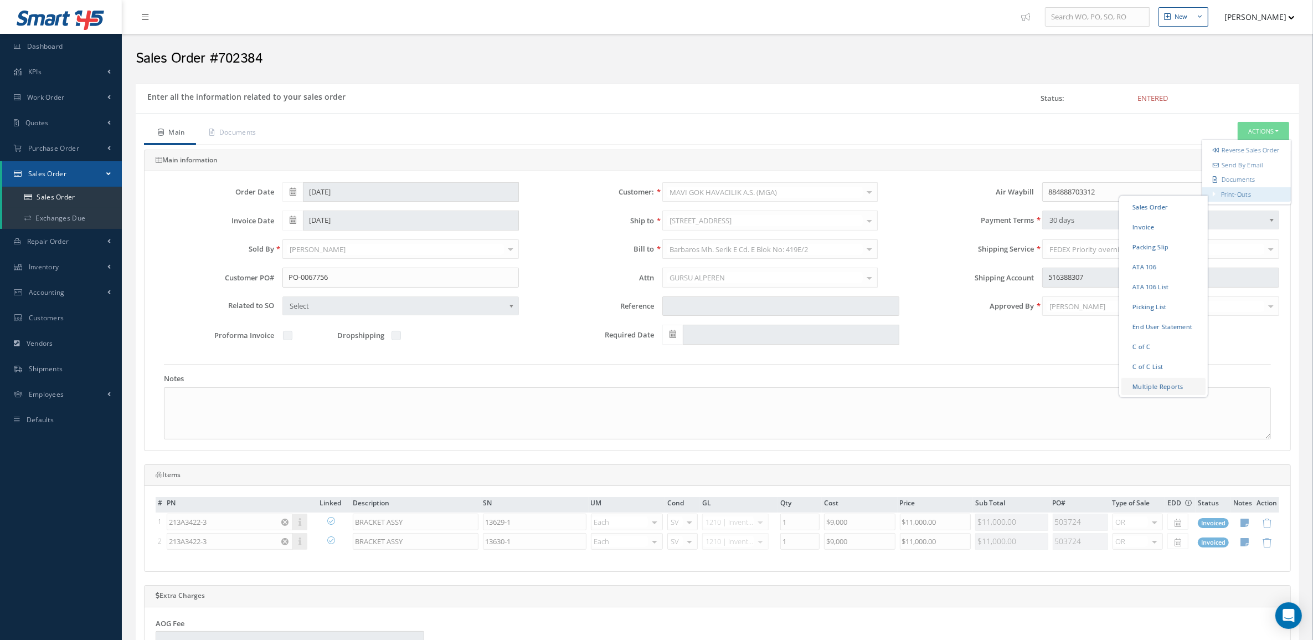
click at [1160, 392] on link "Multiple Reports" at bounding box center [1164, 385] width 84 height 17
checkbox input "true"
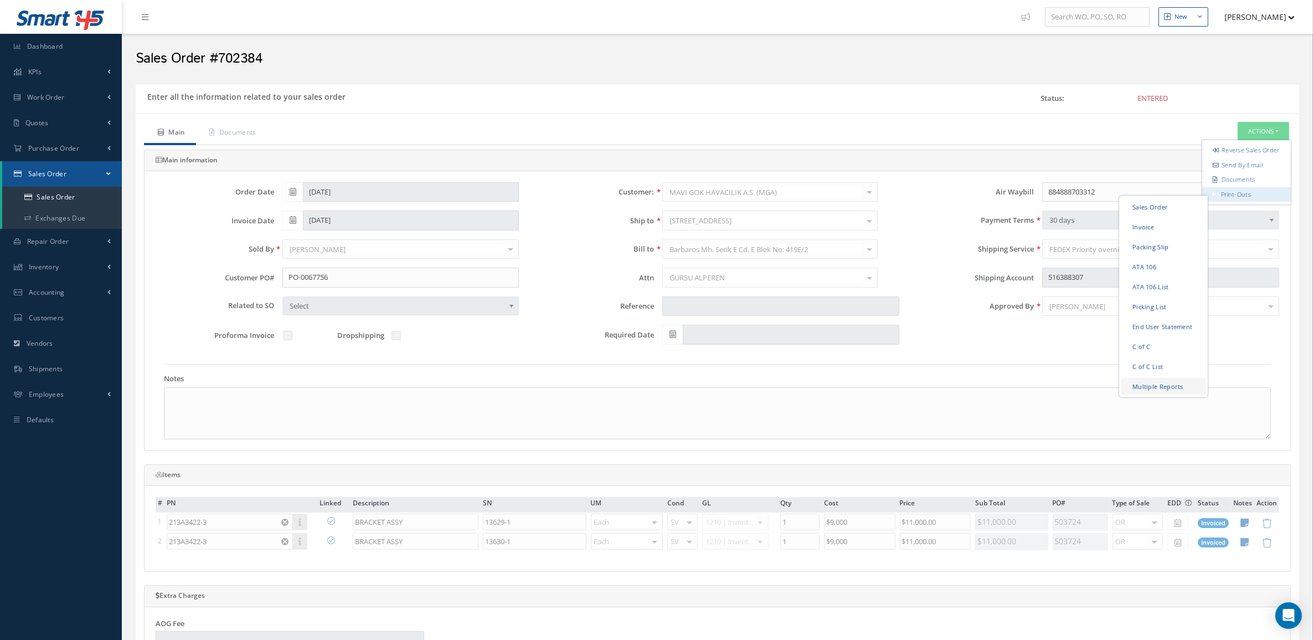
checkbox input "true"
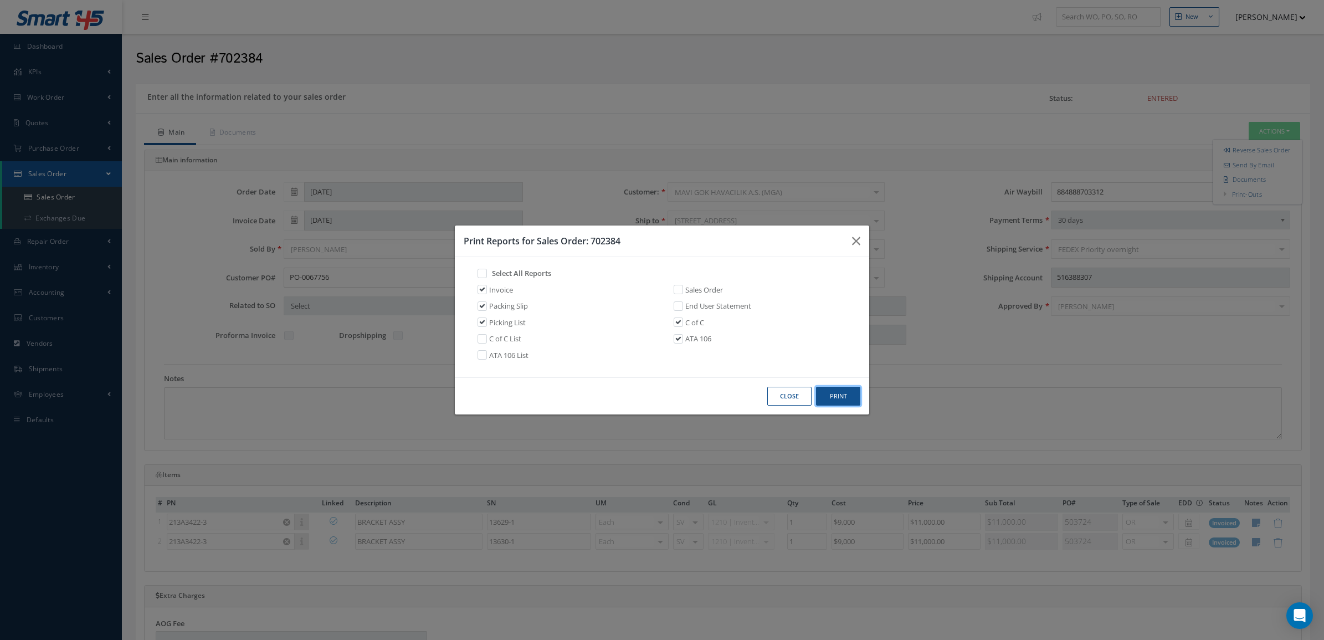
click at [834, 399] on button "Print" at bounding box center [838, 396] width 44 height 19
click at [794, 392] on button "Close" at bounding box center [789, 396] width 44 height 19
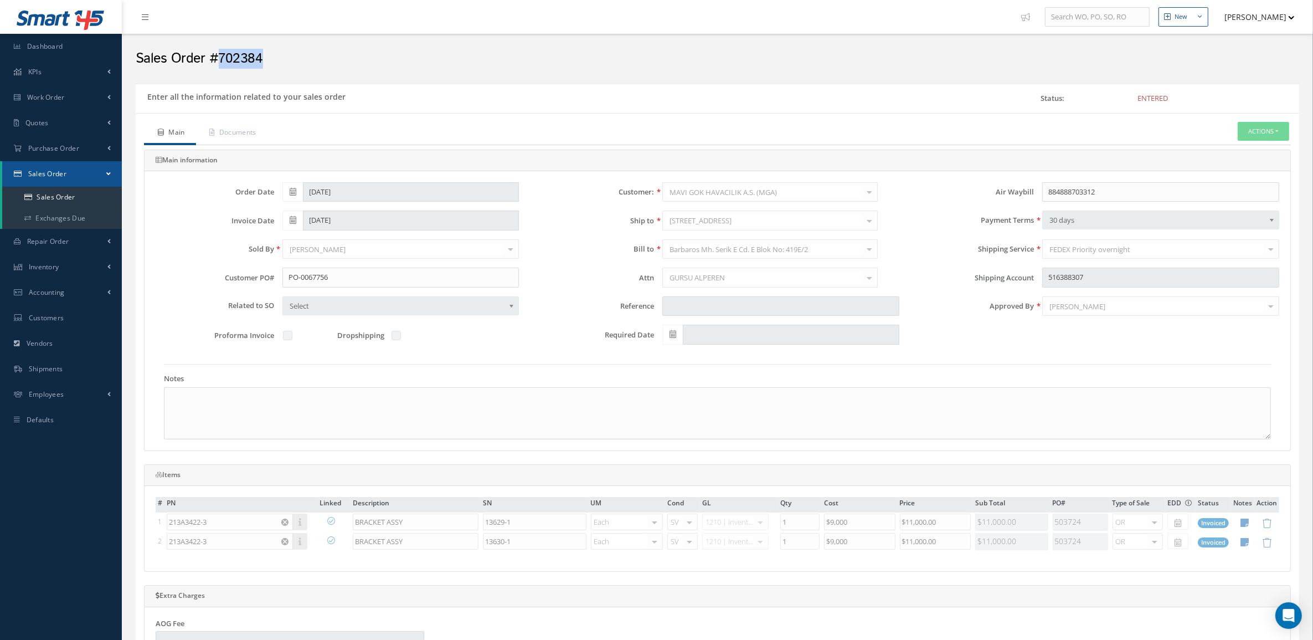
drag, startPoint x: 275, startPoint y: 48, endPoint x: 219, endPoint y: 59, distance: 57.0
click at [219, 59] on div "Sales Order #702384" at bounding box center [717, 55] width 1180 height 33
copy h2 "702384"
click at [219, 133] on link "Documents" at bounding box center [231, 133] width 71 height 23
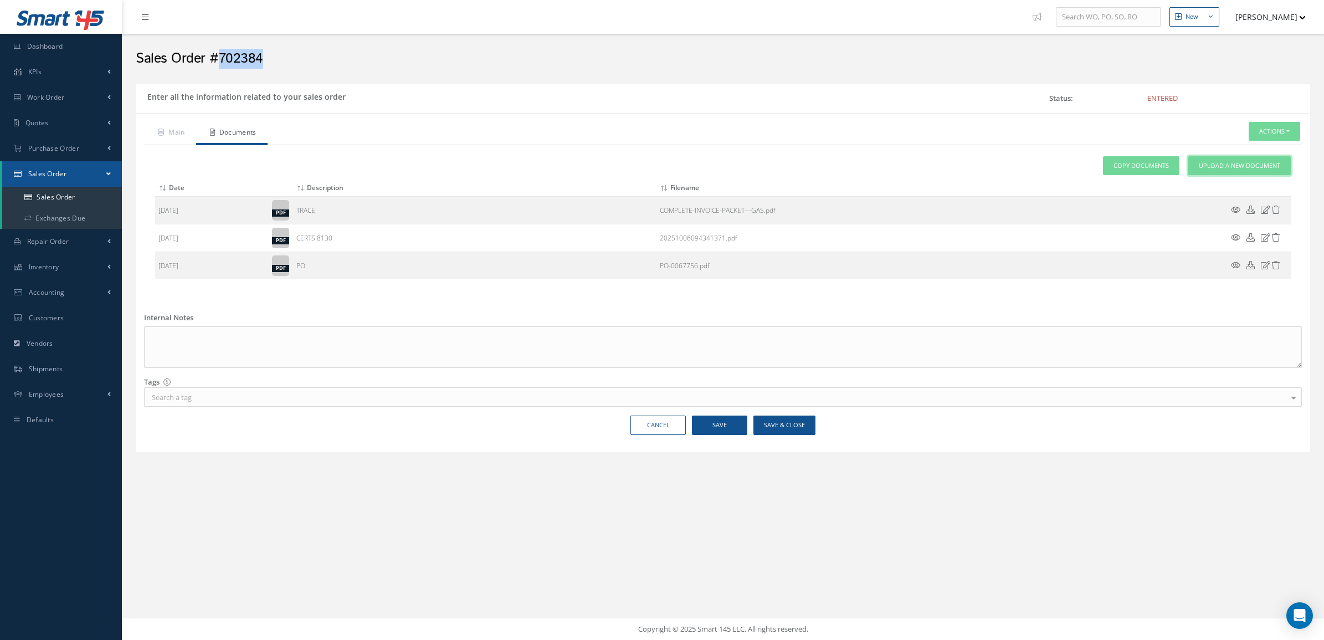
click at [1199, 164] on span "Upload a New Document" at bounding box center [1239, 165] width 81 height 9
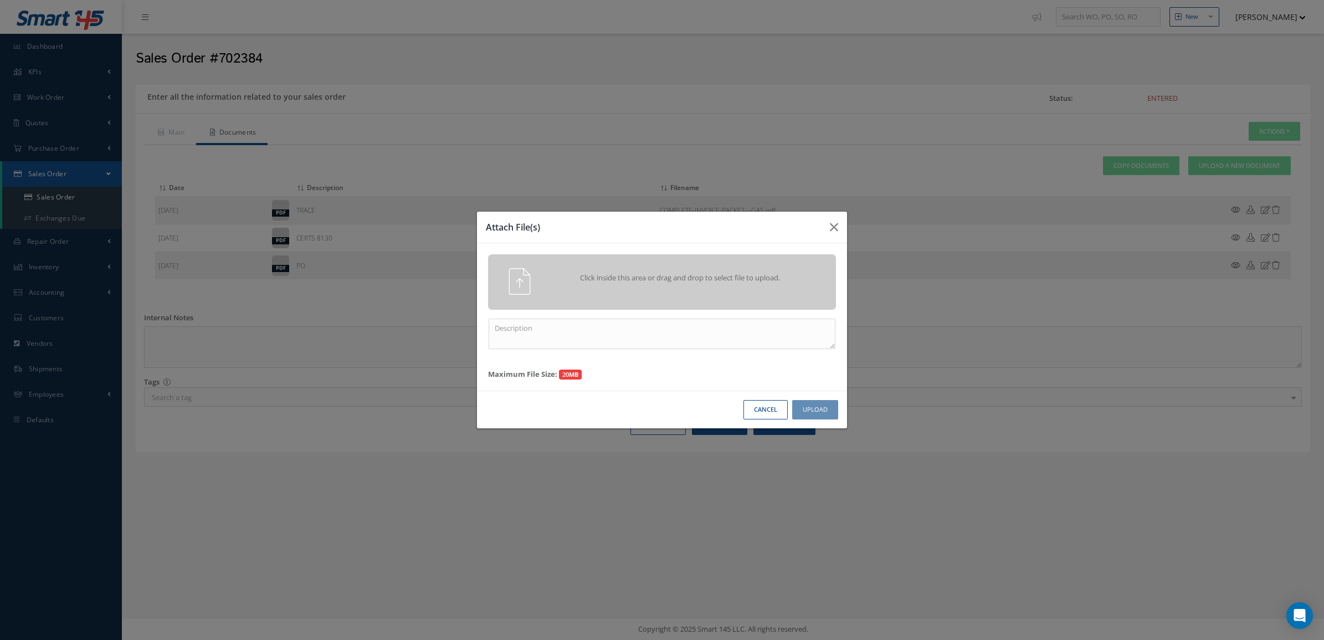
click at [663, 285] on div "Click inside this area or drag and drop to select file to upload." at bounding box center [678, 279] width 274 height 22
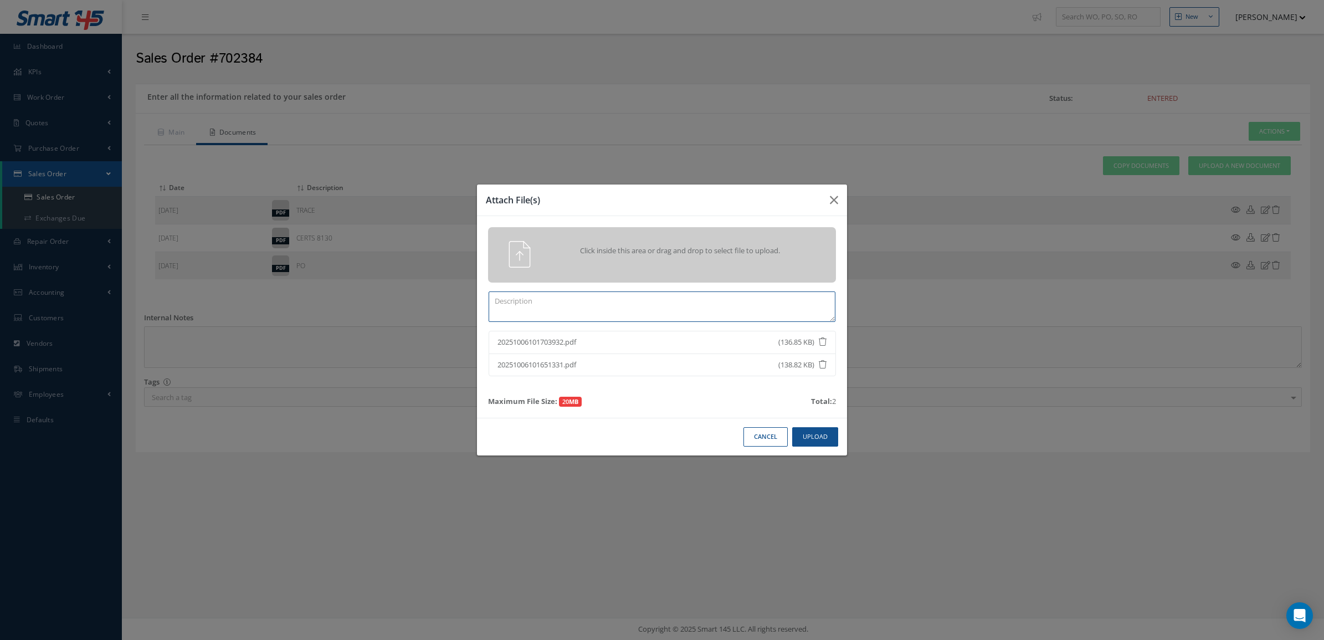
click at [676, 309] on textarea at bounding box center [662, 306] width 347 height 30
paste textarea "702384"
type textarea "PPW SO 702384"
click at [823, 448] on div "Cancel Upload" at bounding box center [662, 437] width 370 height 38
click at [821, 444] on button "Upload" at bounding box center [815, 436] width 46 height 19
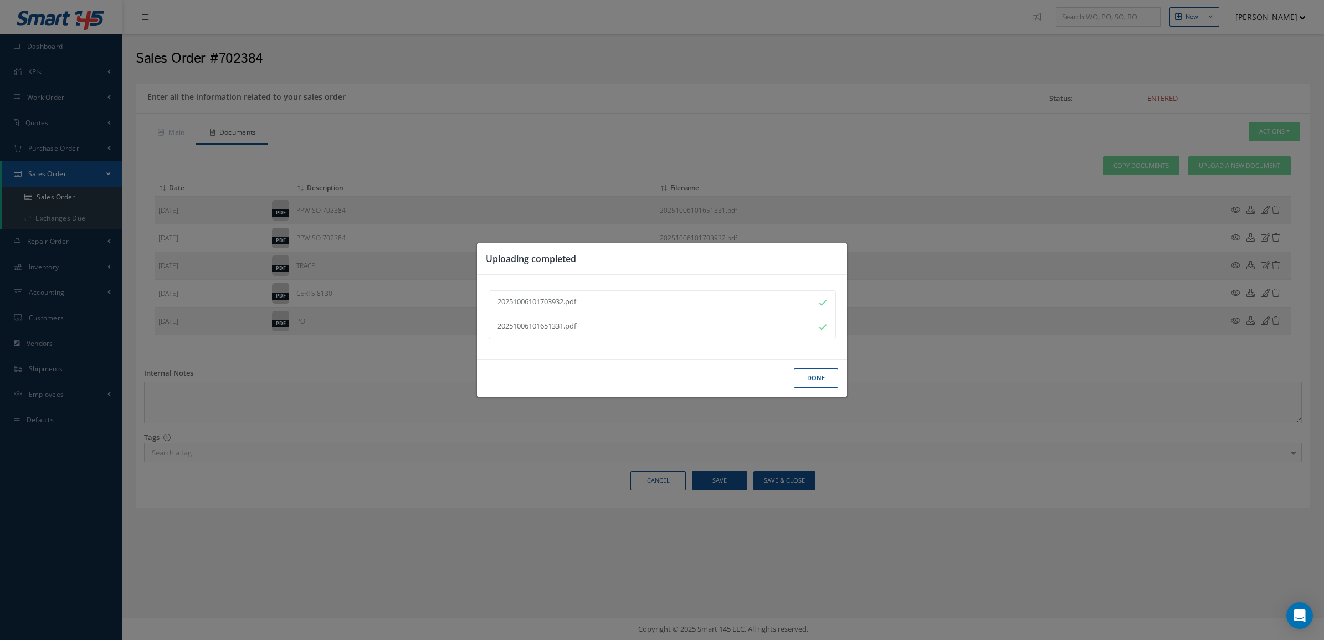
click at [819, 383] on button "Done" at bounding box center [816, 377] width 44 height 19
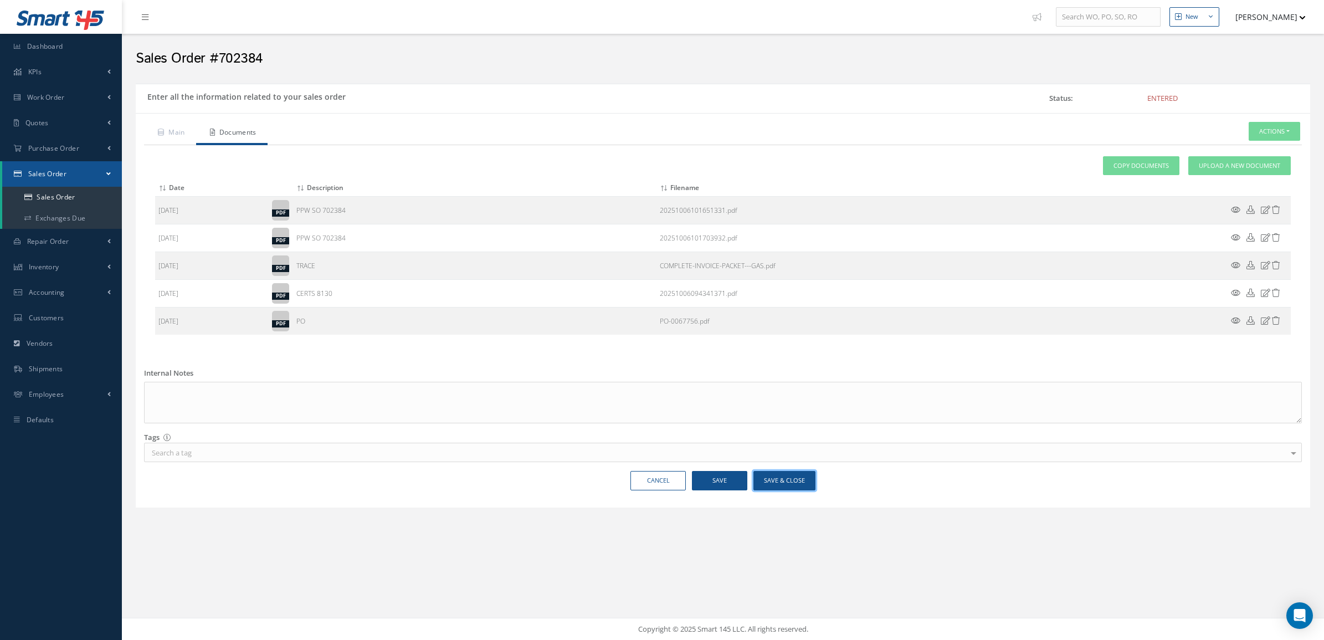
click at [779, 481] on button "Save & Close" at bounding box center [784, 480] width 62 height 19
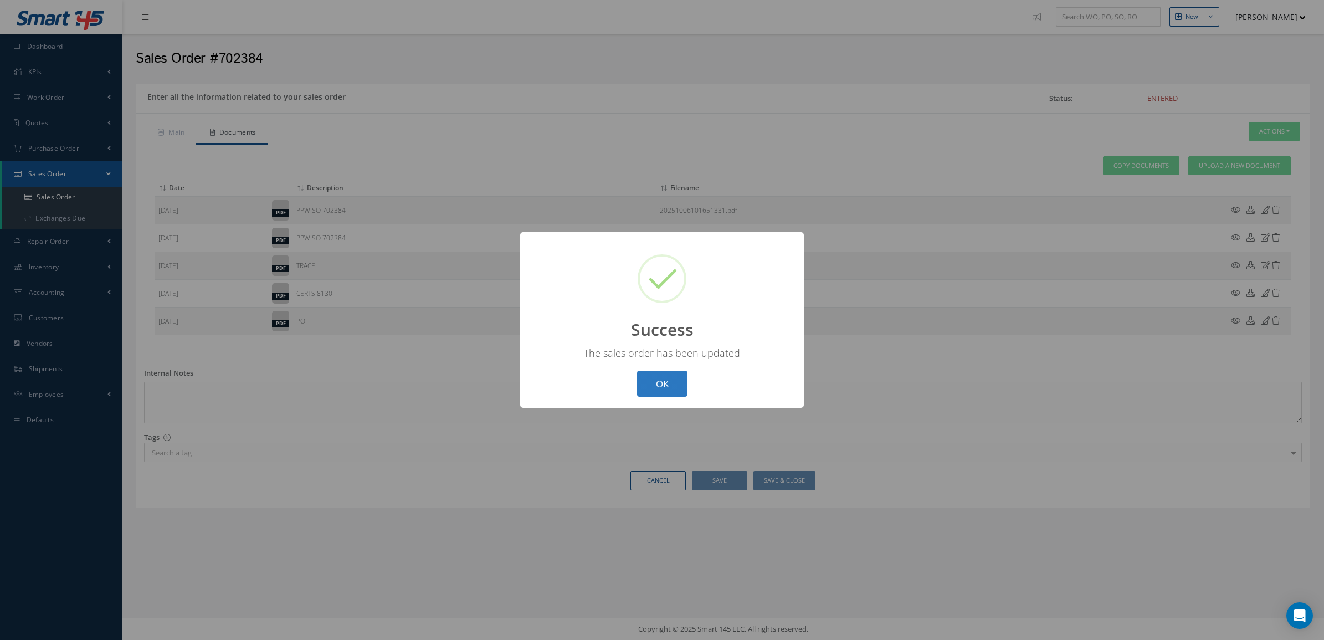
click at [673, 374] on button "OK" at bounding box center [662, 384] width 50 height 26
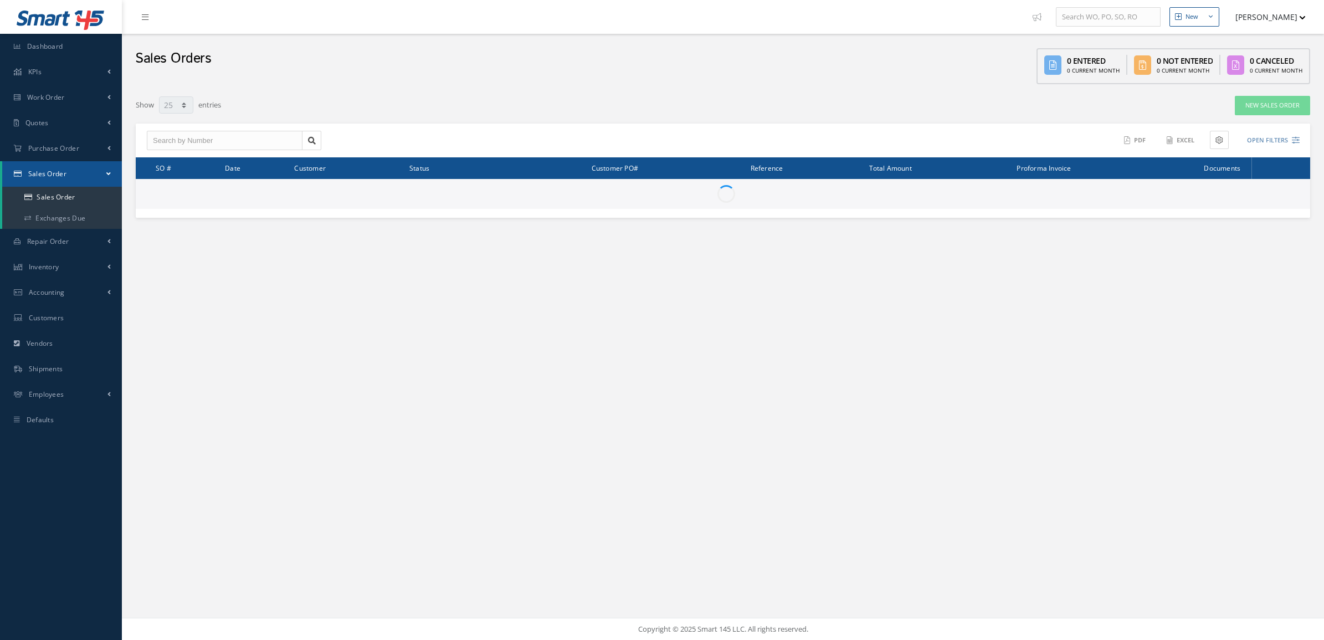
select select "25"
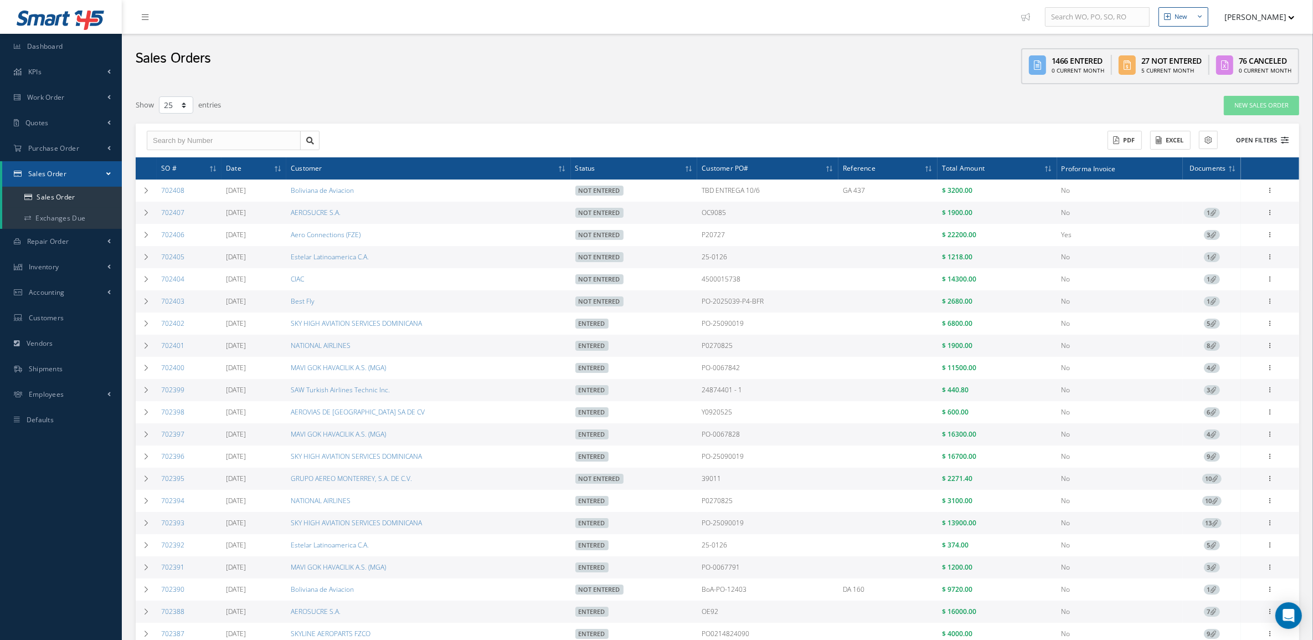
click at [1270, 140] on button "Open Filters" at bounding box center [1257, 140] width 63 height 18
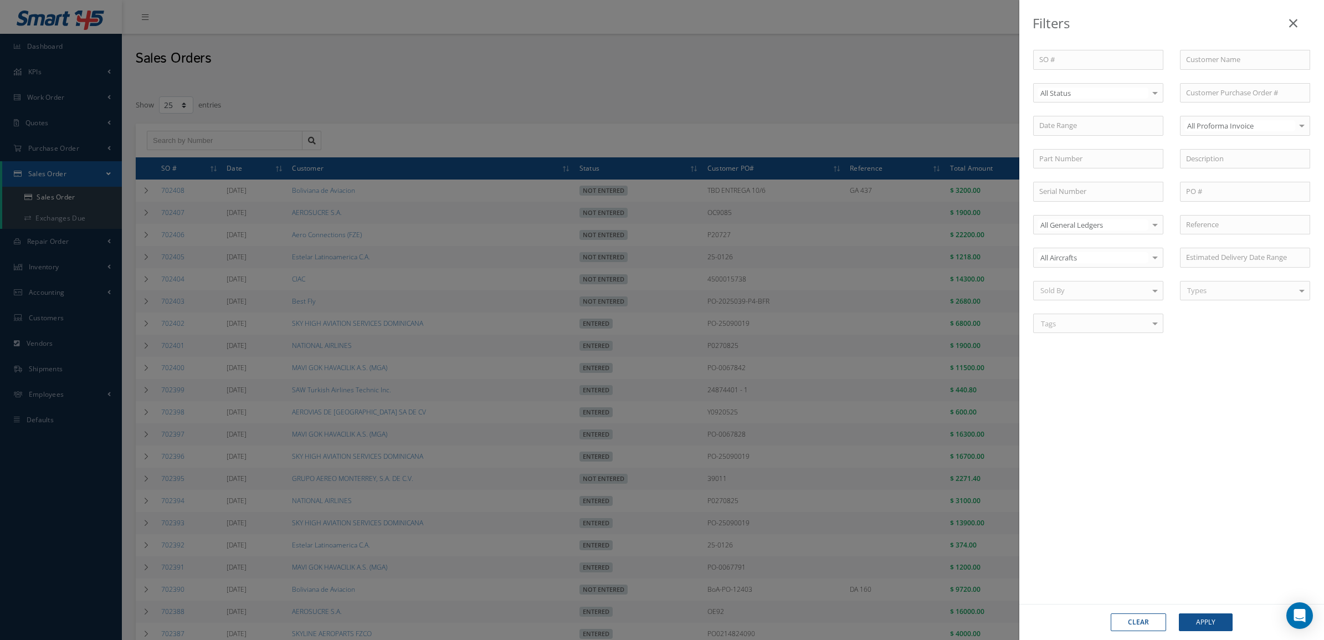
drag, startPoint x: 1101, startPoint y: 104, endPoint x: 1097, endPoint y: 100, distance: 5.9
click at [1098, 100] on div "SO # Customer Name Select All Status All Status Entered Not Entered Partially E…" at bounding box center [1172, 198] width 294 height 296
click at [1097, 100] on div "All Status" at bounding box center [1098, 93] width 130 height 20
click at [1072, 150] on span "Not Entered" at bounding box center [1060, 150] width 40 height 10
click at [1193, 625] on button "Apply" at bounding box center [1206, 622] width 54 height 18
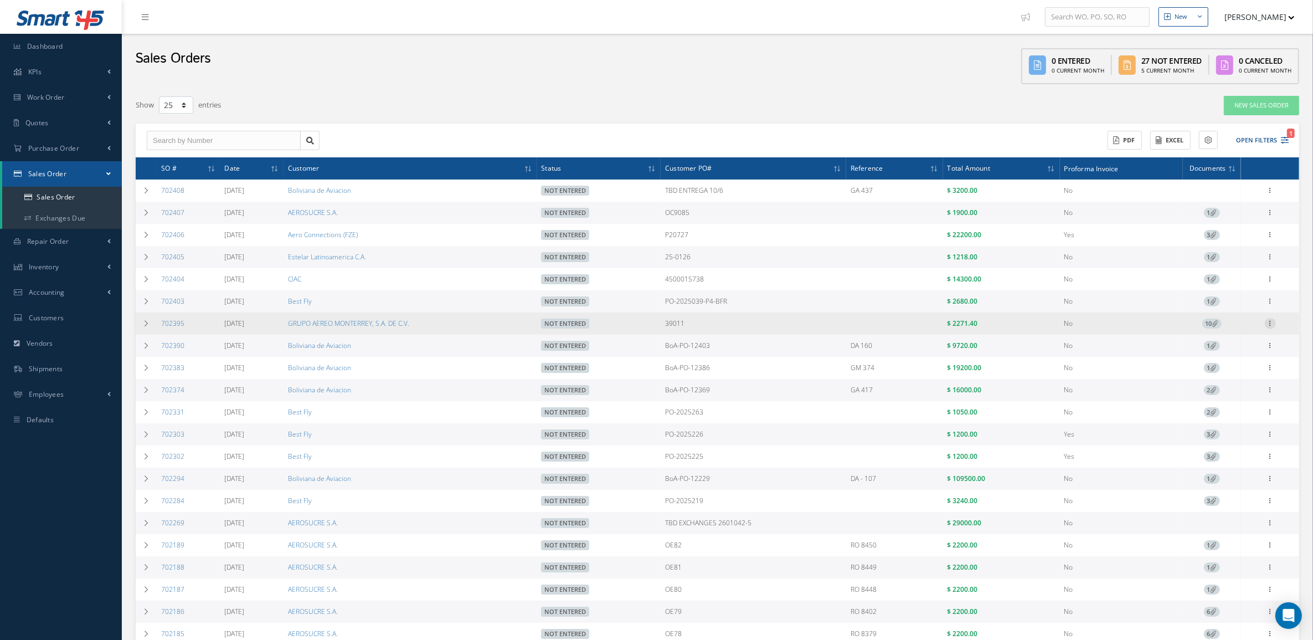
click at [1273, 326] on icon at bounding box center [1270, 322] width 11 height 9
click at [1223, 345] on link "Edit" at bounding box center [1220, 345] width 88 height 14
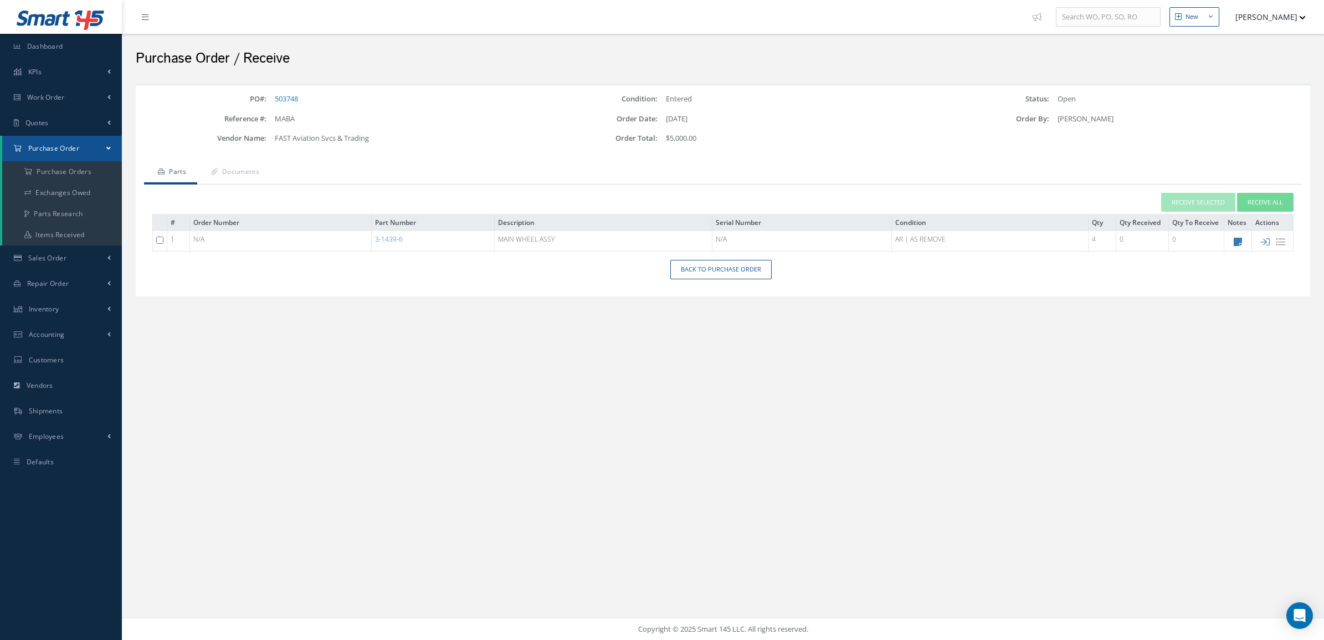
click at [1262, 243] on icon at bounding box center [1264, 241] width 9 height 9
type input "[DATE]"
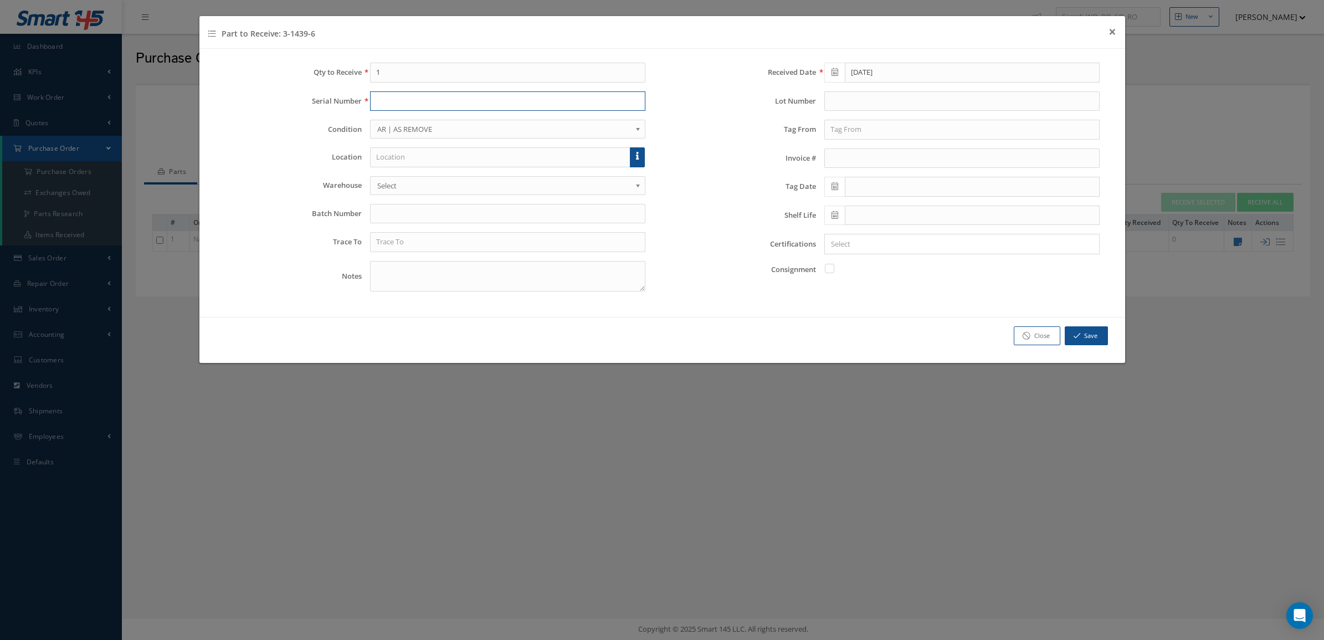
click at [390, 100] on input "text" at bounding box center [507, 101] width 275 height 20
drag, startPoint x: 389, startPoint y: 73, endPoint x: 314, endPoint y: 68, distance: 75.5
click at [314, 68] on div "Qty to Receive 1" at bounding box center [435, 73] width 438 height 20
type input "4"
drag, startPoint x: 647, startPoint y: 100, endPoint x: 621, endPoint y: 97, distance: 25.6
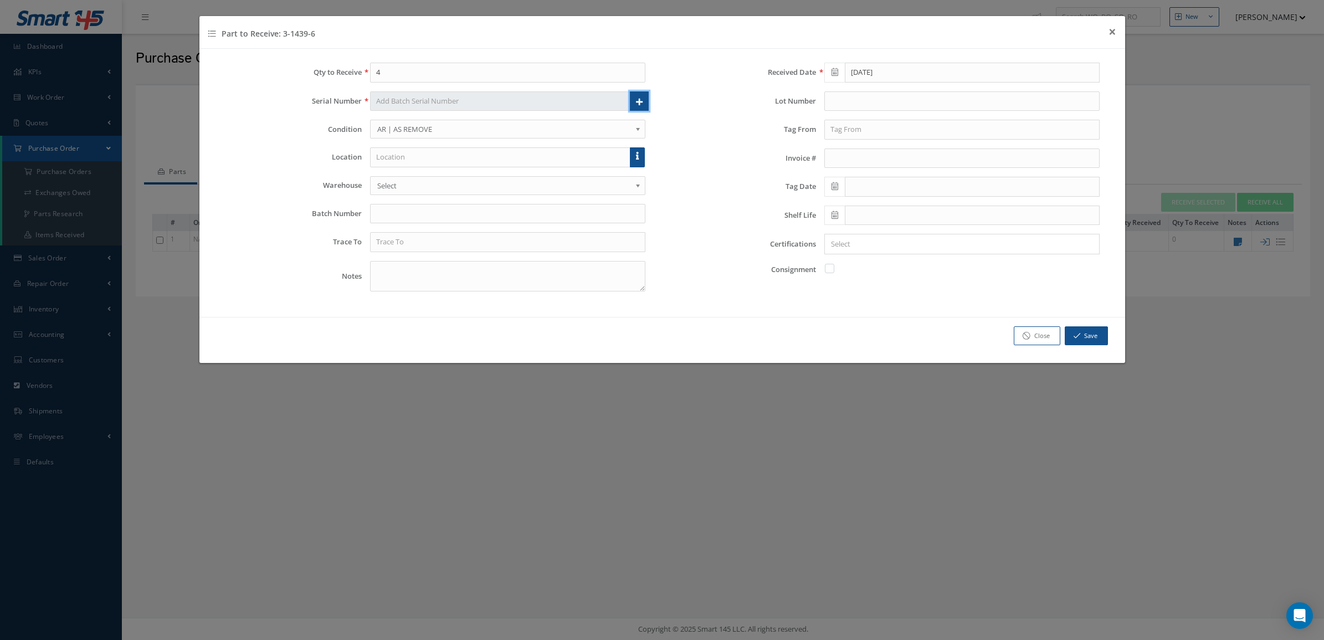
click at [646, 100] on link at bounding box center [639, 101] width 19 height 20
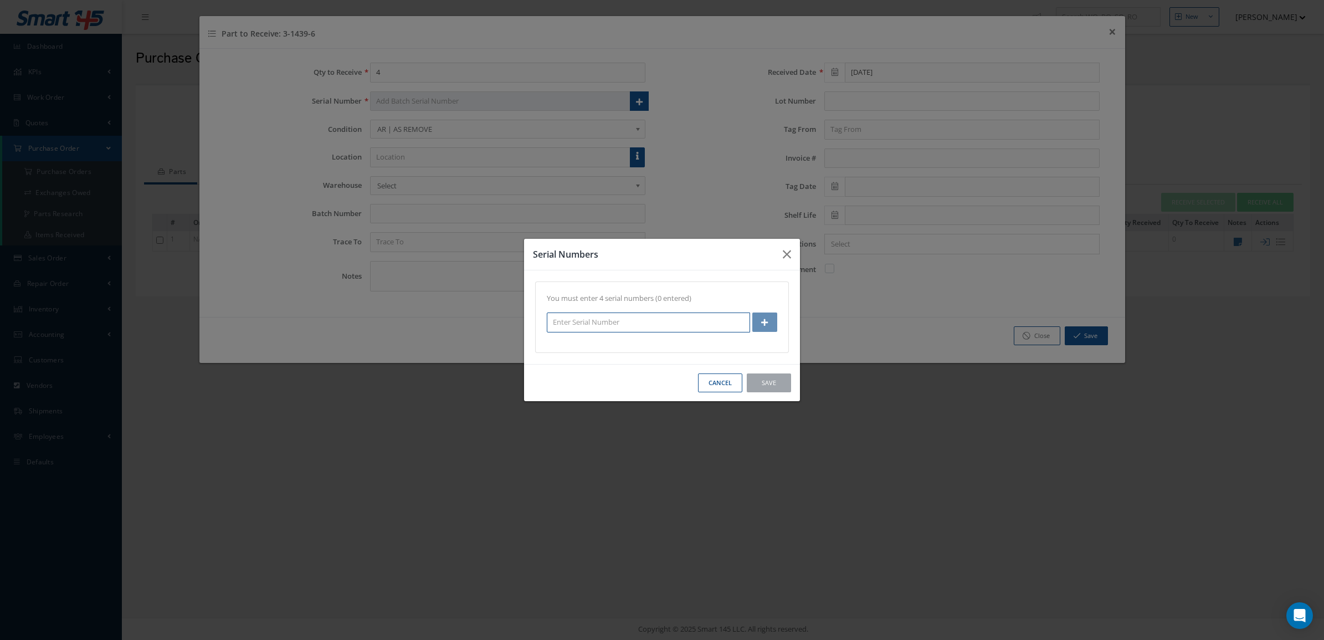
click at [577, 325] on input "text" at bounding box center [648, 322] width 203 height 20
type input "3875/2838"
click at [757, 326] on button "button" at bounding box center [764, 321] width 25 height 19
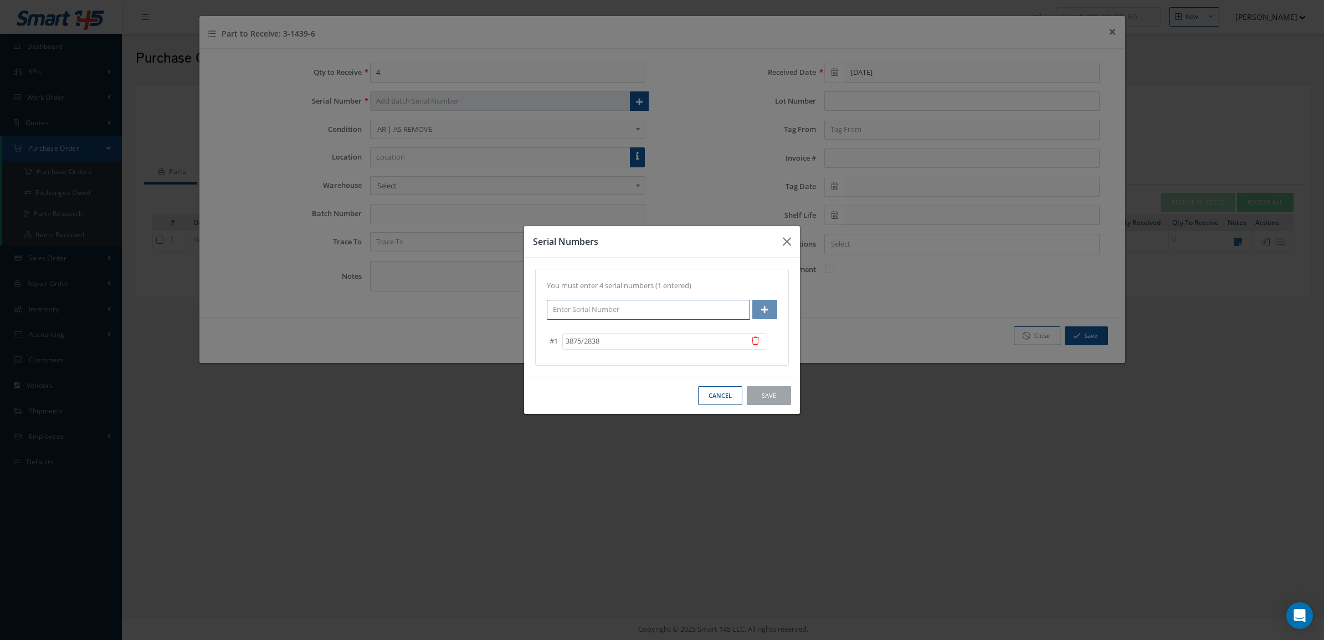
click at [676, 307] on input "text" at bounding box center [648, 310] width 203 height 20
type input "3082"
click at [769, 315] on button "button" at bounding box center [764, 309] width 25 height 19
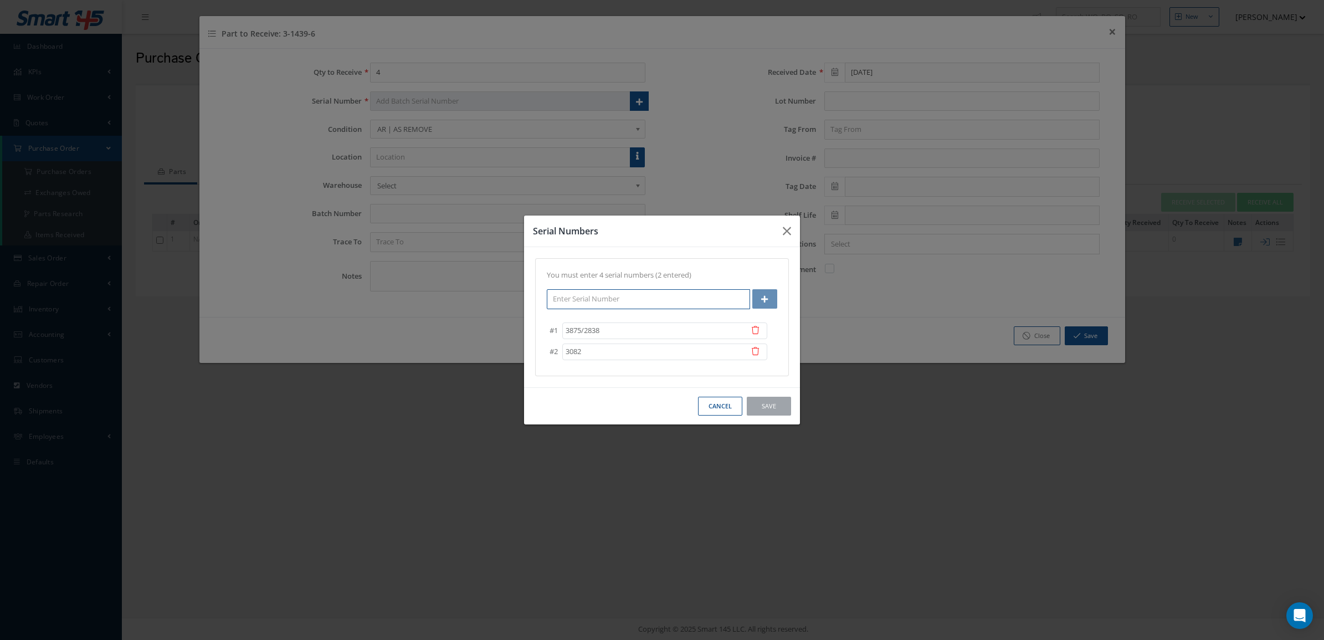
click at [670, 300] on input "text" at bounding box center [648, 299] width 203 height 20
type input "2074/3154"
click at [768, 304] on button "button" at bounding box center [764, 298] width 25 height 19
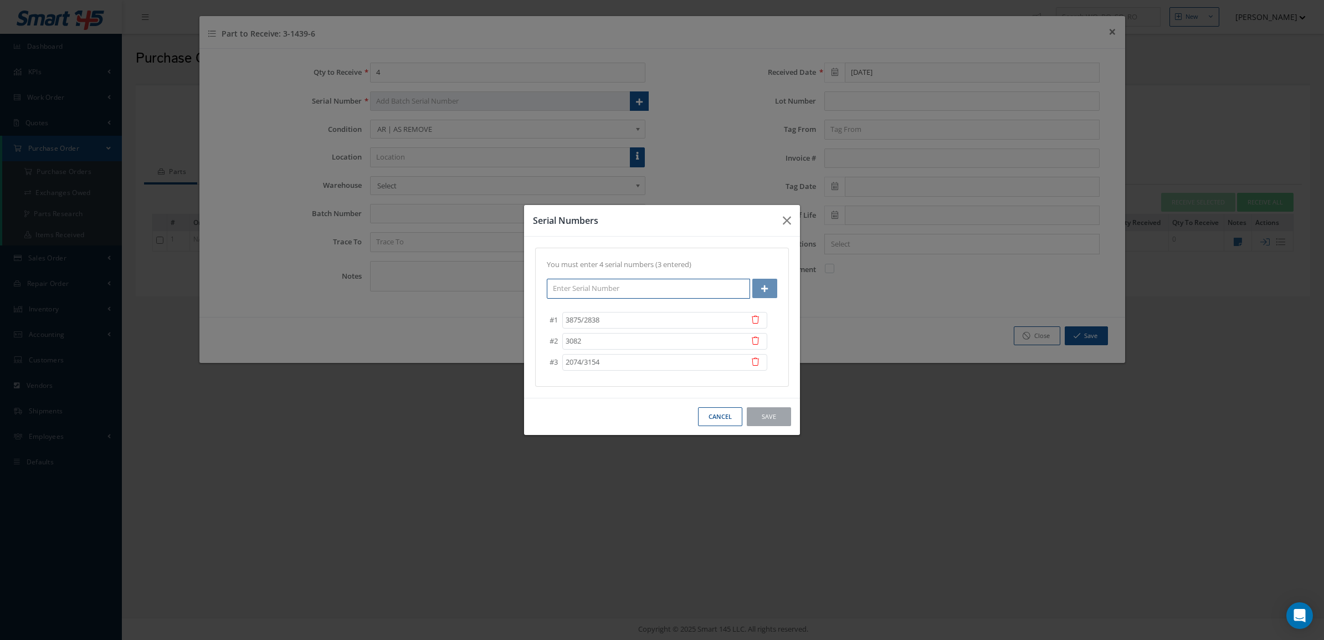
click at [697, 287] on input "text" at bounding box center [648, 289] width 203 height 20
type input "7139"
click at [766, 287] on icon "button" at bounding box center [764, 289] width 7 height 8
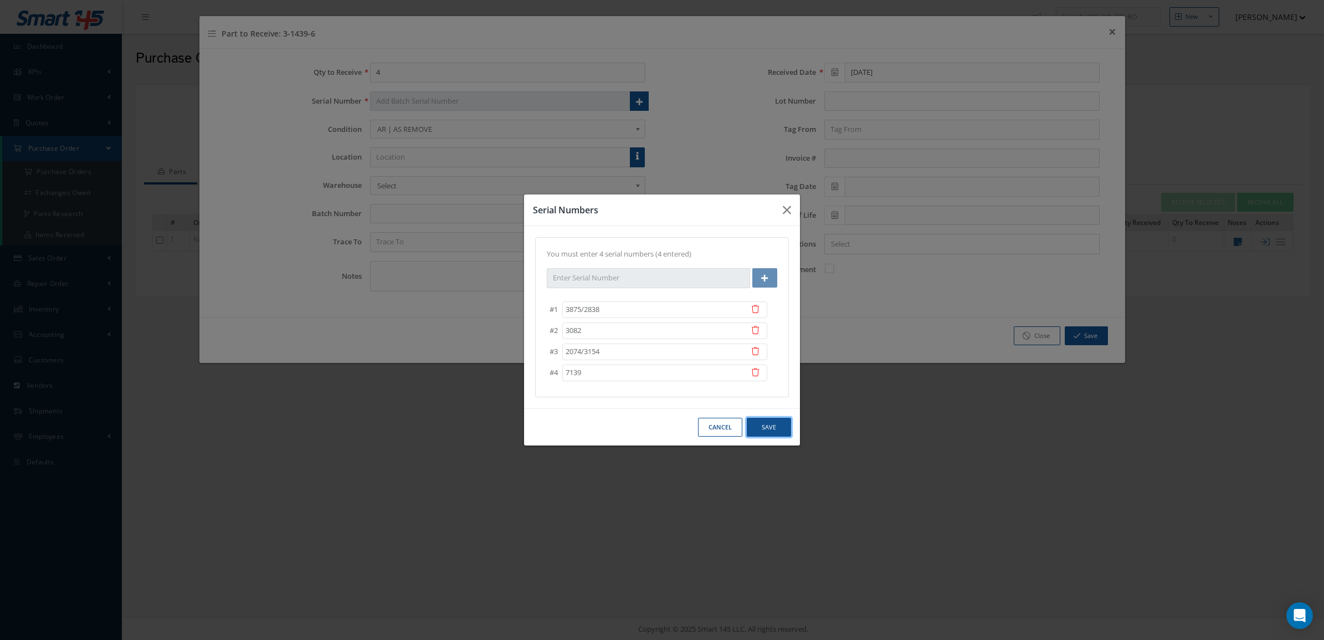
click at [758, 425] on button "Save" at bounding box center [769, 427] width 44 height 19
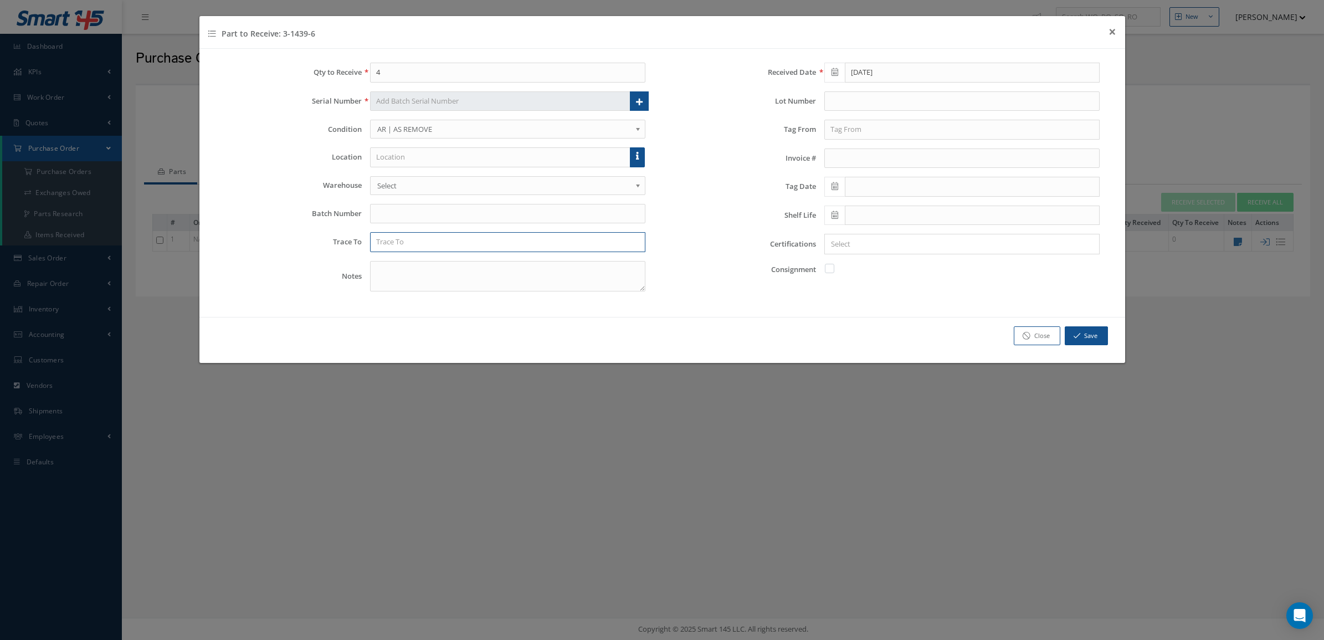
click at [528, 243] on input "text" at bounding box center [507, 242] width 275 height 20
click at [497, 286] on div "SWIFT AIR S.A." at bounding box center [507, 281] width 263 height 11
click at [476, 246] on input "SWIFT AIR S.A." at bounding box center [507, 242] width 275 height 20
click at [475, 264] on div "SWIFT AIR LLC" at bounding box center [507, 261] width 263 height 11
type input "SWIFT AIR LLC"
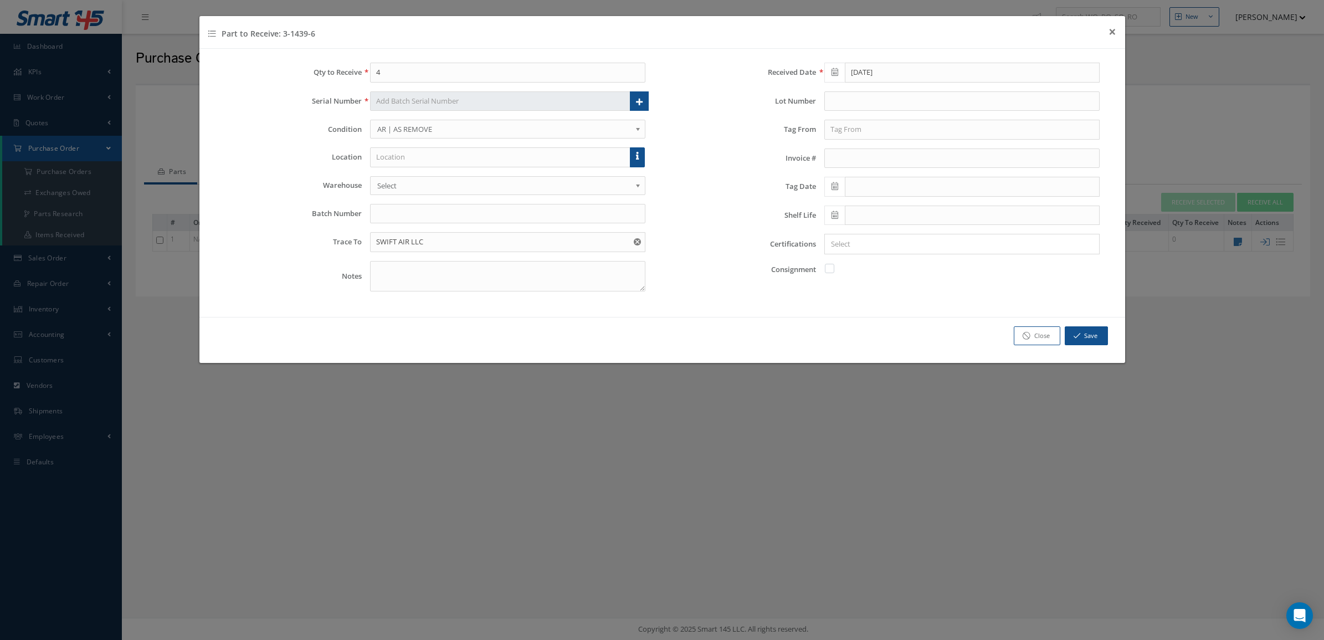
click at [842, 256] on div "Received Date 10/06/2025 Lot Number Tag From Invoice # Tag Date Shelf Life Cert…" at bounding box center [889, 182] width 455 height 238
click at [842, 249] on input "Search for option" at bounding box center [959, 244] width 267 height 12
click at [852, 300] on link "C of C" at bounding box center [961, 299] width 291 height 17
click at [874, 242] on input "Search for option" at bounding box center [977, 244] width 232 height 12
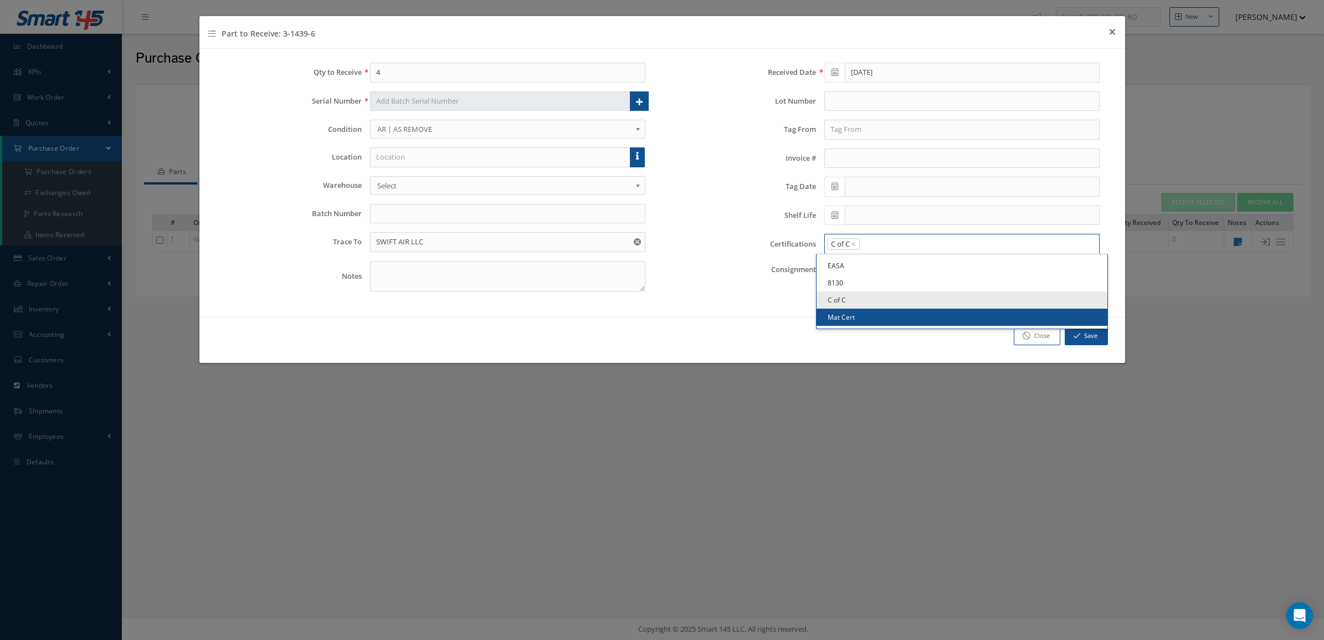
click at [874, 315] on link "Mat Cert" at bounding box center [961, 317] width 291 height 17
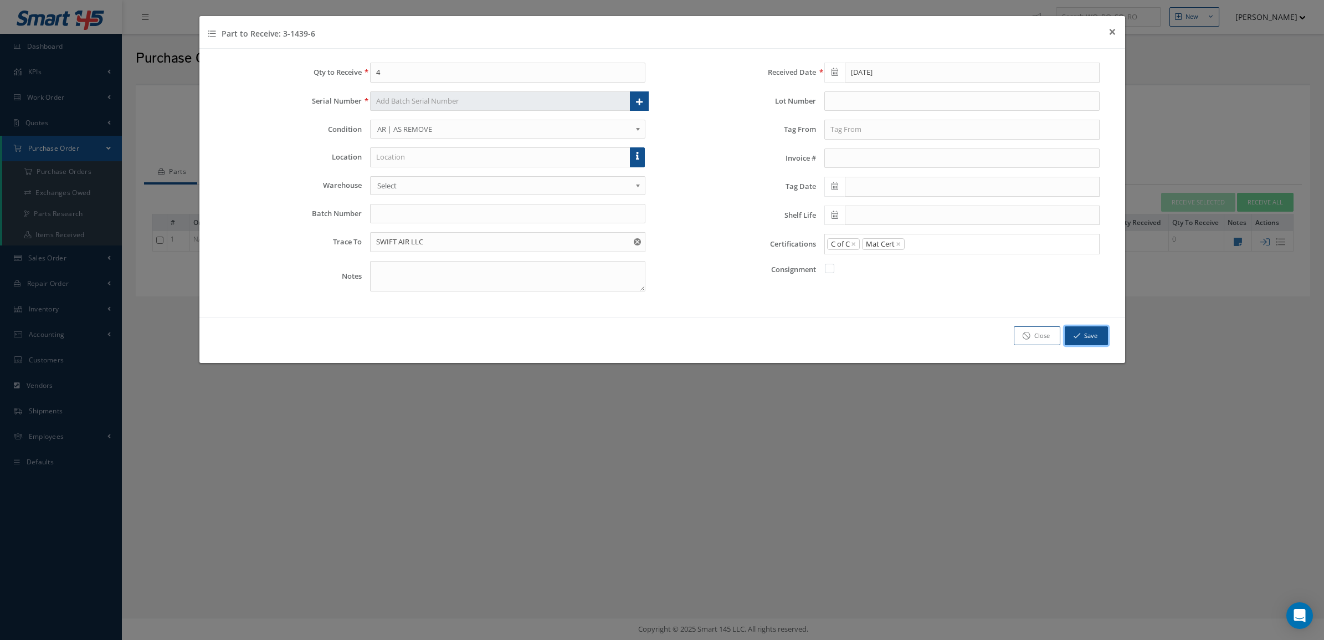
click at [1087, 333] on button "Save" at bounding box center [1086, 335] width 43 height 19
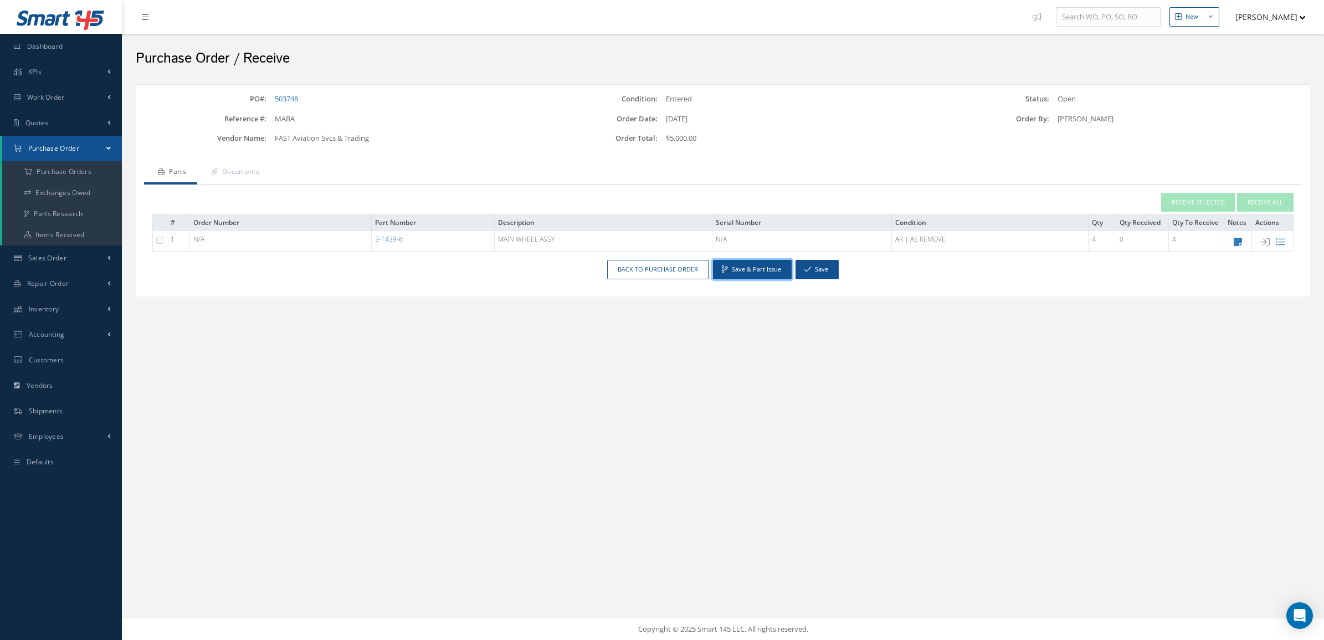
click at [763, 265] on button "Save & Part Issue" at bounding box center [752, 269] width 79 height 19
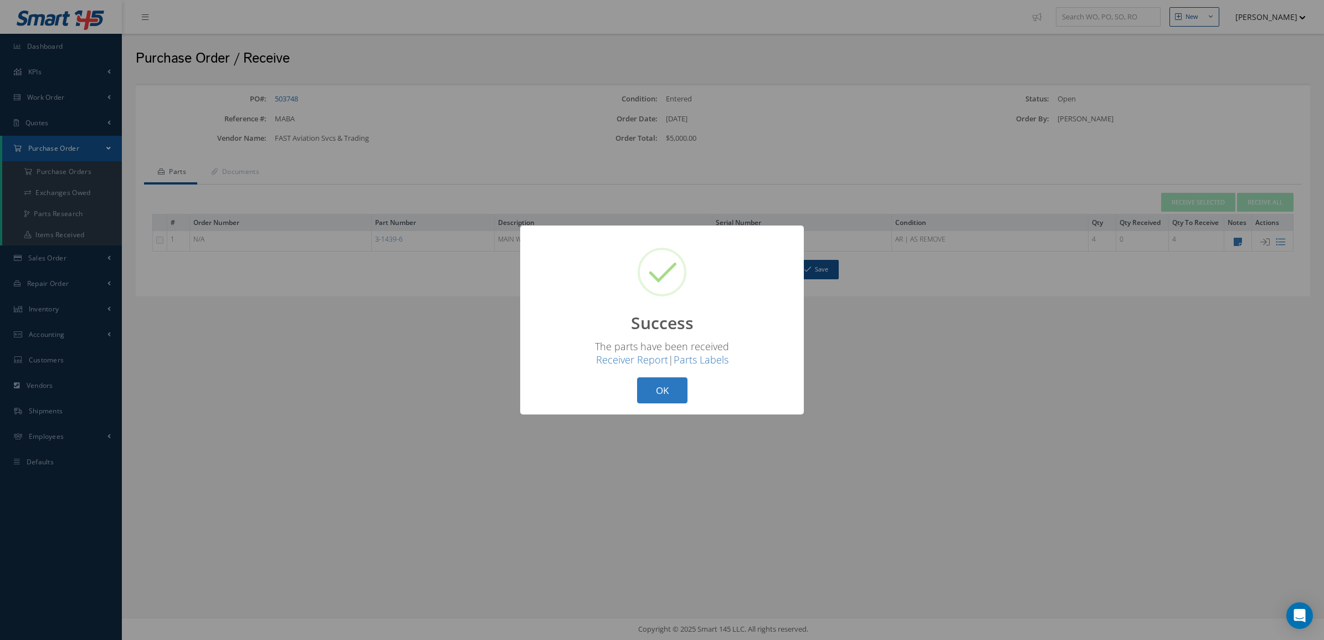
click at [662, 378] on button "OK" at bounding box center [662, 390] width 50 height 26
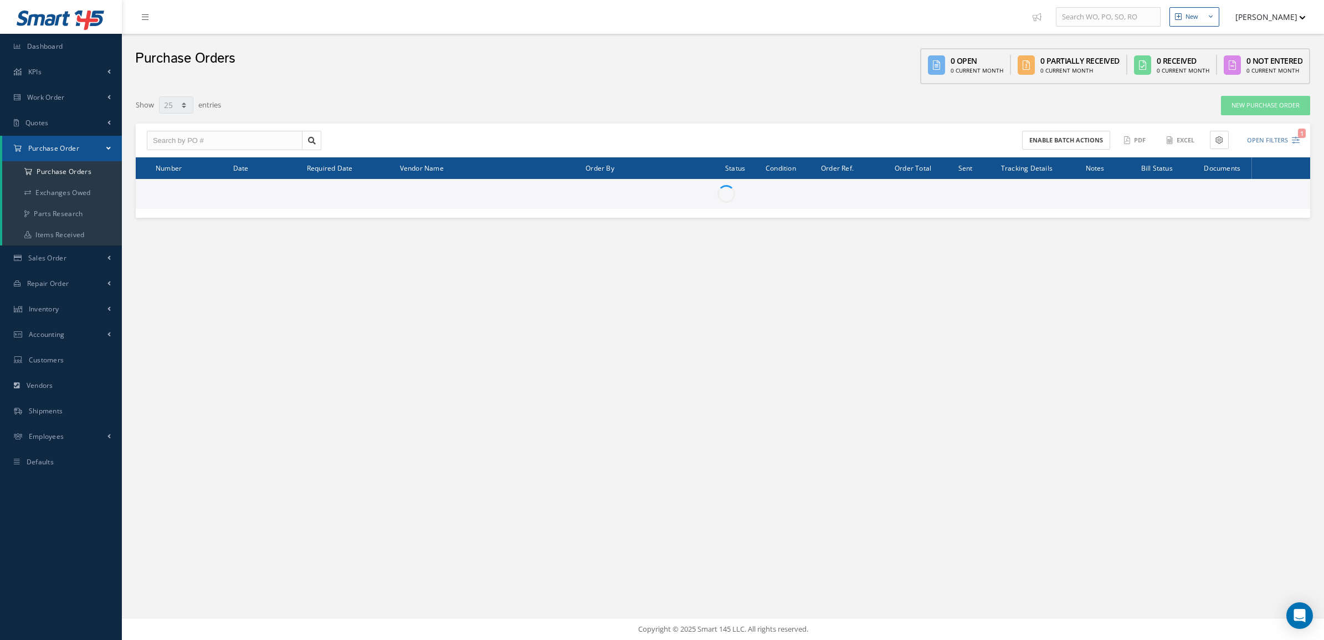
select select "25"
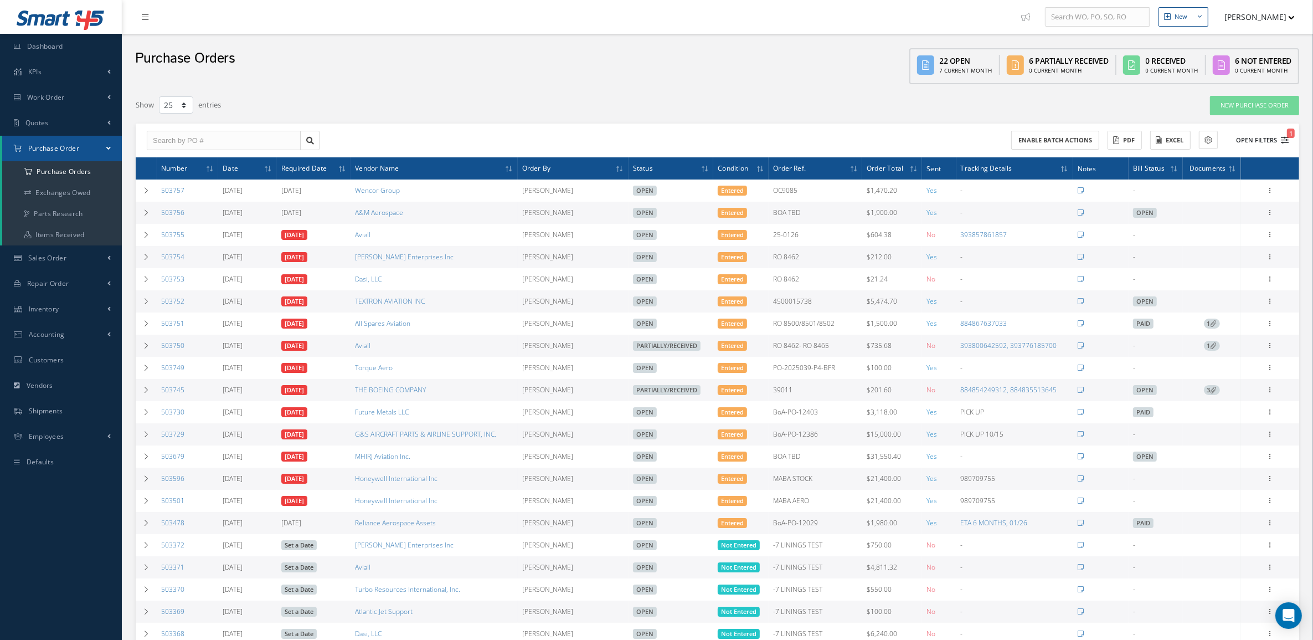
click at [1239, 136] on button "Open Filters 1" at bounding box center [1257, 140] width 63 height 18
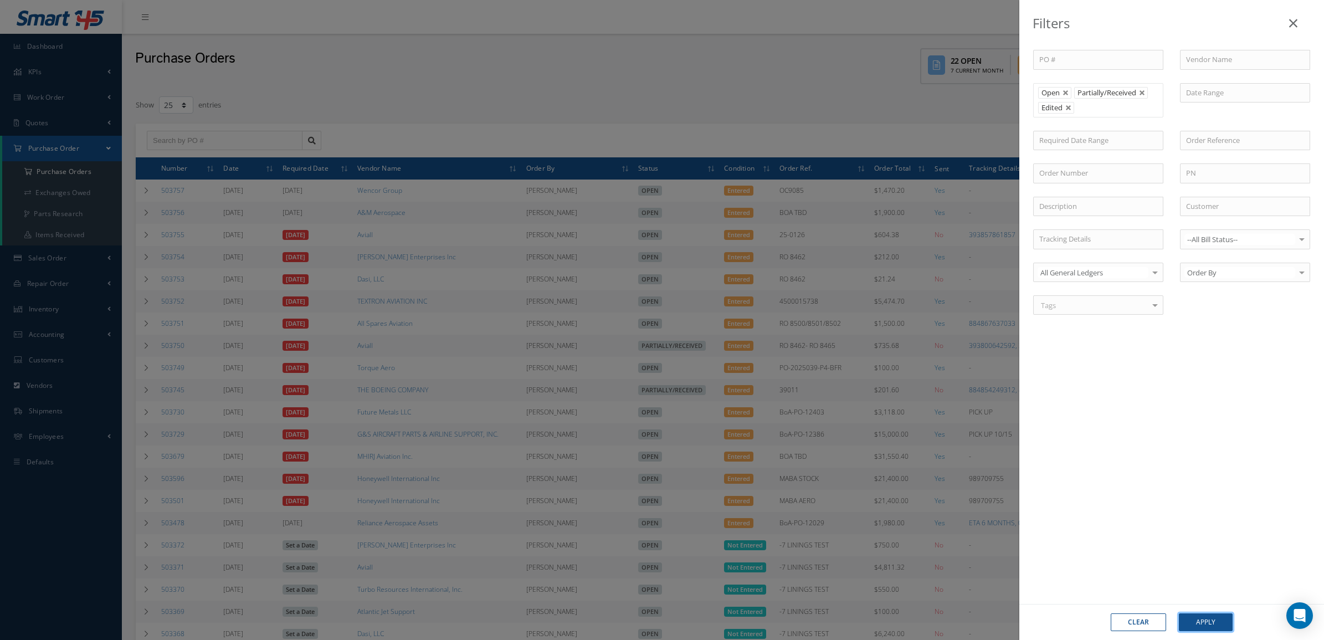
click at [1209, 615] on button "Apply" at bounding box center [1206, 622] width 54 height 18
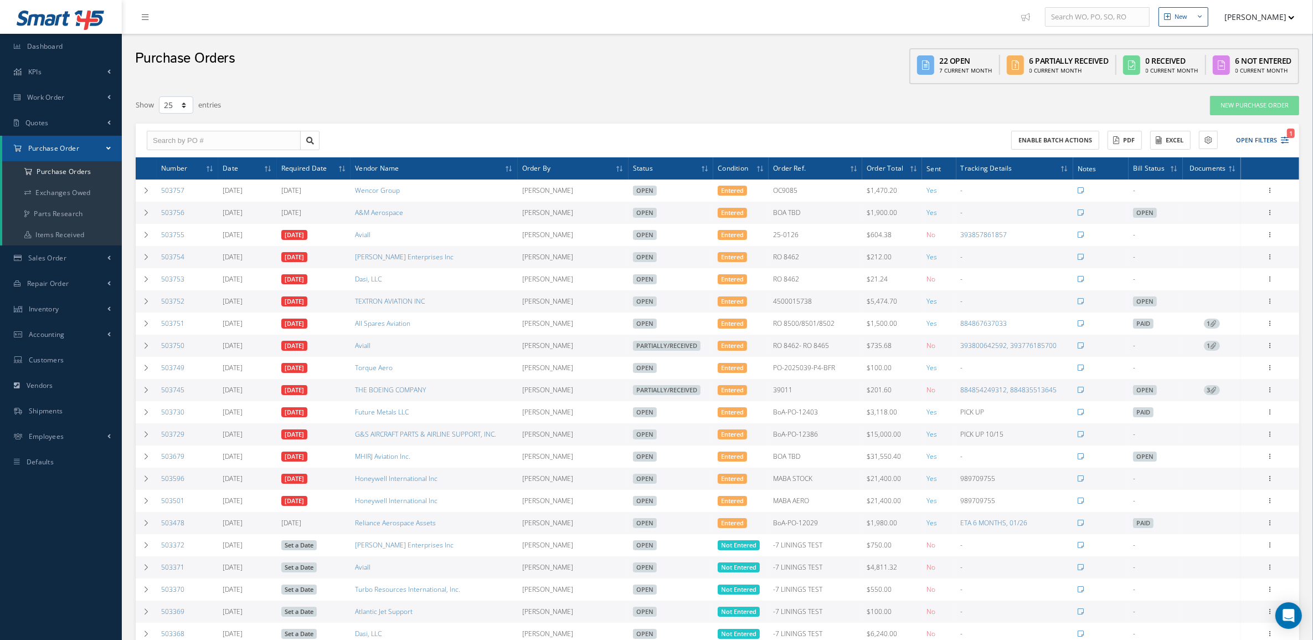
click at [140, 84] on div "Purchase Orders 22 Open 7 Current Month 6 Partially Received 0 Current Month 0 …" at bounding box center [717, 62] width 1191 height 56
click at [1188, 112] on div "New Purchase Order" at bounding box center [1062, 105] width 492 height 20
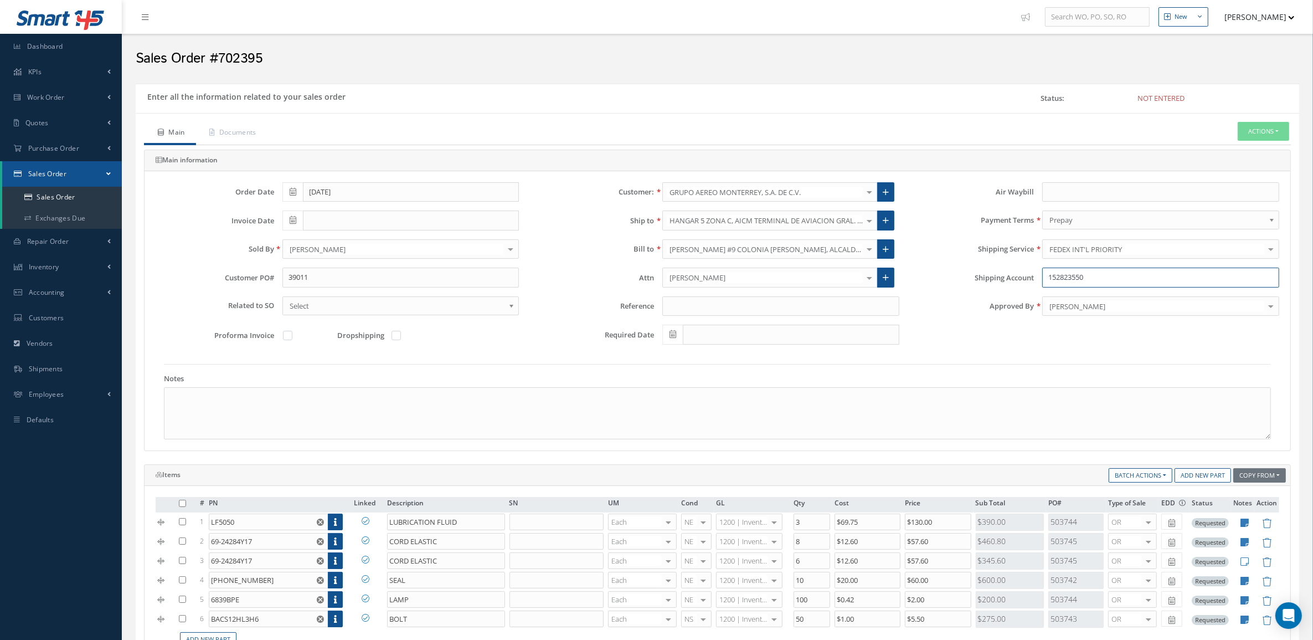
drag, startPoint x: 1108, startPoint y: 283, endPoint x: 926, endPoint y: 285, distance: 181.7
click at [926, 285] on div "Shipping Account 152823550" at bounding box center [1098, 278] width 380 height 20
click at [225, 126] on link "Documents" at bounding box center [231, 133] width 71 height 23
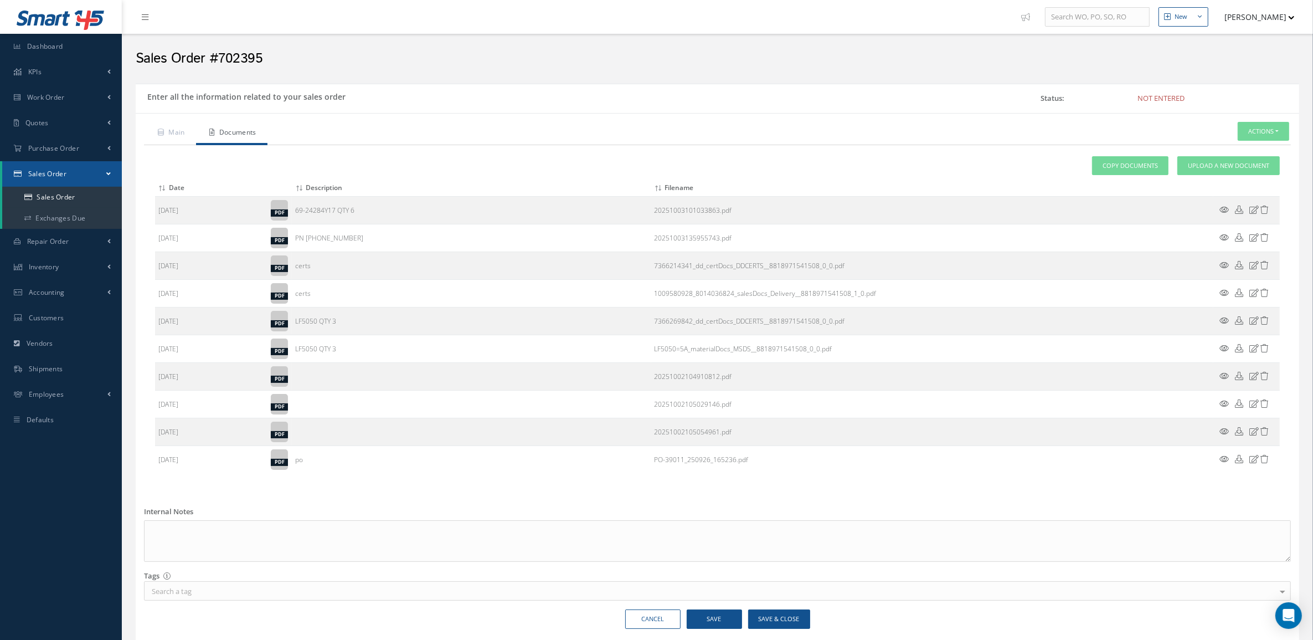
click at [1222, 457] on icon at bounding box center [1224, 459] width 9 height 8
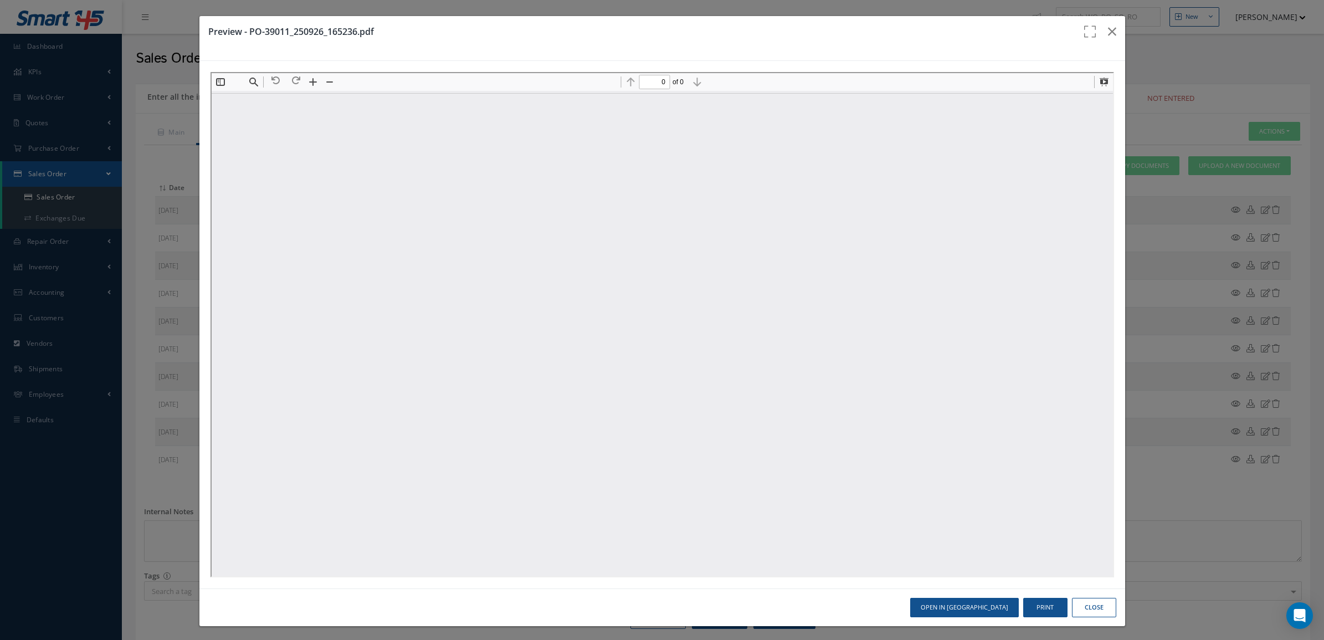
type input "1"
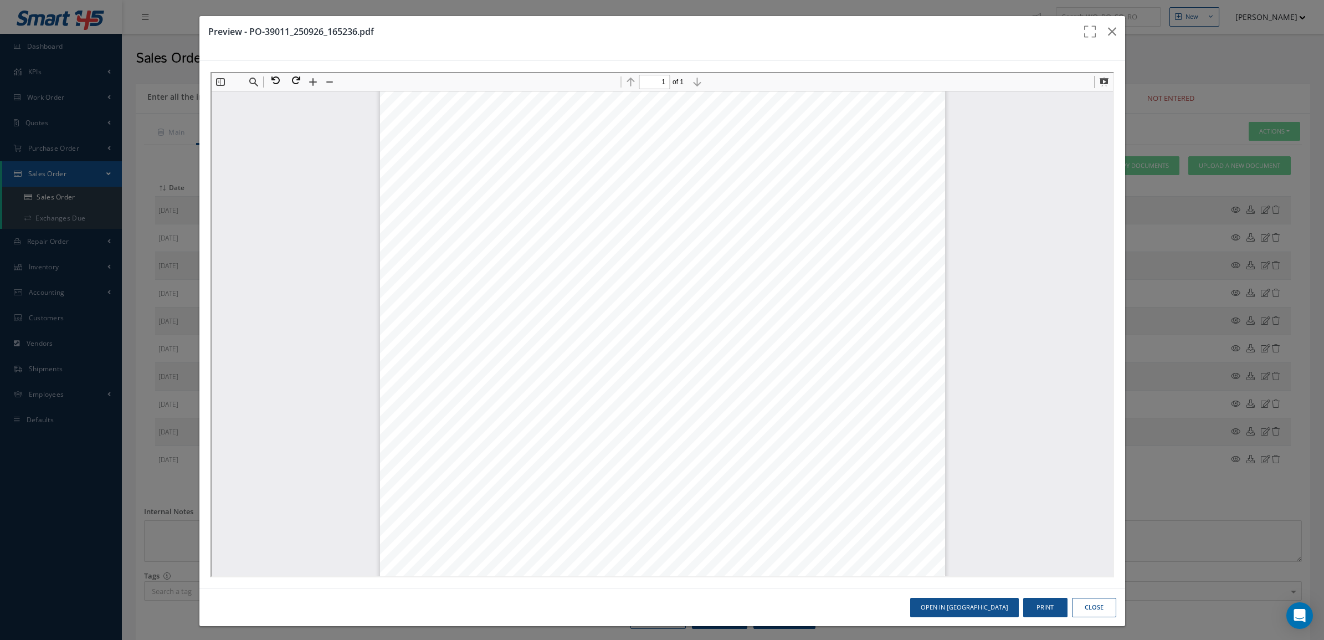
scroll to position [255, 0]
